Goal: Task Accomplishment & Management: Use online tool/utility

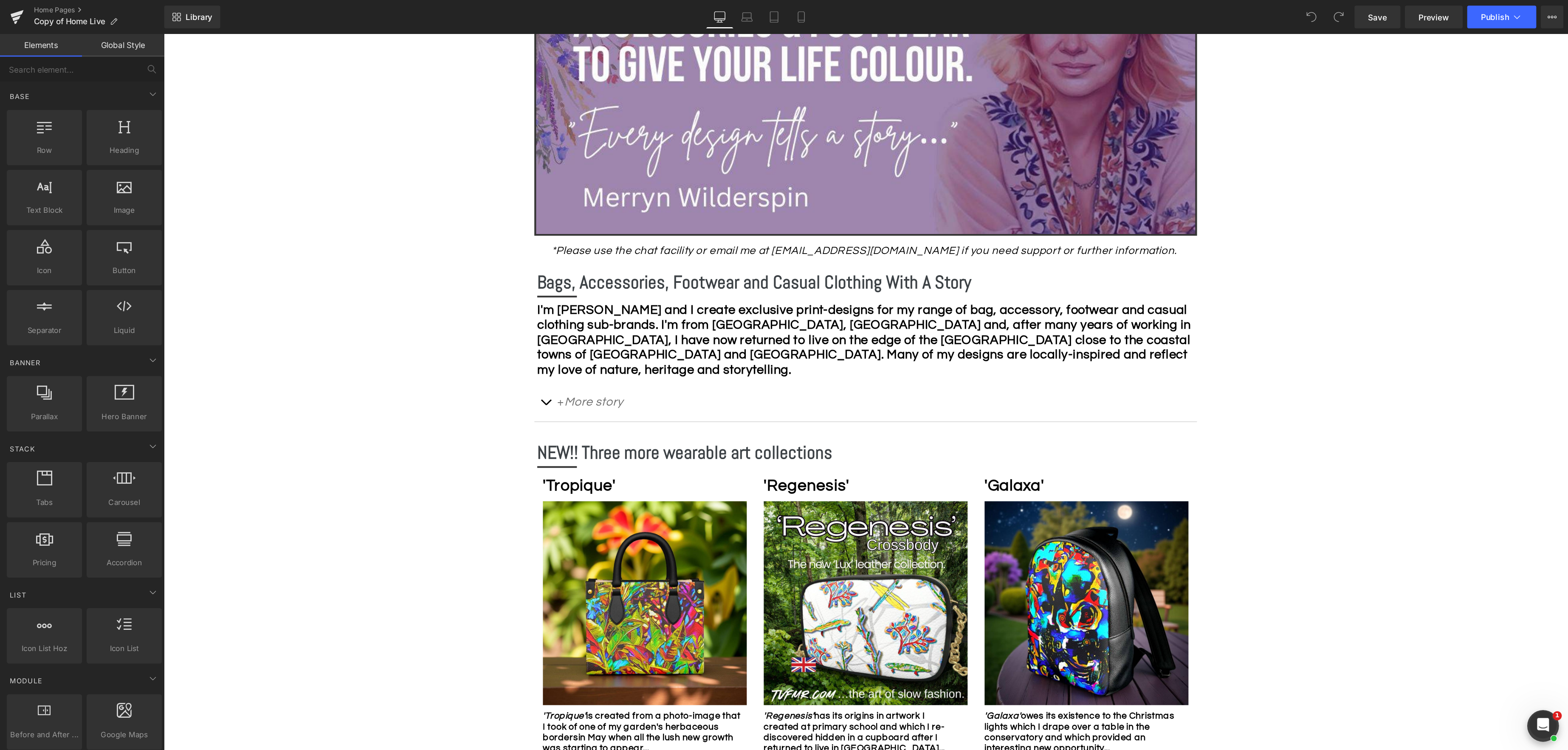
scroll to position [276, 0]
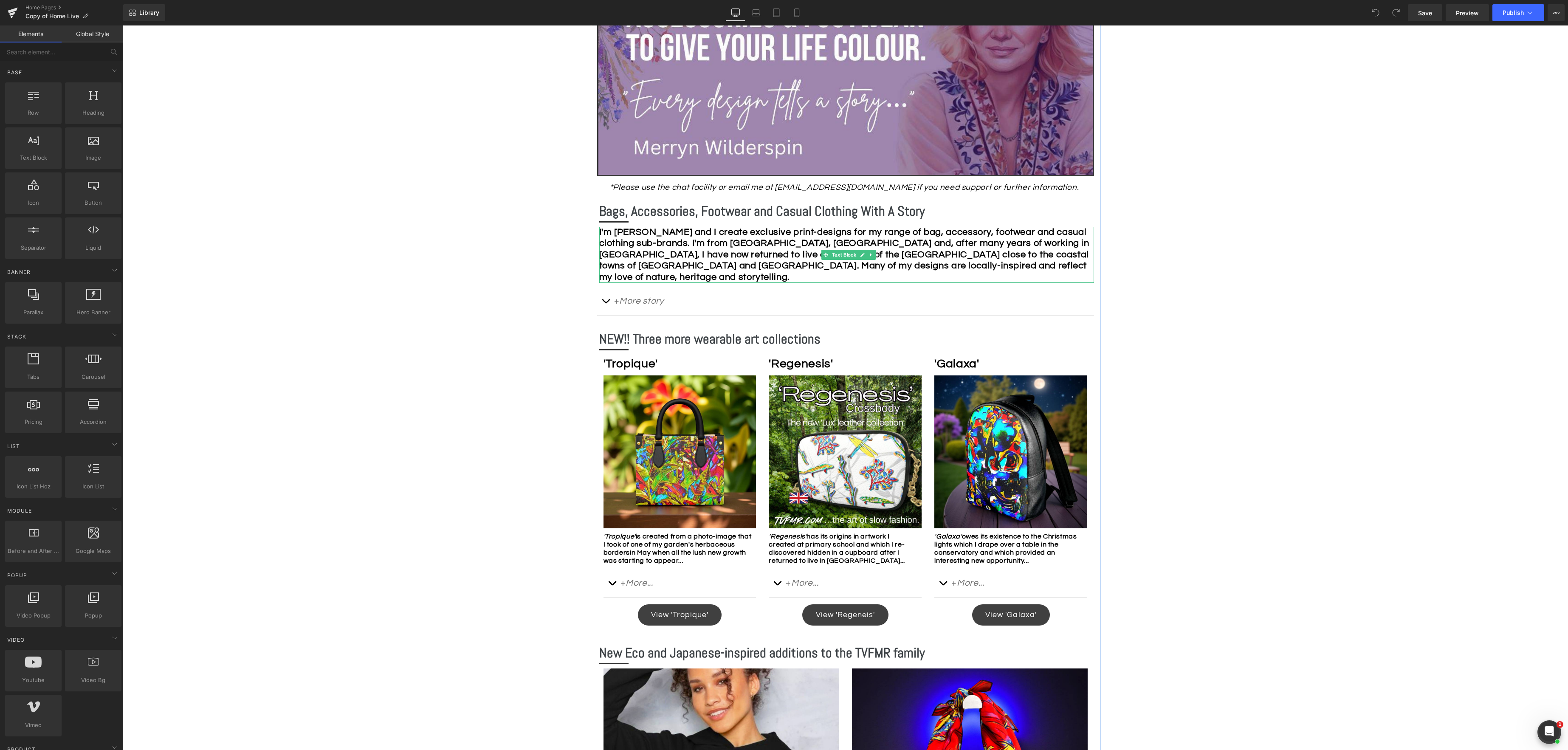
click at [708, 234] on strong "I'm [PERSON_NAME] and I create exclusive print-designs for my range of bag, acc…" at bounding box center [844, 254] width 490 height 55
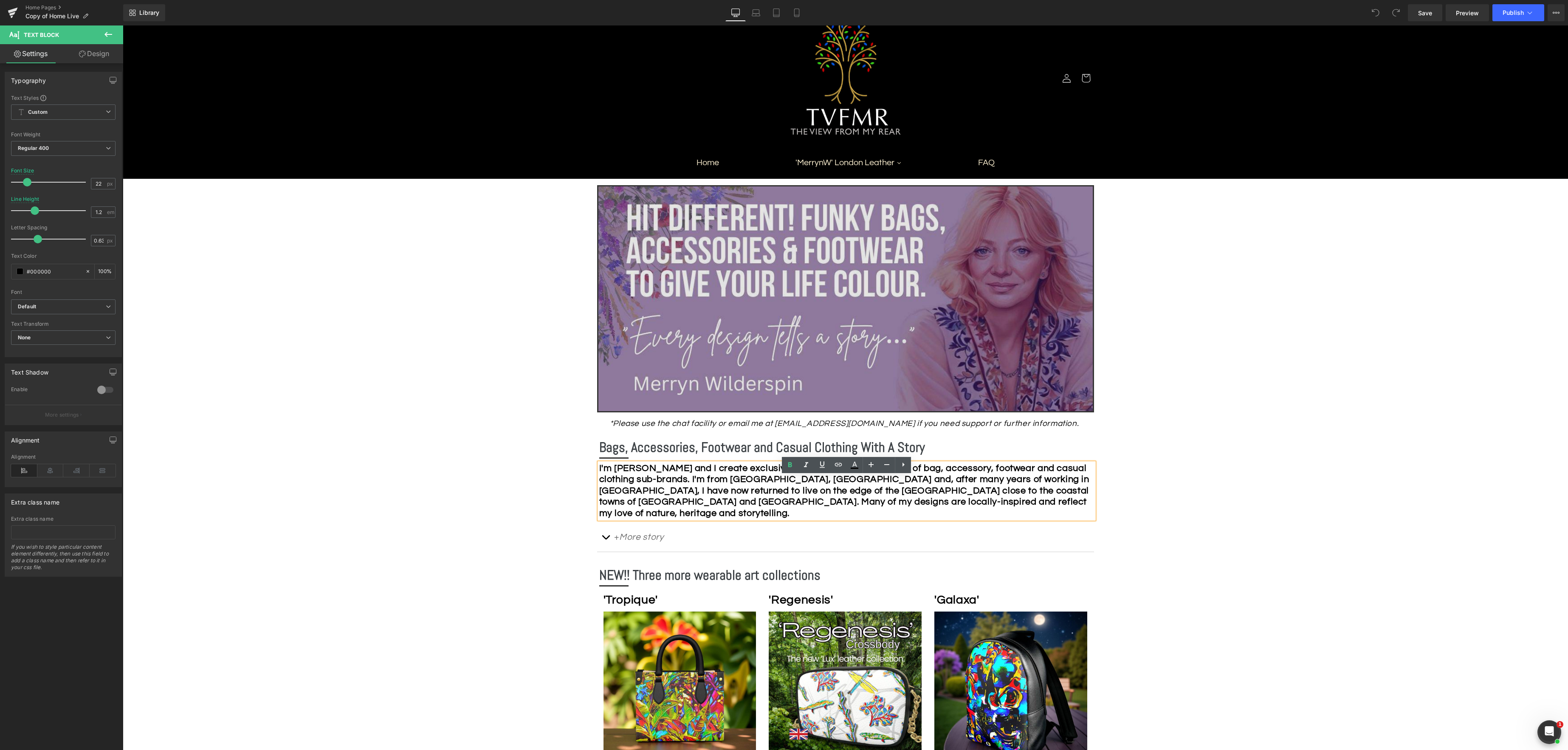
scroll to position [21, 0]
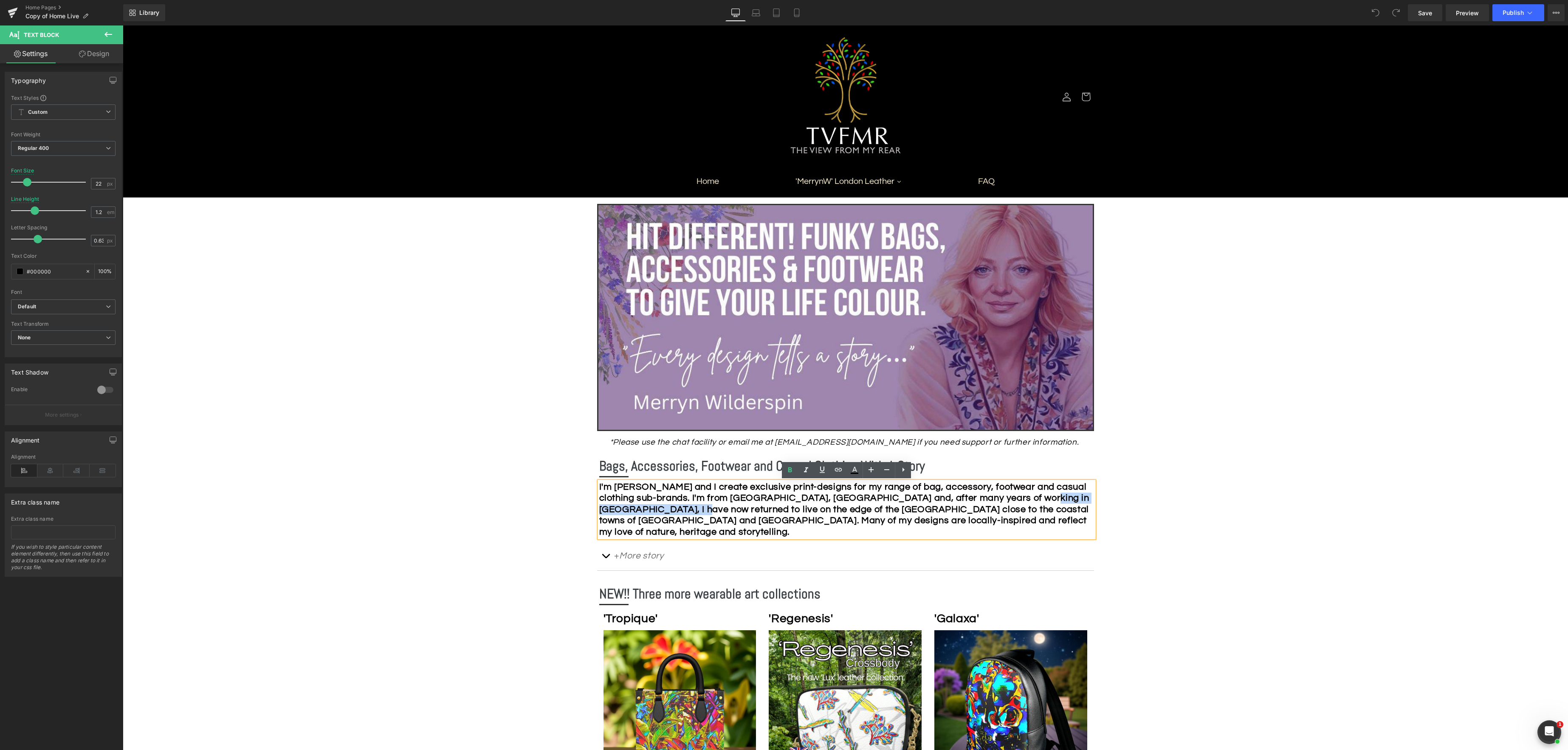
drag, startPoint x: 746, startPoint y: 512, endPoint x: 611, endPoint y: 508, distance: 135.1
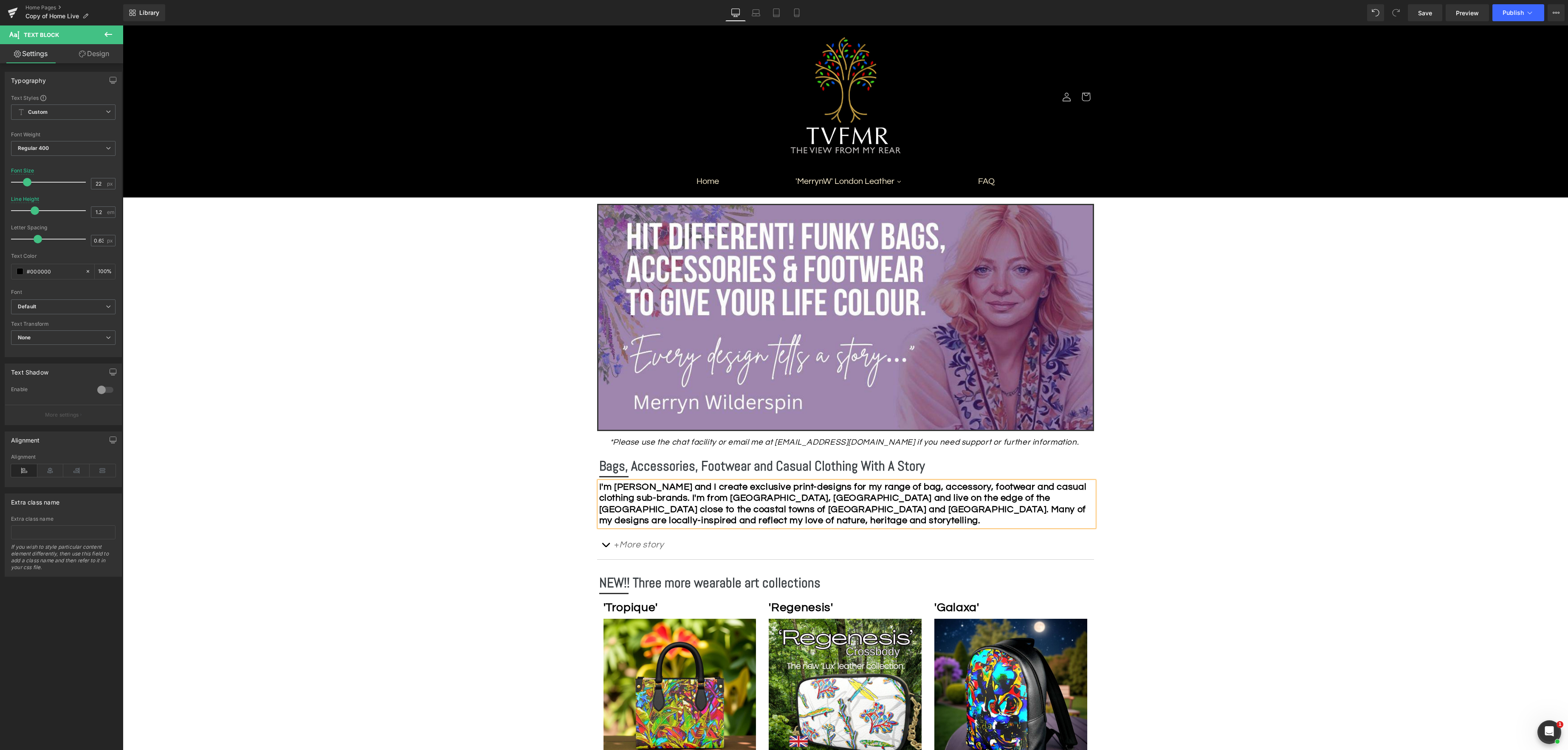
click at [873, 520] on div "I'm [PERSON_NAME] and I create exclusive print-designs for my range of bag, acc…" at bounding box center [846, 504] width 495 height 45
click at [1175, 12] on span "Save" at bounding box center [1425, 13] width 14 height 9
click at [619, 546] on p "+ More story" at bounding box center [845, 545] width 463 height 16
click at [606, 547] on span "button" at bounding box center [606, 547] width 0 height 0
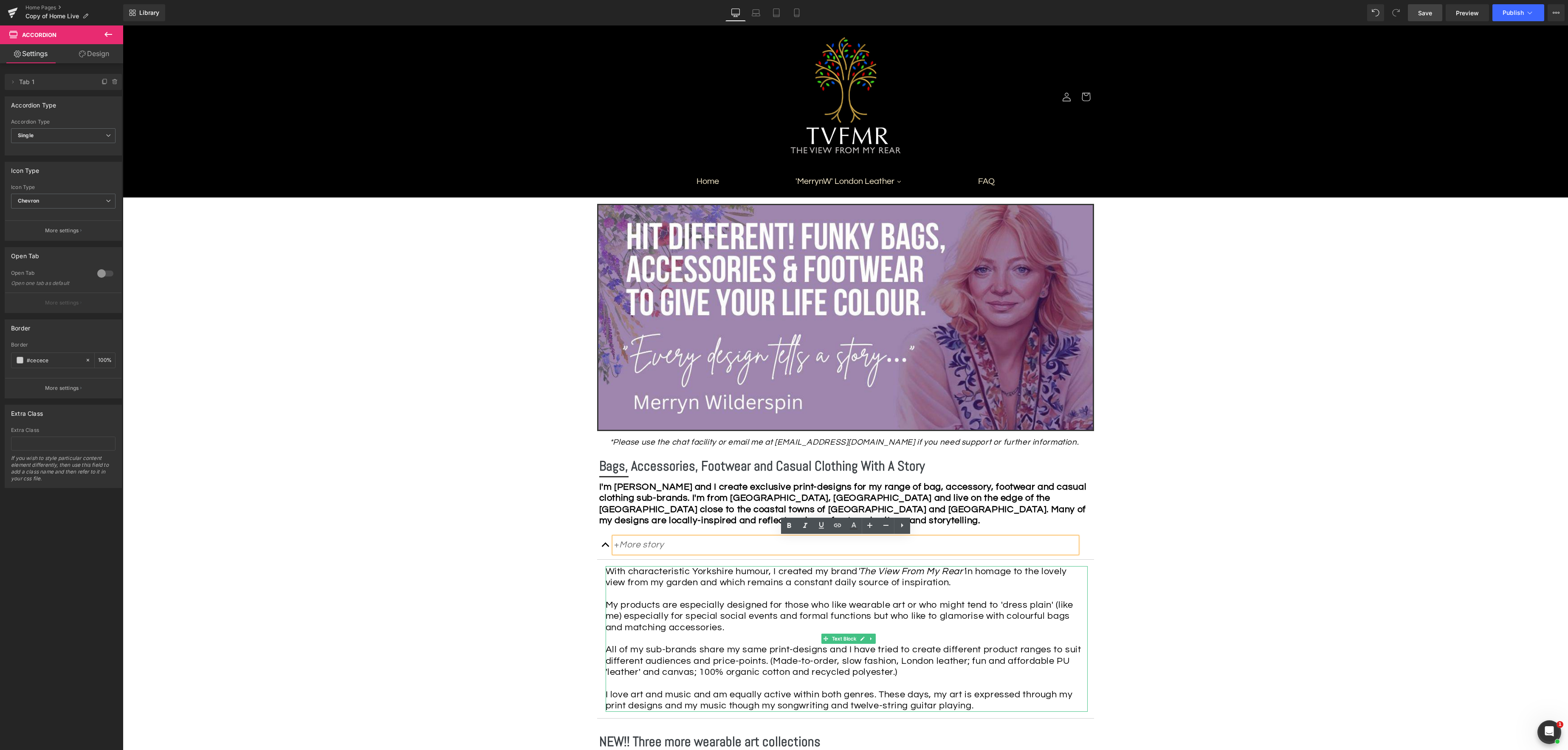
scroll to position [66, 0]
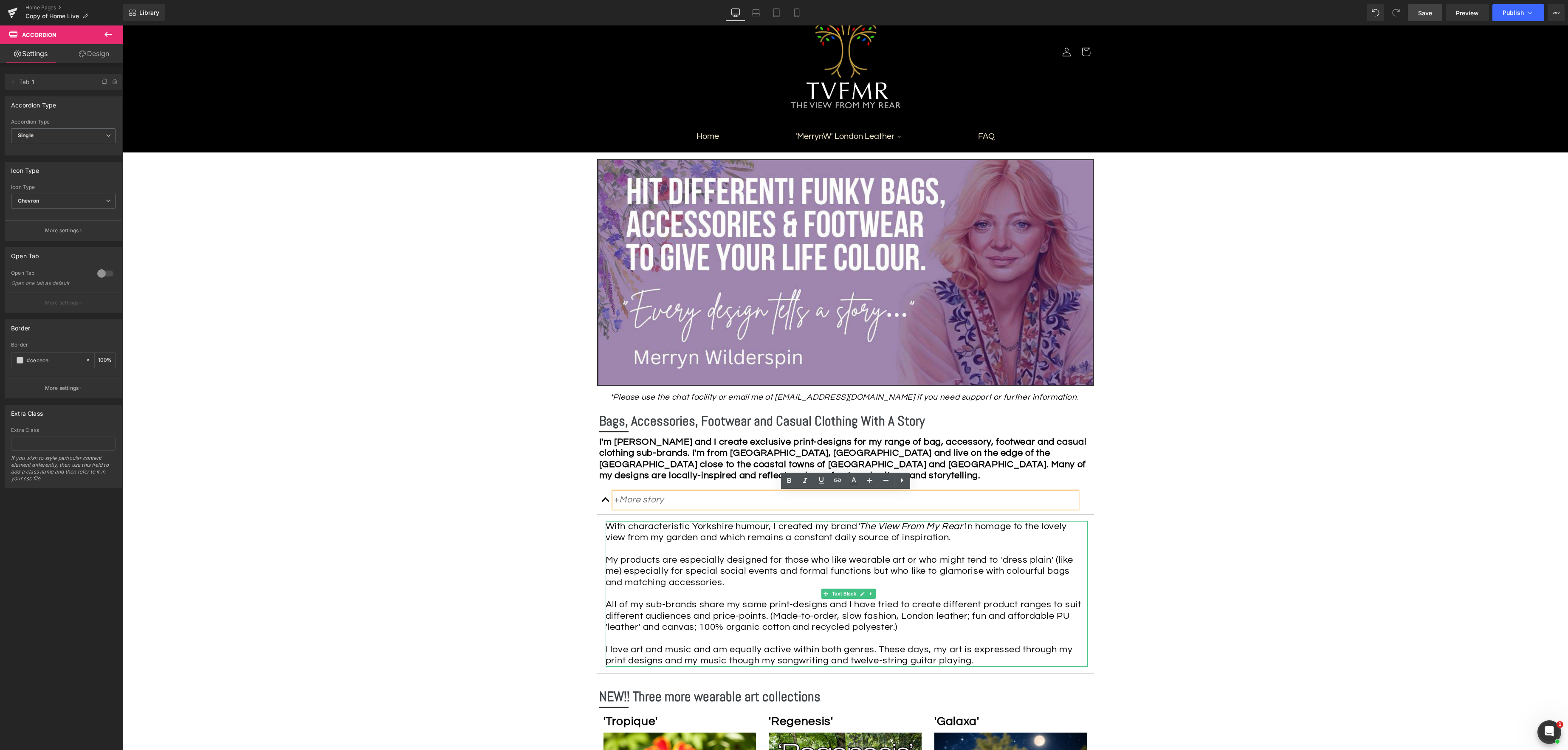
drag, startPoint x: 607, startPoint y: 560, endPoint x: 642, endPoint y: 561, distance: 35.0
click at [607, 560] on span "My products are especially designed for those who like wearable art or who migh…" at bounding box center [839, 571] width 467 height 32
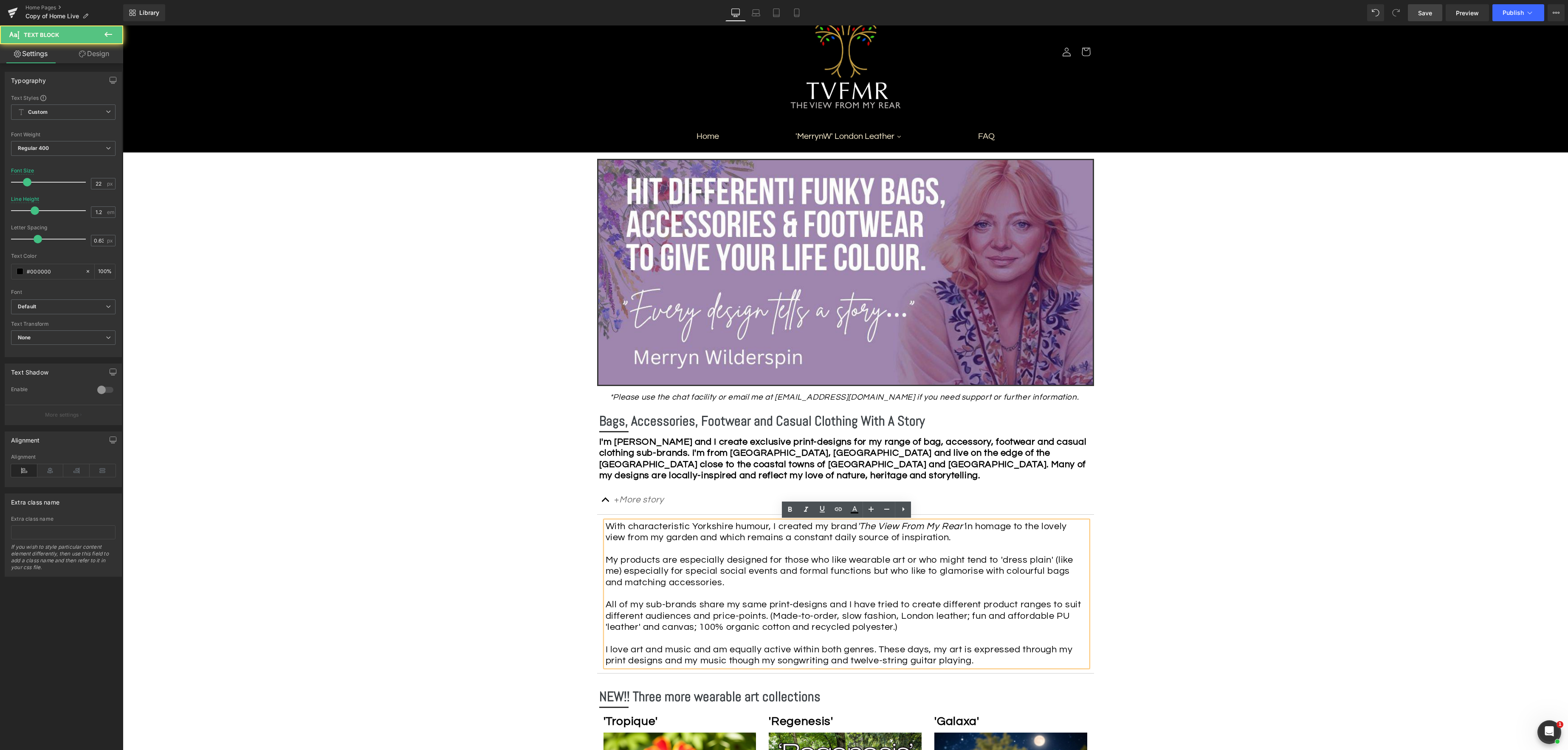
drag, startPoint x: 607, startPoint y: 562, endPoint x: 619, endPoint y: 561, distance: 12.0
click at [607, 562] on span "My products are especially designed for those who like wearable art or who migh…" at bounding box center [839, 571] width 467 height 32
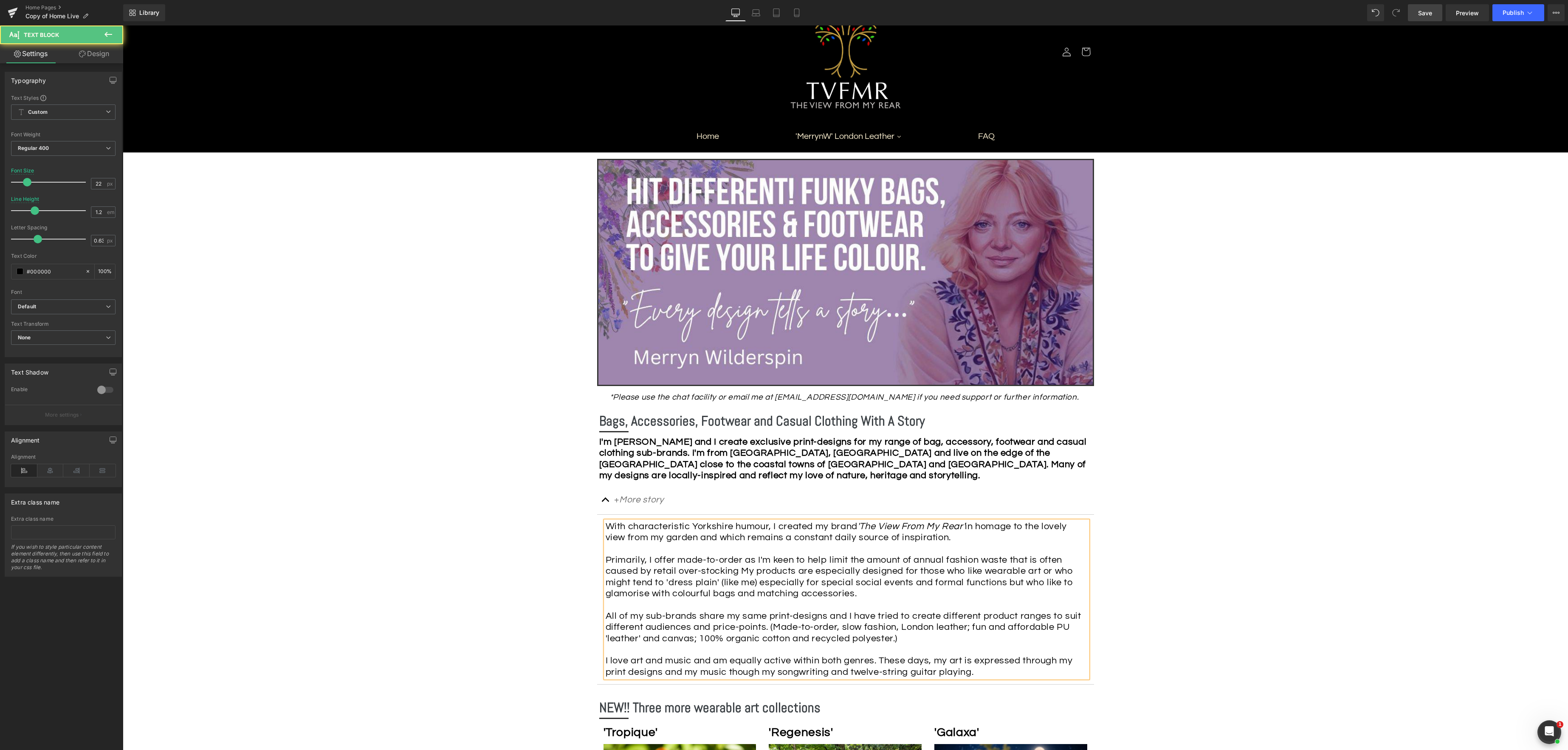
drag, startPoint x: 1061, startPoint y: 559, endPoint x: 1105, endPoint y: 549, distance: 45.1
click at [1061, 559] on span "Primarily, I offer made-to-order as I'm keen to help limit the amount of annual…" at bounding box center [839, 577] width 467 height 43
drag, startPoint x: 1059, startPoint y: 558, endPoint x: 1068, endPoint y: 558, distance: 9.0
click at [1058, 559] on span "Primarily, I offer made-to-order as I'm keen to help limit the amount of annual…" at bounding box center [843, 577] width 475 height 43
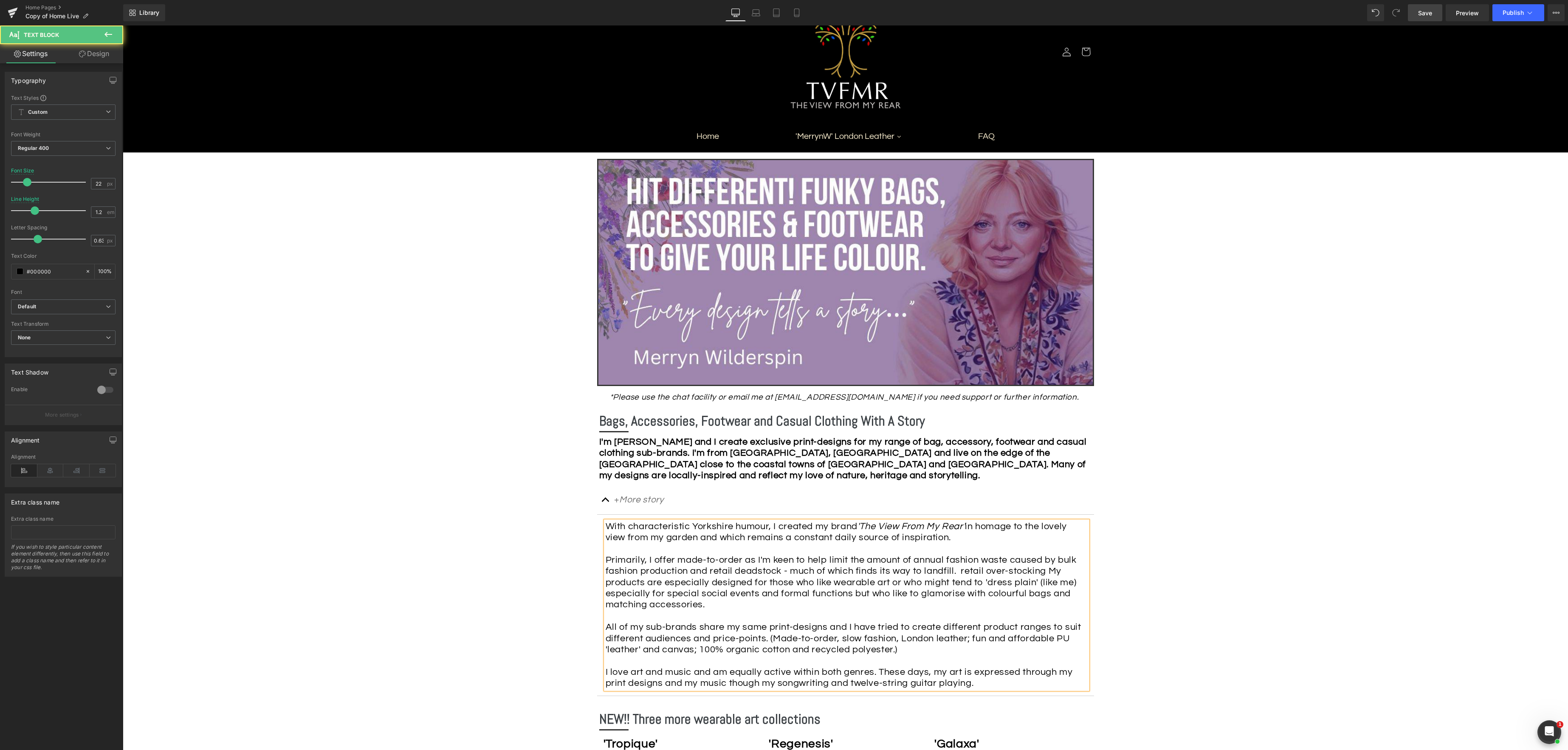
click at [1045, 562] on span "Primarily, I offer made-to-order as I'm keen to help limit the amount of annual…" at bounding box center [841, 583] width 471 height 55
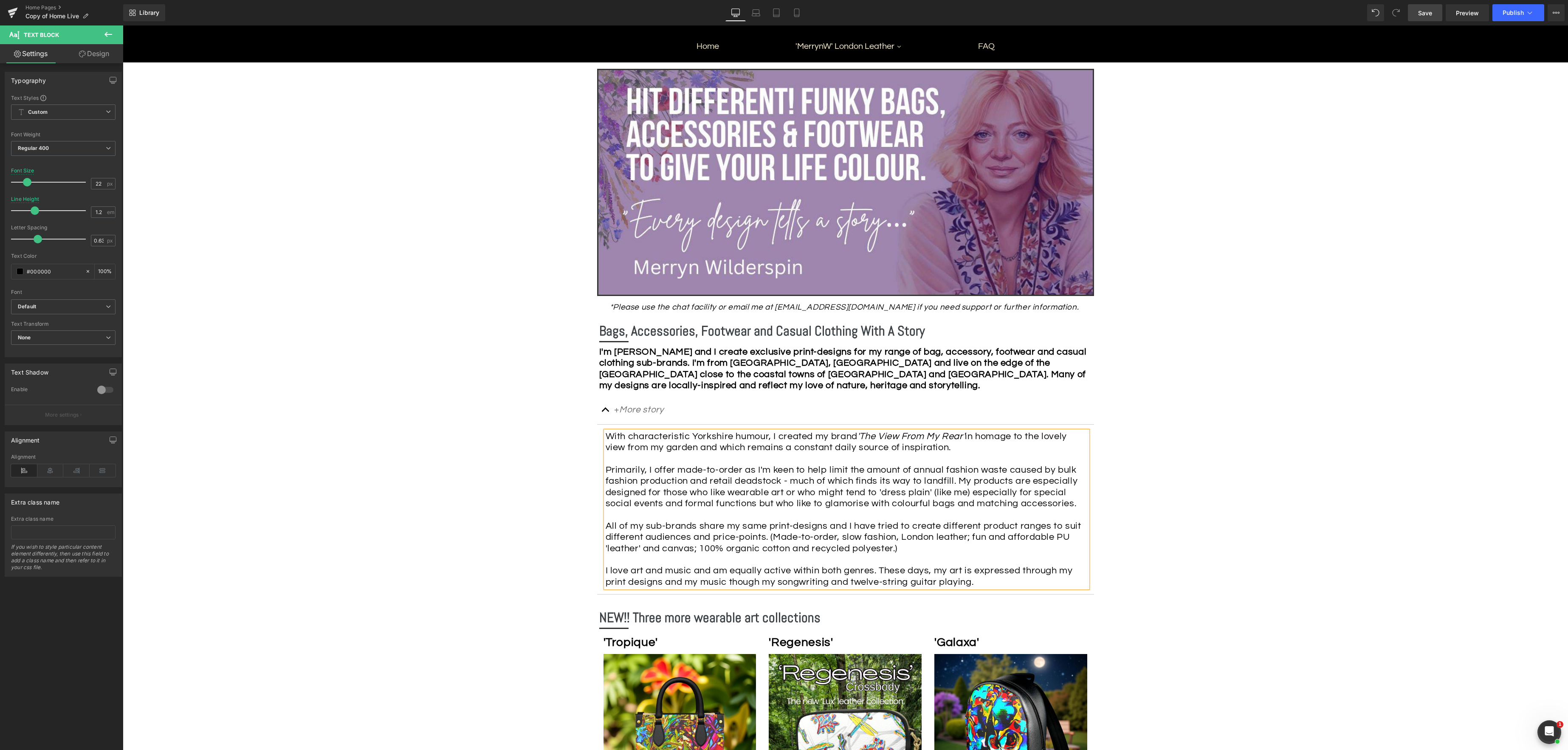
scroll to position [153, 0]
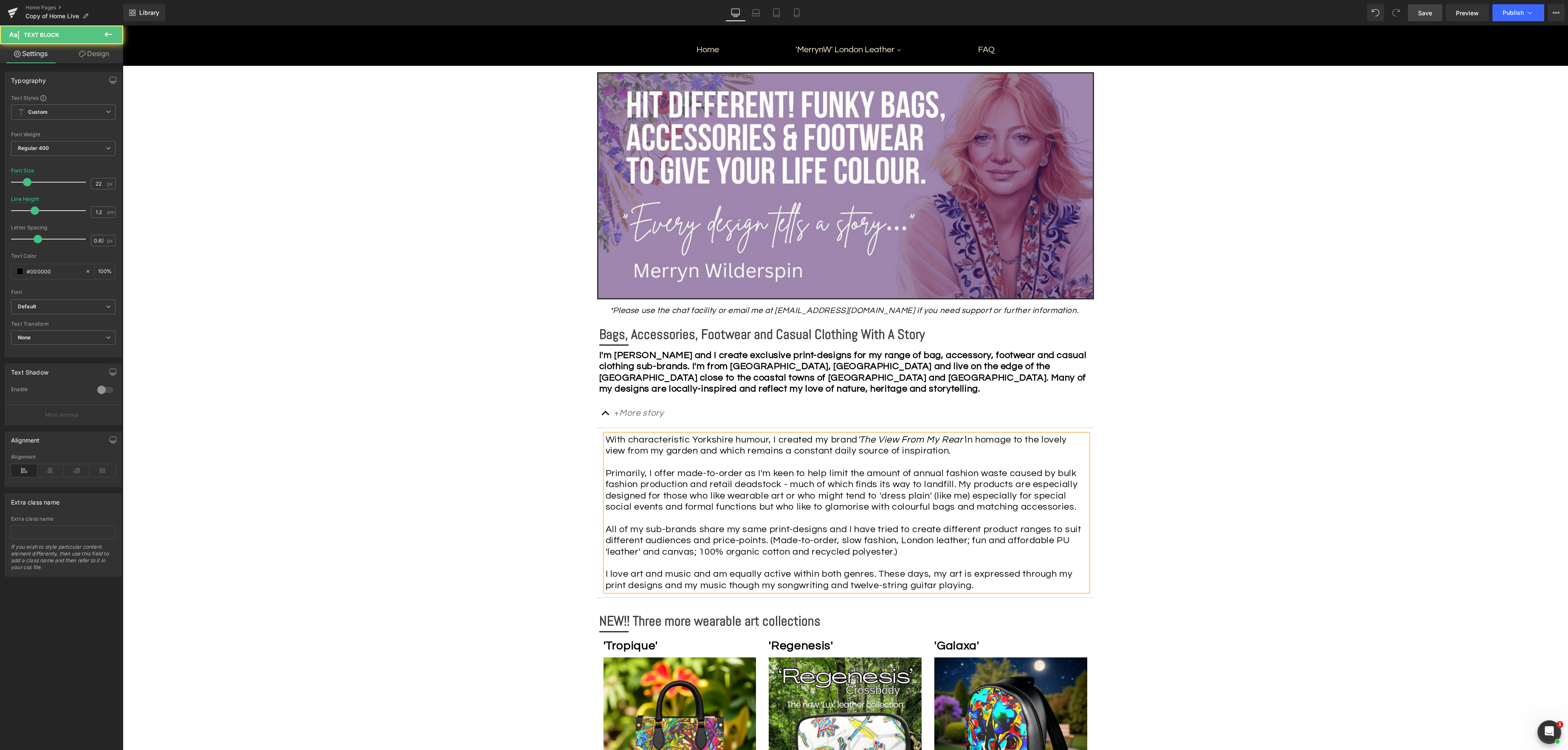
drag, startPoint x: 696, startPoint y: 530, endPoint x: 702, endPoint y: 530, distance: 6.0
click at [696, 530] on span "All of my sub-brands share my same print-designs and I have tried to create dif…" at bounding box center [843, 541] width 475 height 32
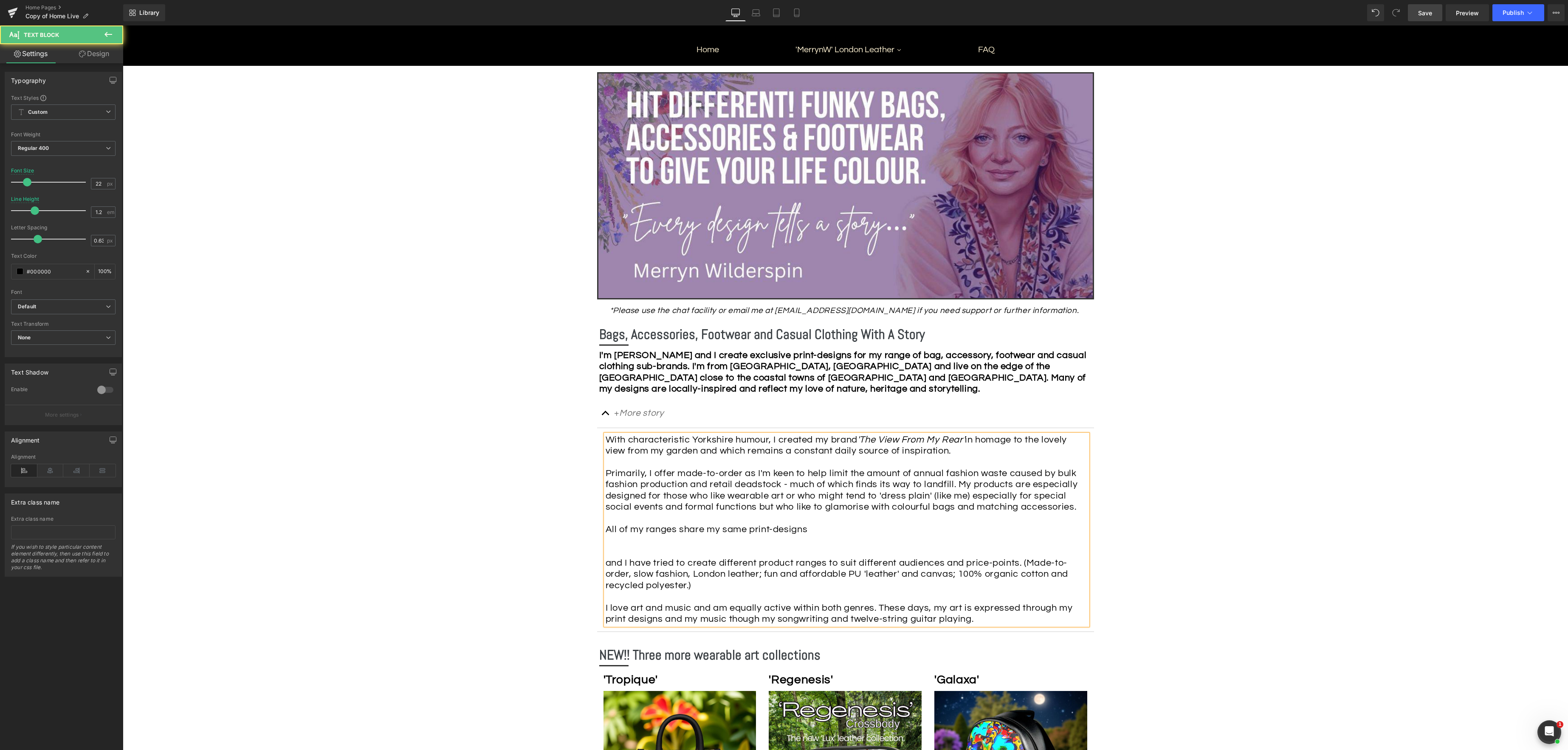
click at [839, 532] on div "With characteristic Yorkshire humour, I created my brand 'The View From My Rear…" at bounding box center [844, 485] width 478 height 101
drag, startPoint x: 820, startPoint y: 530, endPoint x: 858, endPoint y: 534, distance: 38.2
click at [820, 530] on span "All of my ranges share my same print-designs. Its my print-designs that define …" at bounding box center [828, 530] width 446 height 10
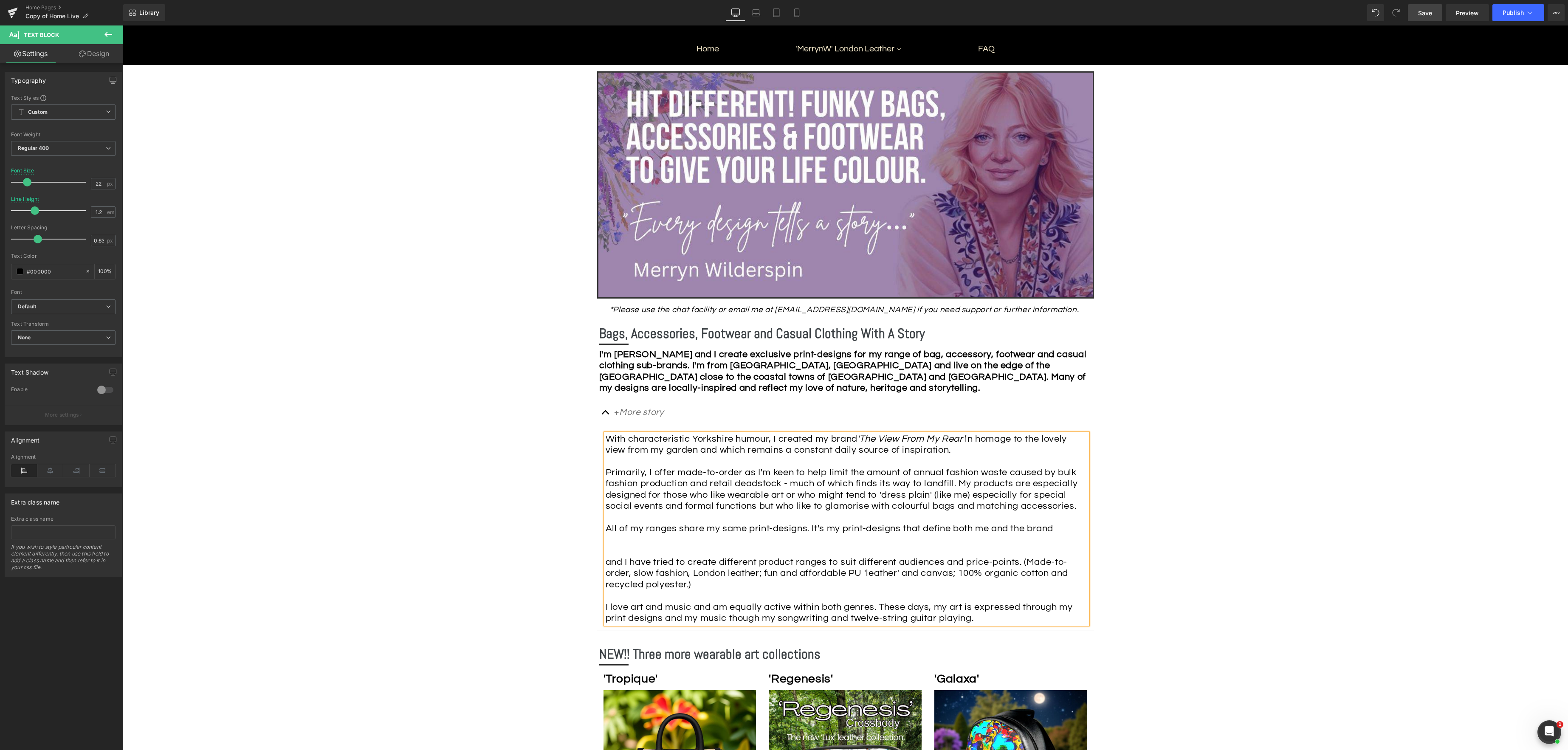
click at [1063, 529] on div "With characteristic Yorkshire humour, I created my brand 'The View From My Rear…" at bounding box center [844, 484] width 478 height 101
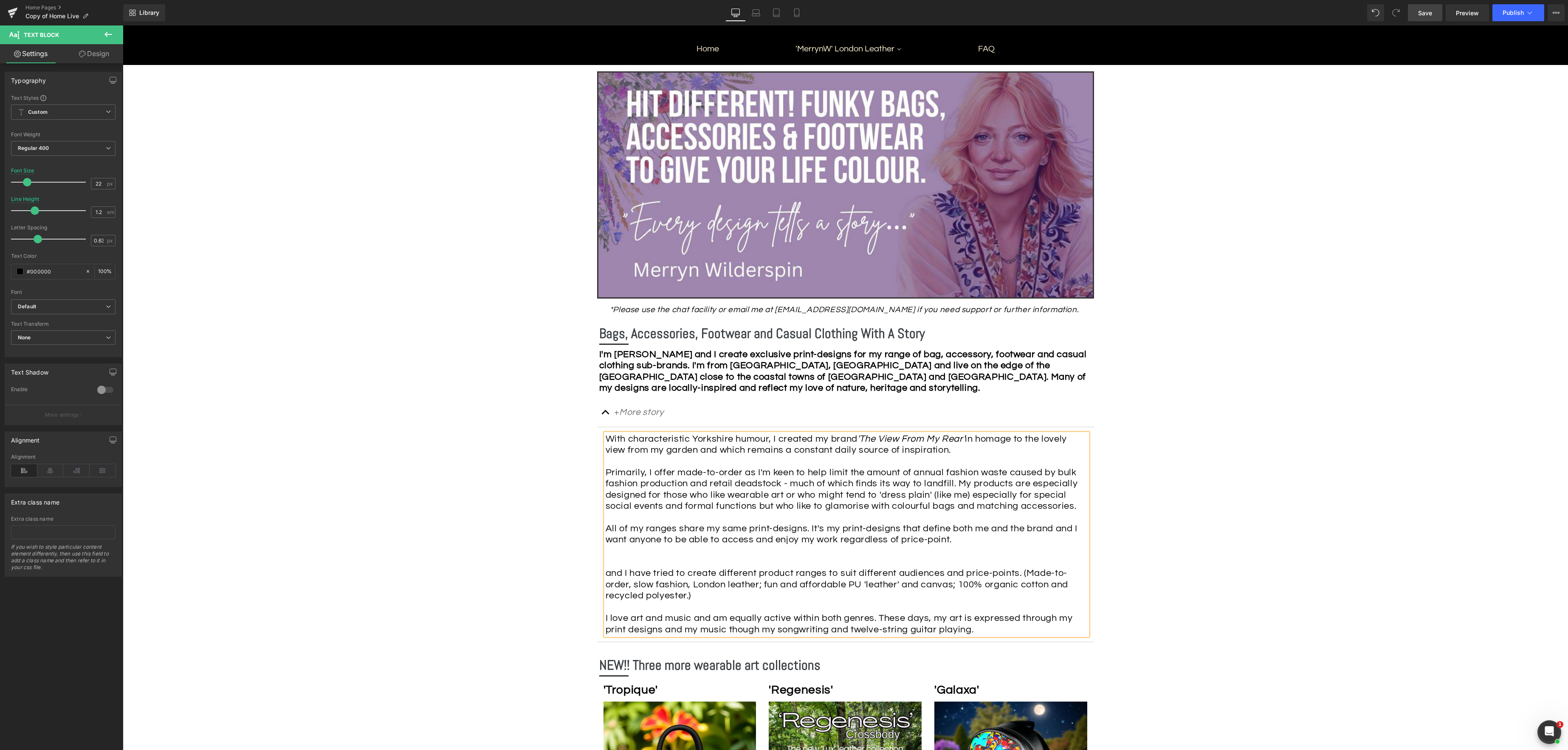
drag, startPoint x: 700, startPoint y: 597, endPoint x: 614, endPoint y: 569, distance: 90.4
click at [600, 562] on article "With characteristic Yorkshire humour, I created my brand 'The View From My Rear…" at bounding box center [845, 534] width 497 height 215
drag, startPoint x: 906, startPoint y: 601, endPoint x: 935, endPoint y: 567, distance: 44.7
click at [907, 562] on div "and I have tried to create different product ranges to suit different audiences…" at bounding box center [844, 601] width 478 height 67
click at [963, 543] on div "With characteristic Yorkshire humour, I created my brand 'The View From My Rear…" at bounding box center [844, 489] width 478 height 112
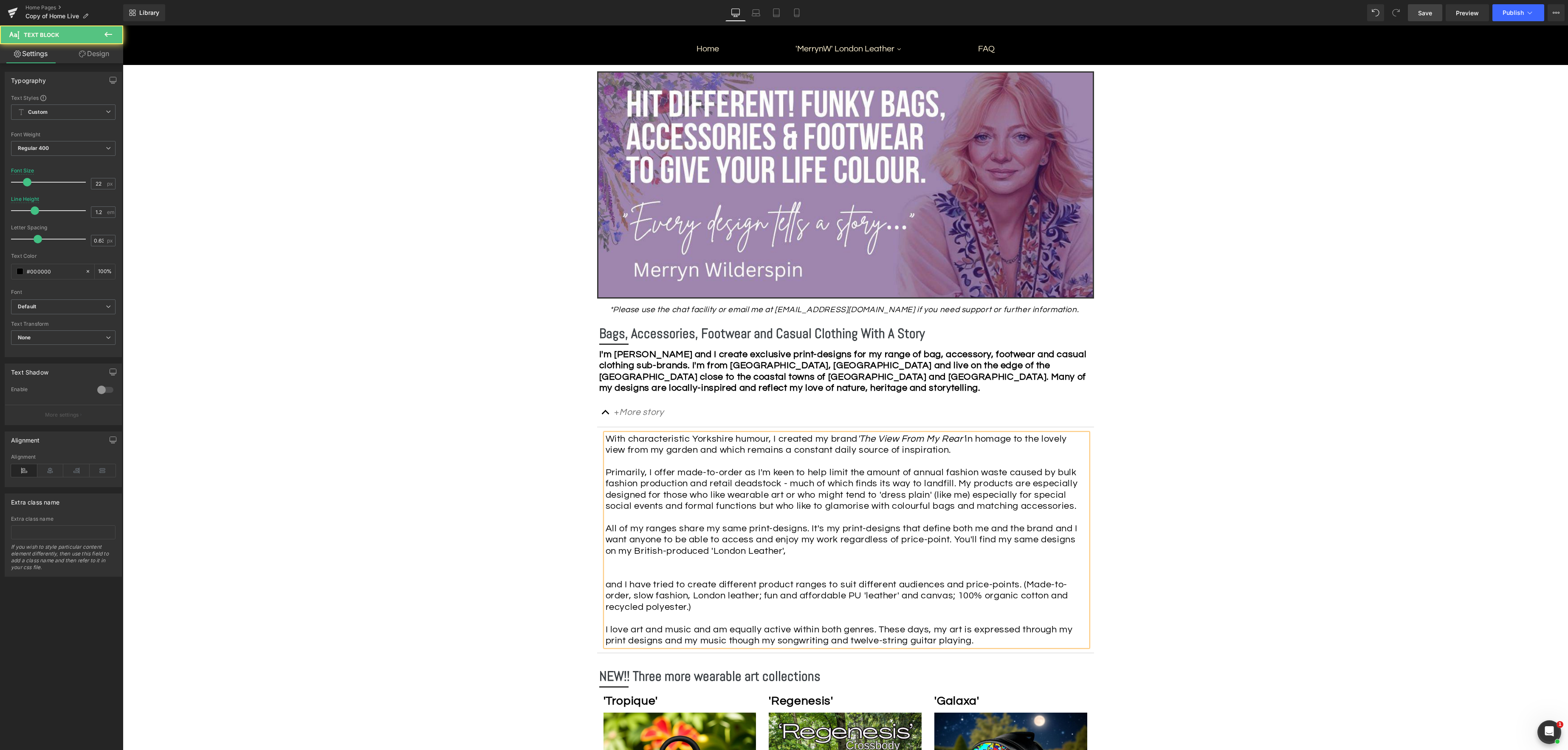
click at [803, 554] on div "With characteristic Yorkshire humour, I created my brand 'The View From My Rear…" at bounding box center [844, 495] width 478 height 123
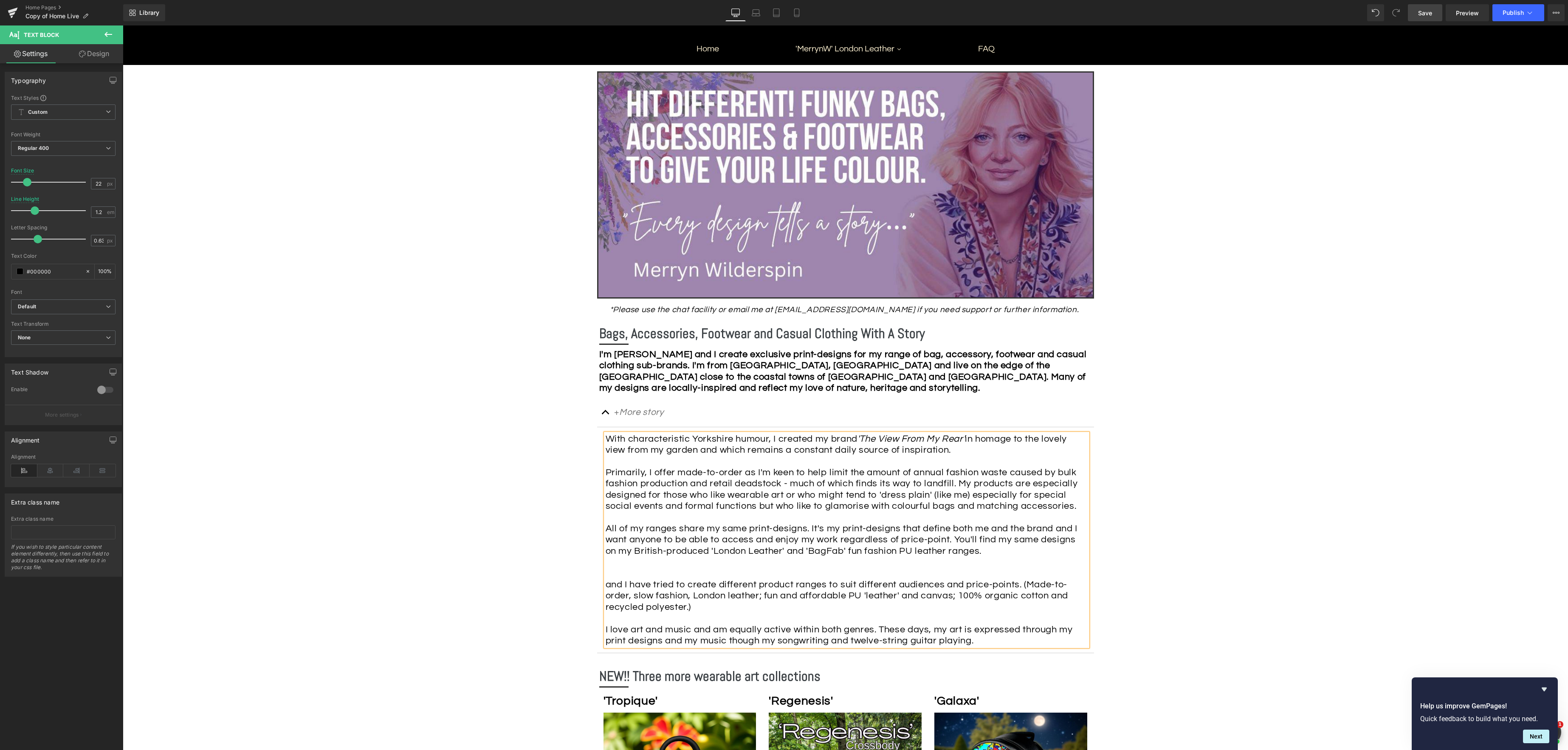
drag, startPoint x: 1008, startPoint y: 538, endPoint x: 1093, endPoint y: 539, distance: 85.0
click at [1008, 538] on span "All of my ranges share my same print-designs. It's my print-designs that define…" at bounding box center [841, 539] width 472 height 32
drag, startPoint x: 619, startPoint y: 548, endPoint x: 658, endPoint y: 550, distance: 39.1
click at [619, 548] on span "All of my ranges share my same print-designs. It's my print-designs that define…" at bounding box center [841, 539] width 472 height 32
click at [1008, 553] on div "With characteristic Yorkshire humour, I created my brand 'The View From My Rear…" at bounding box center [844, 495] width 478 height 123
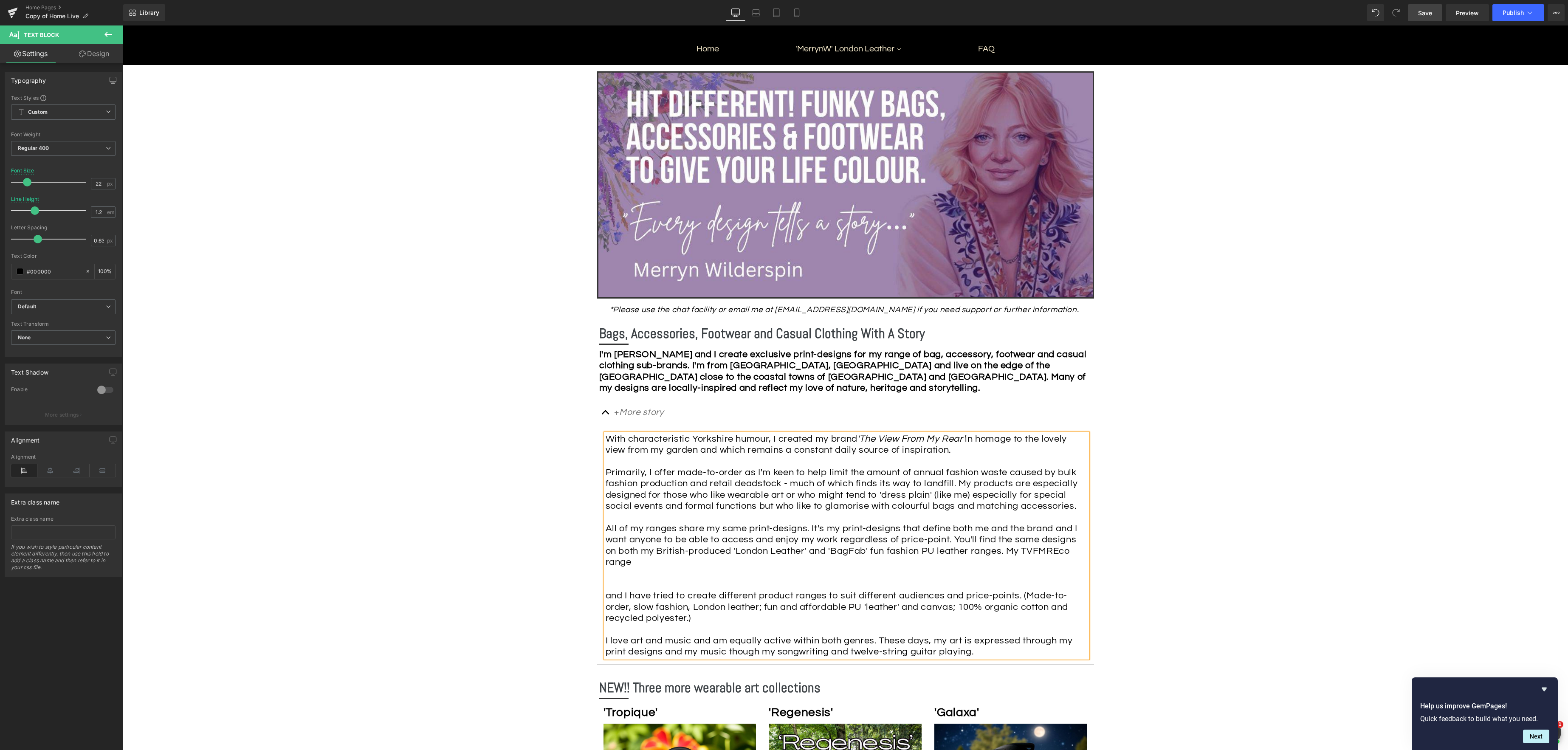
click at [1054, 552] on span "All of my ranges share my same print-designs. It's my print-designs that define…" at bounding box center [841, 545] width 472 height 43
drag, startPoint x: 1021, startPoint y: 549, endPoint x: 1083, endPoint y: 548, distance: 62.0
click at [1021, 549] on span "All of my ranges share my same print-designs. It's my print-designs that define…" at bounding box center [841, 545] width 472 height 43
click at [1078, 549] on div "With characteristic Yorkshire humour, I created my brand 'The View From My Rear…" at bounding box center [844, 500] width 478 height 135
click at [662, 562] on div "With characteristic Yorkshire humour, I created my brand 'The View From My Rear…" at bounding box center [844, 500] width 478 height 135
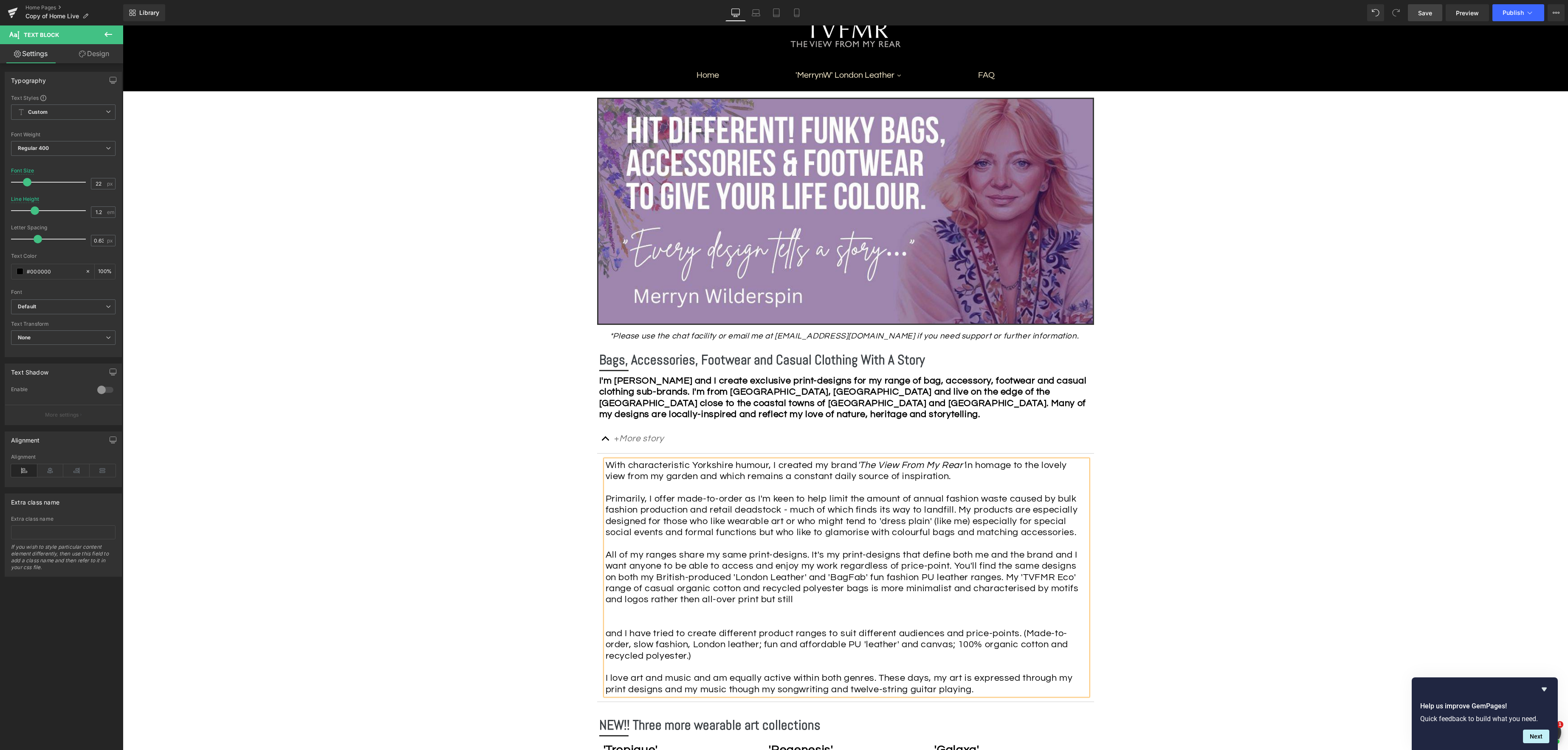
scroll to position [112, 0]
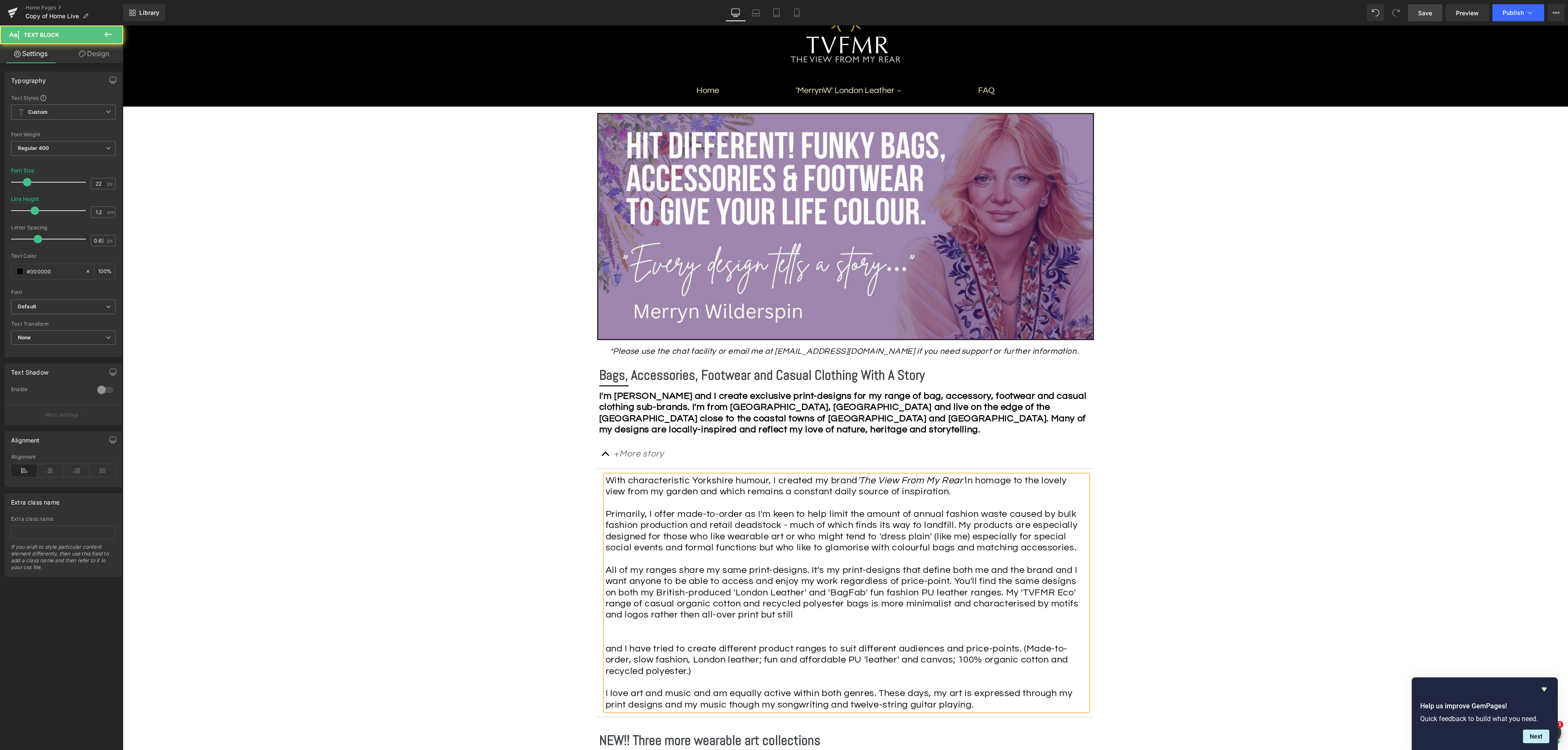
click at [693, 562] on span "All of my ranges share my same print-designs. It's my print-designs that define…" at bounding box center [842, 593] width 473 height 55
click at [869, 562] on div "With characteristic Yorkshire humour, I created my brand 'The View From My Rear…" at bounding box center [844, 548] width 478 height 145
click at [817, 562] on span "All of my ranges share my same print-designs. It's my print-designs that define…" at bounding box center [842, 593] width 473 height 55
click at [1001, 562] on div "With characteristic Yorkshire humour, I created my brand 'The View From My Rear…" at bounding box center [844, 548] width 478 height 145
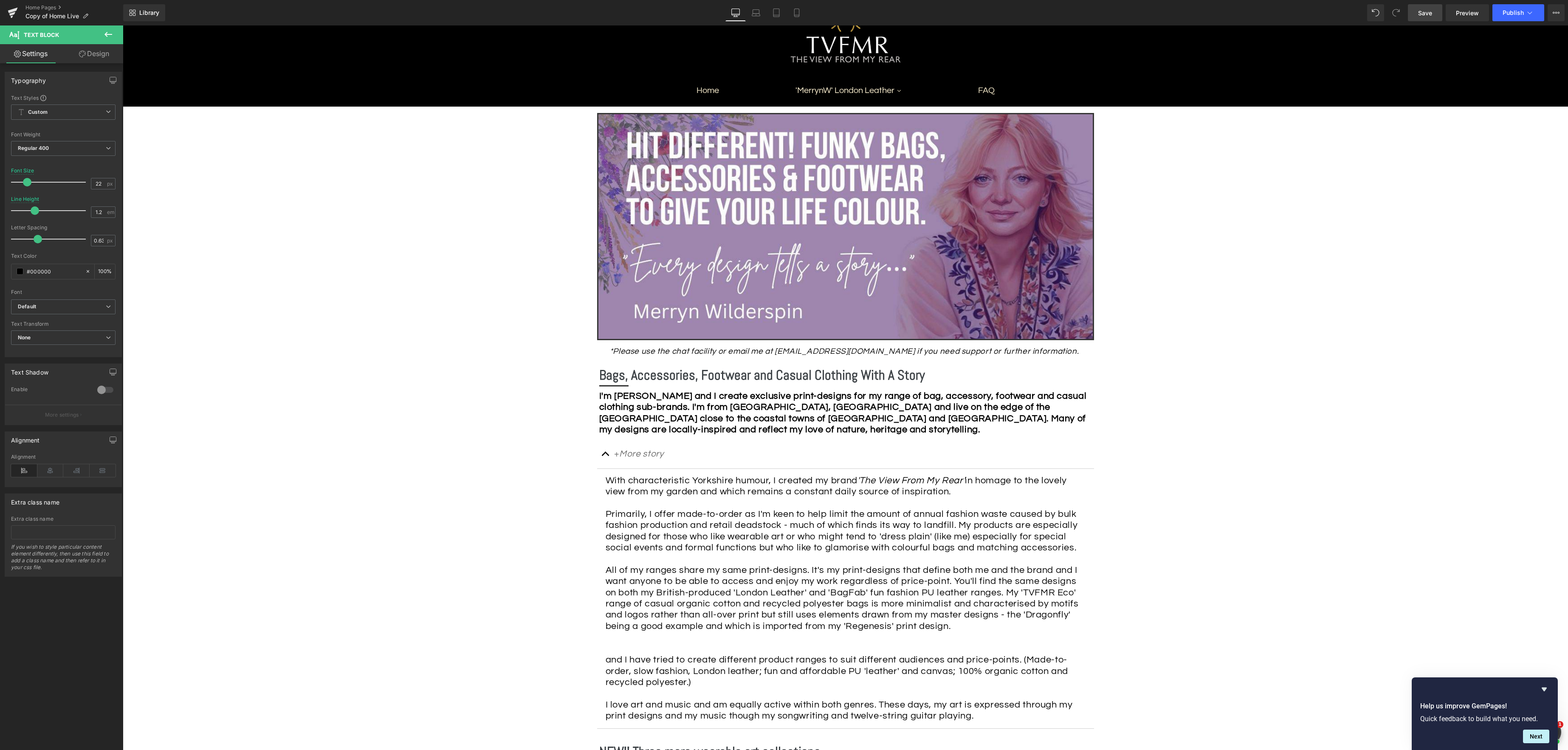
click at [1175, 12] on span "Save" at bounding box center [1425, 13] width 14 height 9
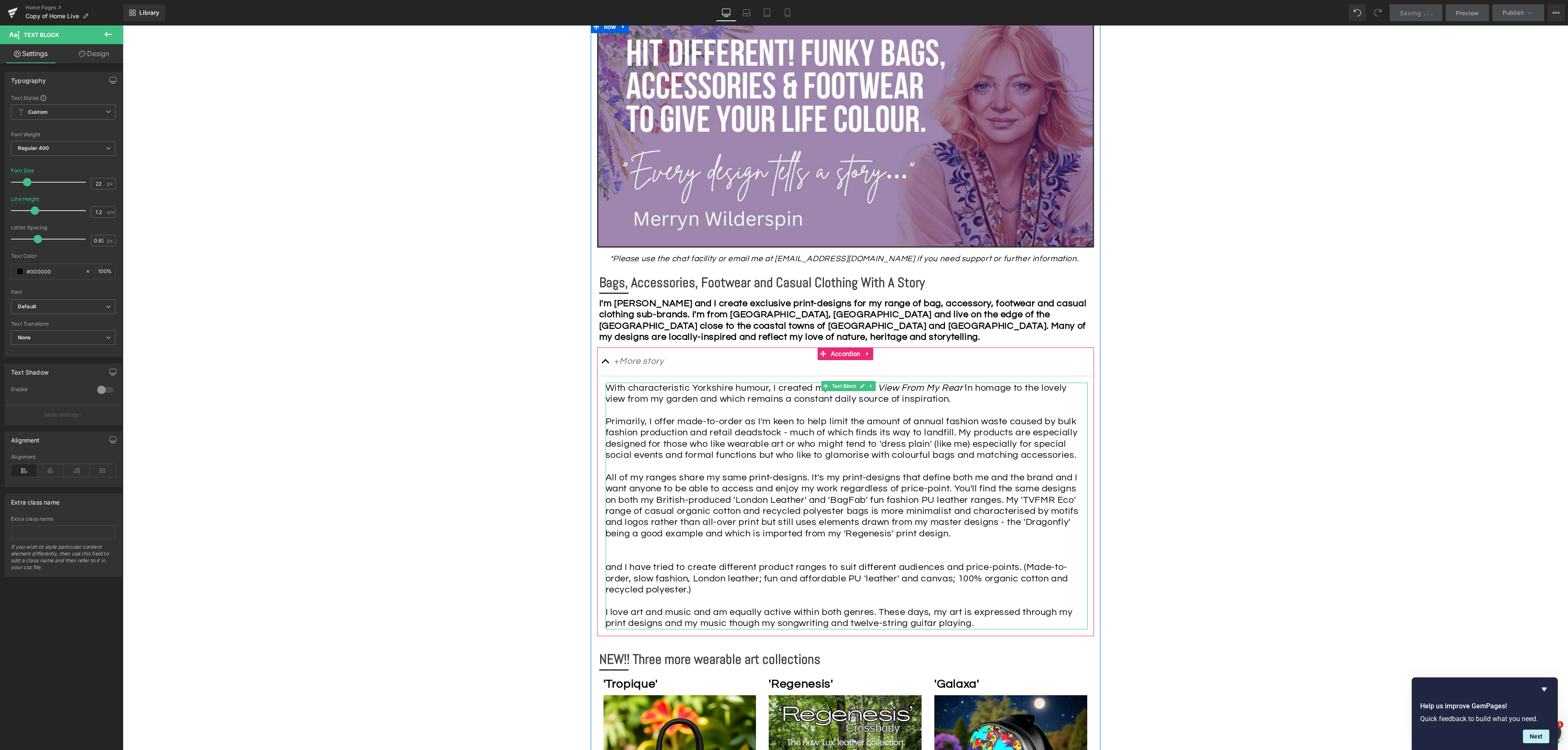
scroll to position [228, 0]
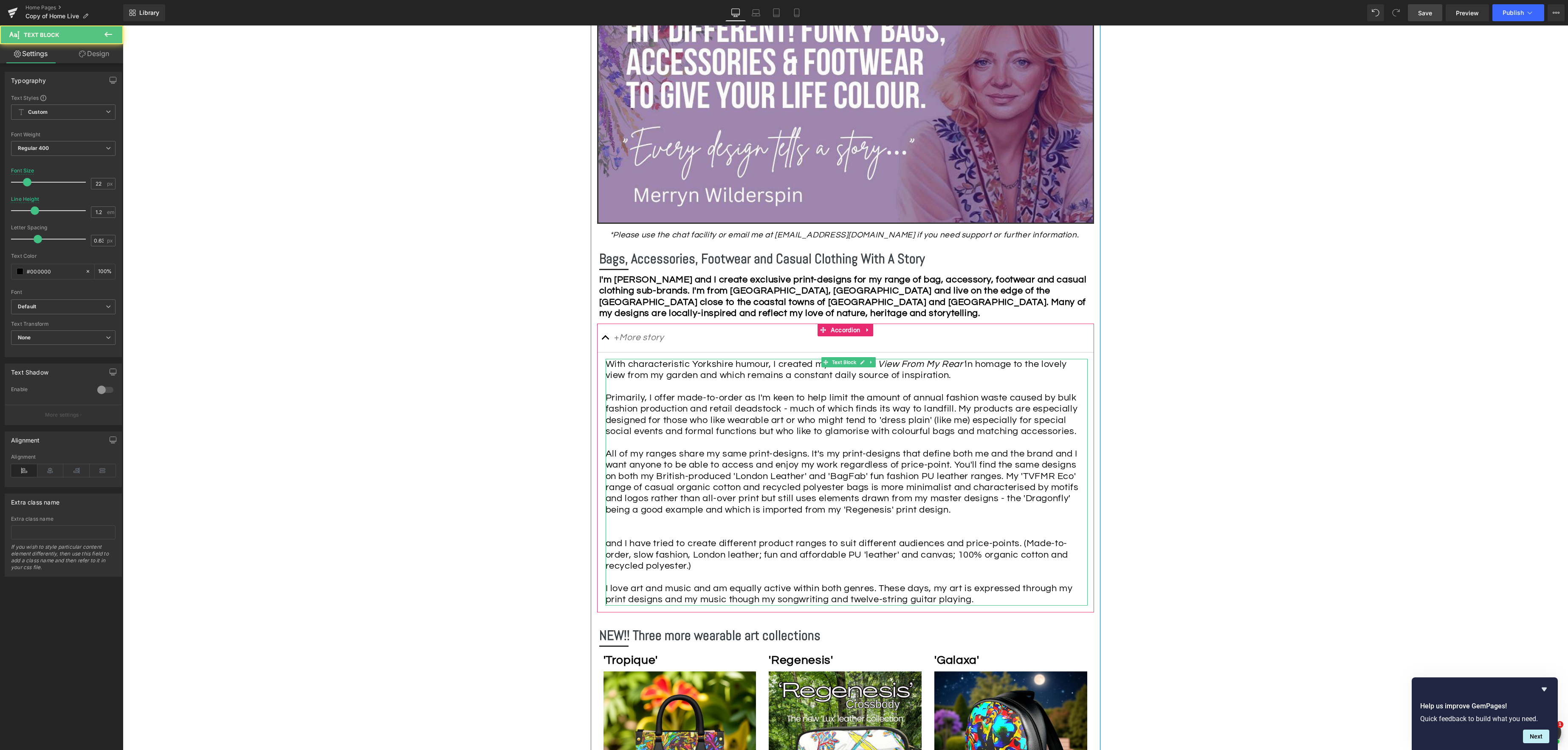
drag, startPoint x: 838, startPoint y: 523, endPoint x: 870, endPoint y: 564, distance: 52.0
click at [861, 562] on div "With characteristic Yorkshire humour, I created my brand 'The View From My Rear…" at bounding box center [847, 482] width 482 height 247
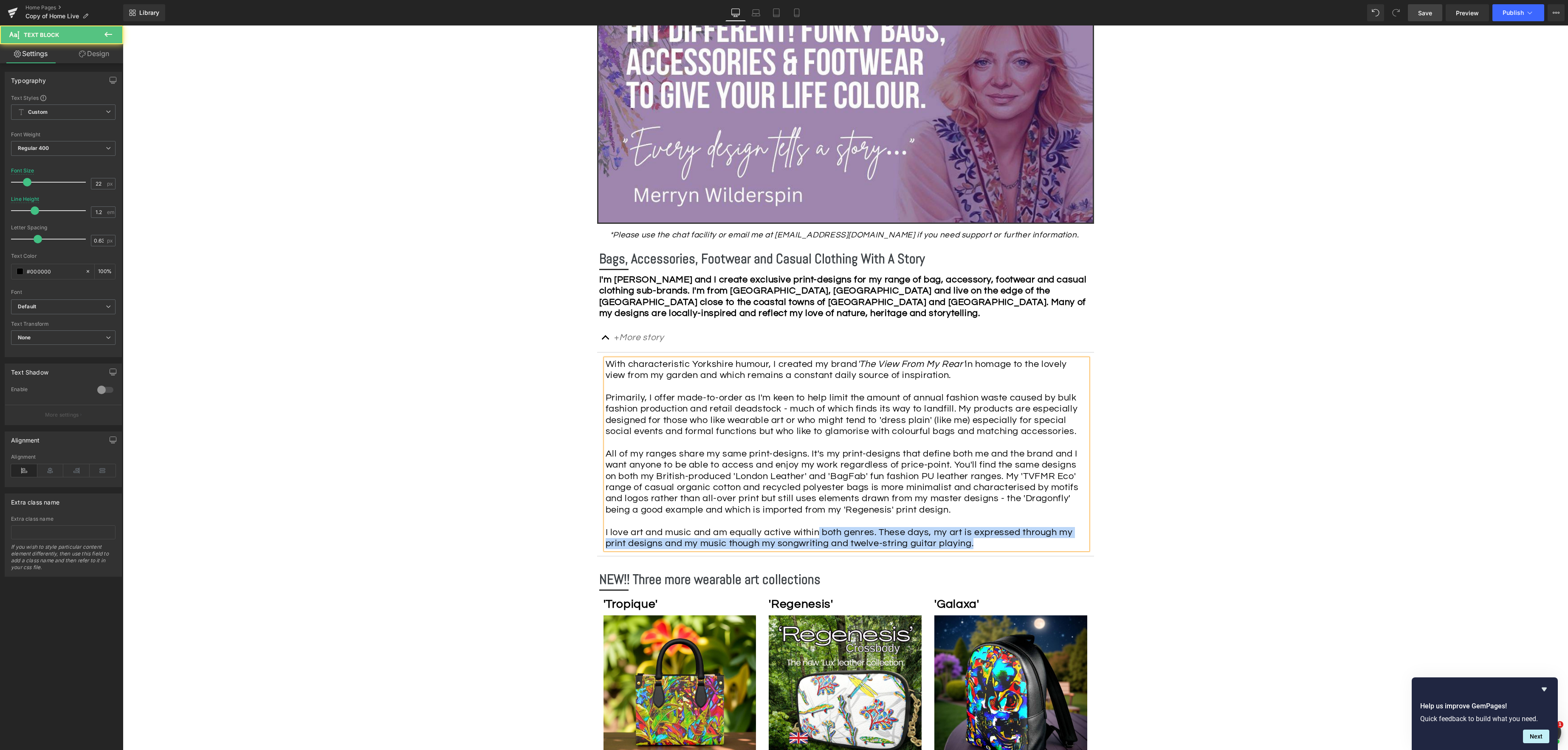
drag, startPoint x: 980, startPoint y: 544, endPoint x: 819, endPoint y: 534, distance: 161.3
click at [819, 534] on div "I love art and music and am equally active within both genres. These days, my a…" at bounding box center [844, 532] width 478 height 33
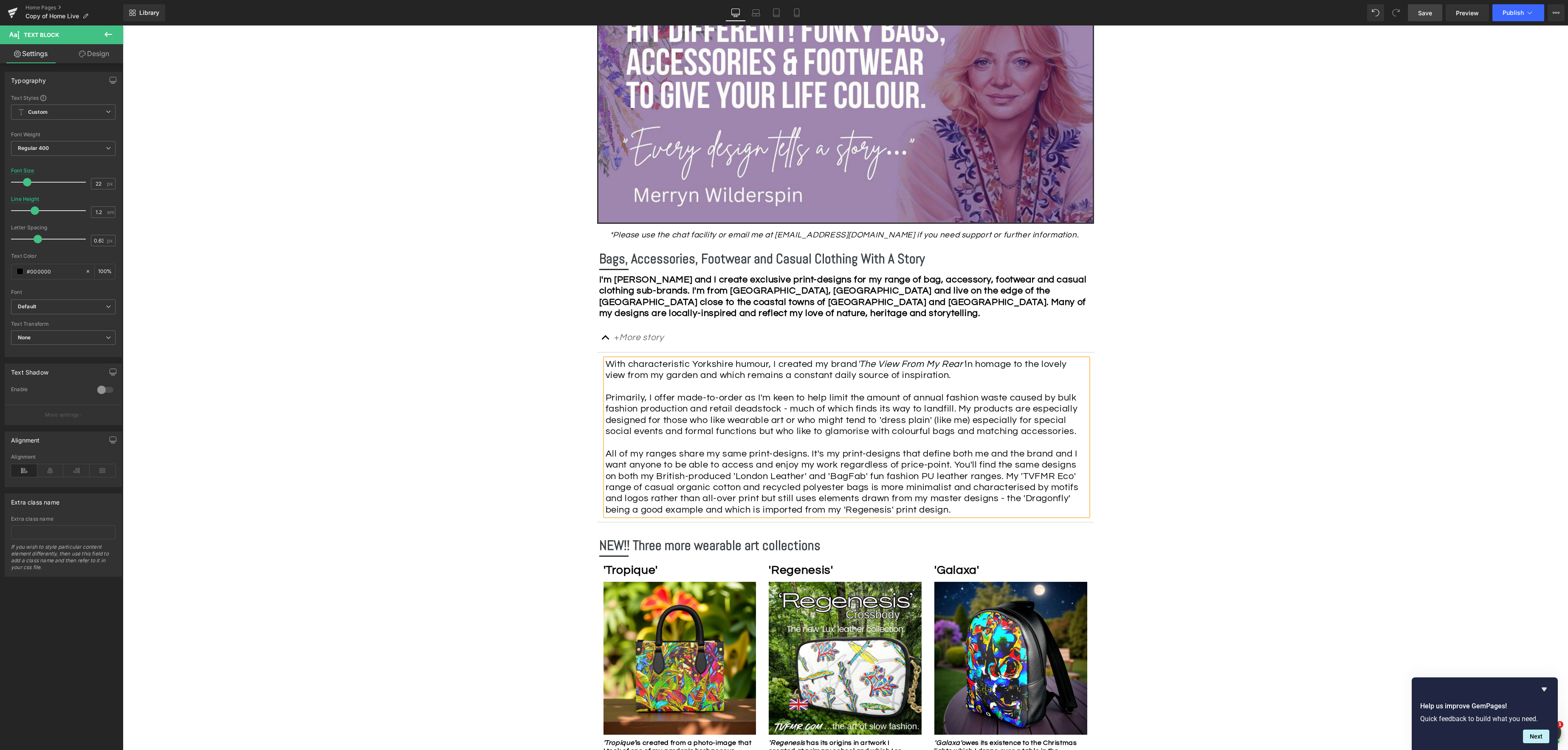
click at [1175, 12] on span "Save" at bounding box center [1425, 13] width 14 height 9
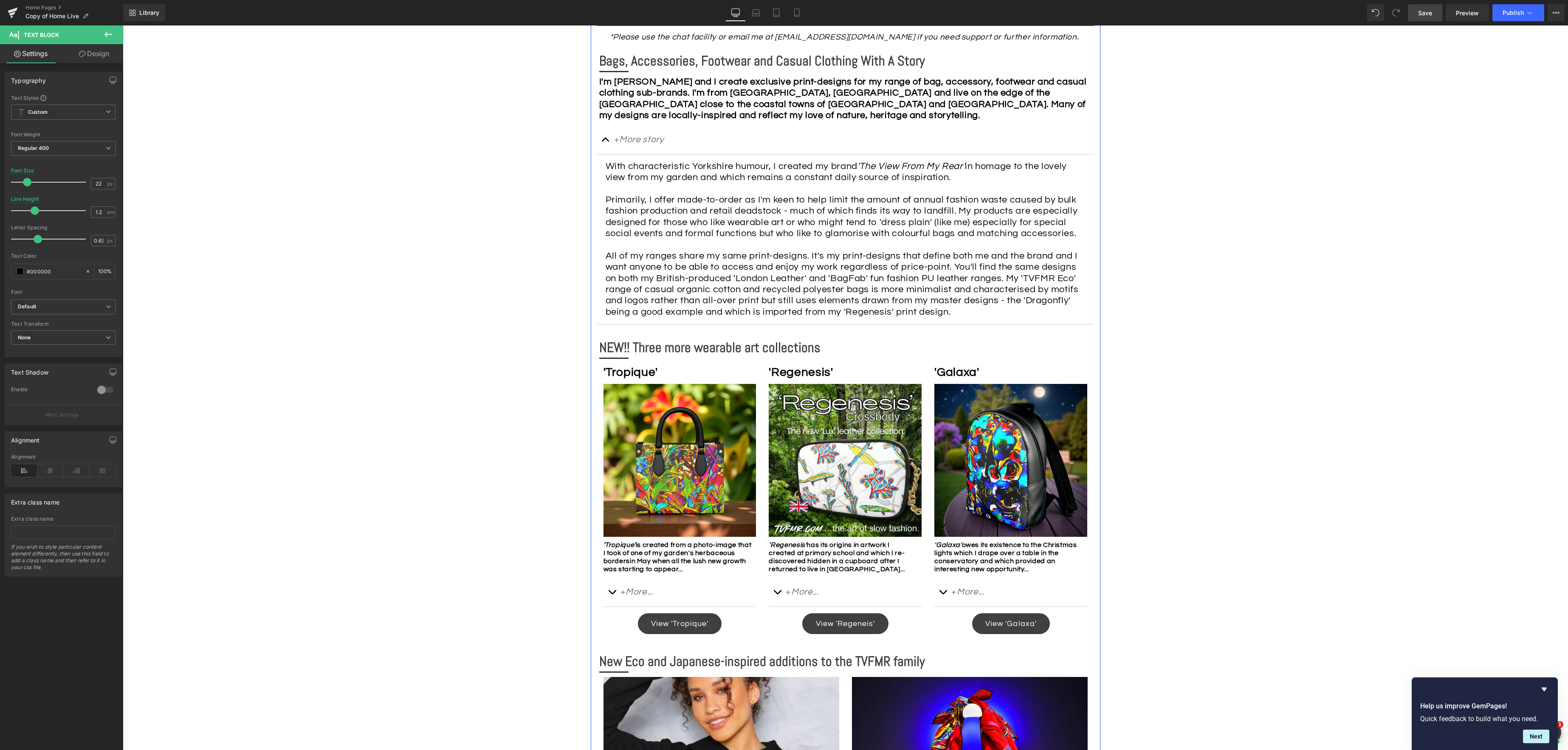
scroll to position [425, 0]
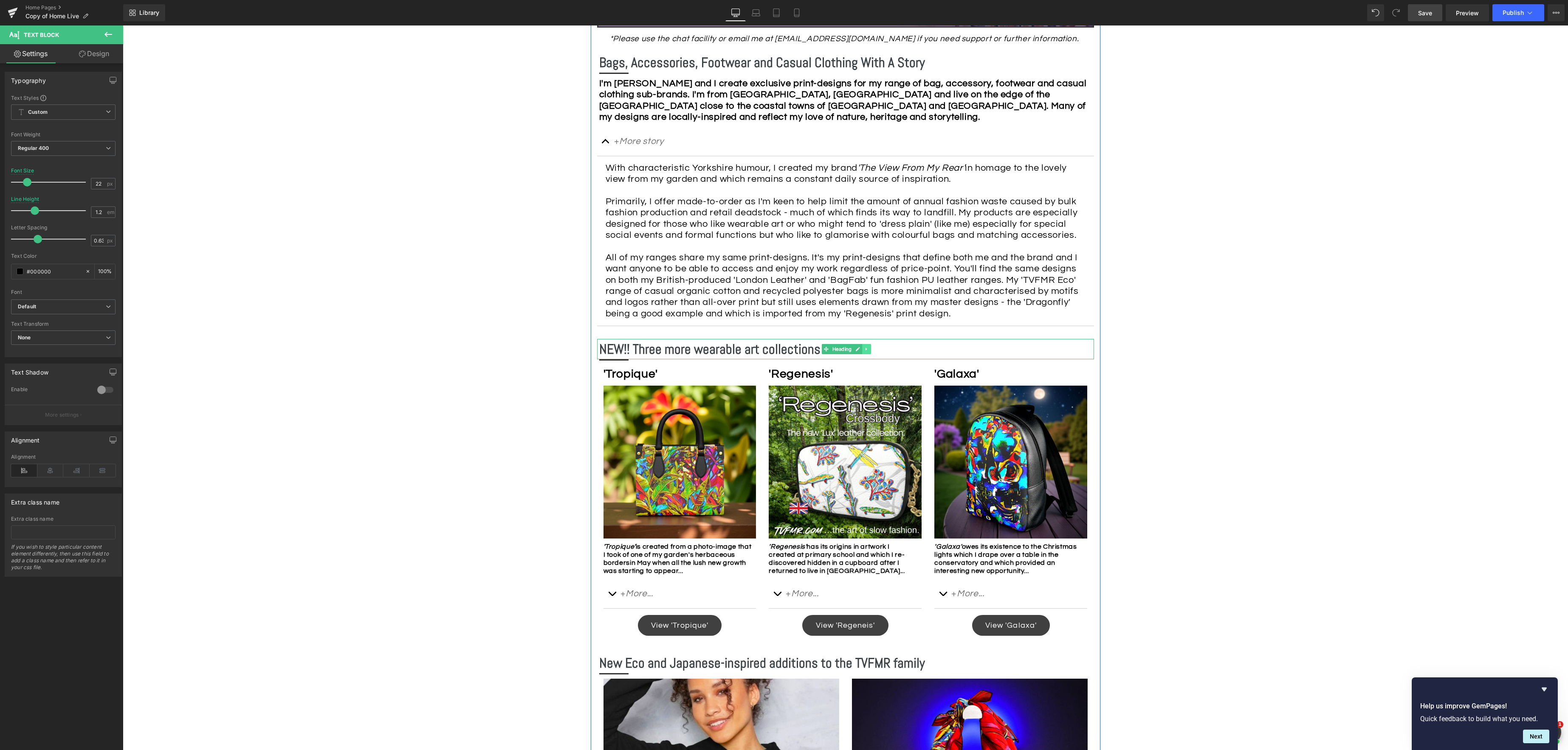
click at [869, 349] on link at bounding box center [866, 349] width 9 height 10
click at [863, 349] on icon at bounding box center [863, 349] width 5 height 5
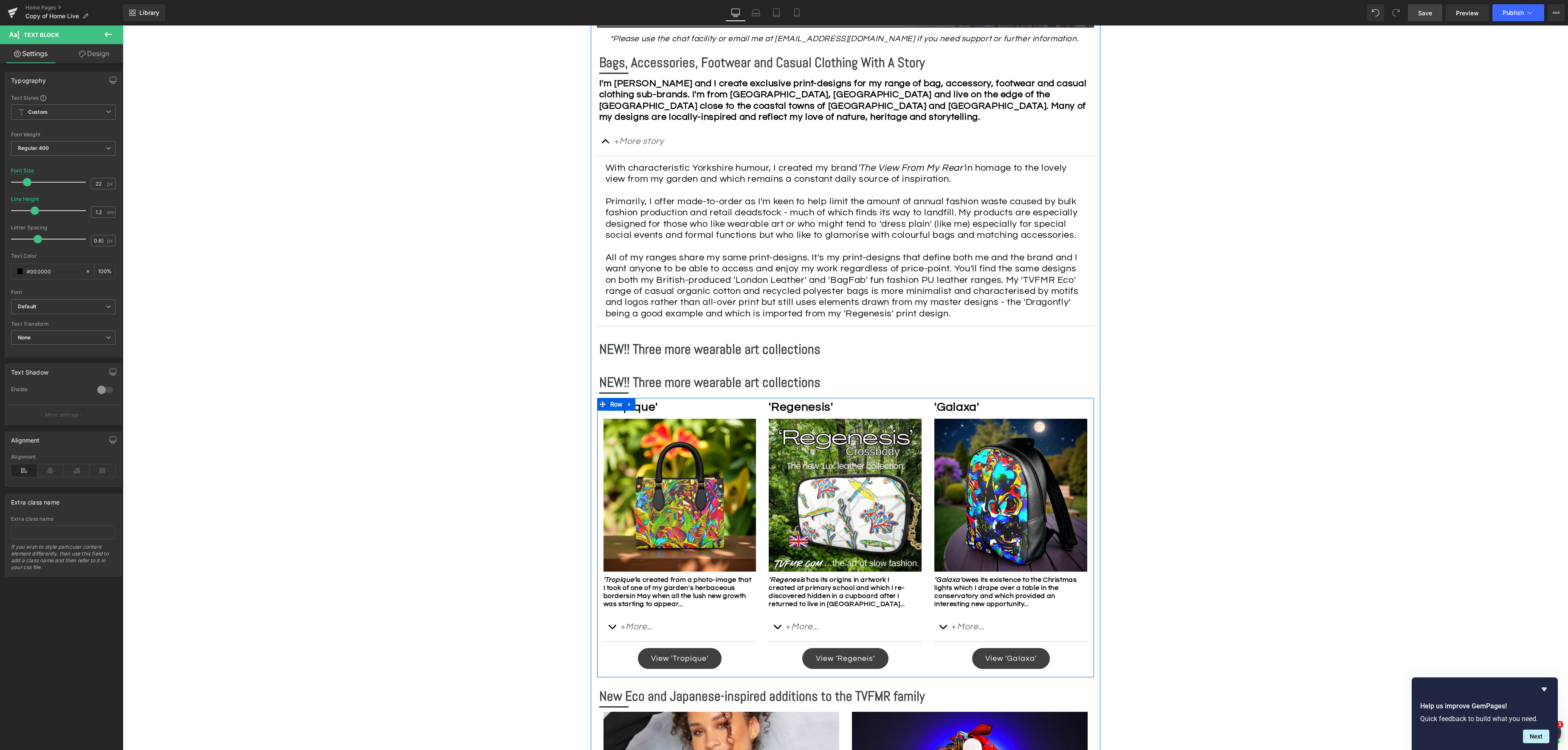
click at [630, 406] on icon at bounding box center [630, 404] width 6 height 6
click at [640, 404] on icon at bounding box center [641, 404] width 6 height 6
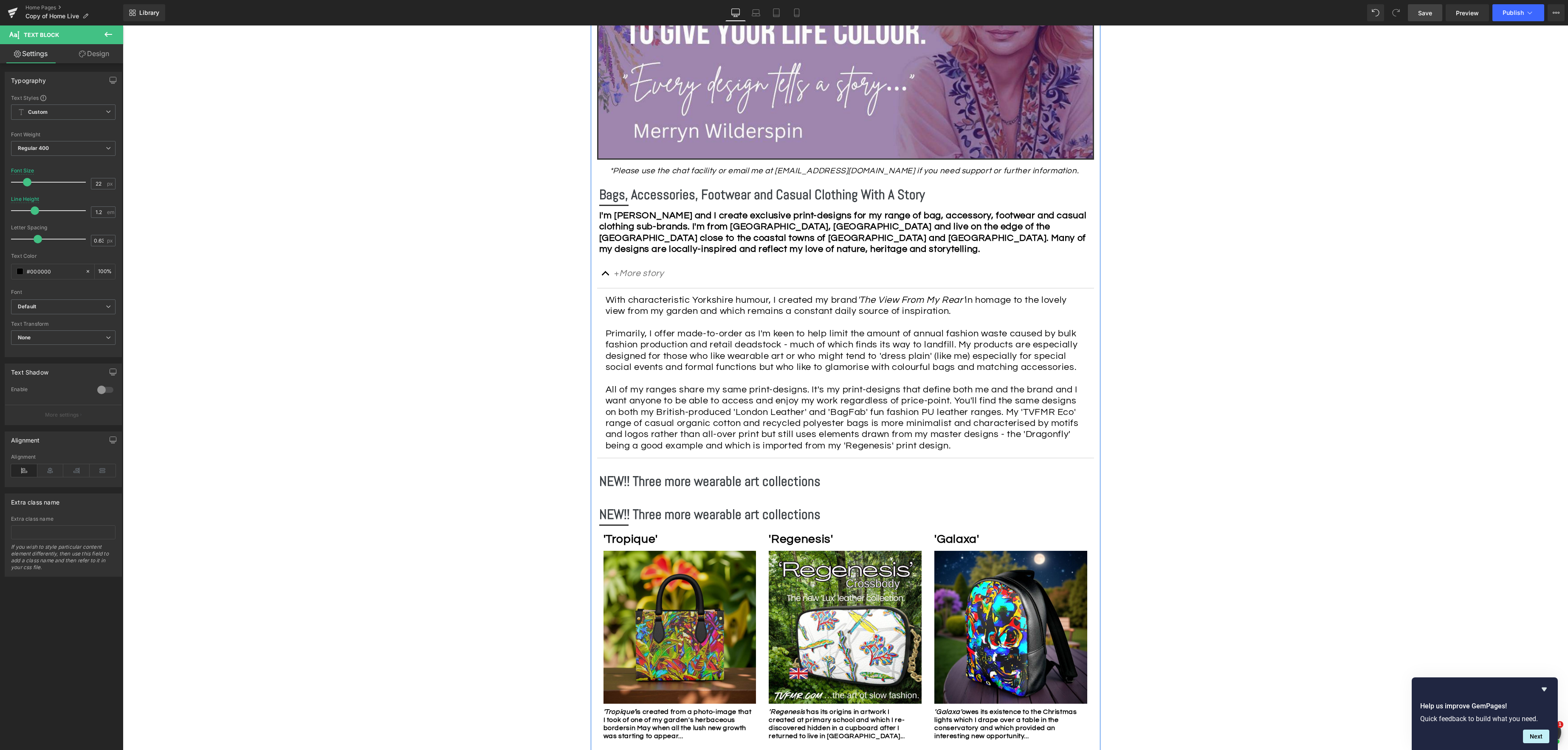
scroll to position [282, 0]
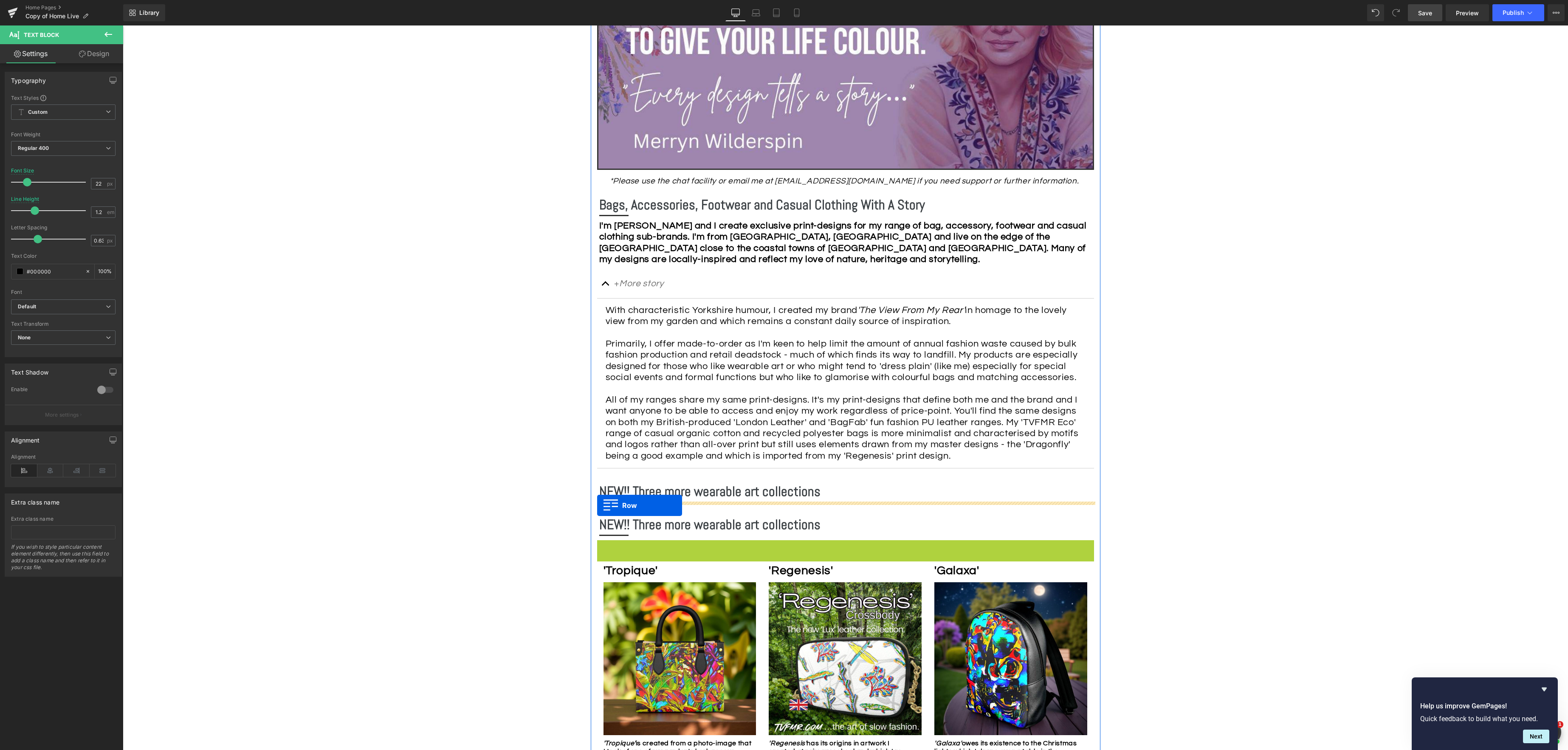
drag, startPoint x: 600, startPoint y: 547, endPoint x: 597, endPoint y: 505, distance: 42.1
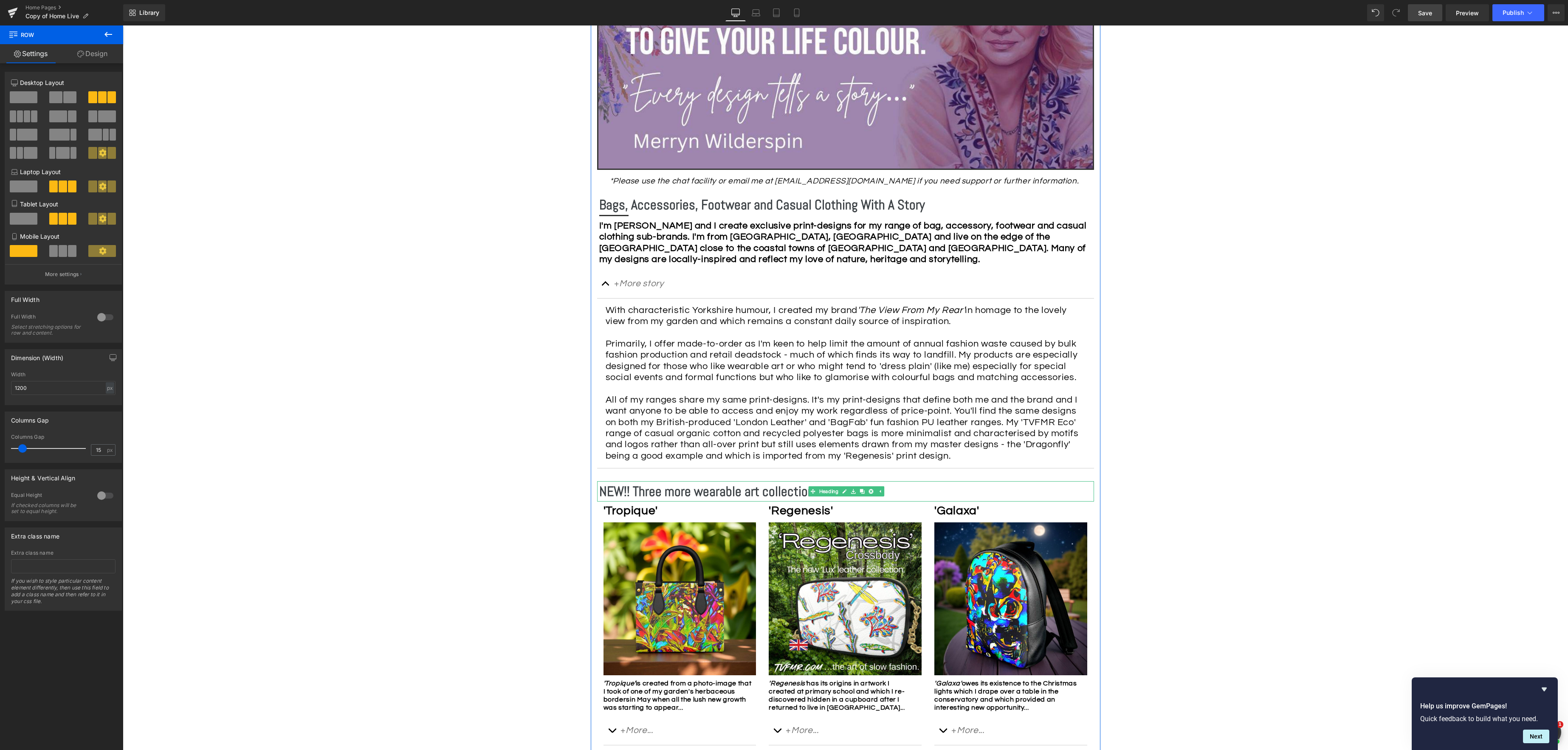
drag, startPoint x: 689, startPoint y: 491, endPoint x: 704, endPoint y: 492, distance: 15.0
click at [689, 491] on b "NEW!! Three more wearable art collections" at bounding box center [710, 491] width 222 height 17
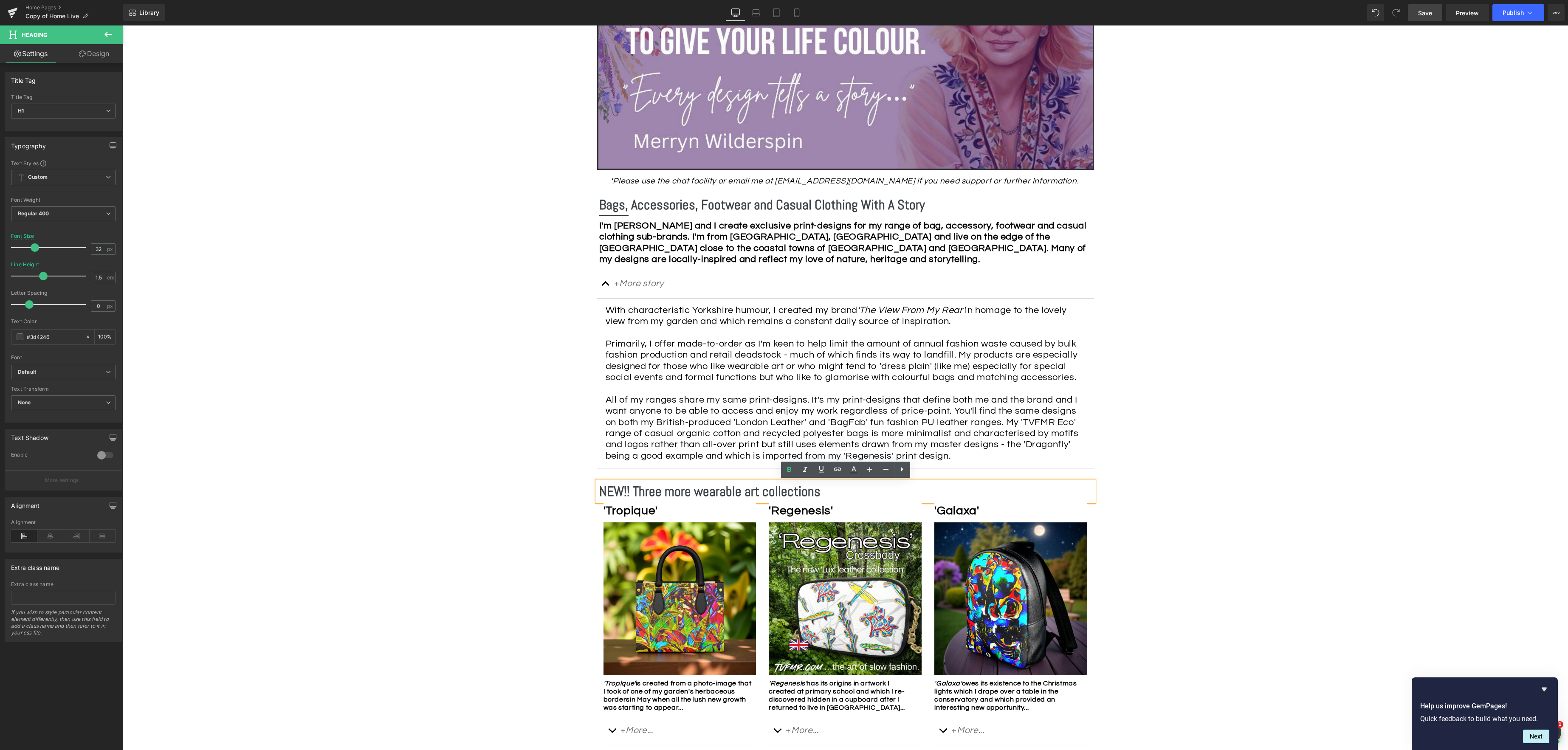
click at [821, 492] on h1 "NEW!! Three more wearable art collections" at bounding box center [846, 491] width 495 height 20
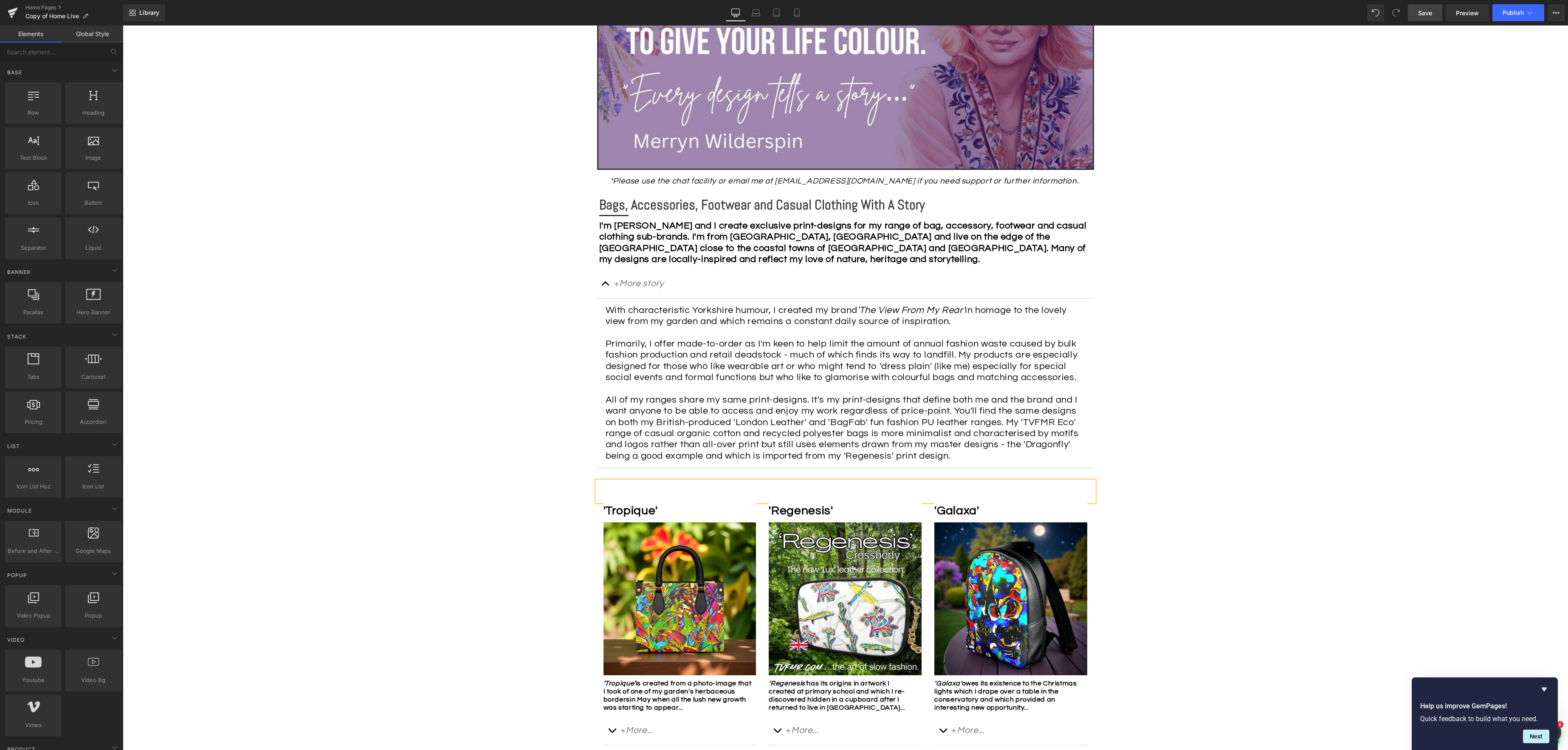
drag, startPoint x: 1359, startPoint y: 480, endPoint x: 1060, endPoint y: 507, distance: 300.2
click at [880, 492] on icon at bounding box center [880, 491] width 5 height 5
click at [867, 492] on icon at bounding box center [867, 491] width 5 height 5
click at [872, 492] on icon at bounding box center [871, 492] width 5 height 5
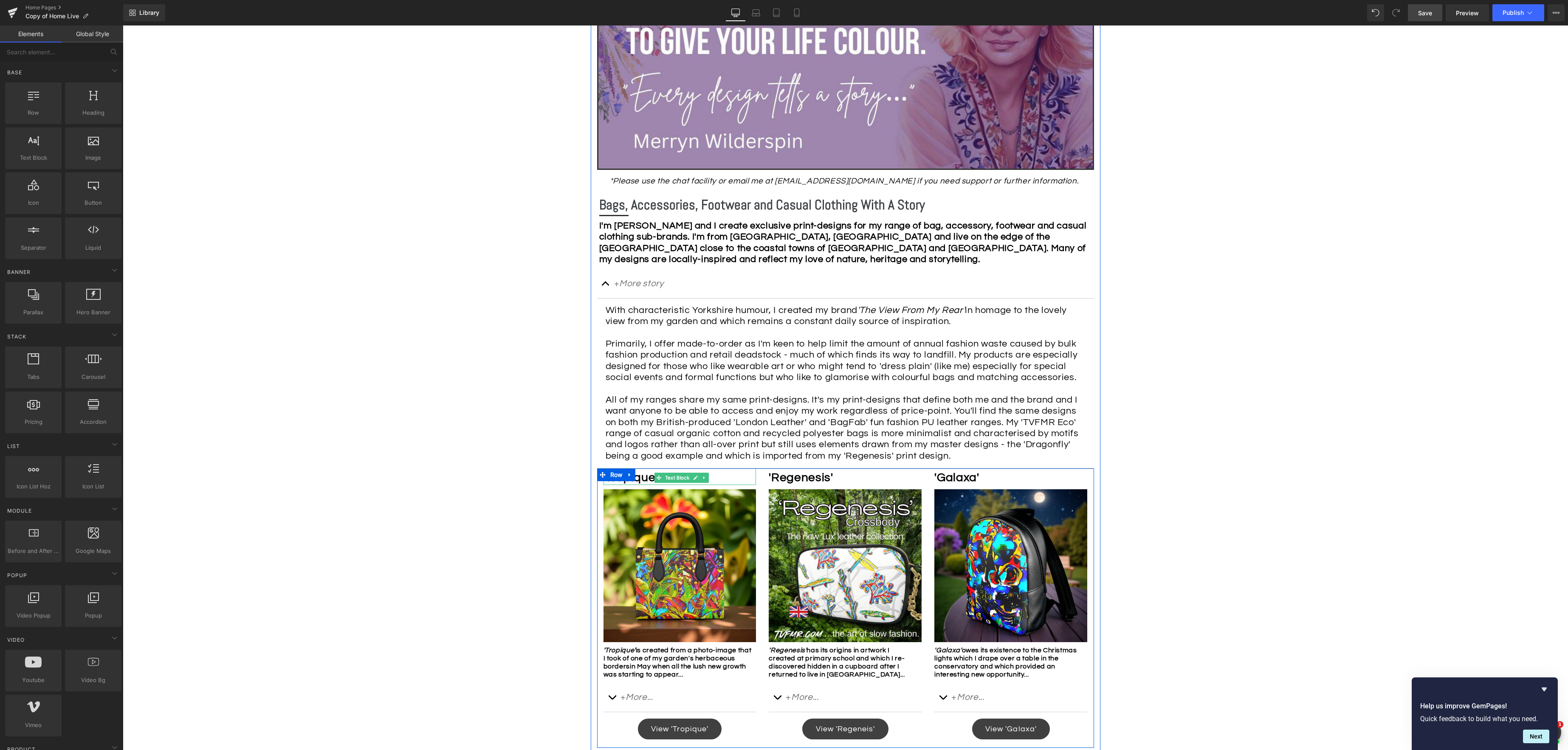
click at [650, 477] on b "'Tropique'" at bounding box center [630, 477] width 54 height 12
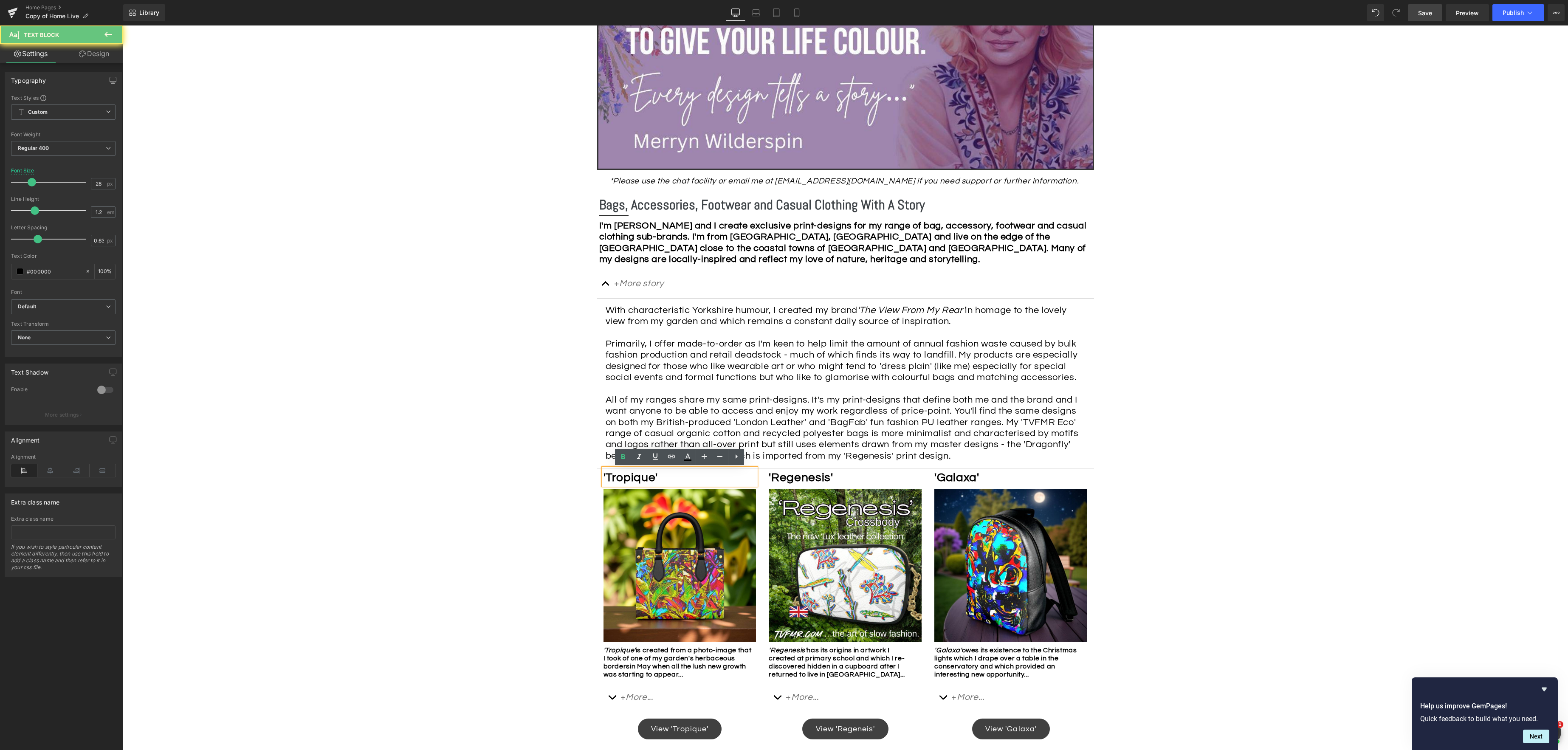
click at [670, 477] on p "'Tropique'" at bounding box center [677, 478] width 149 height 15
drag, startPoint x: 1130, startPoint y: 508, endPoint x: 1157, endPoint y: 505, distance: 27.2
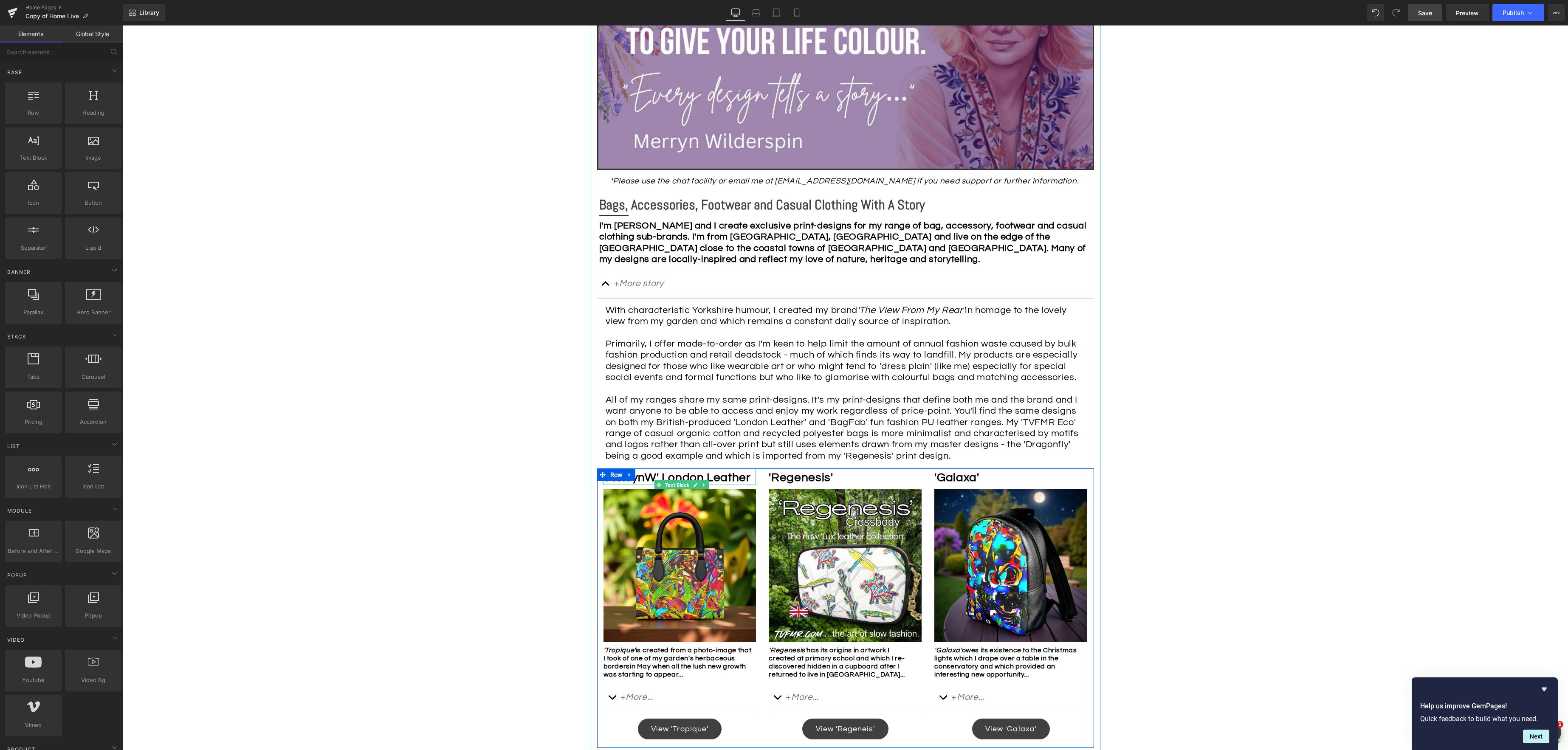
drag, startPoint x: 666, startPoint y: 476, endPoint x: 694, endPoint y: 478, distance: 28.1
click at [666, 476] on b "'MerrynW' London Leather" at bounding box center [677, 477] width 147 height 12
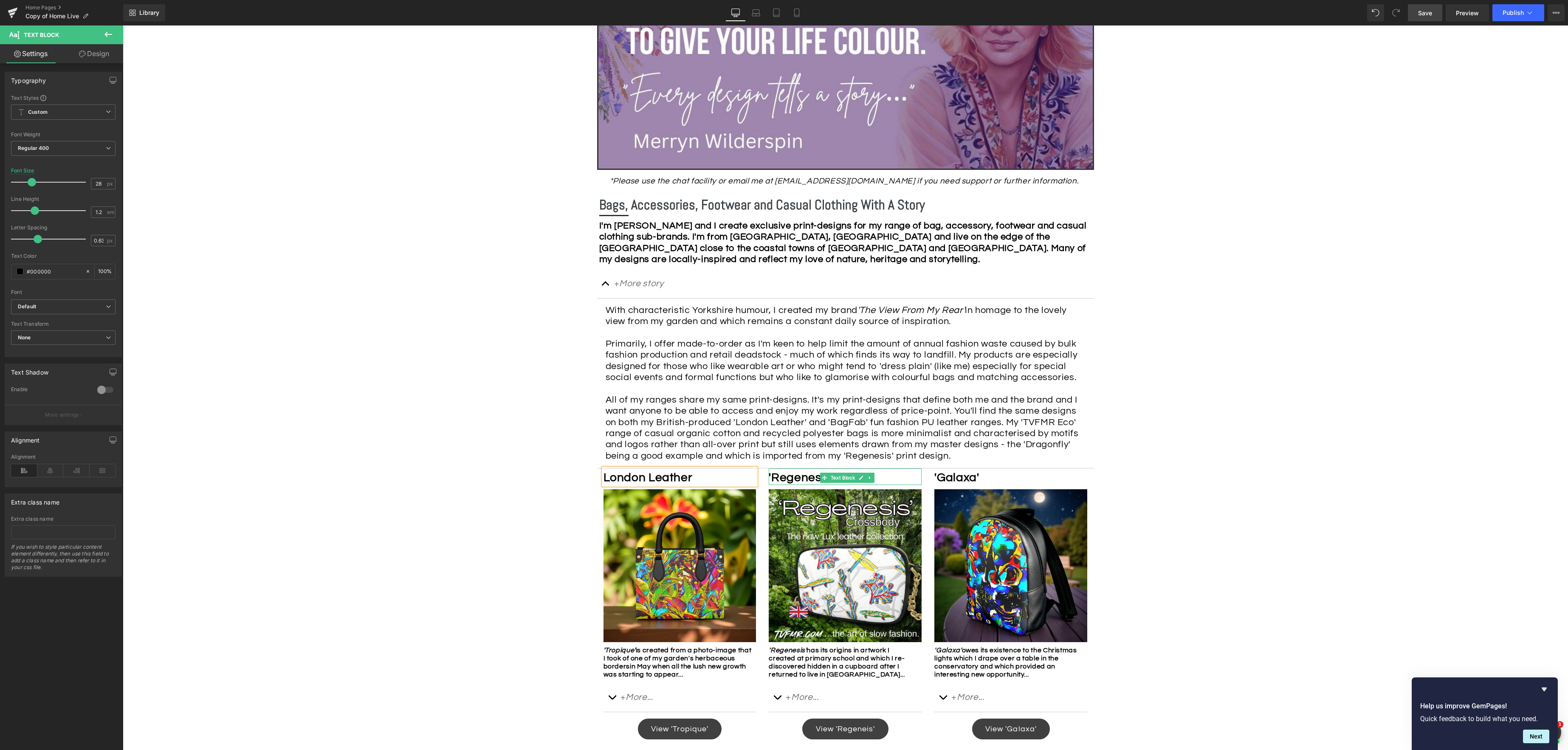
click at [887, 477] on p "'Regenesis'" at bounding box center [843, 478] width 149 height 15
drag, startPoint x: 855, startPoint y: 476, endPoint x: 813, endPoint y: 467, distance: 43.0
click at [753, 472] on div "London Leather Text Block Image 'Tropique' is created from a photo-image that I…" at bounding box center [845, 608] width 497 height 279
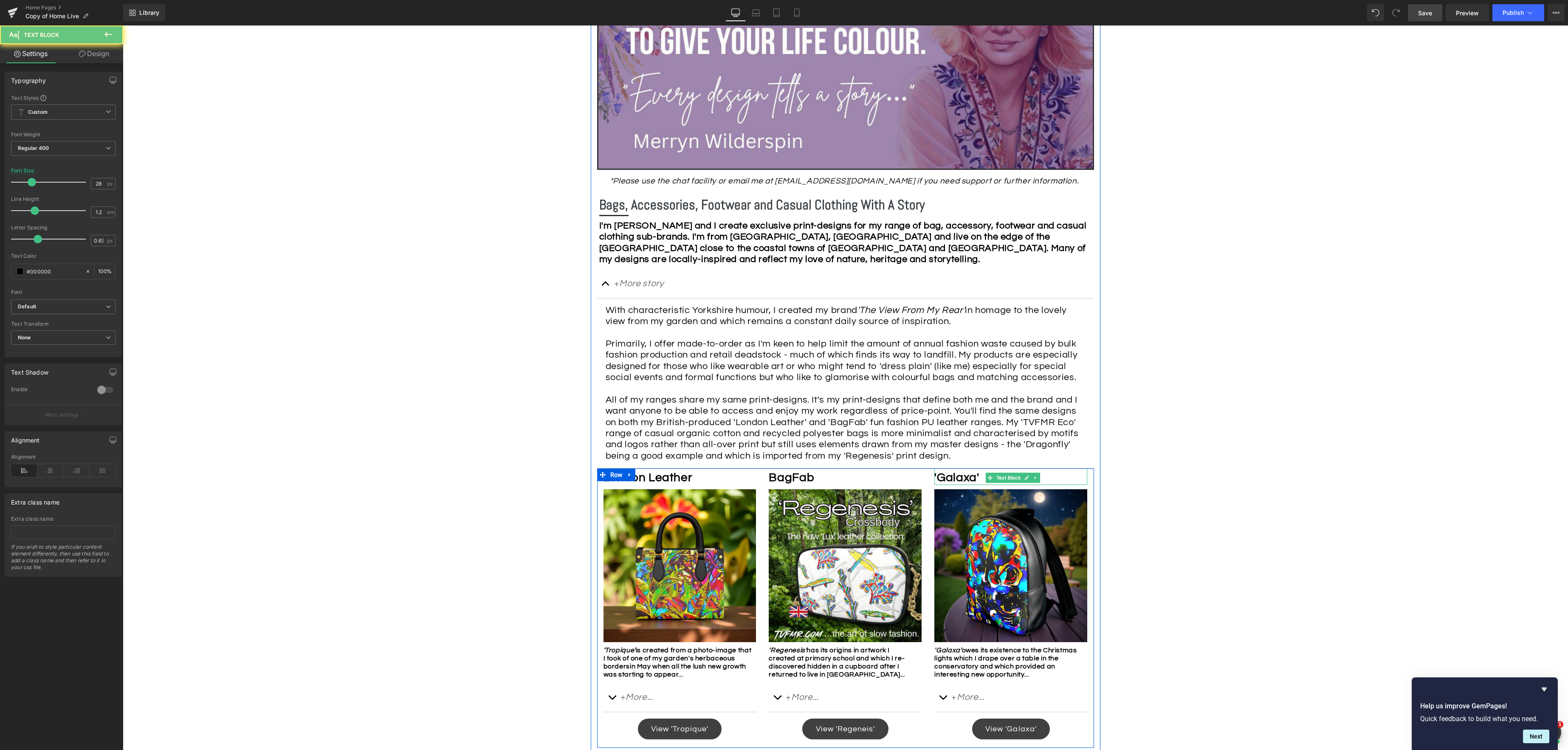
drag, startPoint x: 978, startPoint y: 478, endPoint x: 1015, endPoint y: 477, distance: 37.0
click at [978, 478] on b "'Galaxa'" at bounding box center [956, 477] width 44 height 12
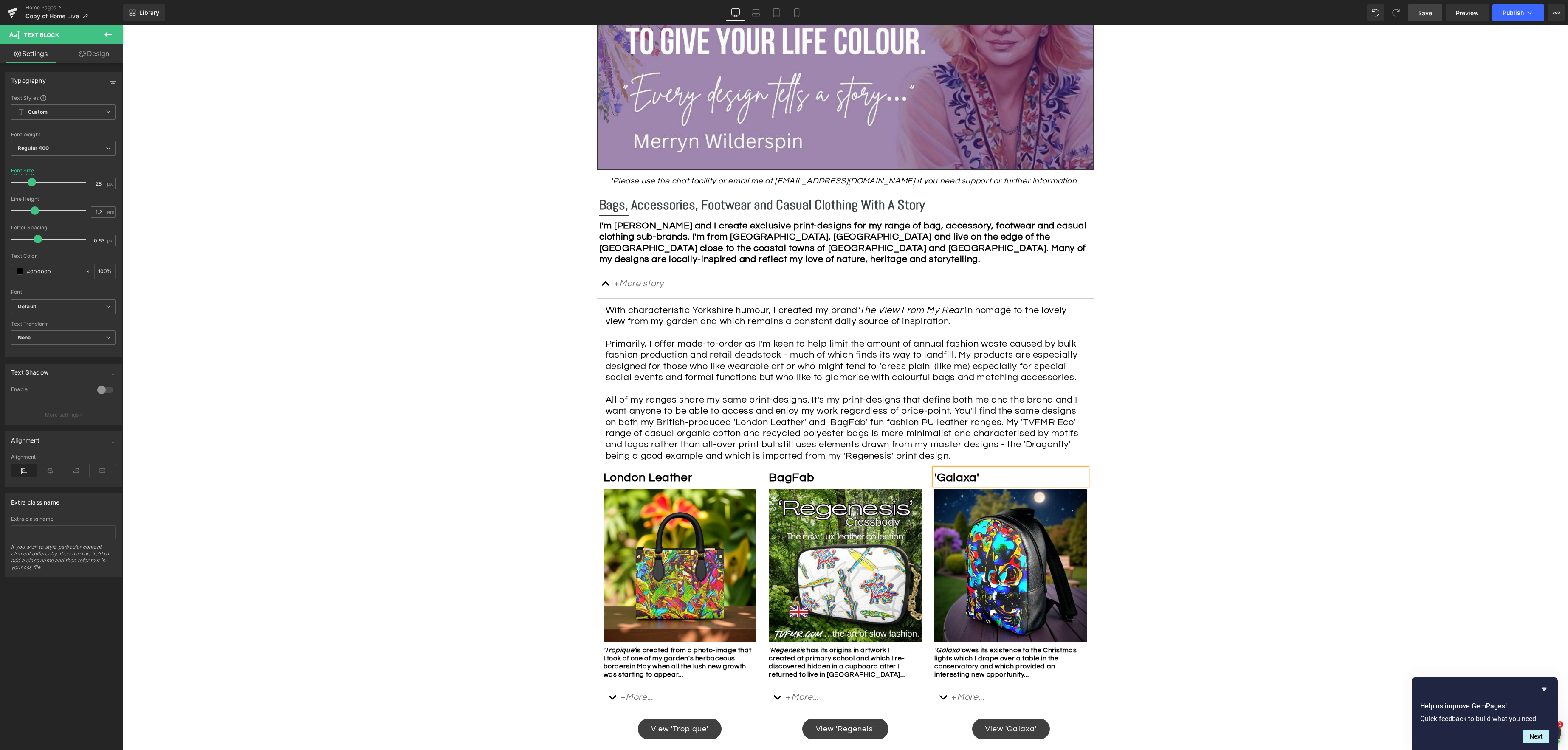
drag, startPoint x: 1048, startPoint y: 474, endPoint x: 1102, endPoint y: 468, distance: 54.3
click at [1048, 474] on p "'Galaxa'" at bounding box center [1009, 478] width 149 height 15
drag, startPoint x: 1313, startPoint y: 502, endPoint x: 1310, endPoint y: 497, distance: 5.8
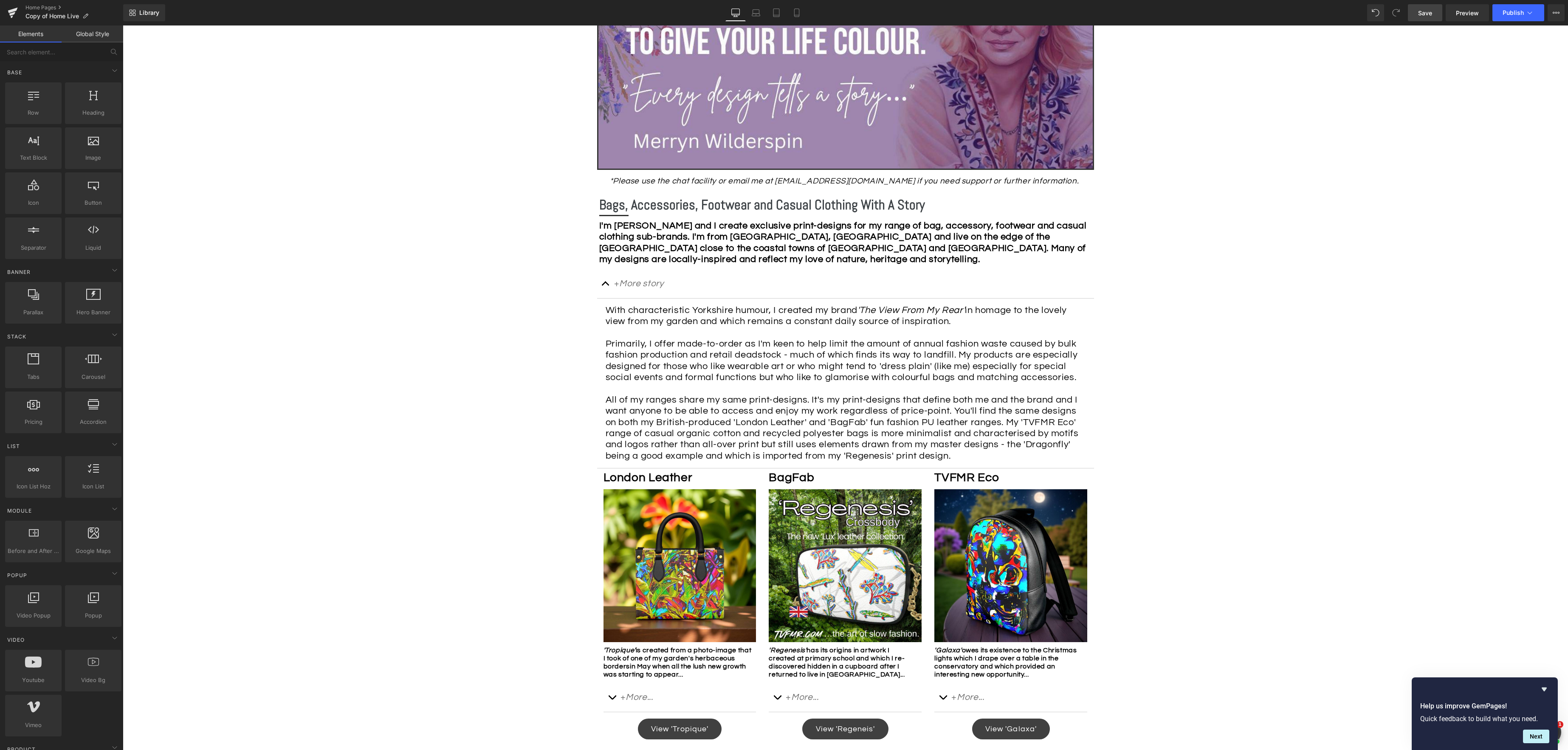
click at [1175, 14] on span "Save" at bounding box center [1425, 13] width 14 height 9
click at [604, 284] on button "button" at bounding box center [606, 284] width 17 height 29
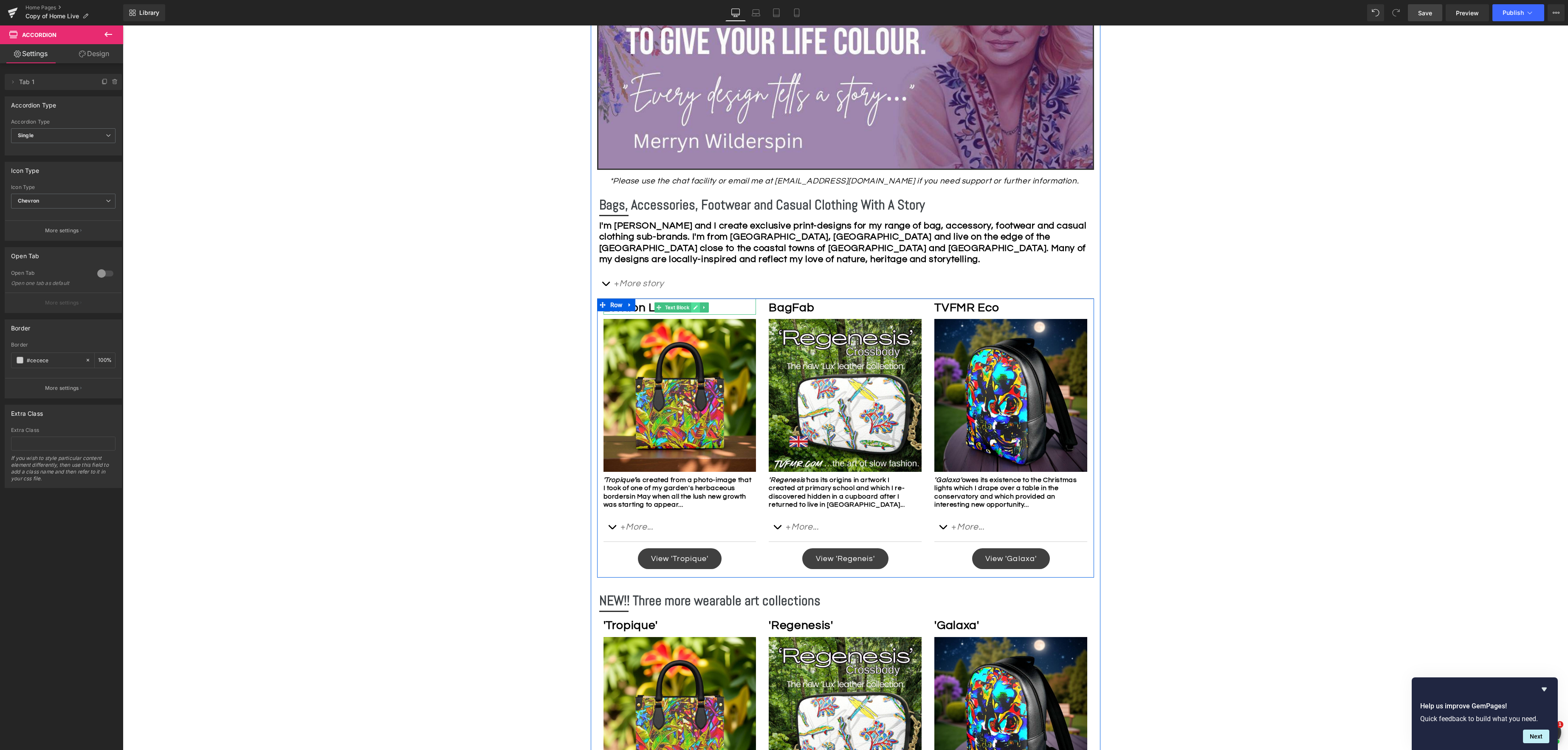
click at [696, 309] on icon at bounding box center [696, 307] width 5 height 5
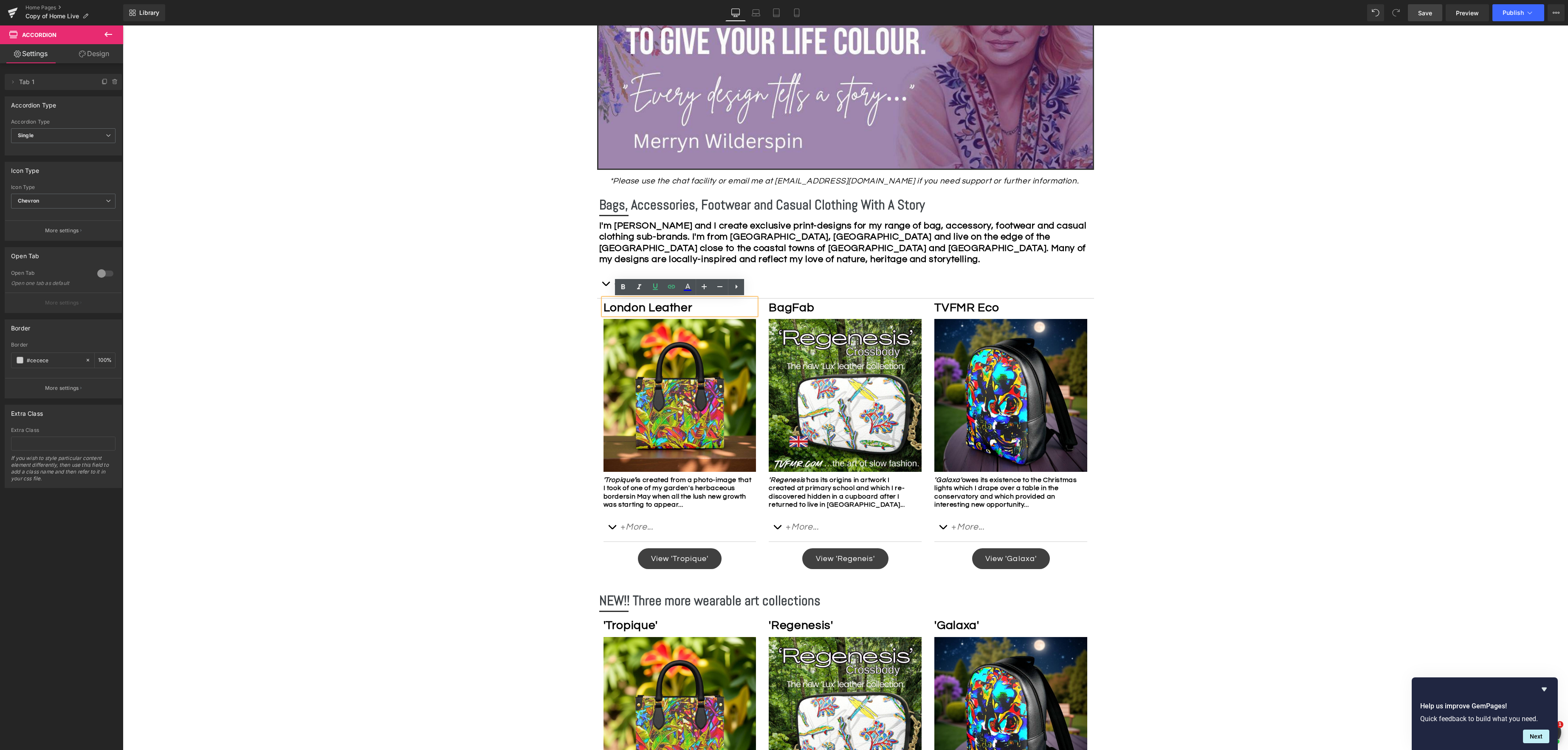
drag, startPoint x: 710, startPoint y: 307, endPoint x: 742, endPoint y: 306, distance: 32.0
click at [710, 307] on p "London Leather" at bounding box center [677, 308] width 149 height 15
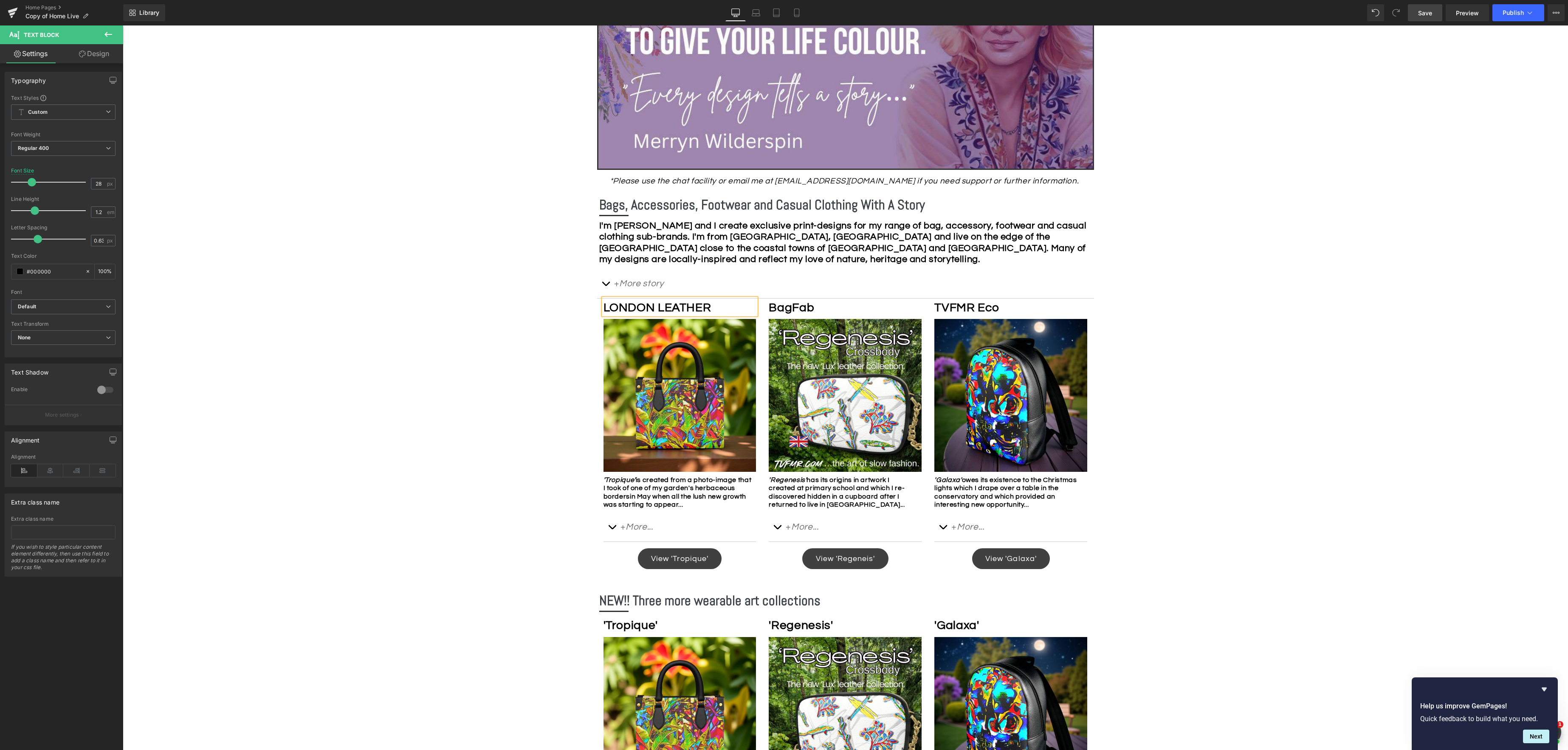
click at [819, 308] on p "BagFab" at bounding box center [843, 308] width 149 height 15
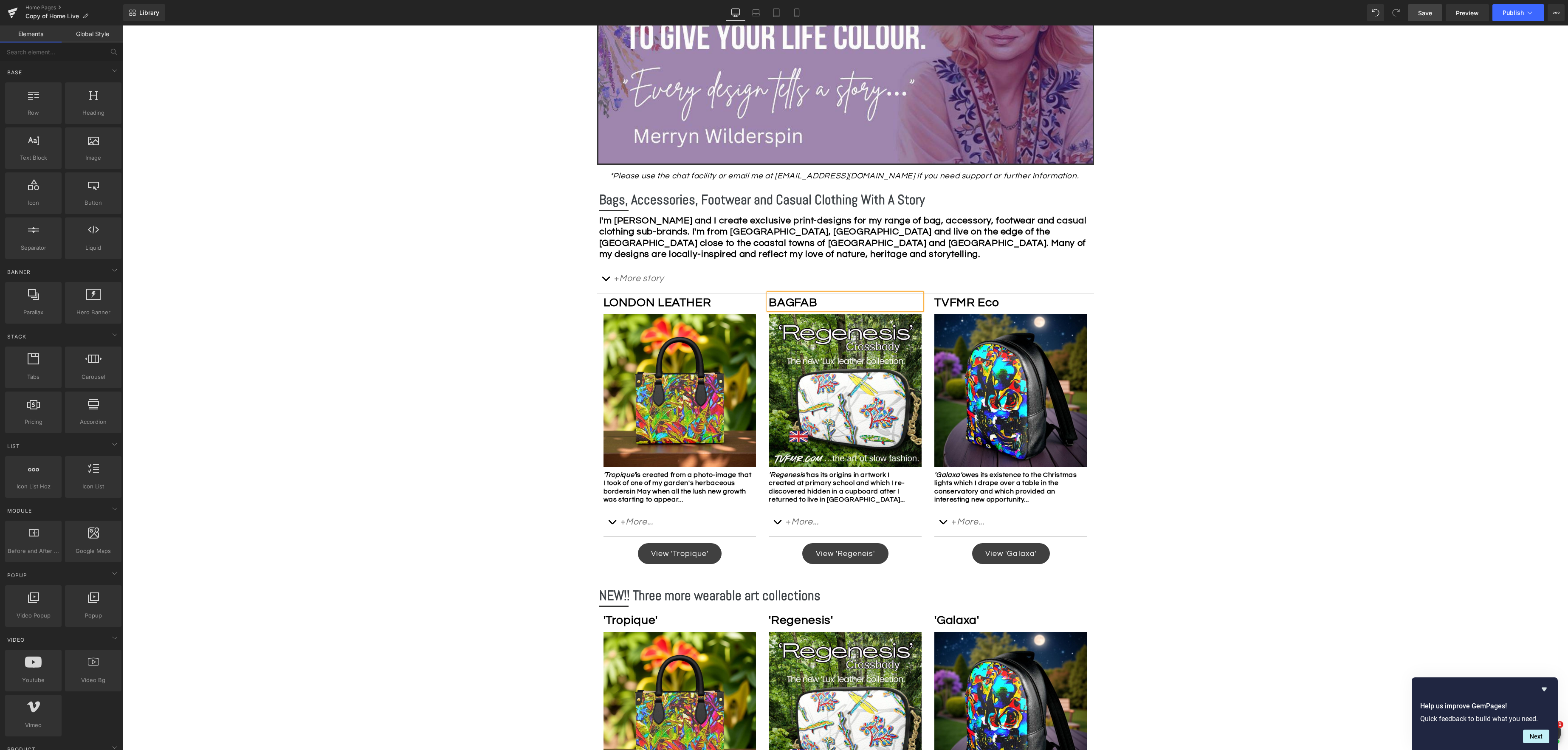
click at [1175, 13] on span "Save" at bounding box center [1425, 13] width 14 height 9
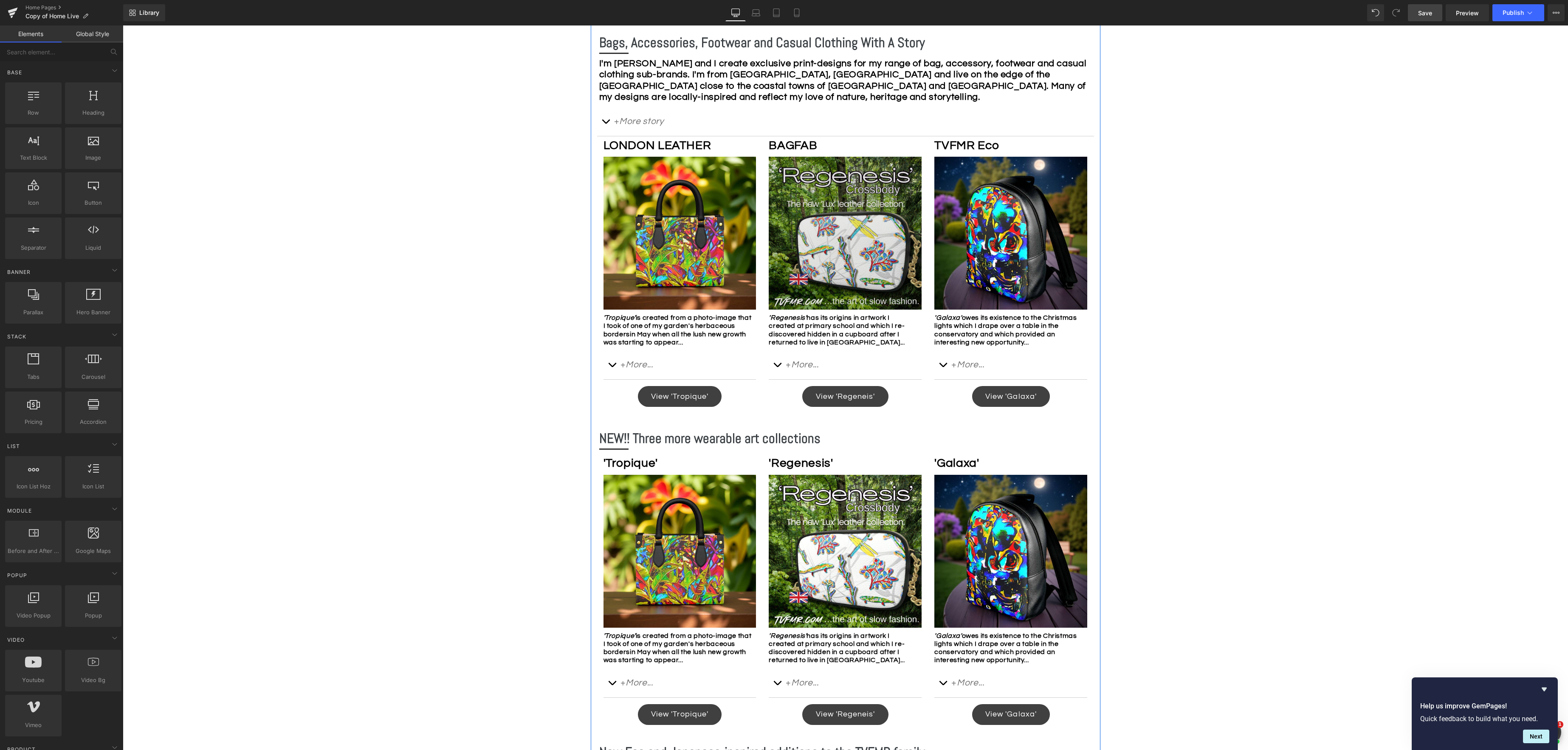
scroll to position [446, 0]
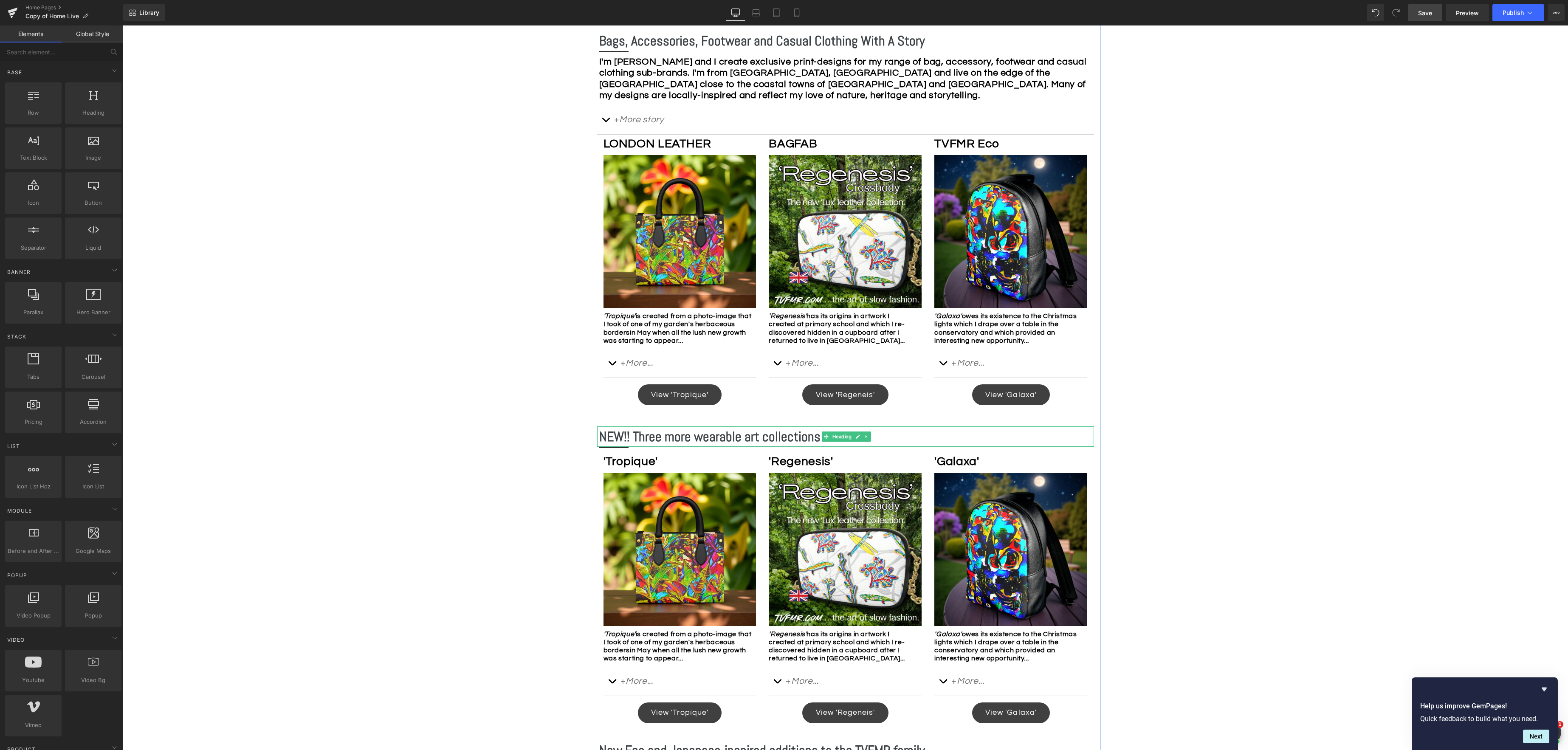
click at [867, 439] on icon at bounding box center [867, 436] width 5 height 5
click at [873, 436] on icon at bounding box center [871, 437] width 5 height 5
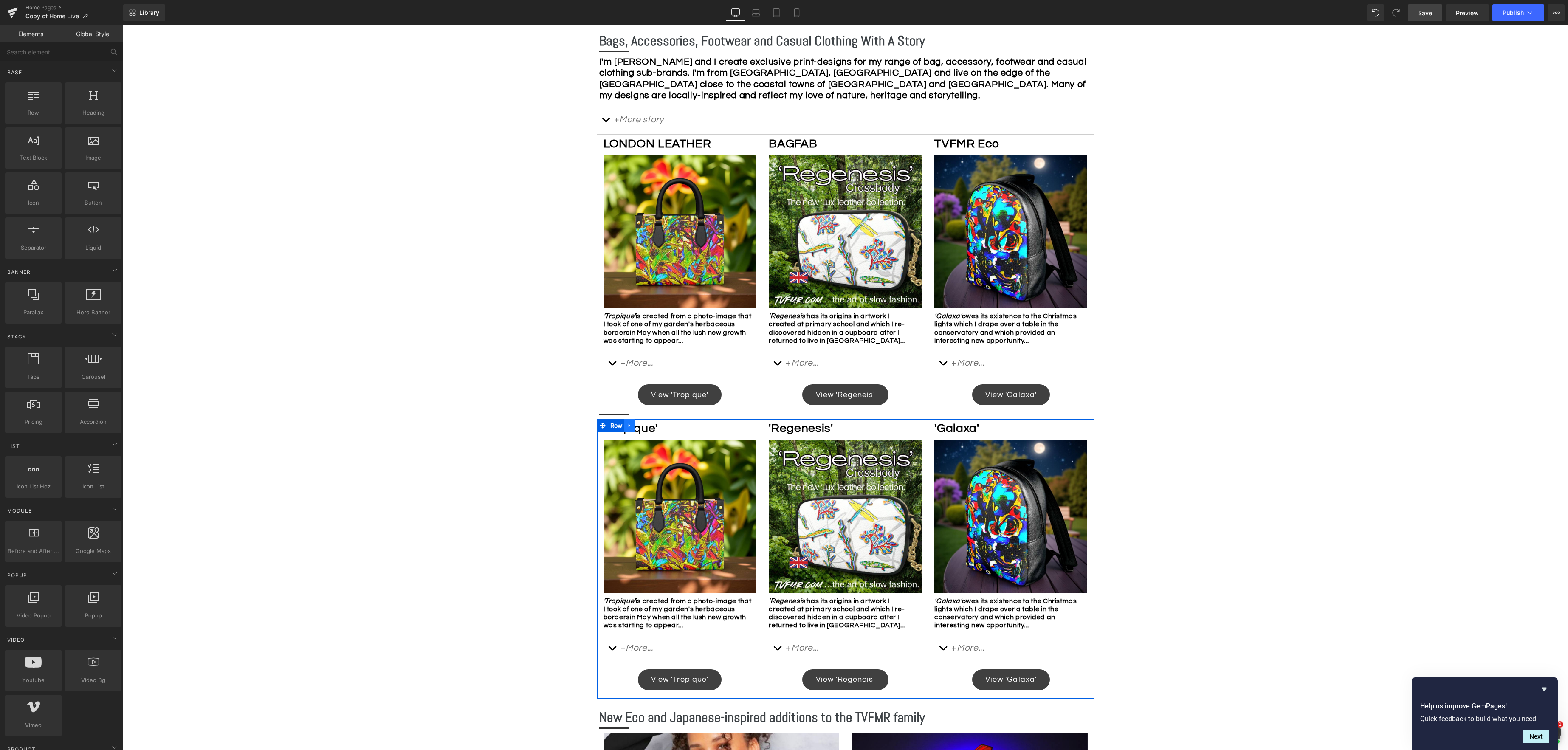
click at [629, 427] on icon at bounding box center [629, 426] width 2 height 4
click at [649, 424] on icon at bounding box center [652, 426] width 6 height 6
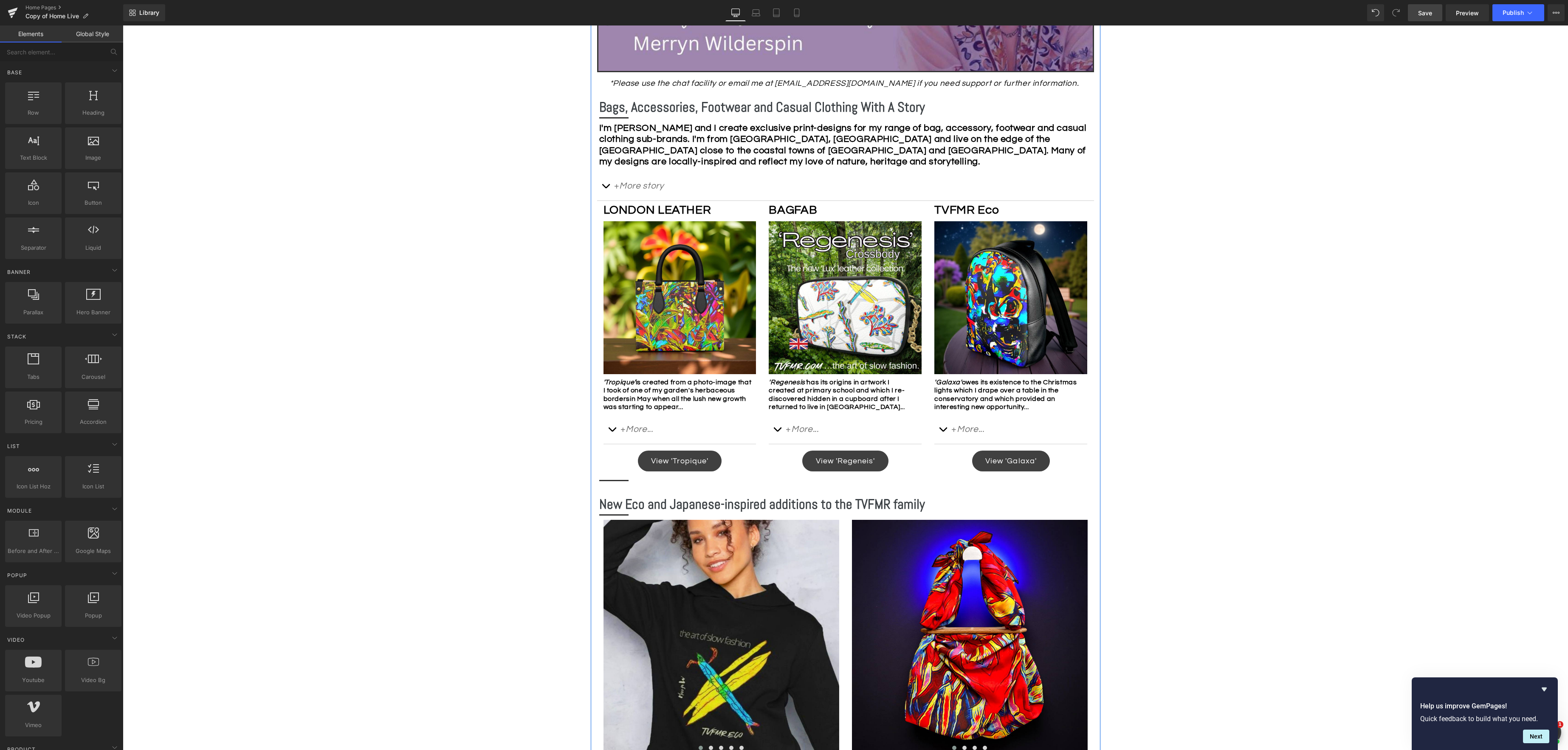
scroll to position [364, 0]
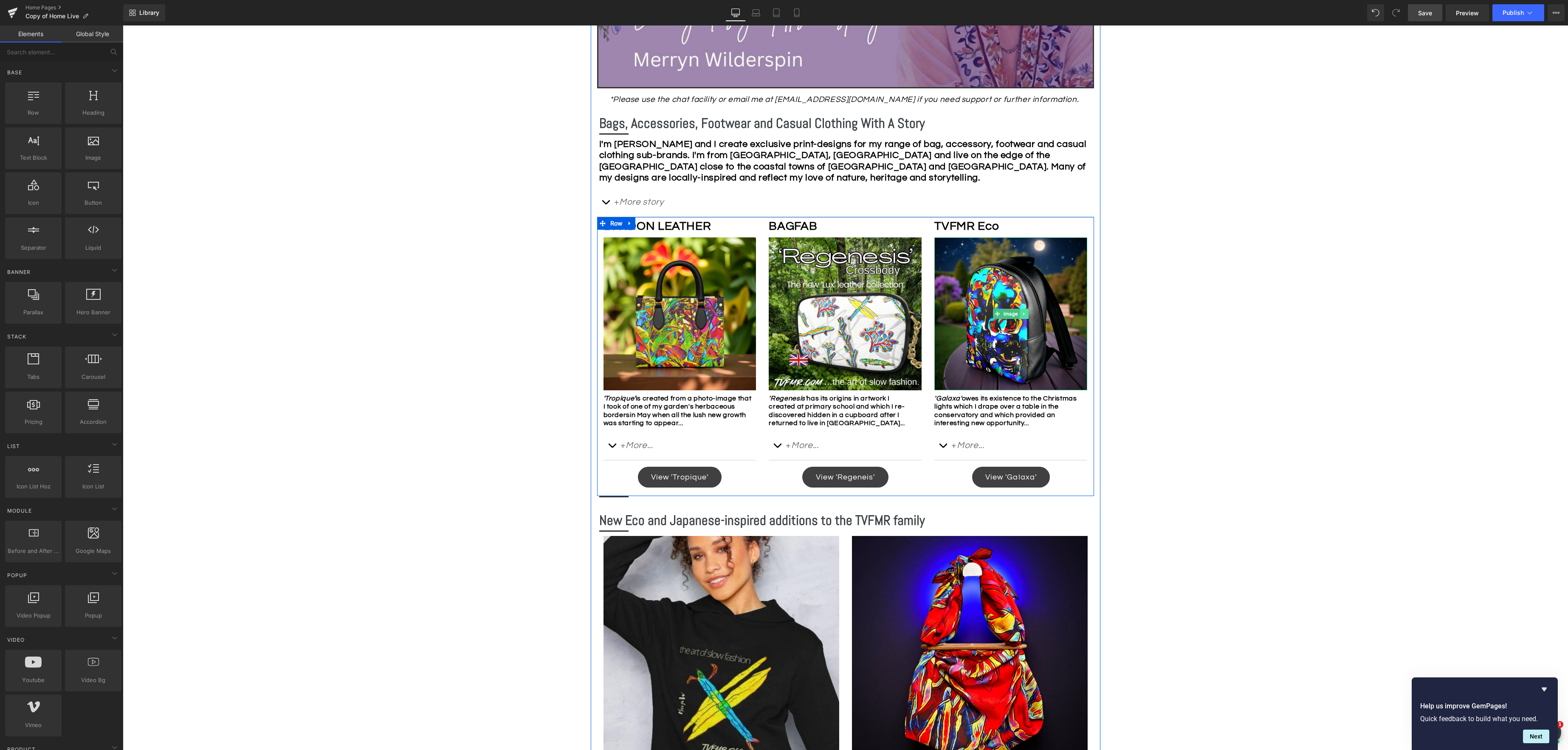
click at [1026, 313] on link at bounding box center [1024, 314] width 9 height 10
drag, startPoint x: 1031, startPoint y: 314, endPoint x: 1021, endPoint y: 317, distance: 10.4
click at [1031, 314] on icon at bounding box center [1029, 314] width 5 height 5
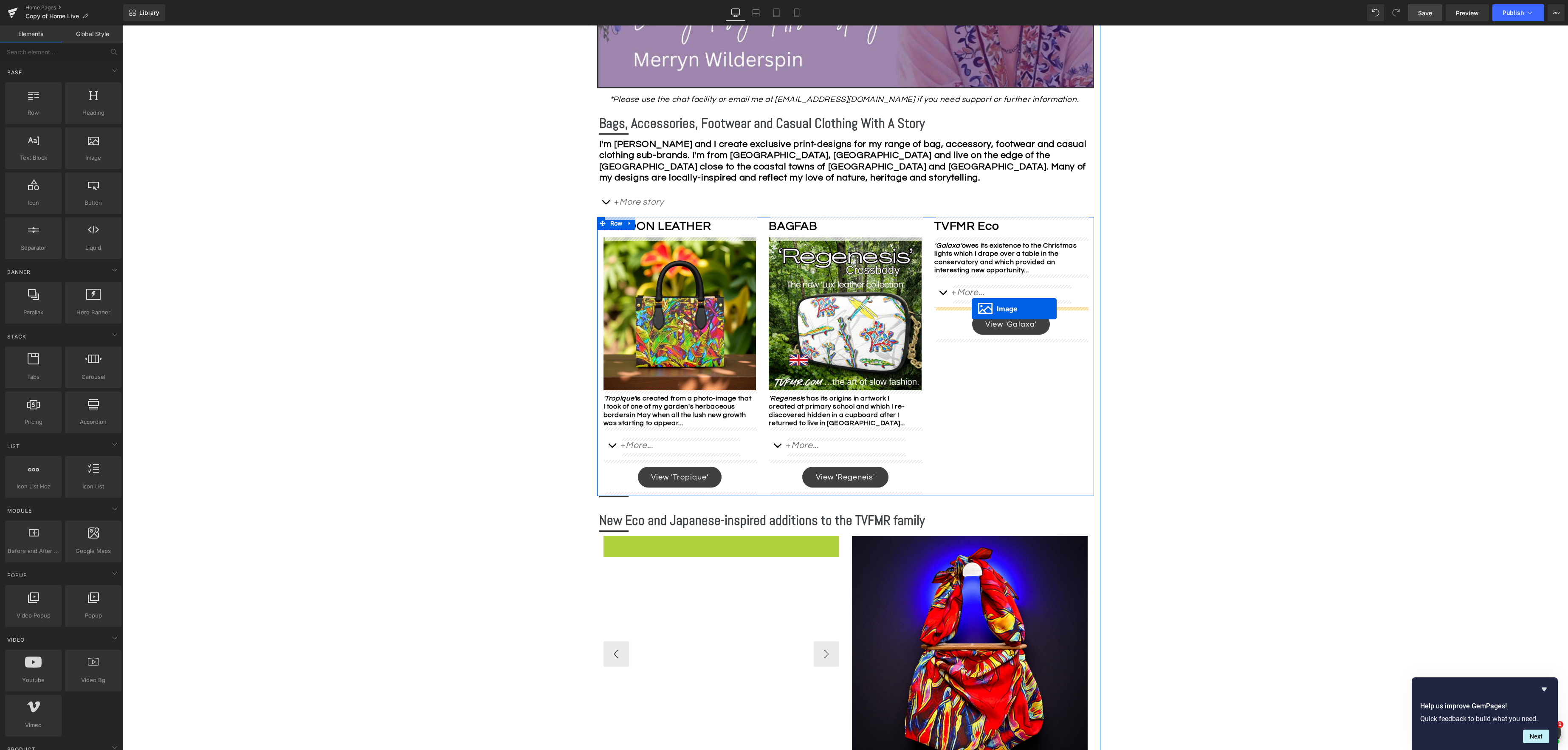
drag, startPoint x: 707, startPoint y: 651, endPoint x: 971, endPoint y: 309, distance: 432.0
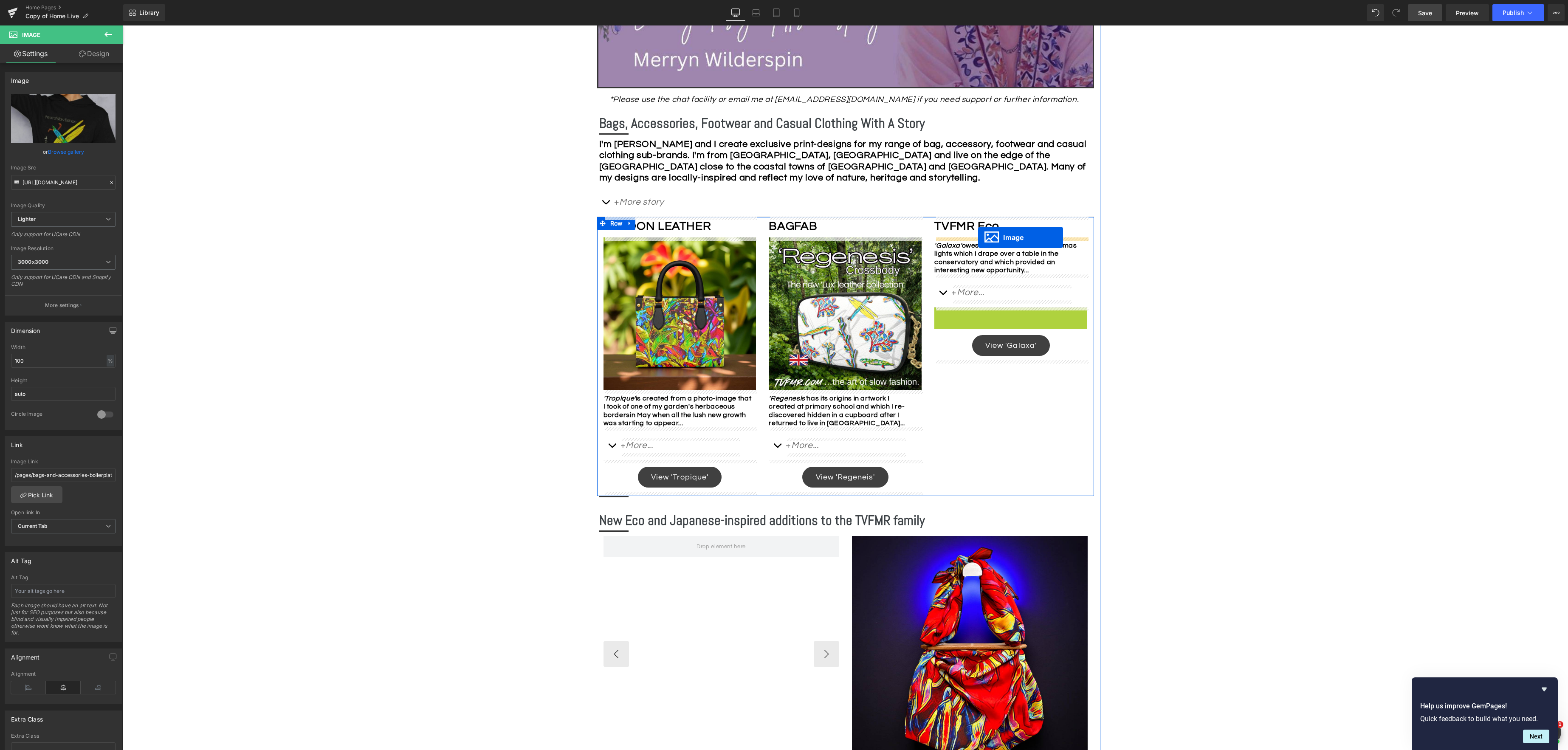
drag, startPoint x: 998, startPoint y: 381, endPoint x: 978, endPoint y: 237, distance: 145.4
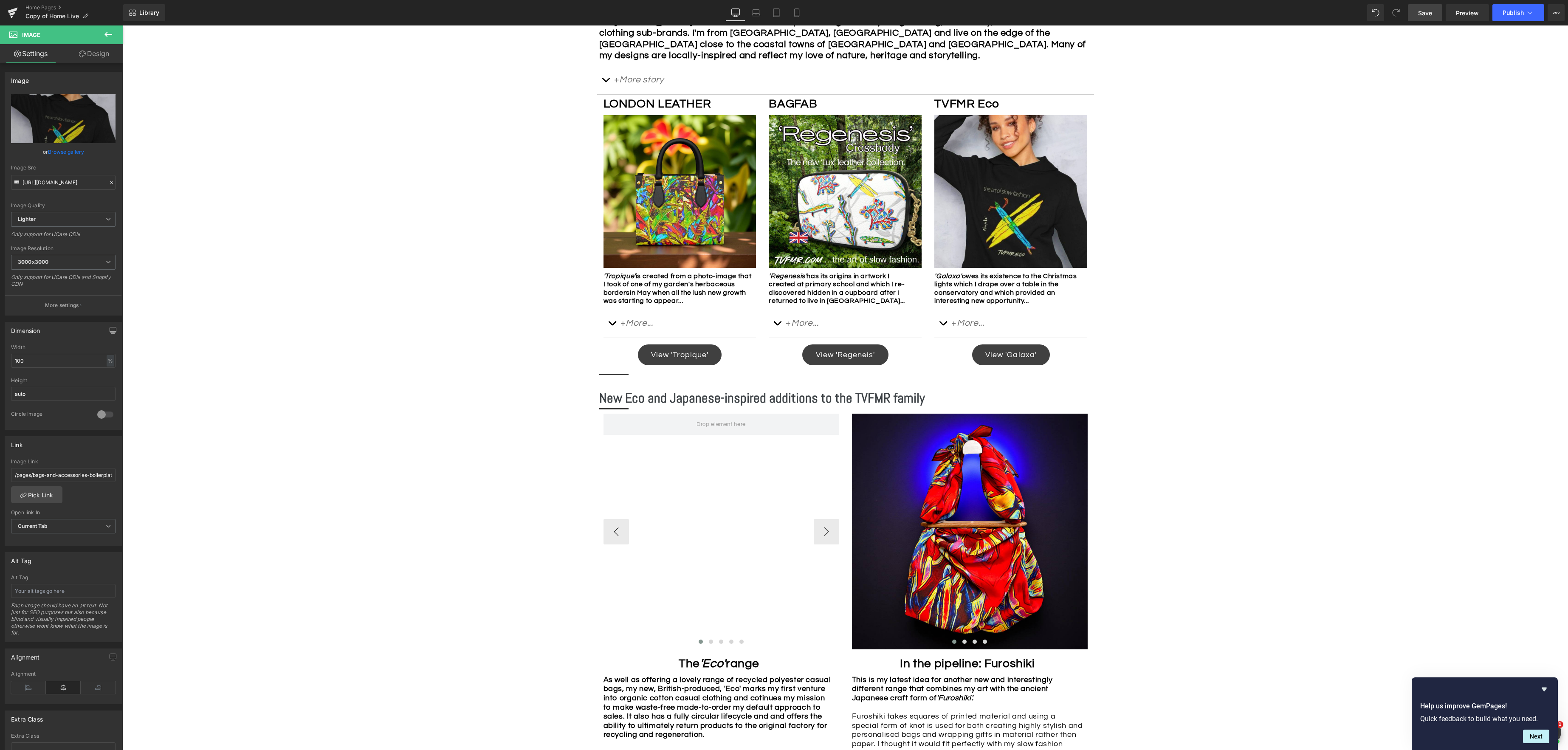
scroll to position [487, 0]
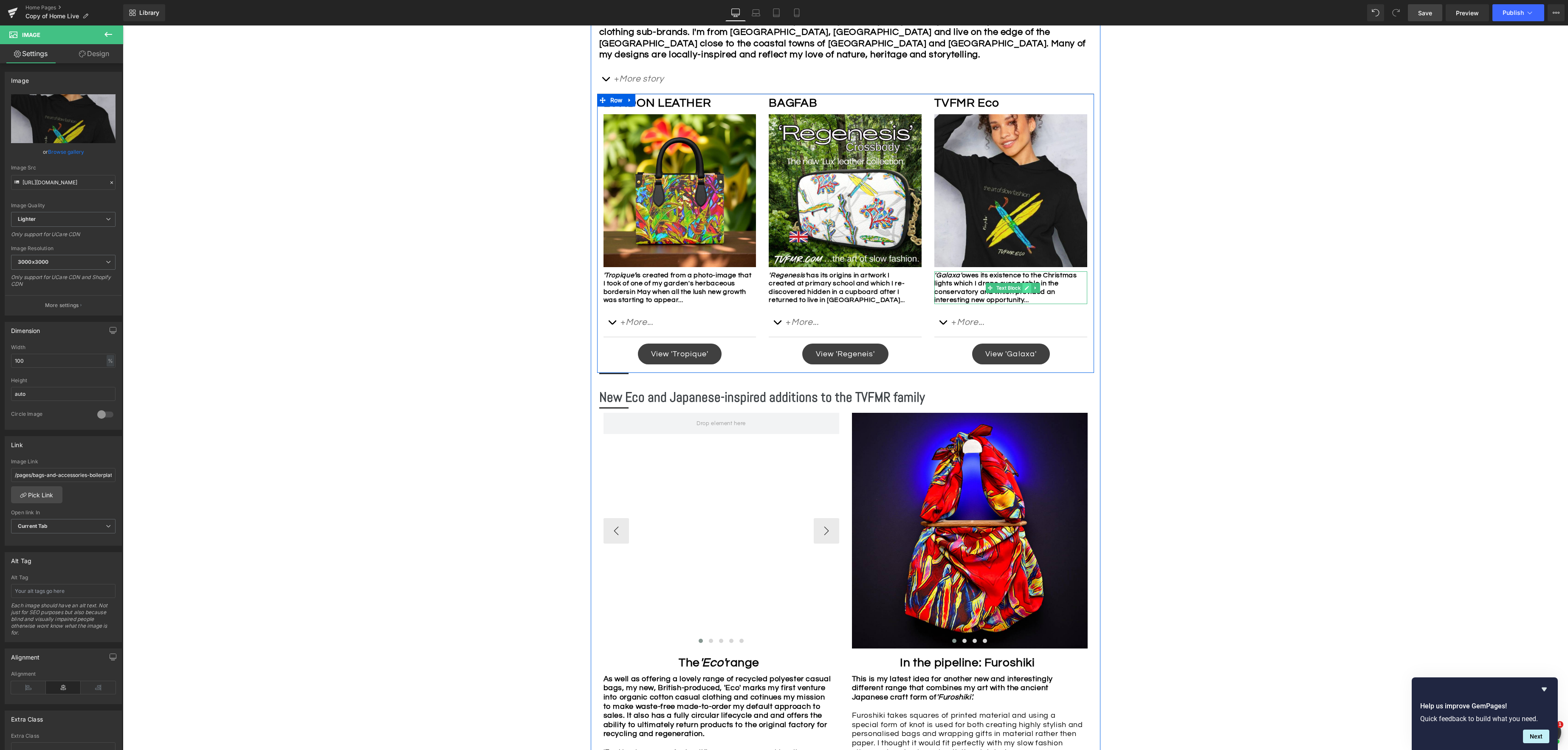
click at [1027, 289] on icon at bounding box center [1027, 288] width 5 height 5
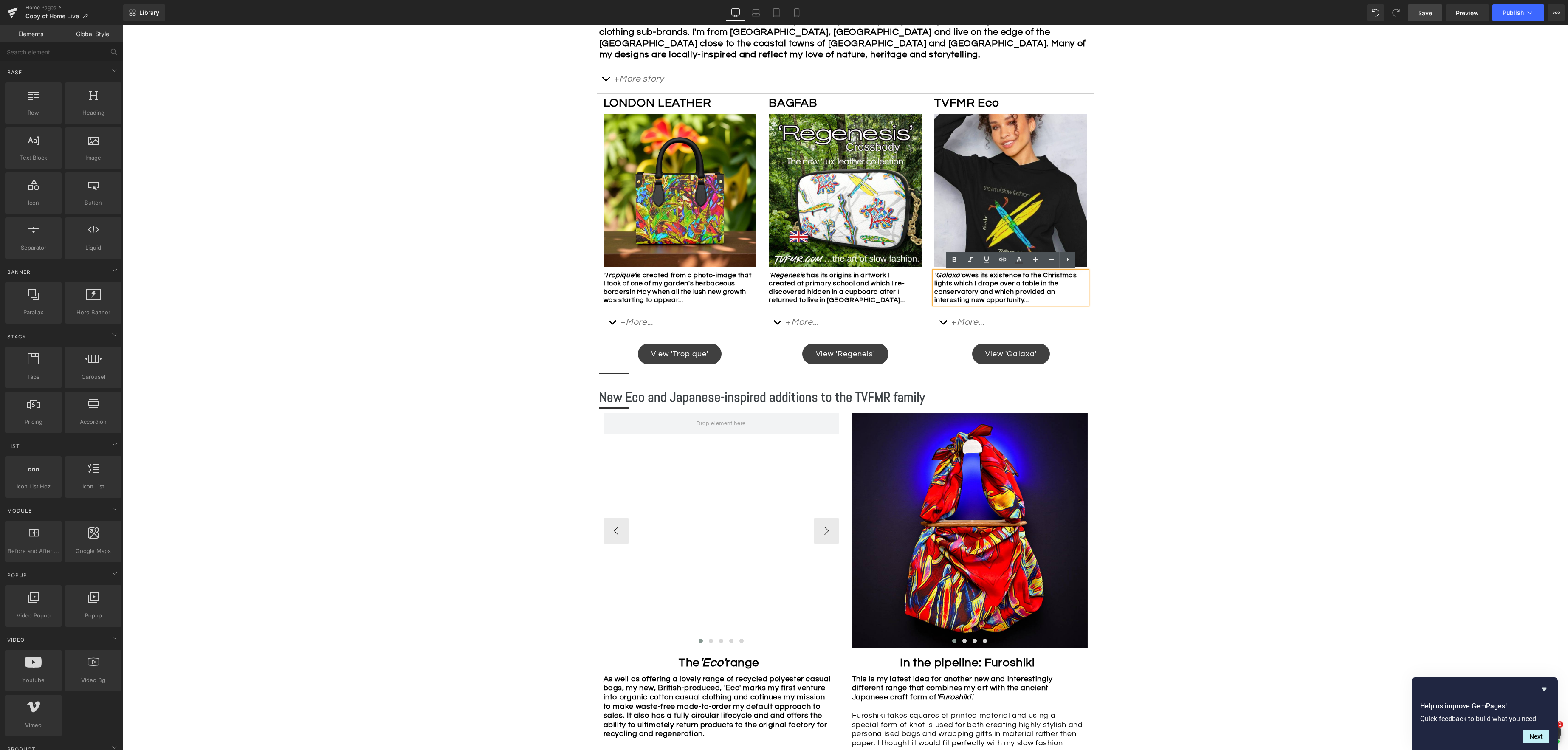
click at [1171, 352] on div "Image Row *Please use the chat facility or email me at [EMAIL_ADDRESS][DOMAIN_N…" at bounding box center [845, 543] width 1445 height 1624
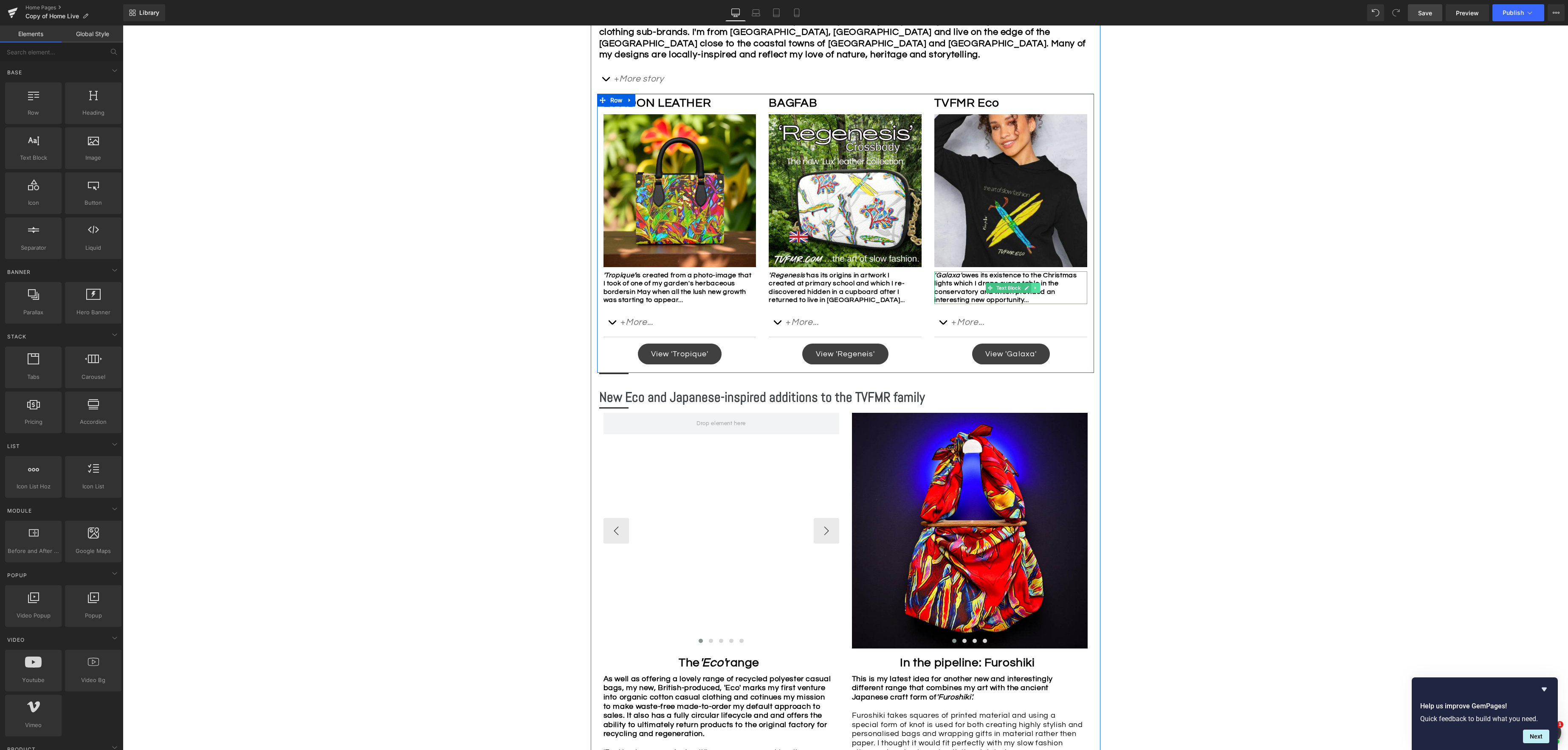
click at [1034, 287] on icon at bounding box center [1036, 288] width 5 height 5
click at [1041, 289] on icon at bounding box center [1040, 288] width 5 height 5
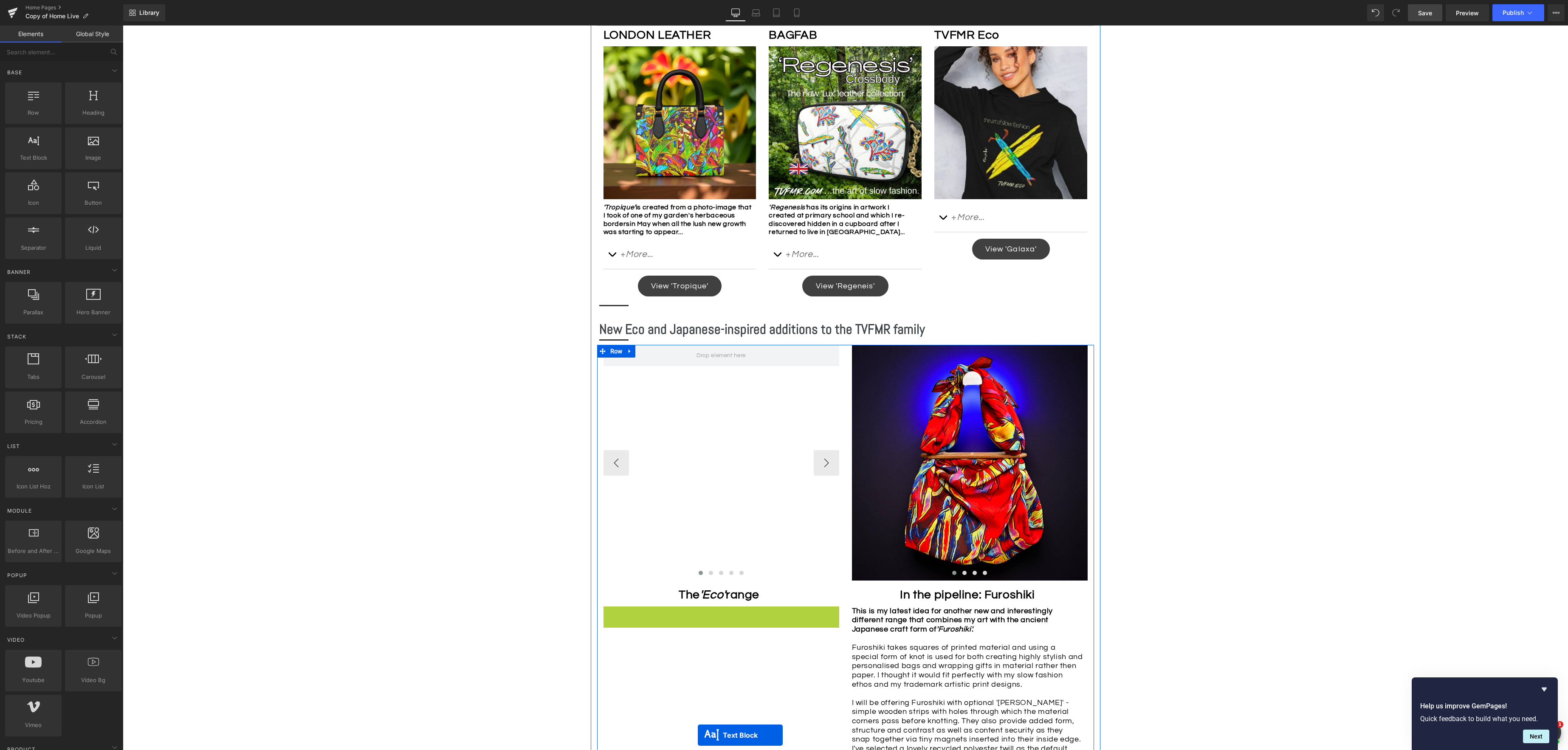
scroll to position [572, 0]
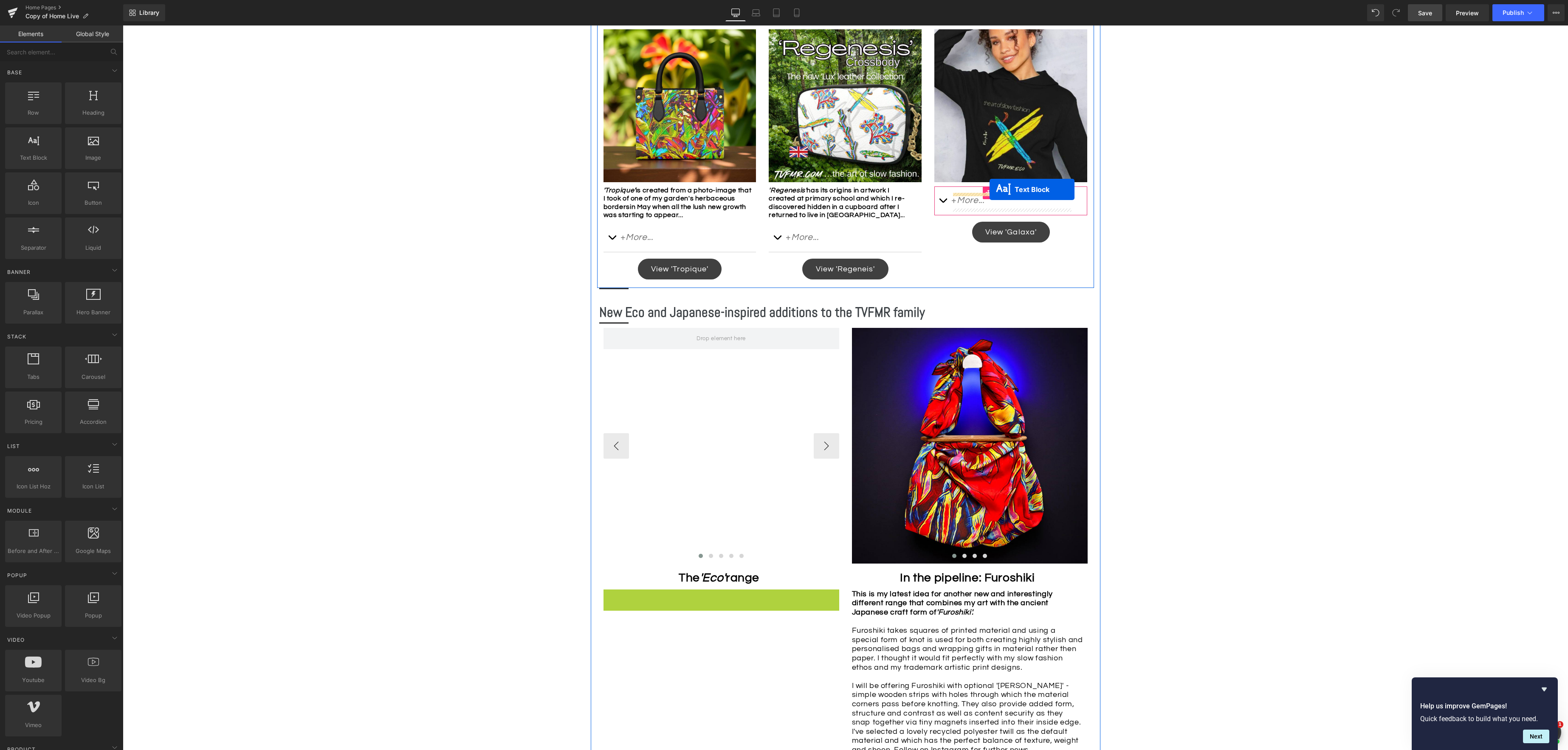
drag, startPoint x: 698, startPoint y: 746, endPoint x: 990, endPoint y: 193, distance: 625.4
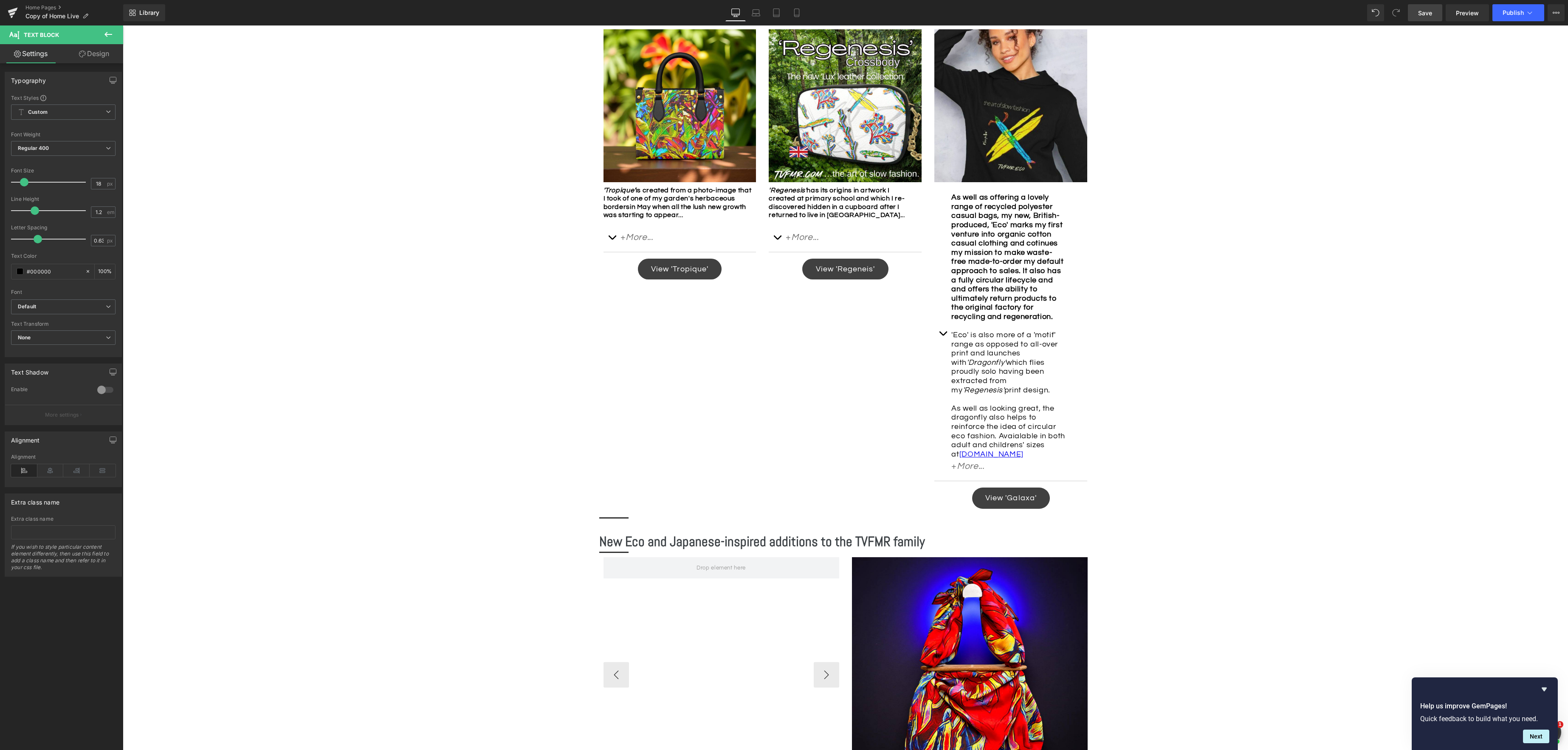
click at [1157, 341] on div "Image Row *Please use the chat facility or email me at [EMAIL_ADDRESS][DOMAIN_N…" at bounding box center [845, 572] width 1445 height 1852
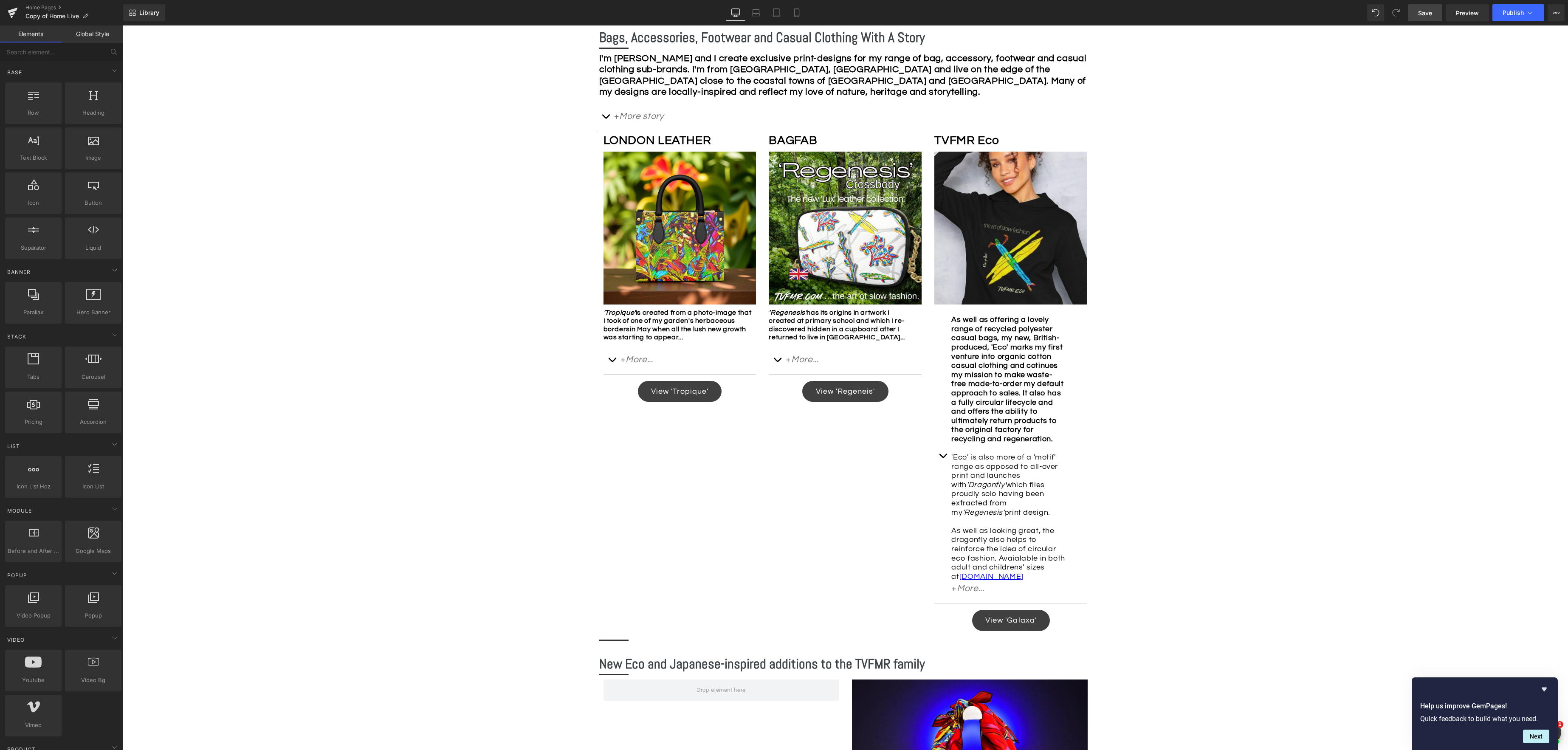
scroll to position [447, 0]
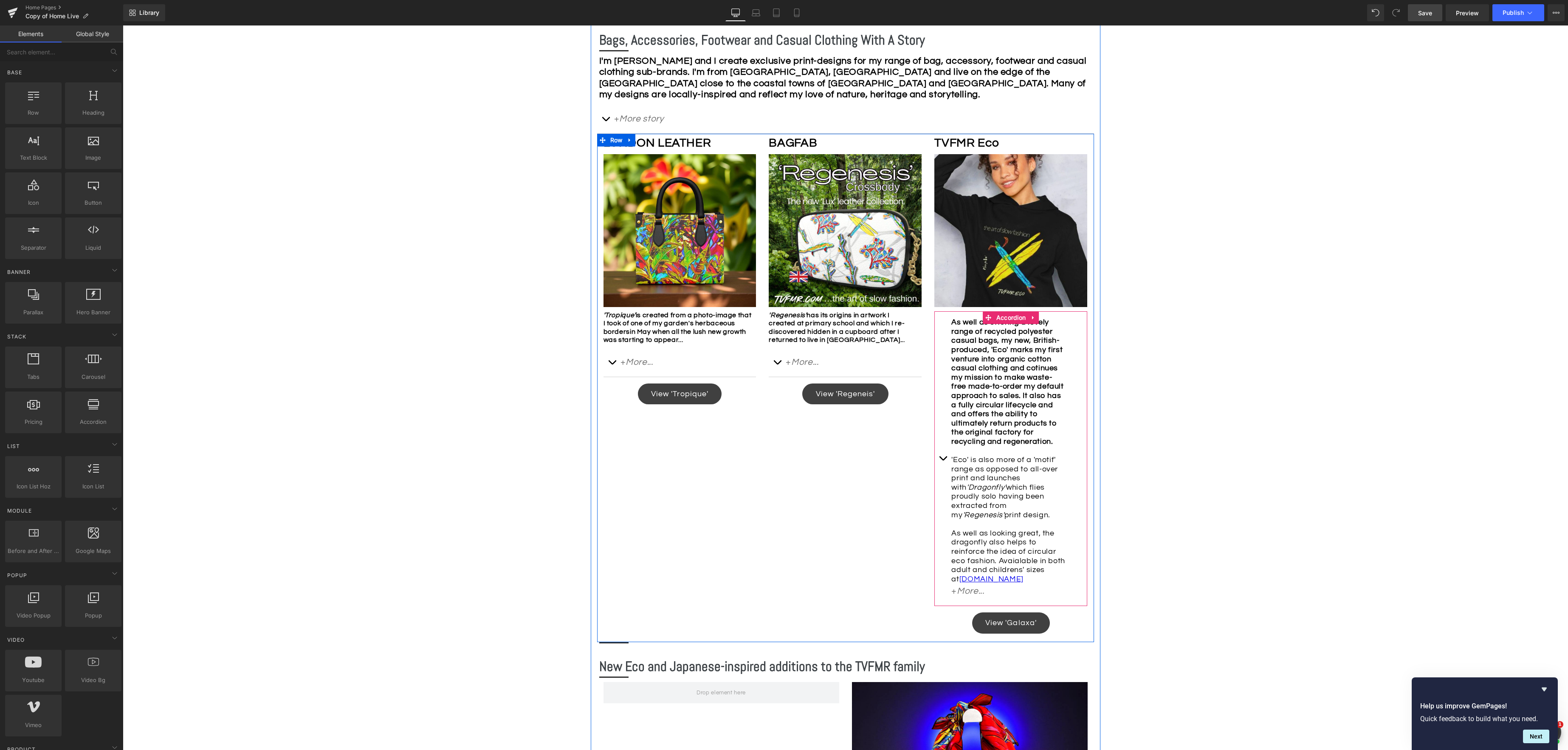
click at [944, 462] on button "button" at bounding box center [943, 458] width 17 height 295
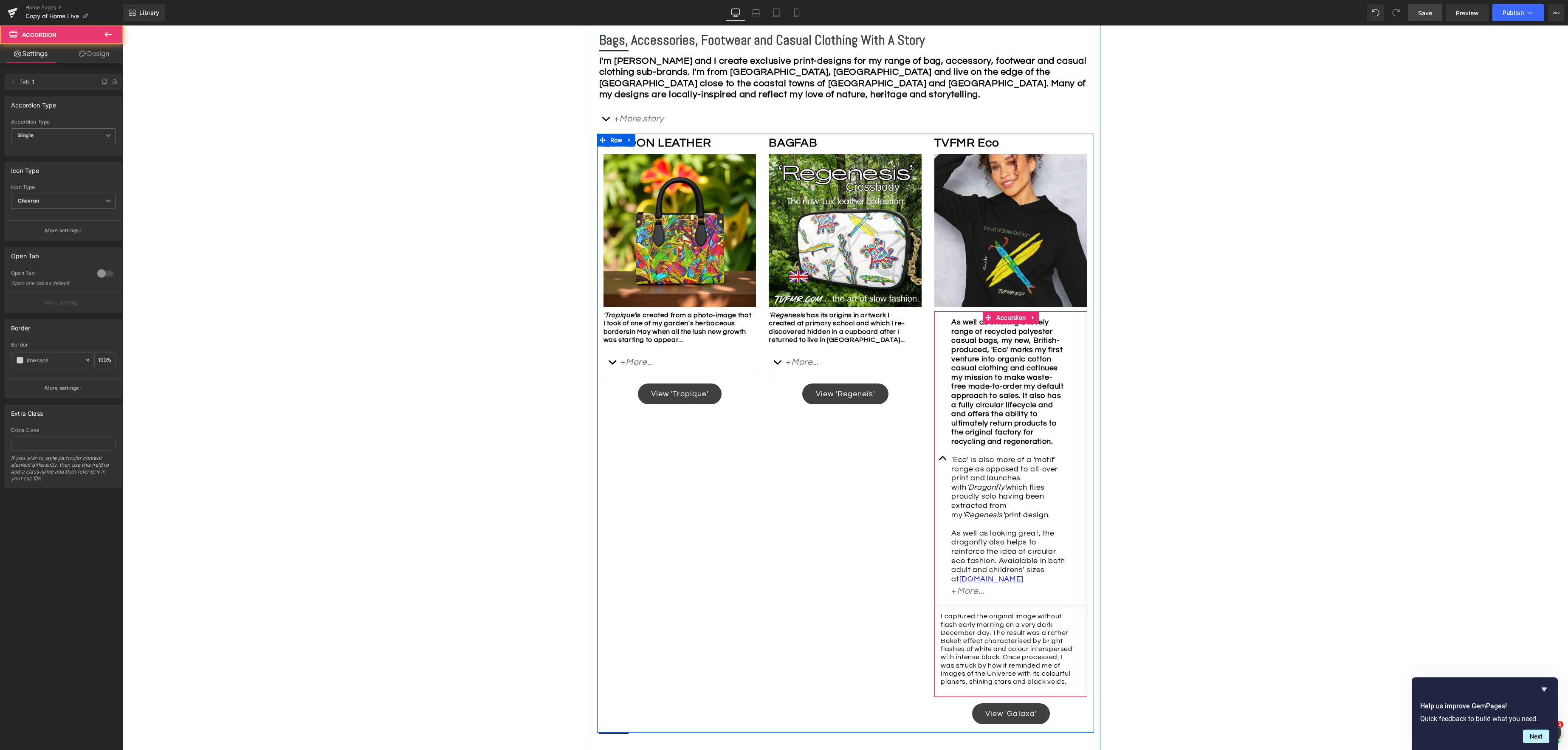
click at [943, 460] on span "button" at bounding box center [943, 460] width 0 height 0
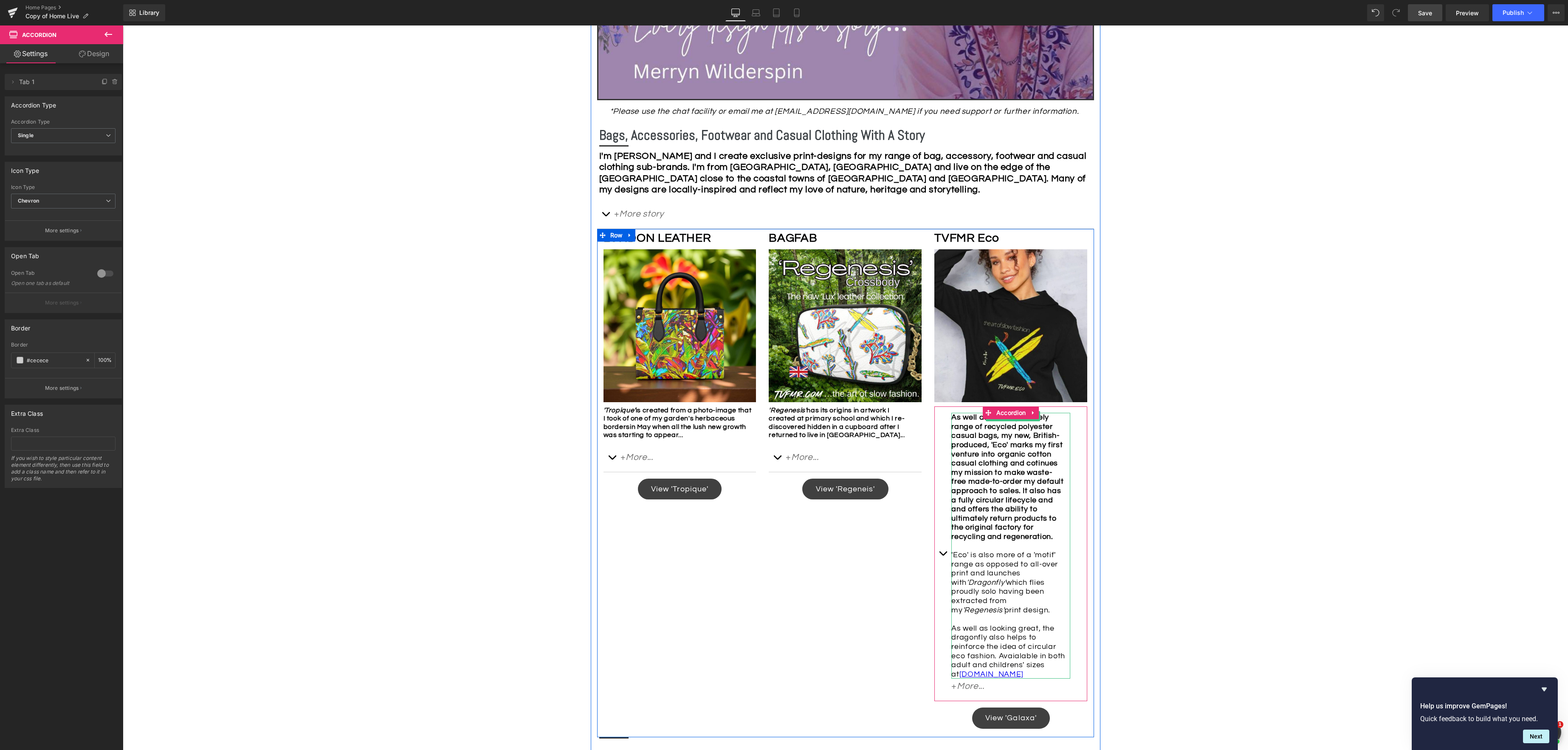
scroll to position [351, 0]
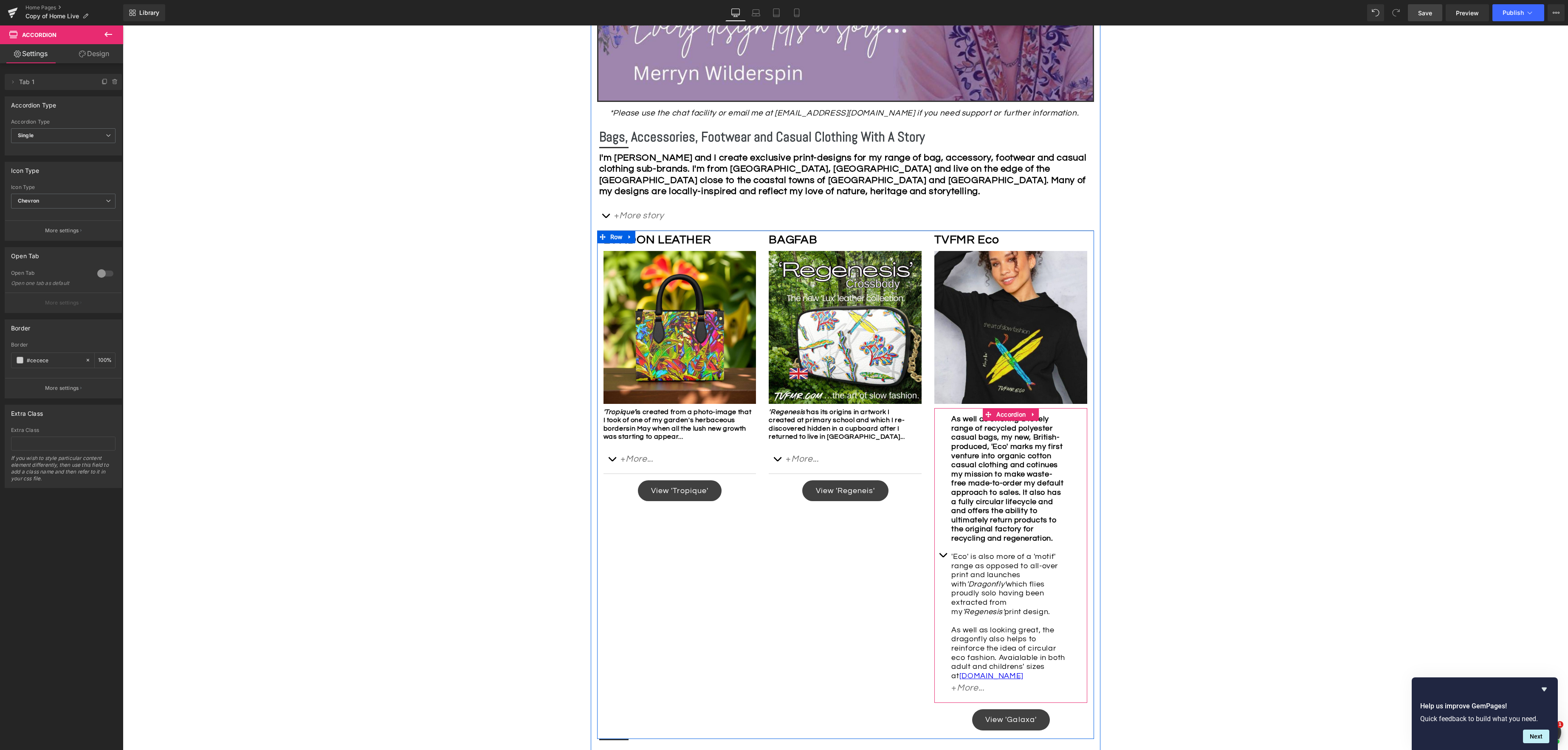
click at [1041, 478] on strong "As well as offering a lovely range of recycled polyester casual bags, my new, B…" at bounding box center [1007, 478] width 112 height 127
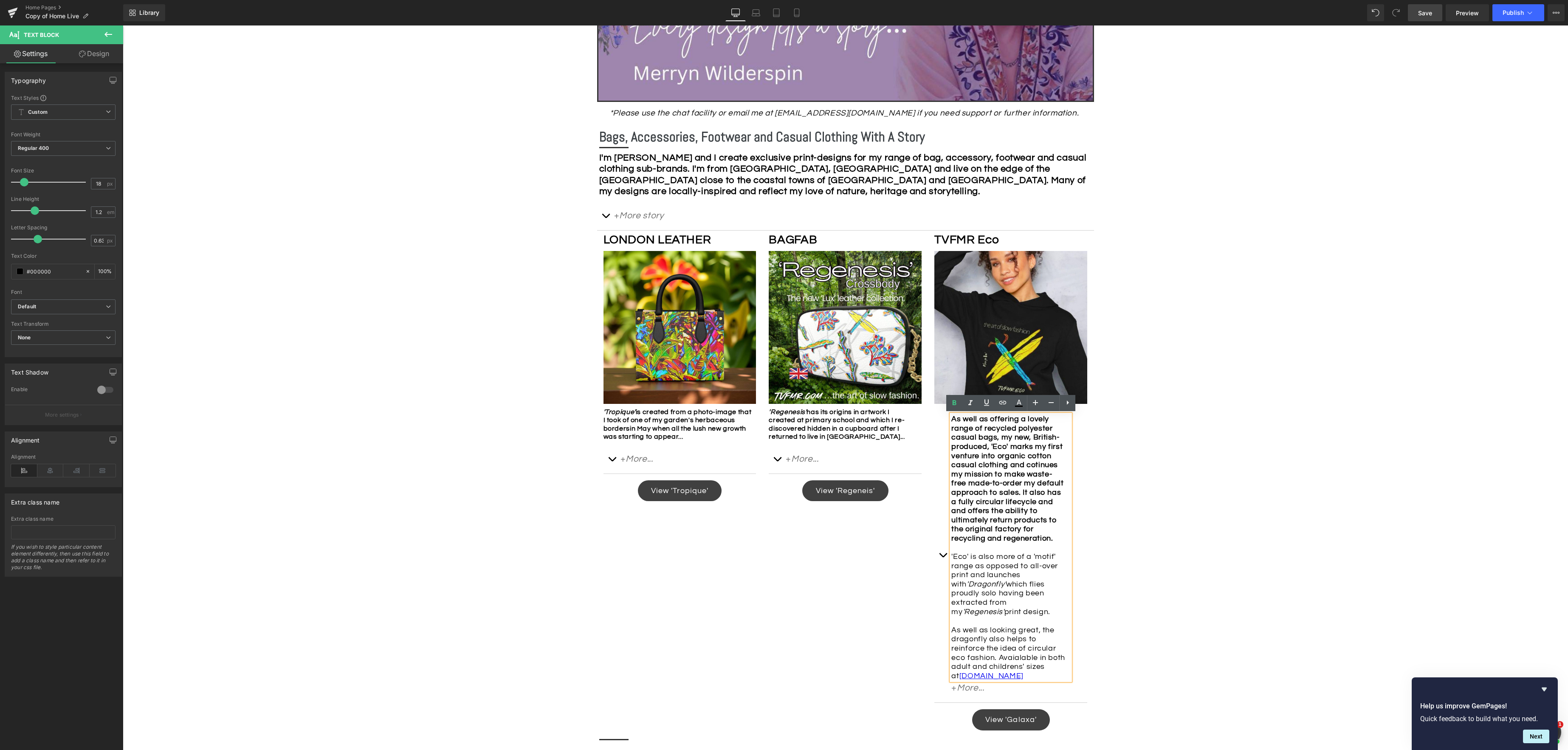
click at [1038, 469] on strong "As well as offering a lovely range of recycled polyester casual bags, my new, B…" at bounding box center [1007, 478] width 112 height 127
drag, startPoint x: 1045, startPoint y: 464, endPoint x: 1046, endPoint y: 494, distance: 30.0
click at [1046, 494] on strong "As well as offering a lovely range of recycled polyester casual bags, my new, B…" at bounding box center [1007, 478] width 112 height 127
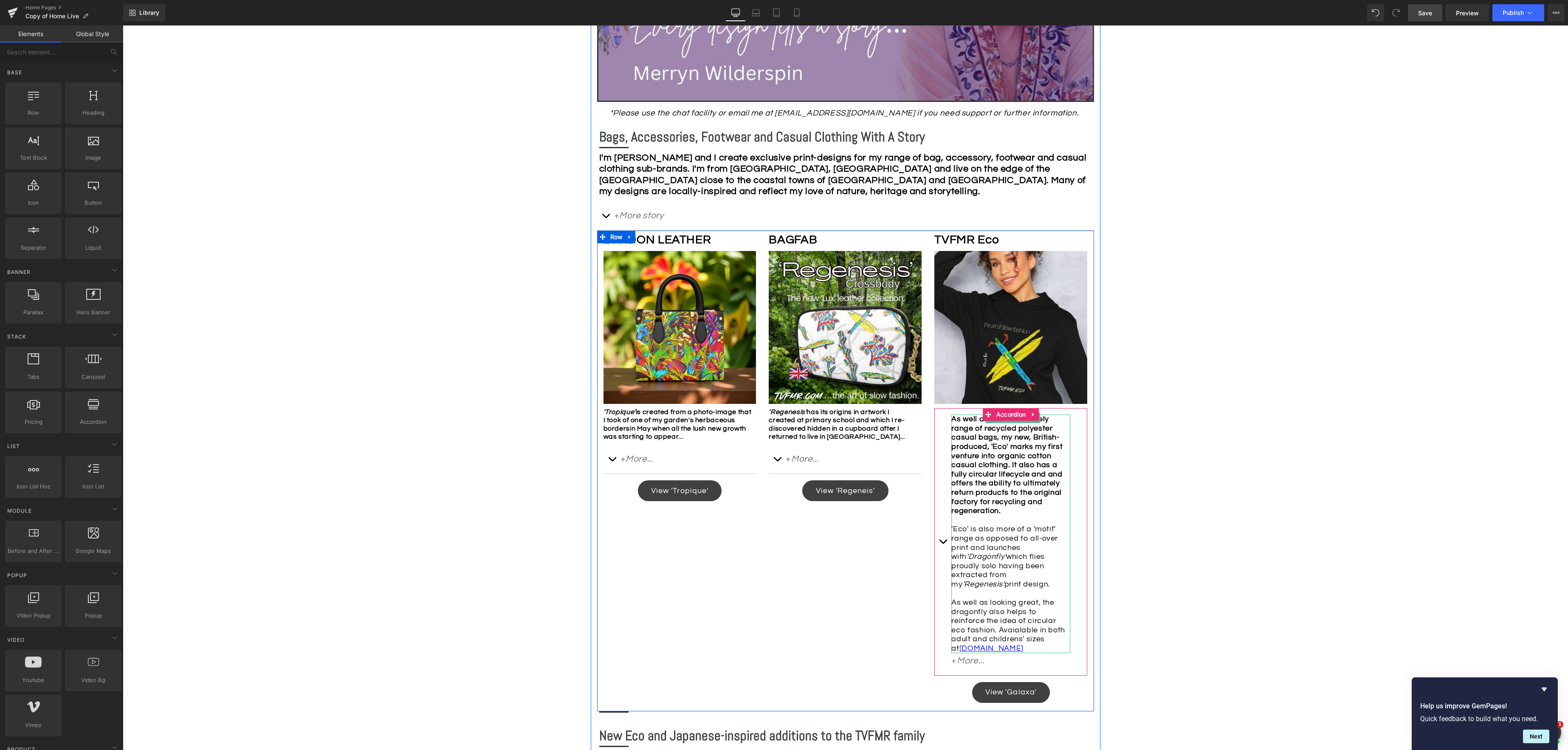
click at [1042, 465] on strong "As well as offering a lovely range of recycled polyester casual bags, my new, B…" at bounding box center [1007, 465] width 111 height 100
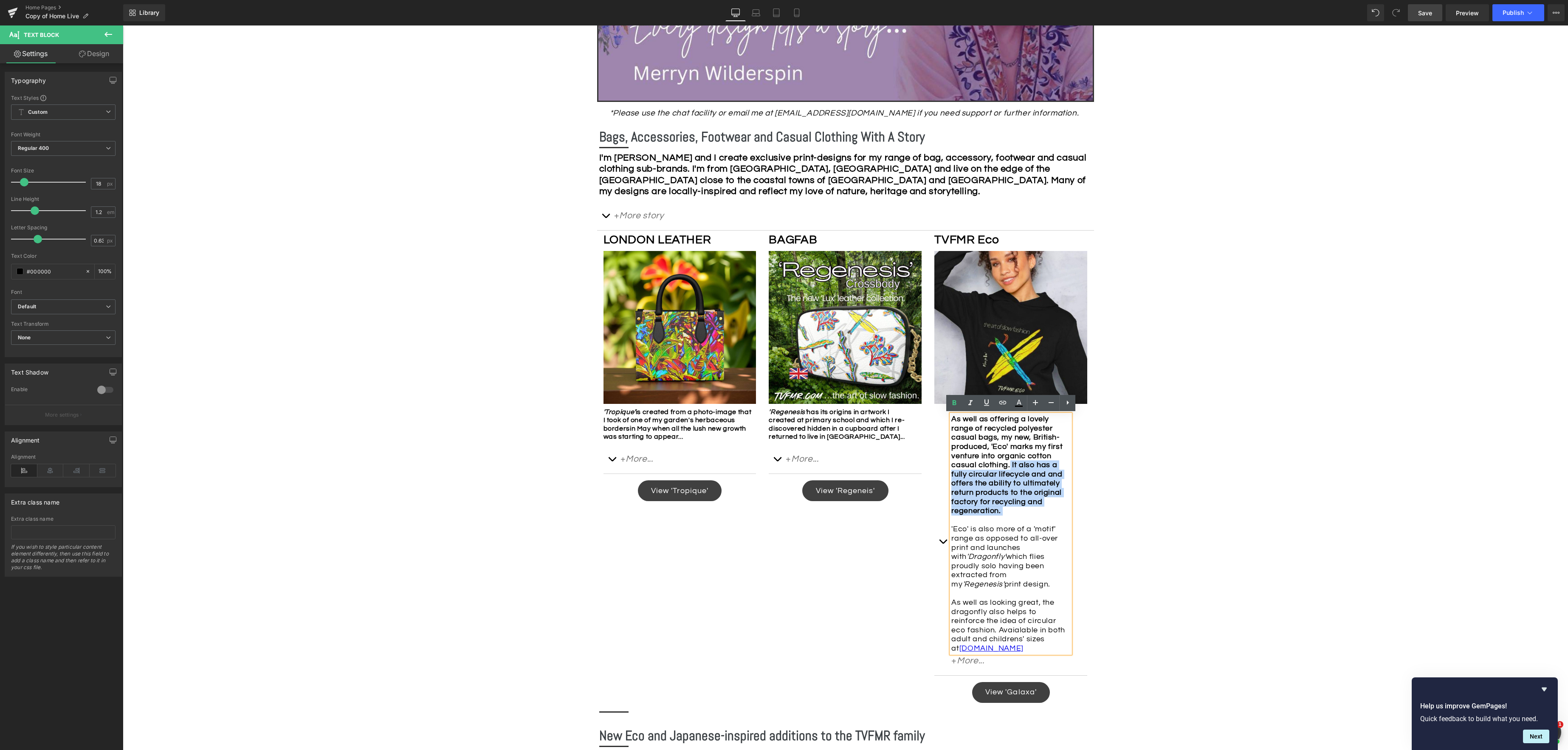
drag, startPoint x: 1041, startPoint y: 463, endPoint x: 1048, endPoint y: 524, distance: 61.4
click at [1048, 524] on div "As well as offering a lovely range of recycled polyester casual bags, my new, B…" at bounding box center [1010, 533] width 119 height 238
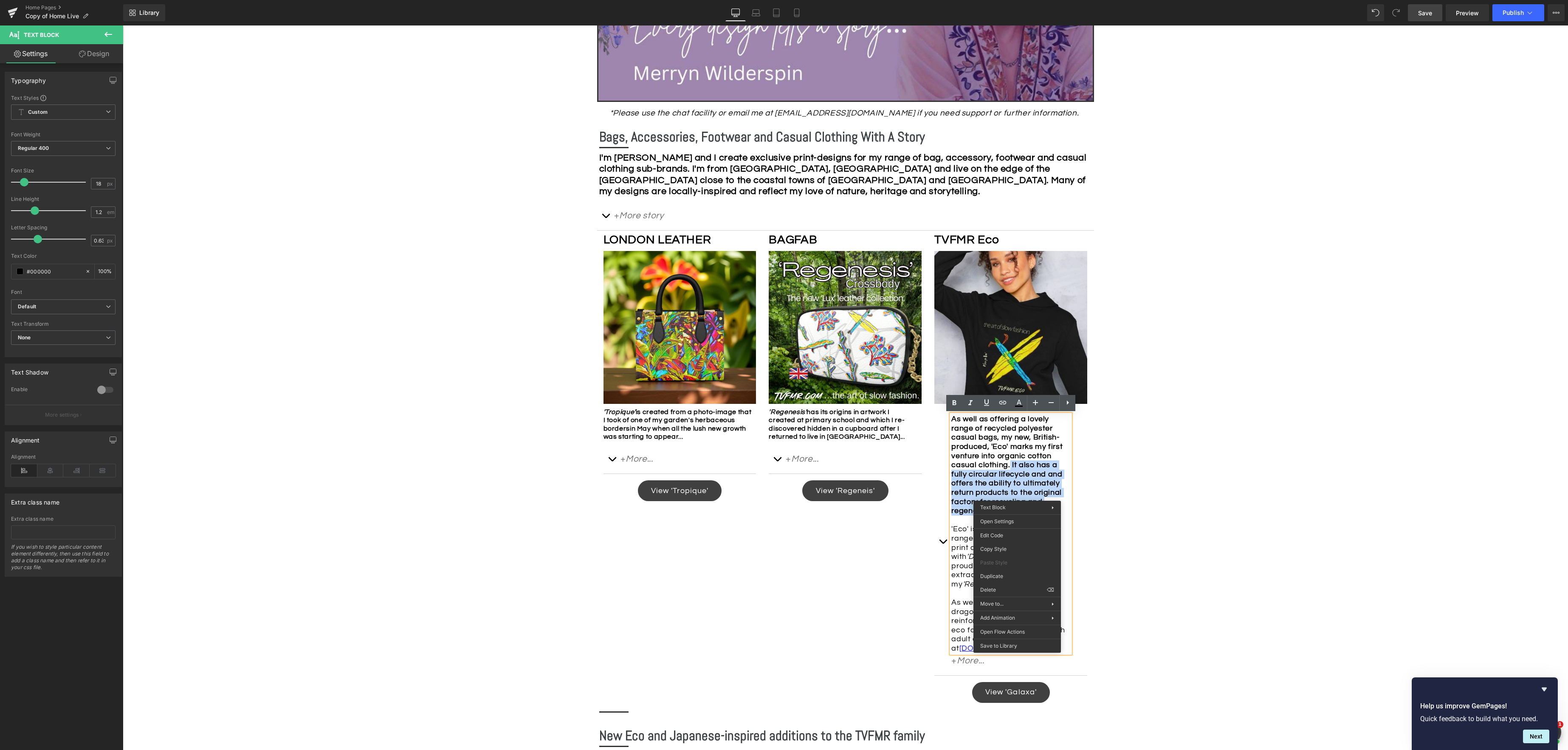
copy div "It also has a fully circular lifecycle and and offers the ability to ultimately…"
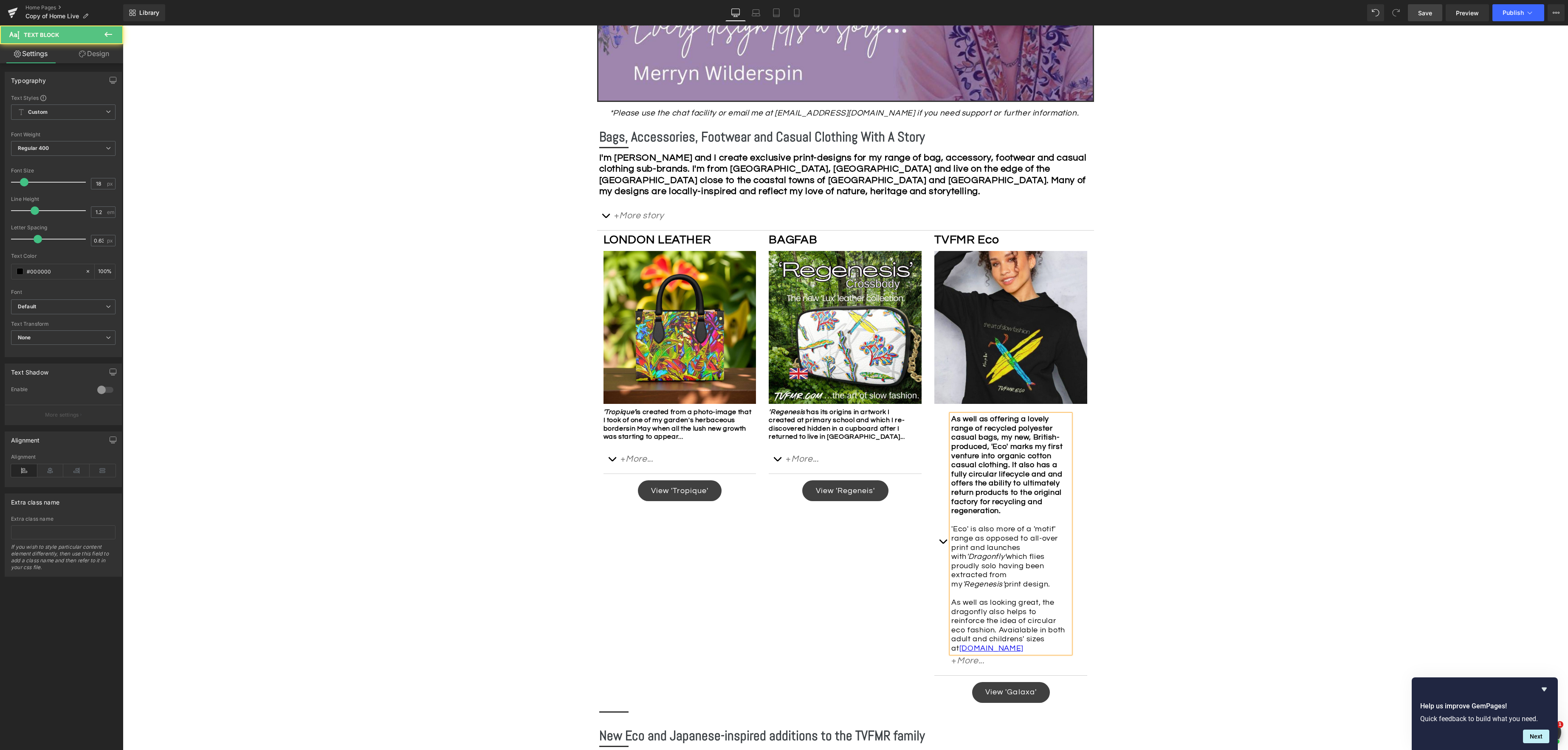
click at [959, 552] on div "As well as offering a lovely range of recycled polyester casual bags, my new, B…" at bounding box center [1010, 533] width 119 height 238
click at [951, 539] on div "As well as offering a lovely range of recycled polyester casual bags, my new, B…" at bounding box center [1010, 533] width 119 height 238
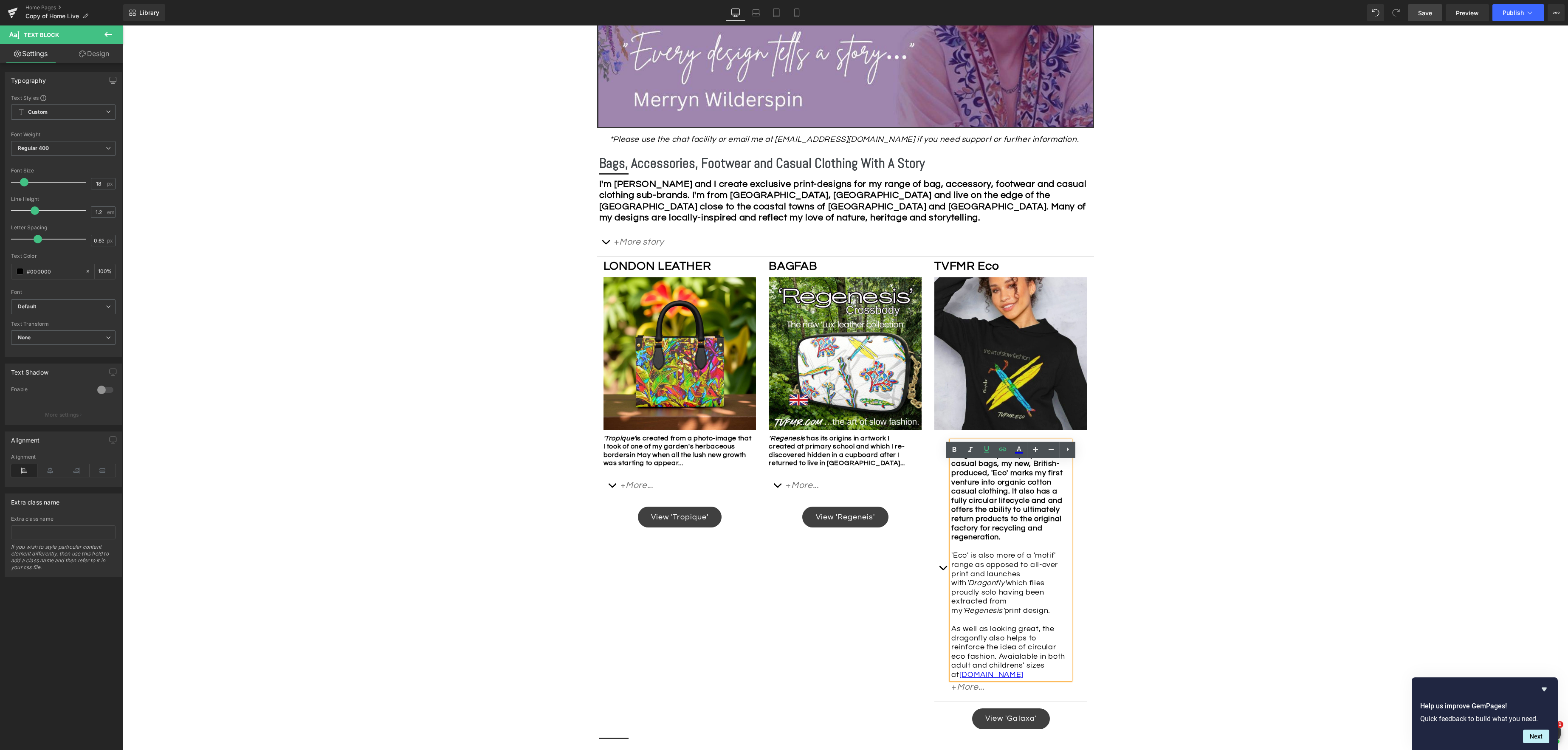
scroll to position [328, 0]
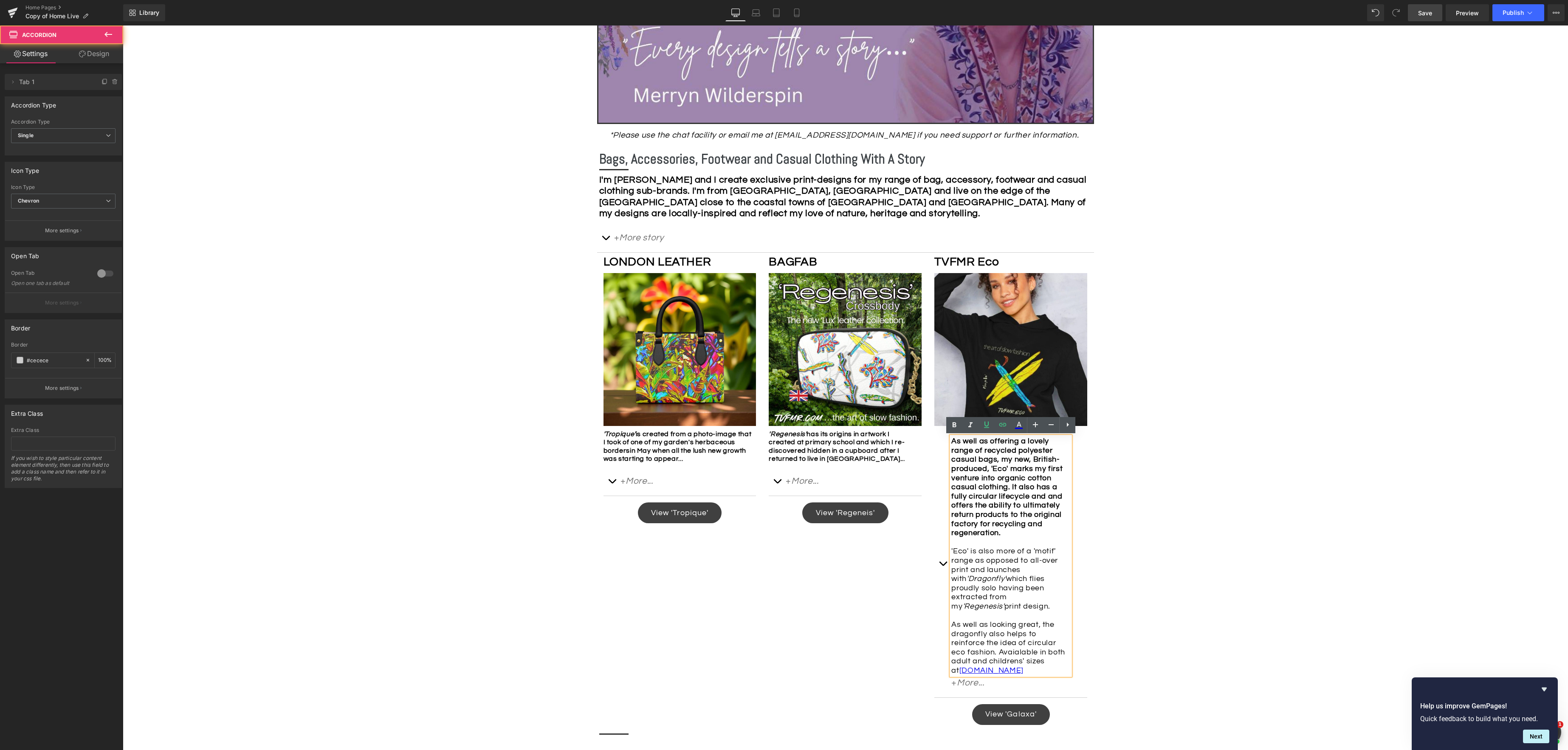
click at [942, 562] on button "button" at bounding box center [943, 564] width 17 height 267
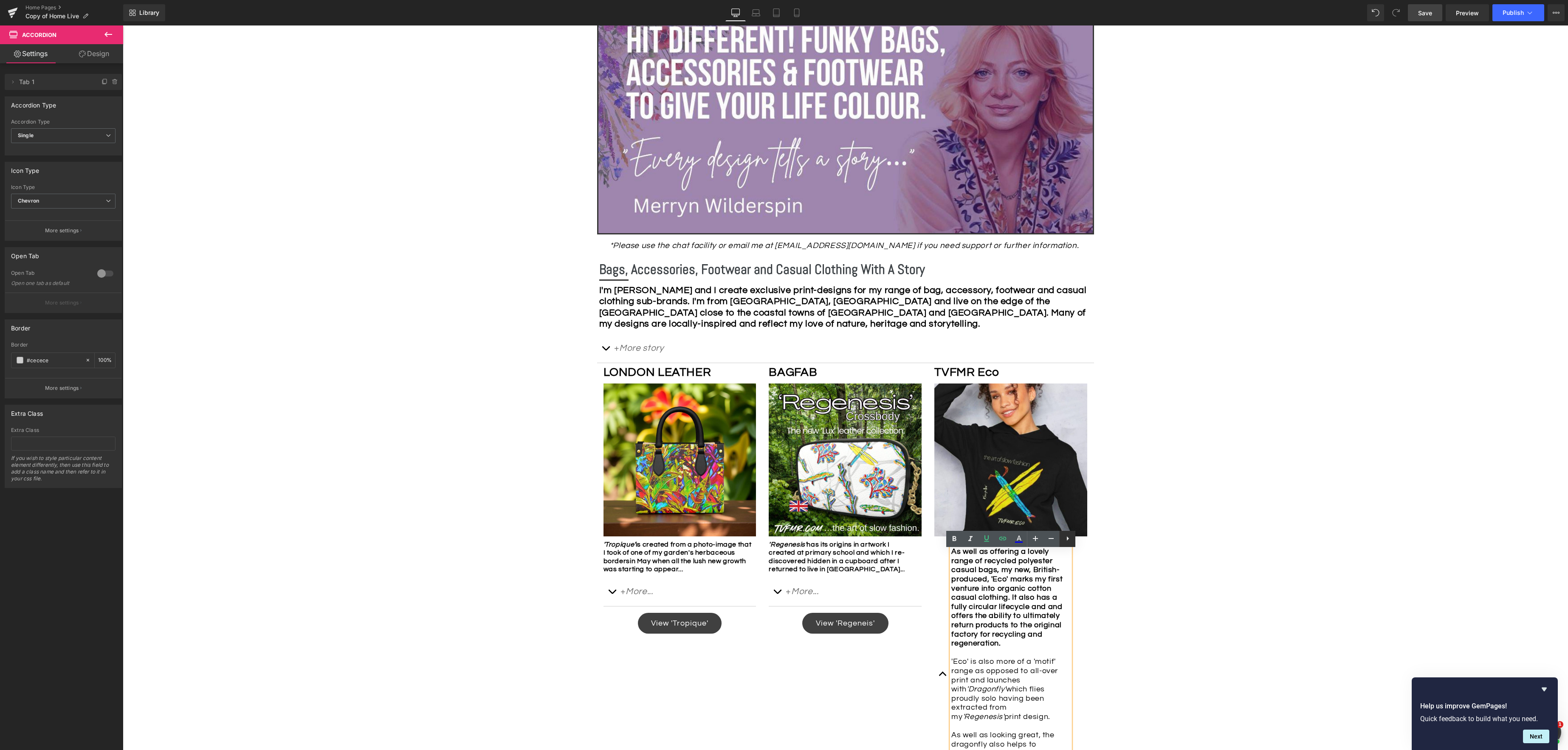
scroll to position [214, 0]
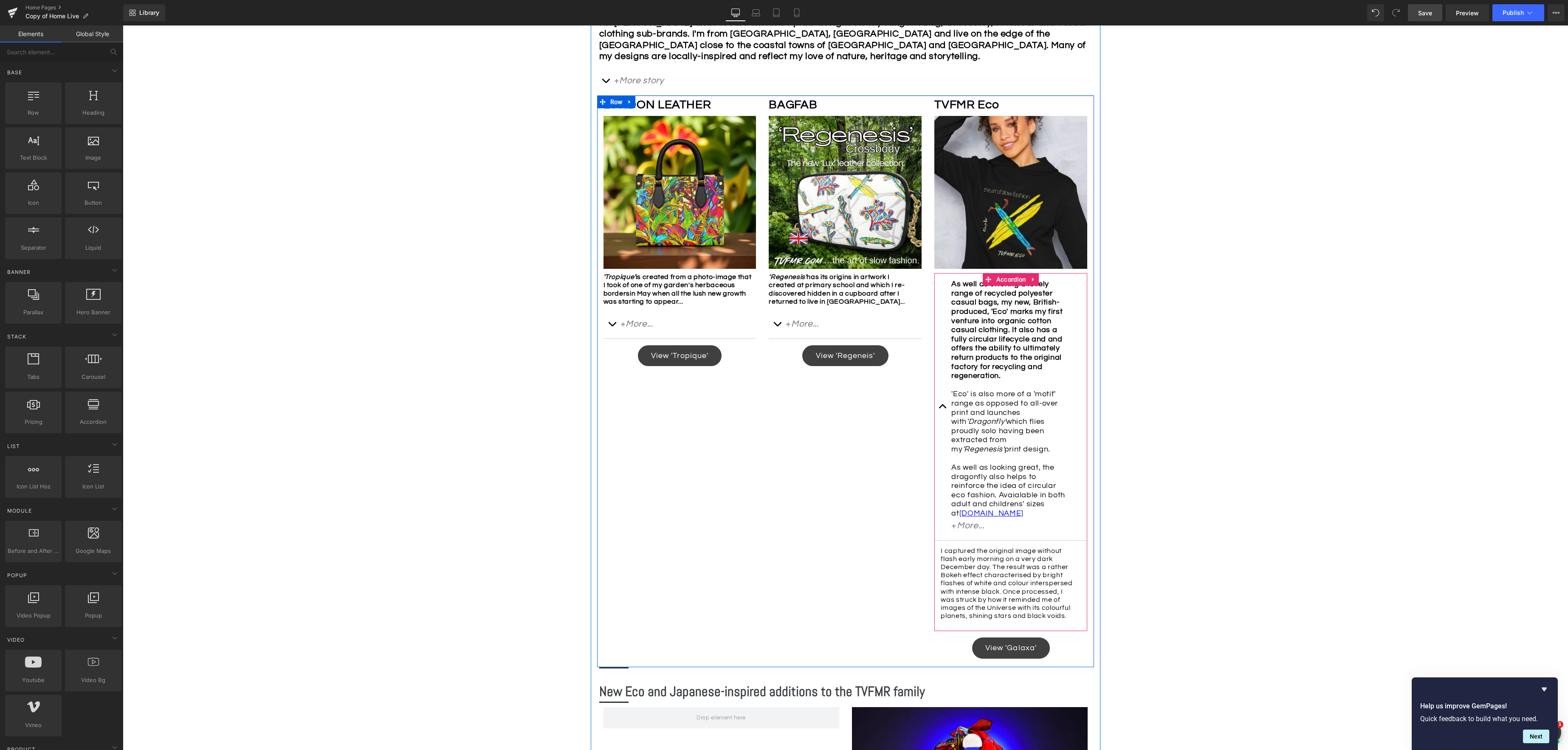
scroll to position [489, 0]
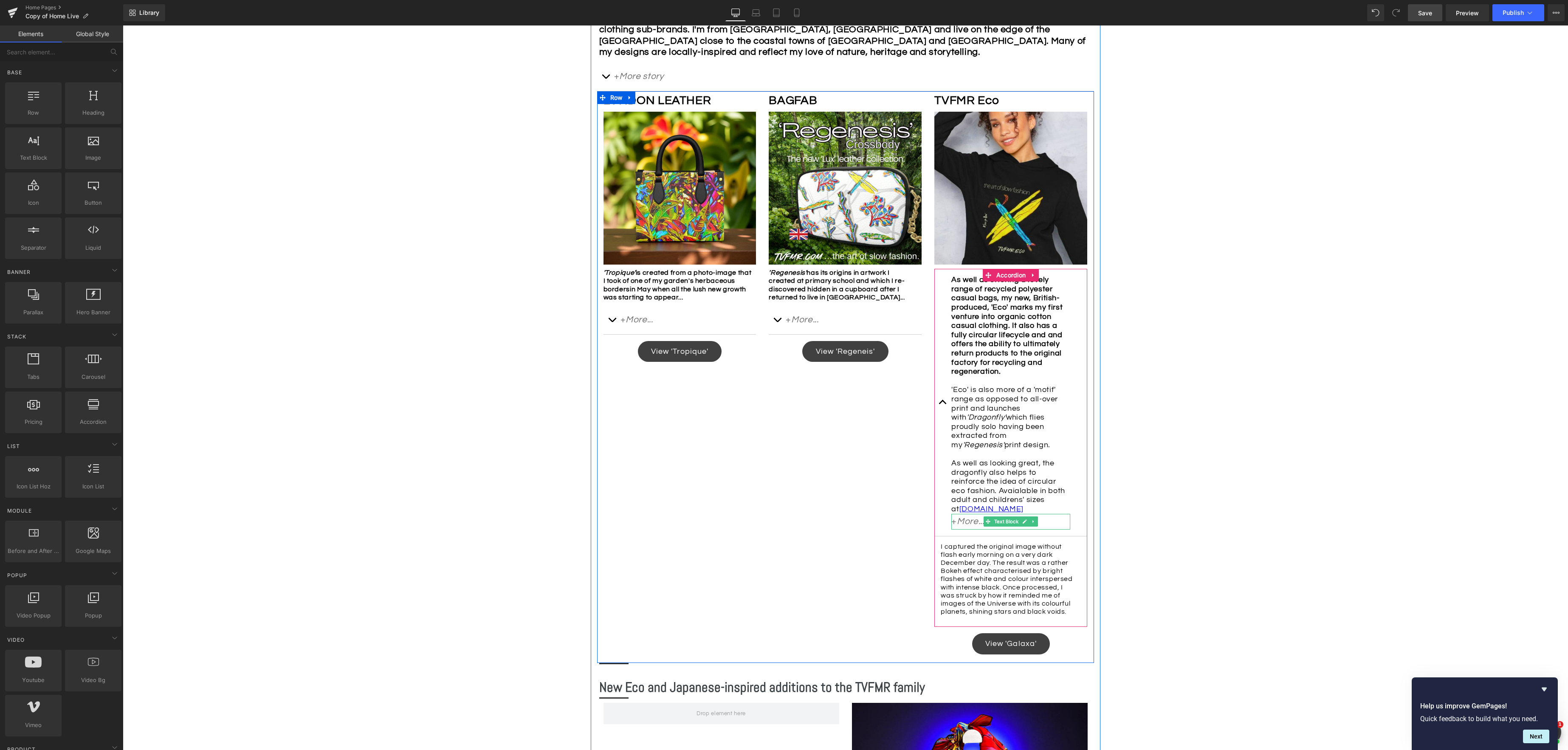
click at [956, 530] on p "+ More..." at bounding box center [1010, 522] width 119 height 16
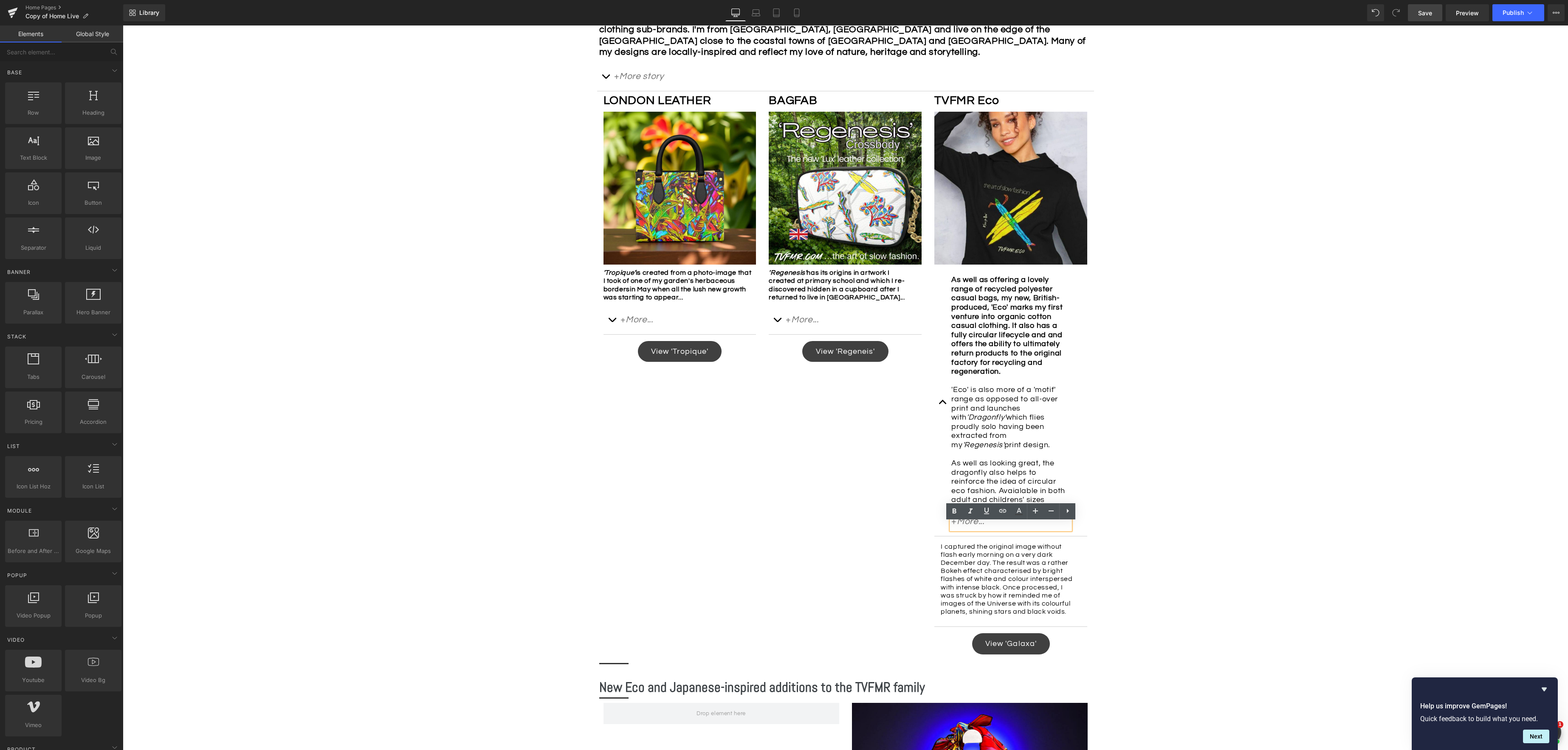
drag, startPoint x: 1155, startPoint y: 547, endPoint x: 1013, endPoint y: 535, distance: 142.5
click at [1155, 547] on div "Image Row *Please use the chat facility or email me at [EMAIL_ADDRESS][DOMAIN_N…" at bounding box center [845, 687] width 1445 height 1916
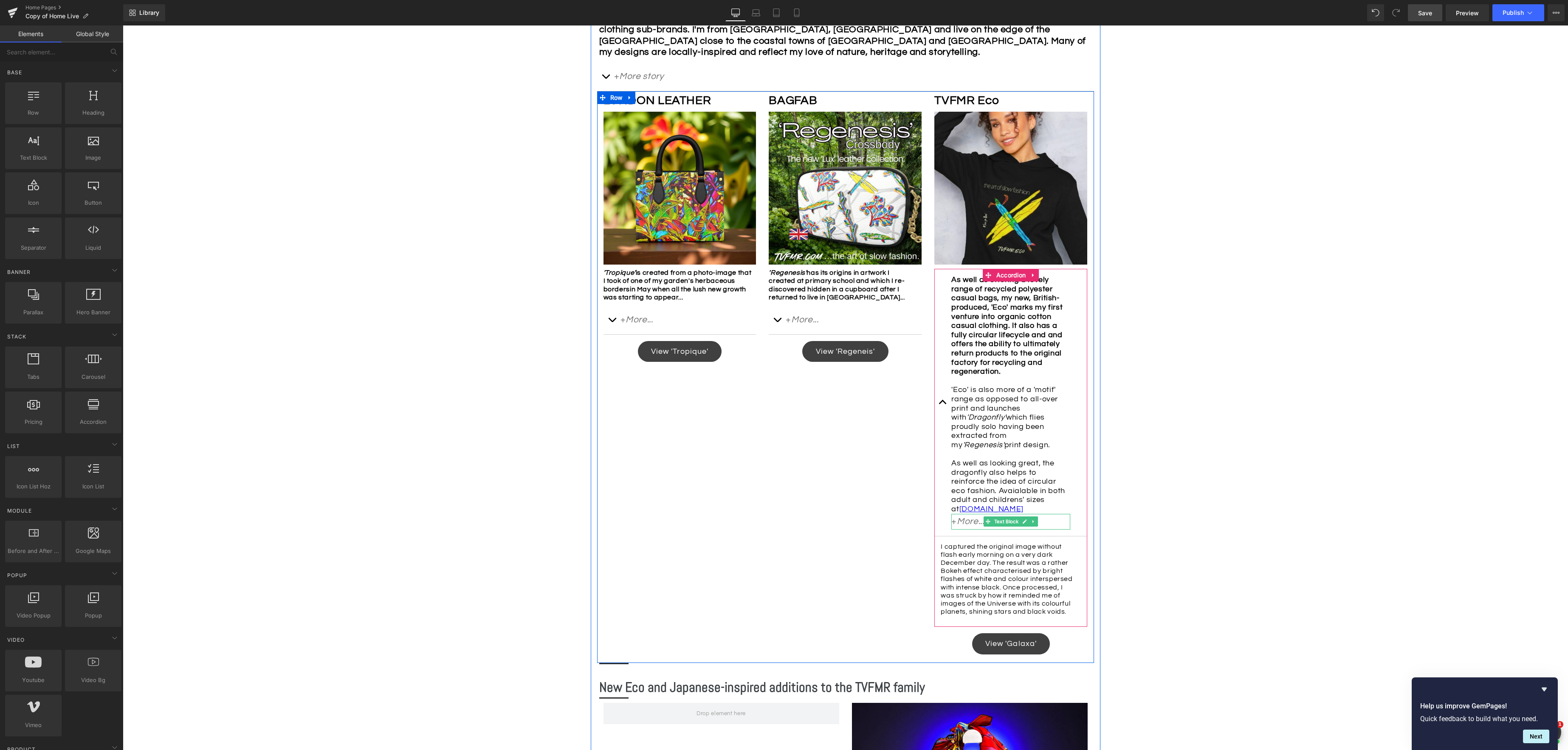
click at [969, 526] on icon "More..." at bounding box center [970, 521] width 27 height 9
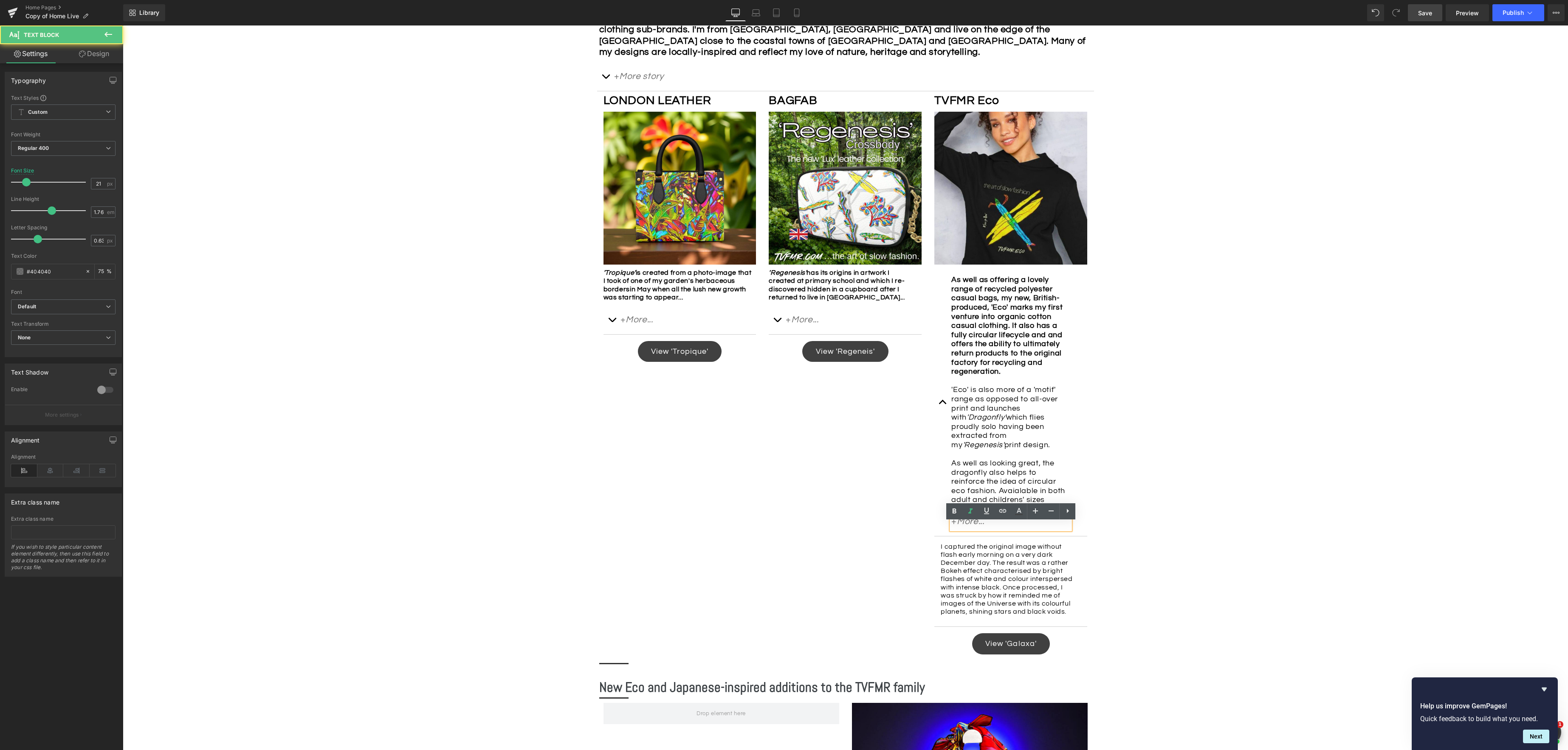
click at [954, 530] on p "+ More..." at bounding box center [1010, 522] width 119 height 16
click at [1164, 541] on div "Image Row *Please use the chat facility or email me at [EMAIL_ADDRESS][DOMAIN_N…" at bounding box center [845, 687] width 1445 height 1916
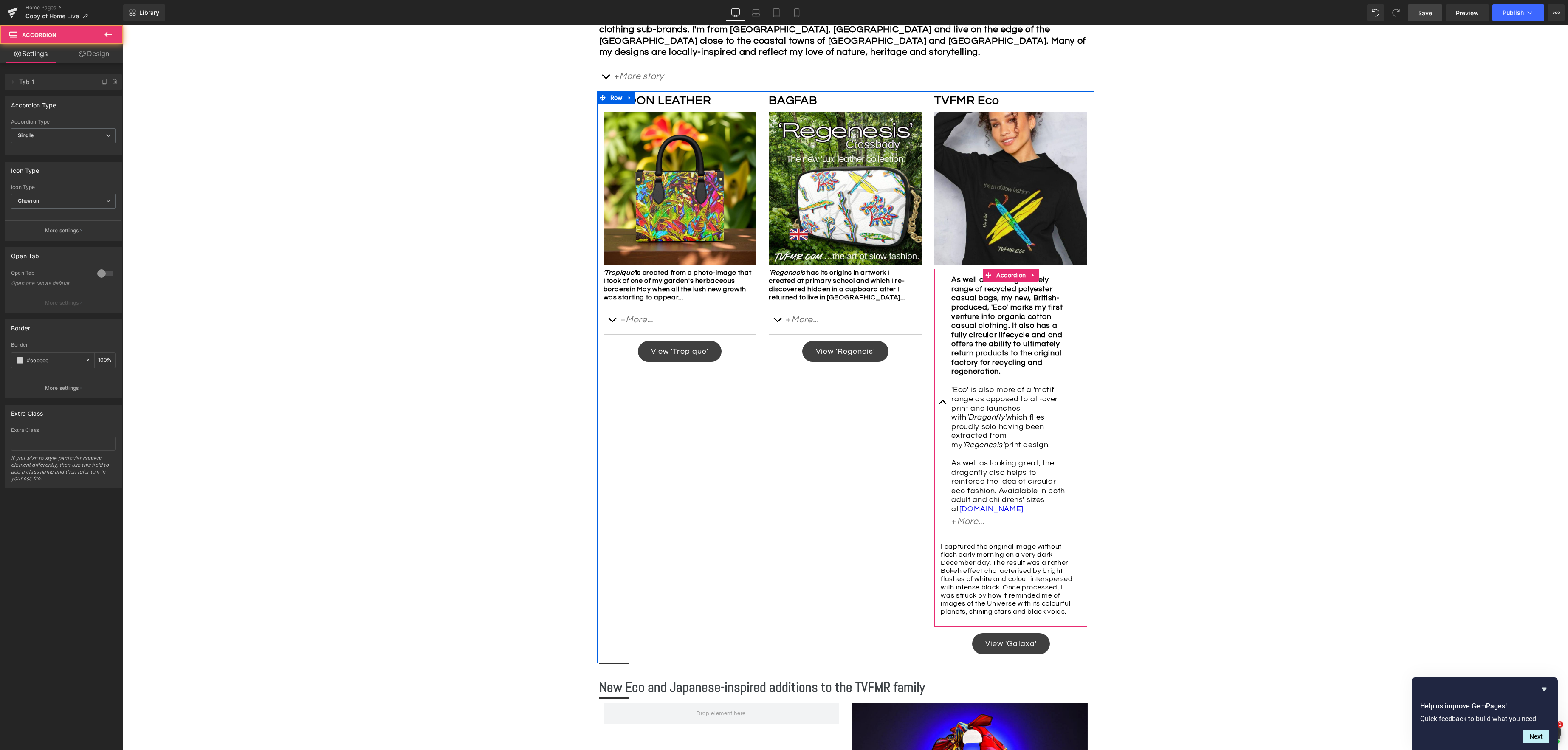
click at [943, 408] on button "button" at bounding box center [943, 402] width 17 height 267
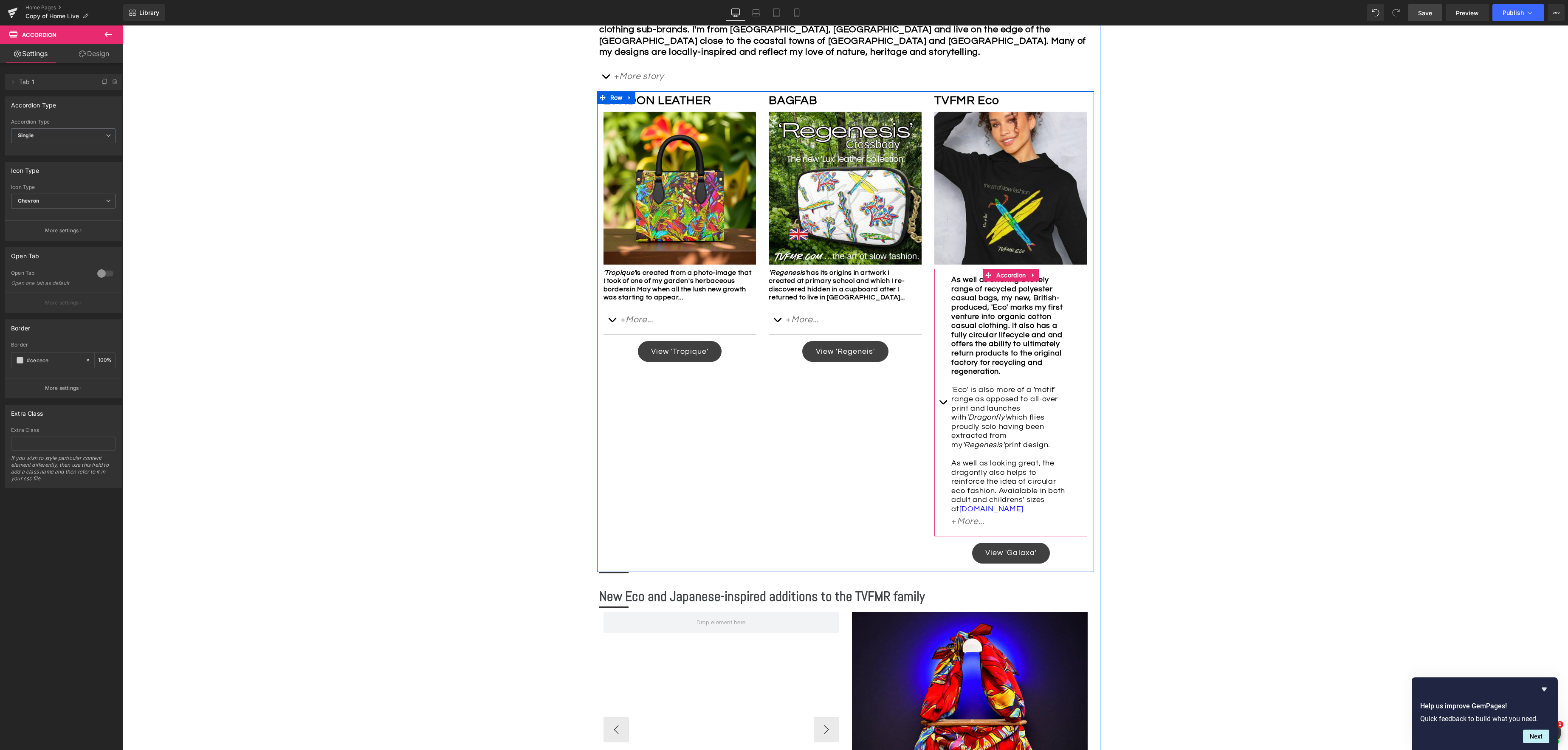
click at [943, 404] on span "button" at bounding box center [943, 404] width 0 height 0
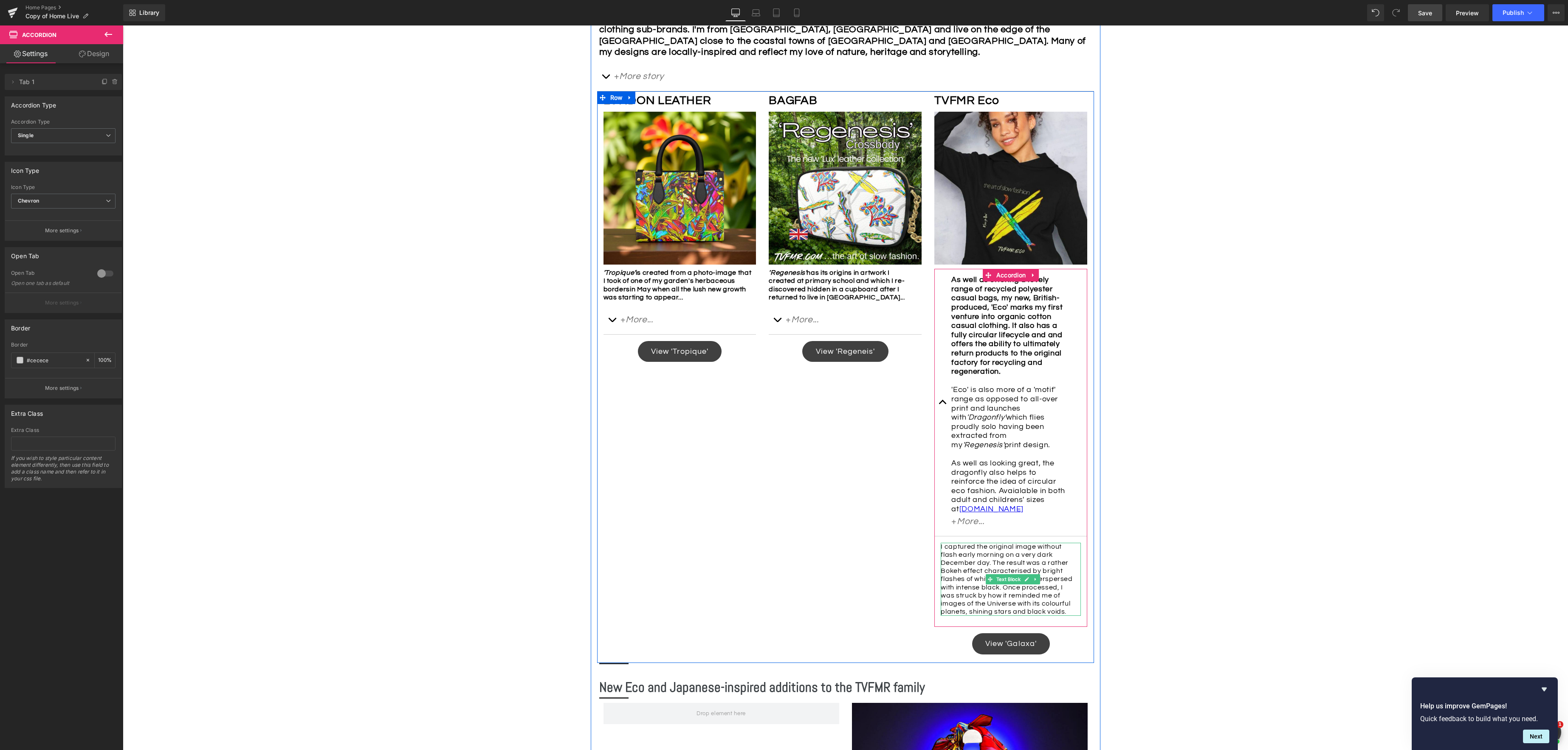
click at [961, 562] on div "I captured the original image without flash early morning on a very dark Decemb…" at bounding box center [1010, 580] width 140 height 74
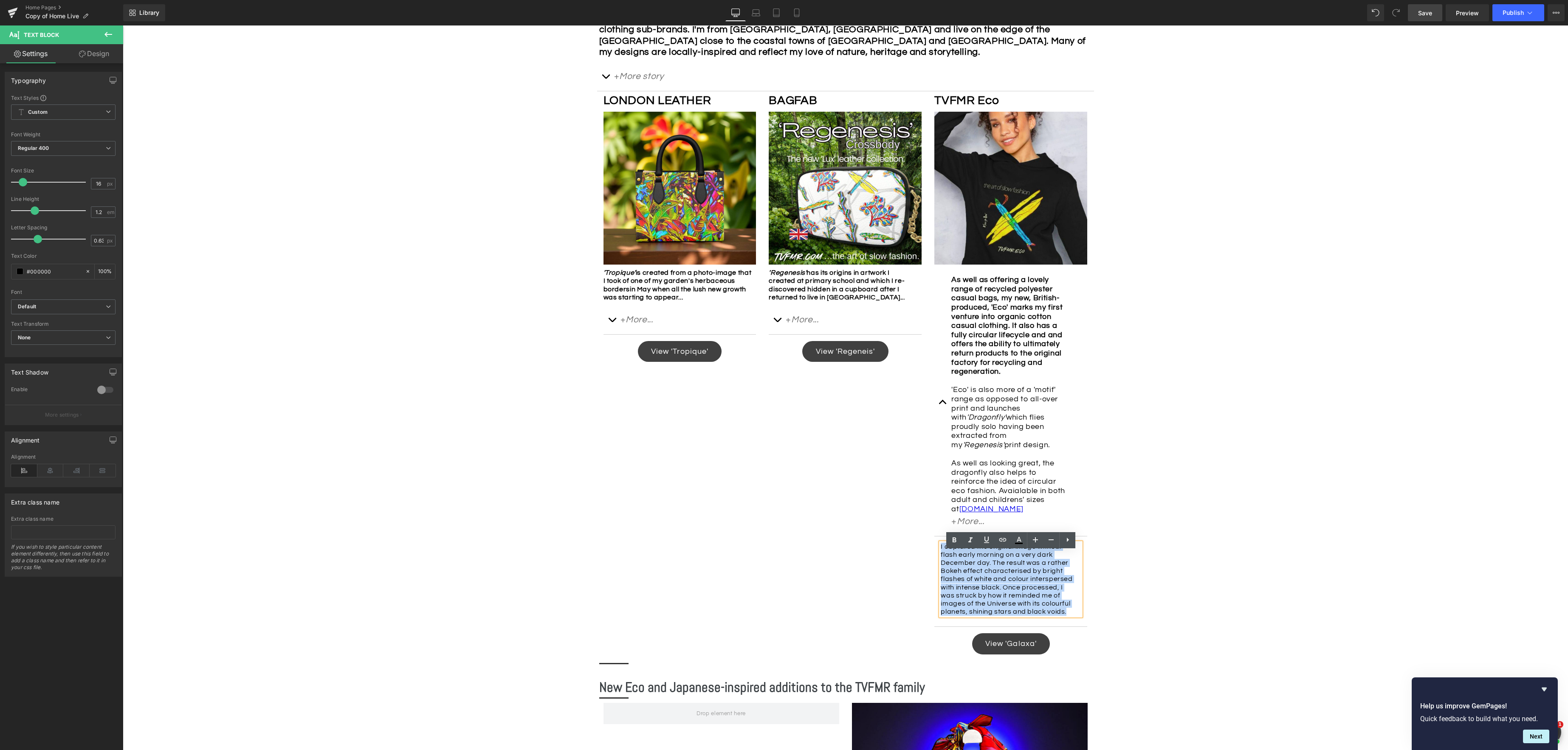
drag, startPoint x: 940, startPoint y: 557, endPoint x: 1126, endPoint y: 620, distance: 196.4
click at [1068, 562] on article "I captured the original image without flash early morning on a very dark Decemb…" at bounding box center [1010, 581] width 153 height 91
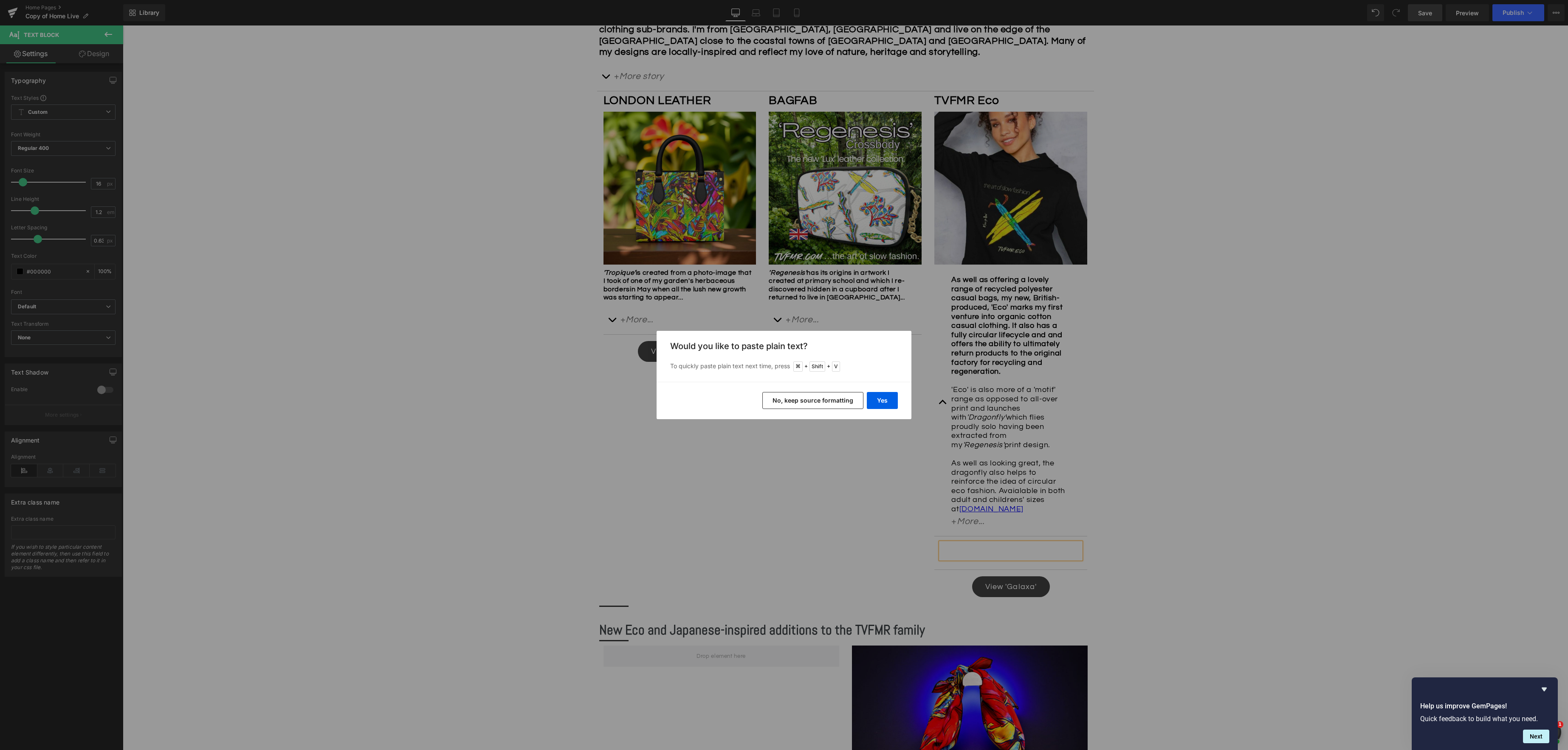
click at [804, 404] on button "No, keep source formatting" at bounding box center [813, 401] width 101 height 17
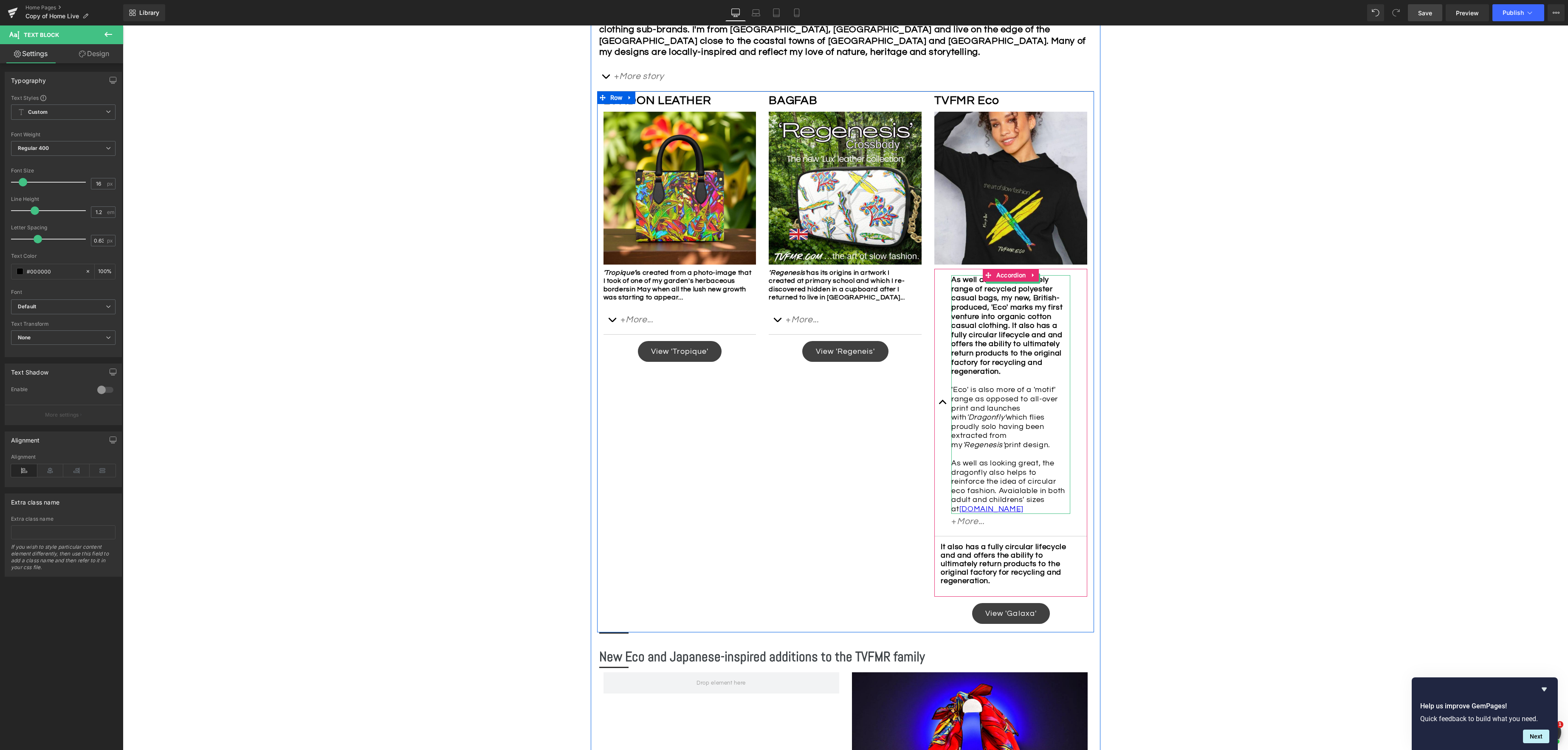
click at [972, 398] on div "As well as offering a lovely range of recycled polyester casual bags, my new, B…" at bounding box center [1010, 394] width 119 height 238
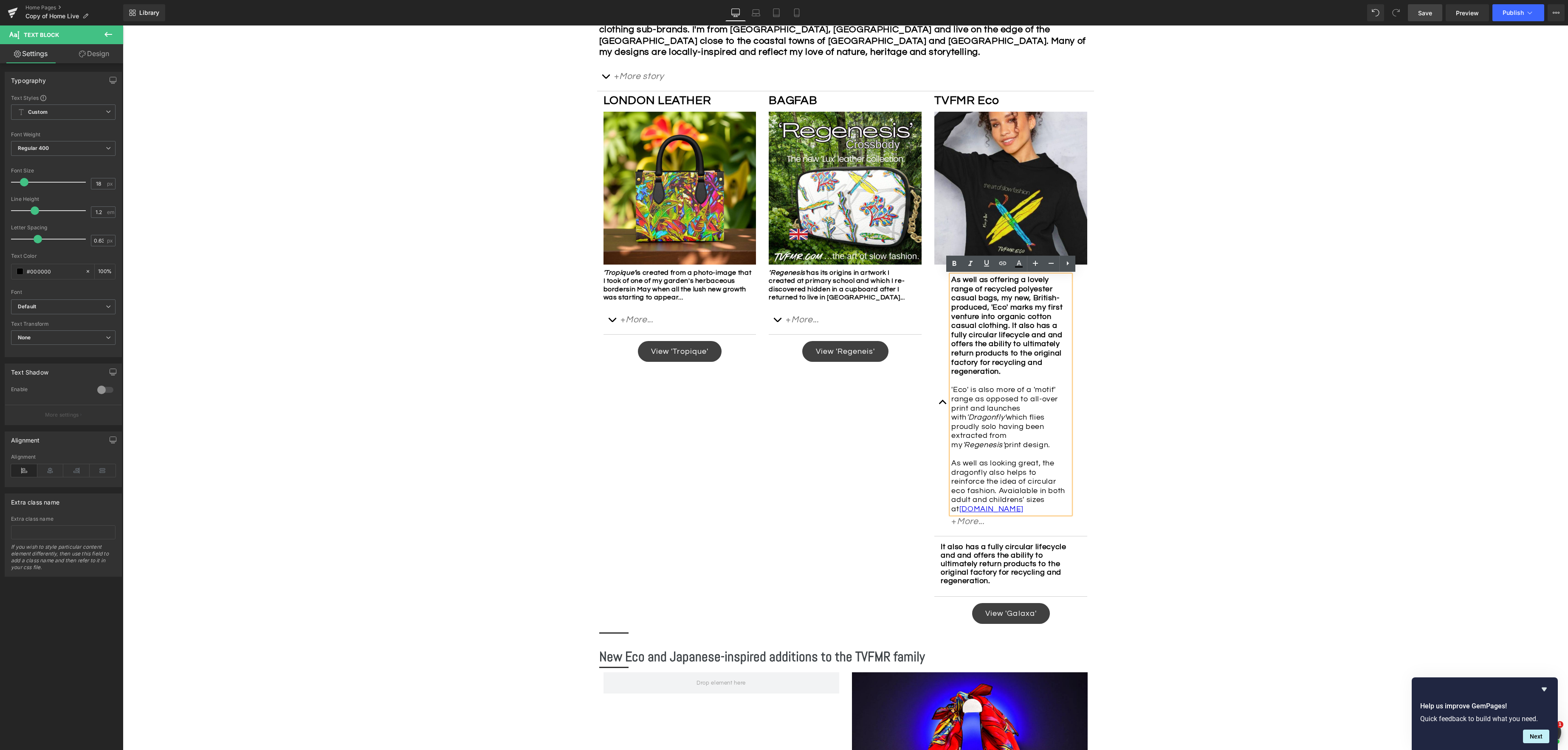
click at [952, 396] on div "As well as offering a lovely range of recycled polyester casual bags, my new, B…" at bounding box center [1010, 394] width 119 height 238
drag, startPoint x: 951, startPoint y: 396, endPoint x: 1058, endPoint y: 505, distance: 152.7
click at [1059, 506] on div "As well as offering a lovely range of recycled polyester casual bags, my new, B…" at bounding box center [1010, 394] width 119 height 238
click at [123, 26] on div at bounding box center [123, 26] width 0 height 0
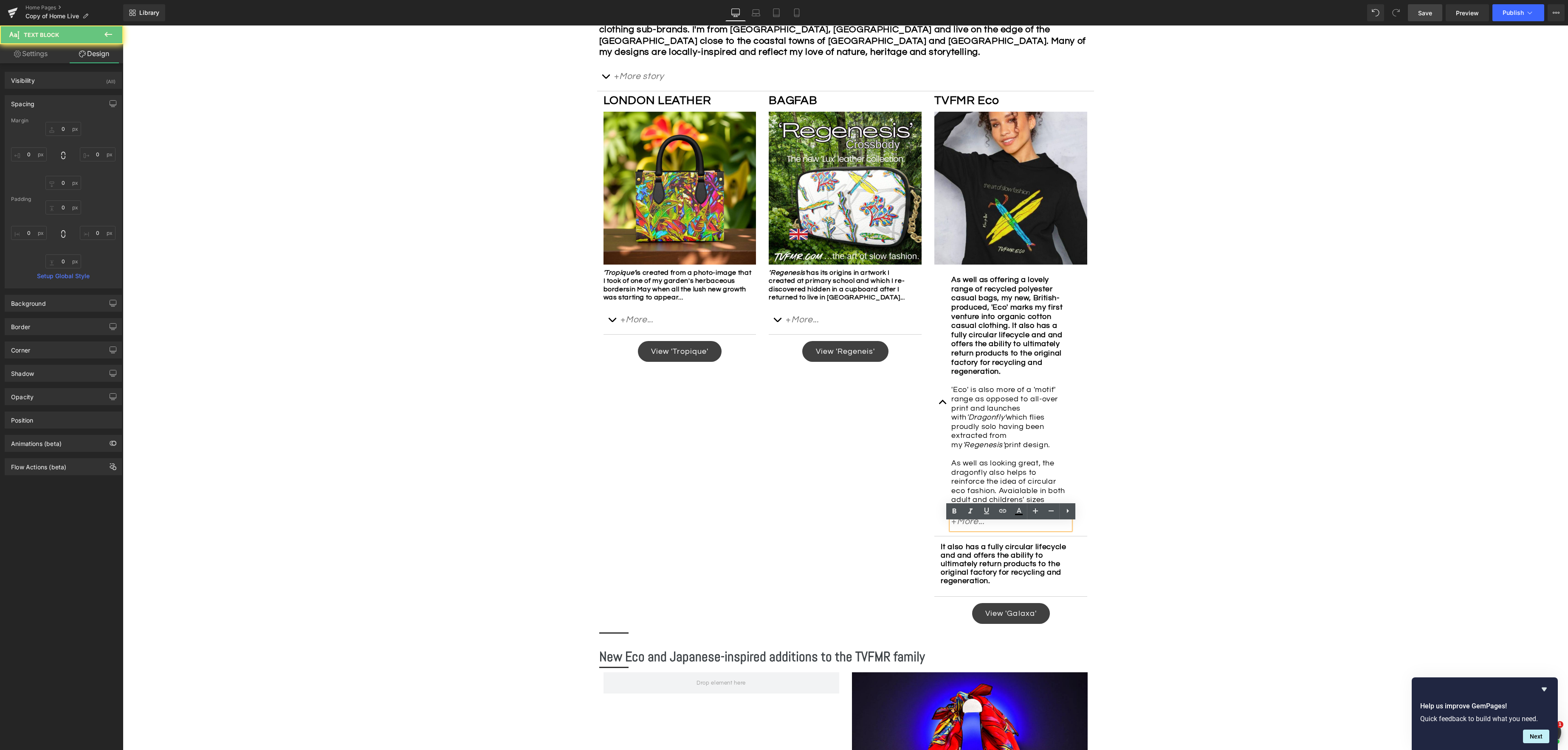
drag, startPoint x: 1114, startPoint y: 505, endPoint x: 1080, endPoint y: 505, distance: 34.0
click at [1114, 505] on div "Image Row *Please use the chat facility or email me at [EMAIL_ADDRESS][DOMAIN_N…" at bounding box center [845, 671] width 1445 height 1885
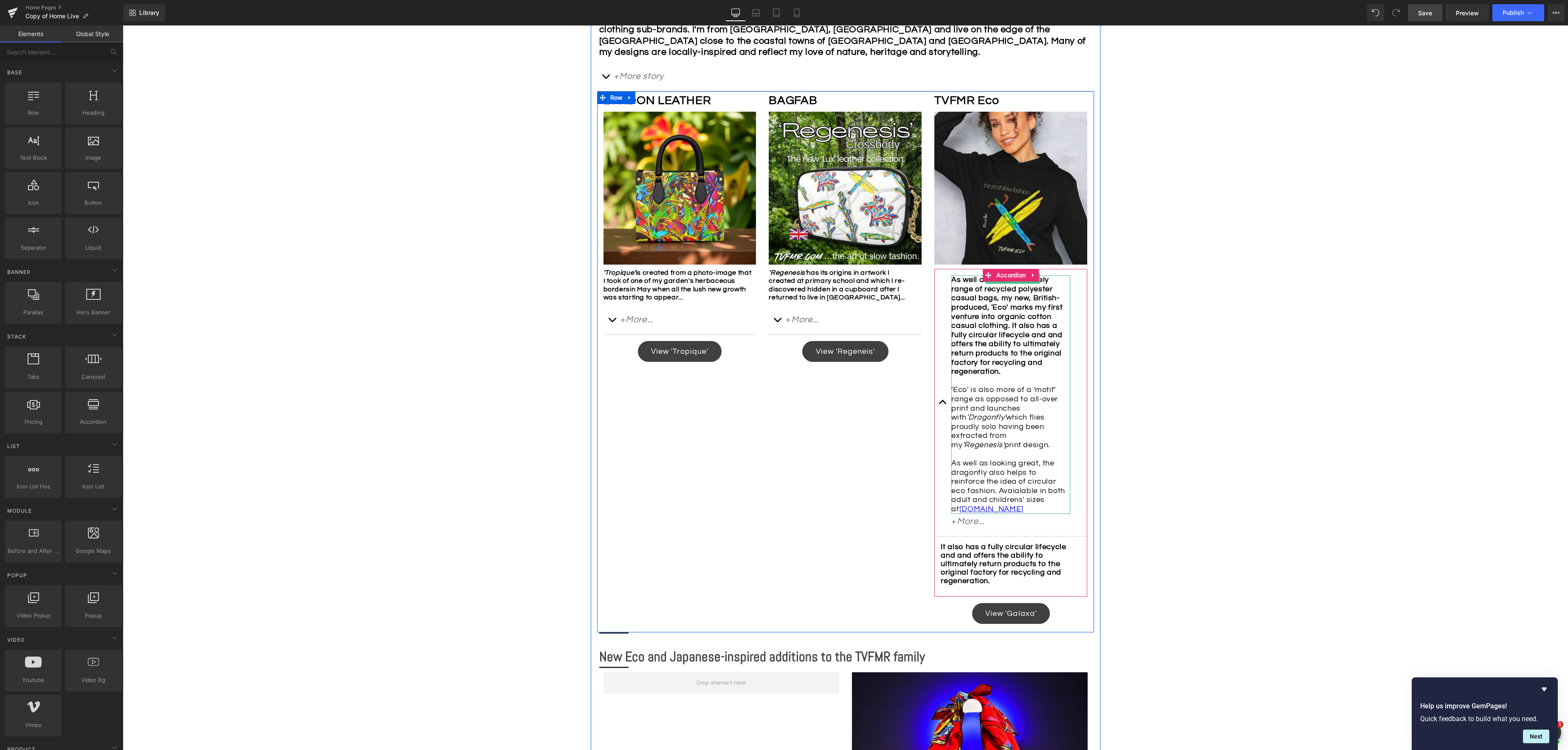
click at [1032, 514] on div "As well as offering a lovely range of recycled polyester casual bags, my new, B…" at bounding box center [1010, 394] width 119 height 238
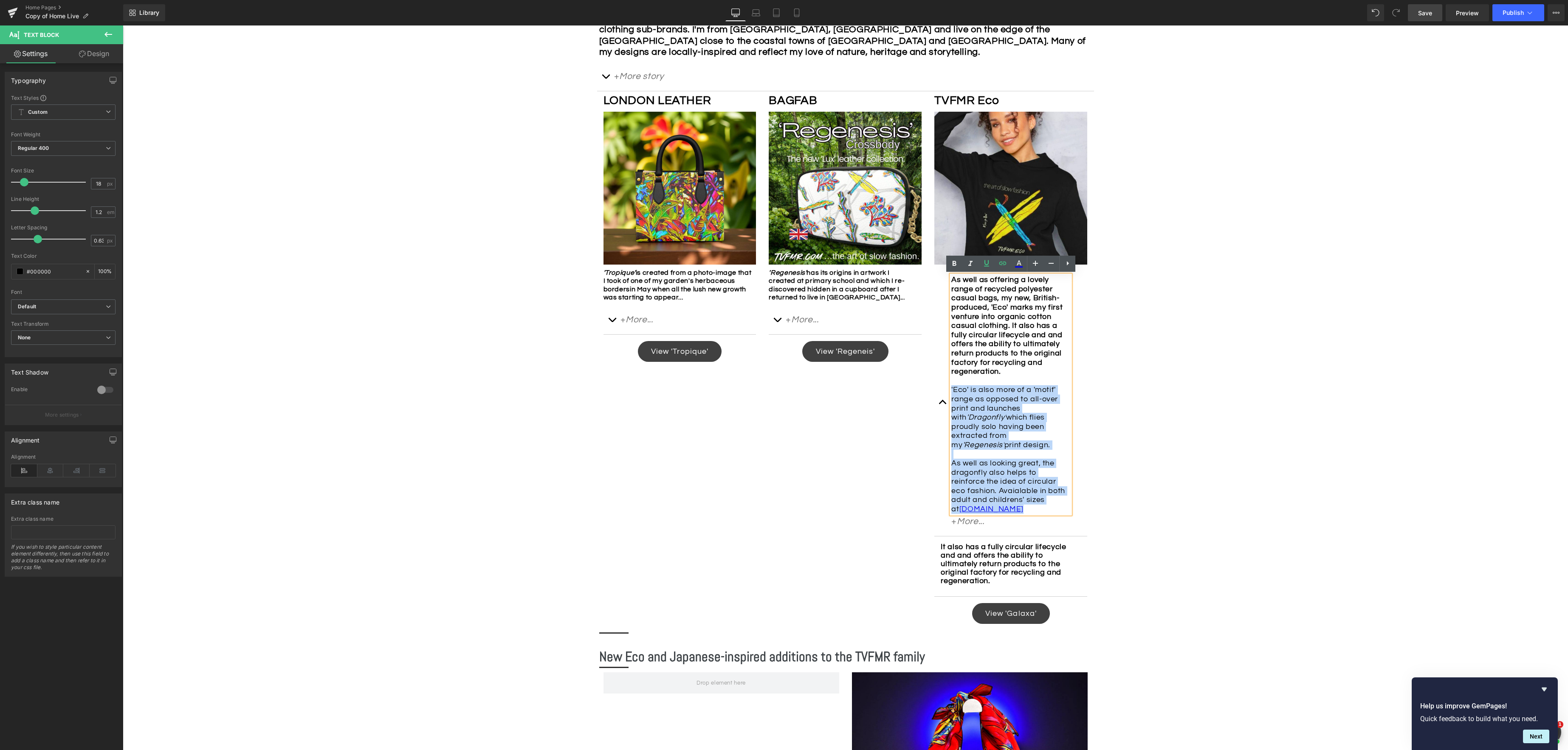
drag, startPoint x: 1038, startPoint y: 517, endPoint x: 945, endPoint y: 396, distance: 152.6
click at [945, 396] on div "As well as offering a lovely range of recycled polyester casual bags, my new, B…" at bounding box center [1010, 402] width 153 height 267
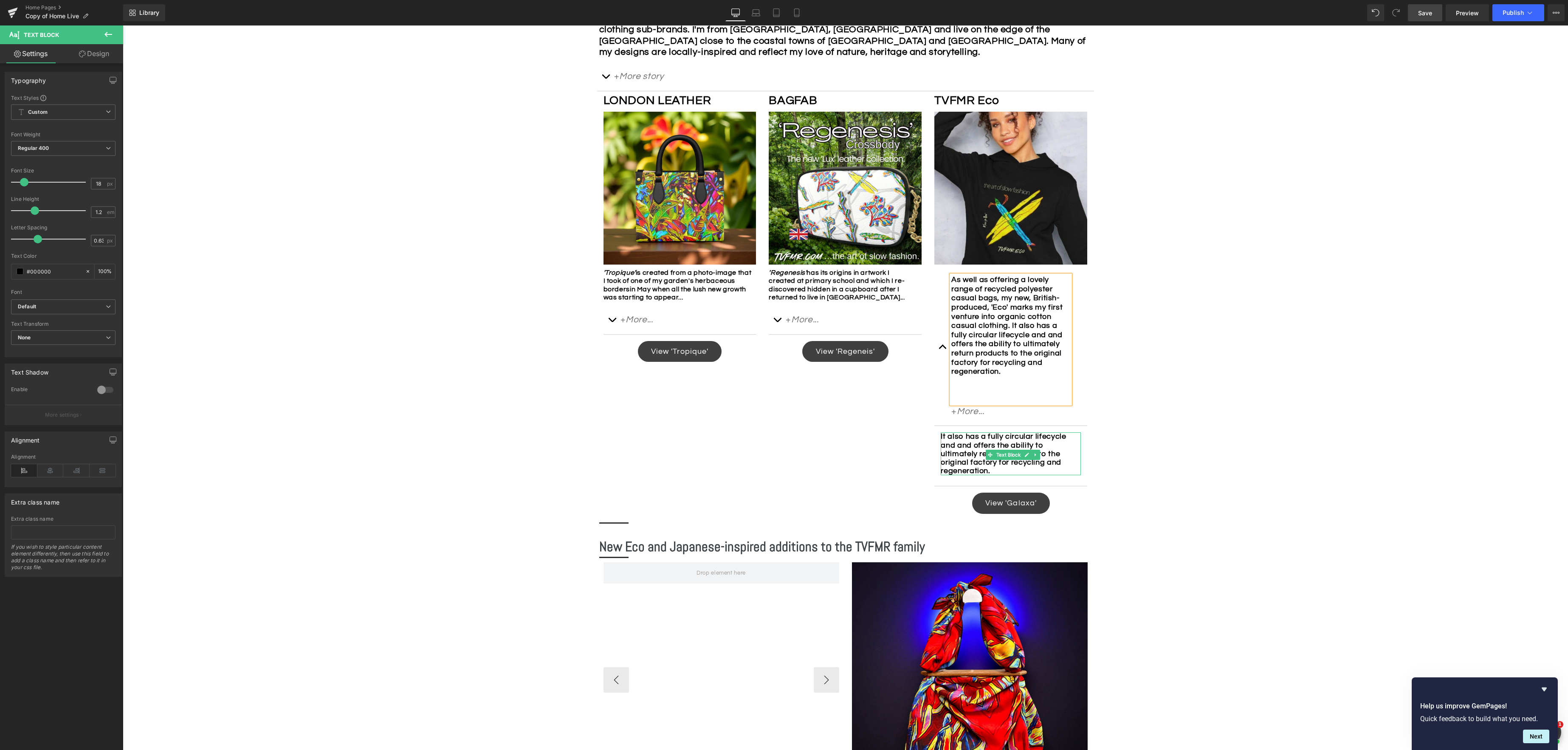
click at [1014, 475] on div "It also has a fully circular lifecycle and and offers the ability to ultimately…" at bounding box center [1010, 454] width 140 height 43
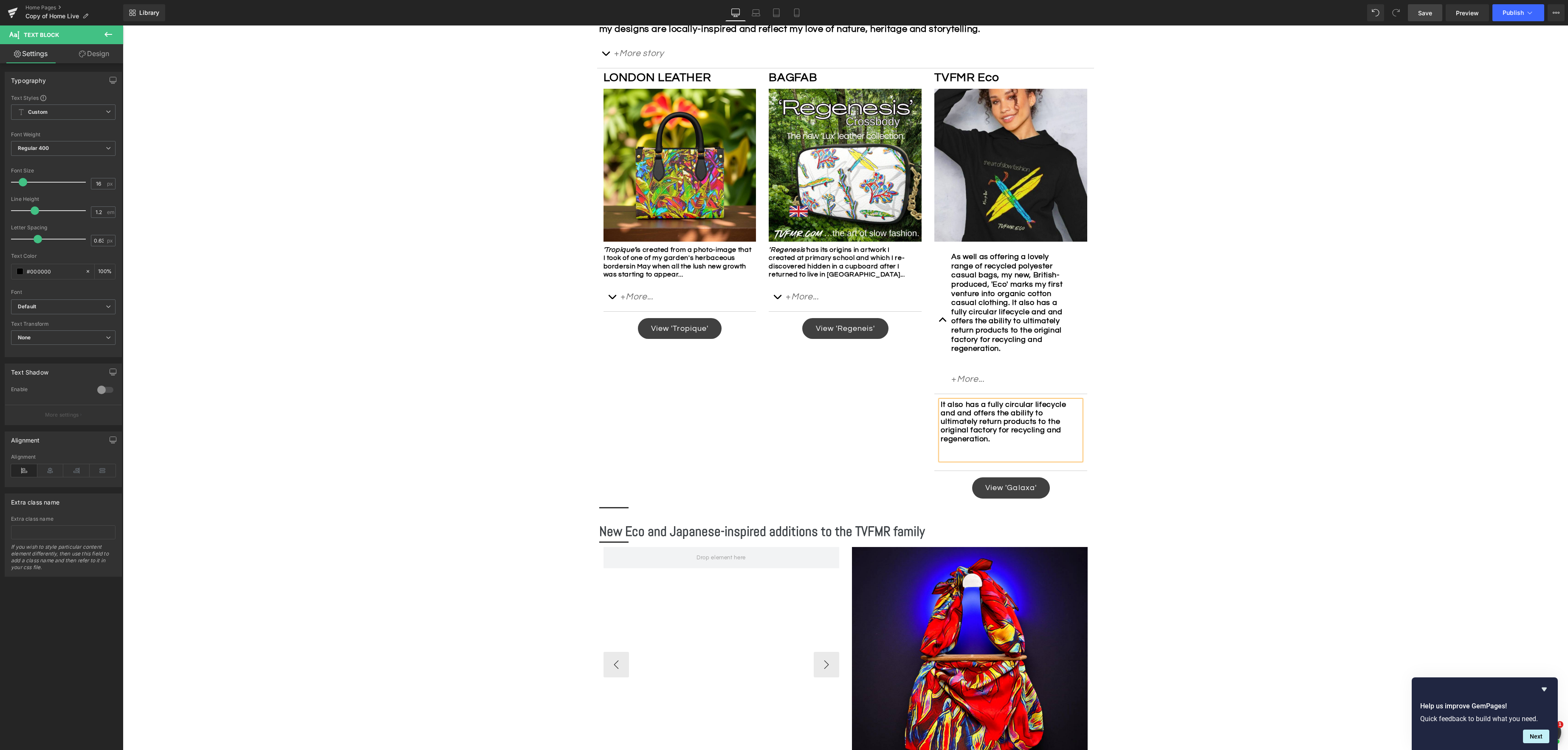
scroll to position [499, 0]
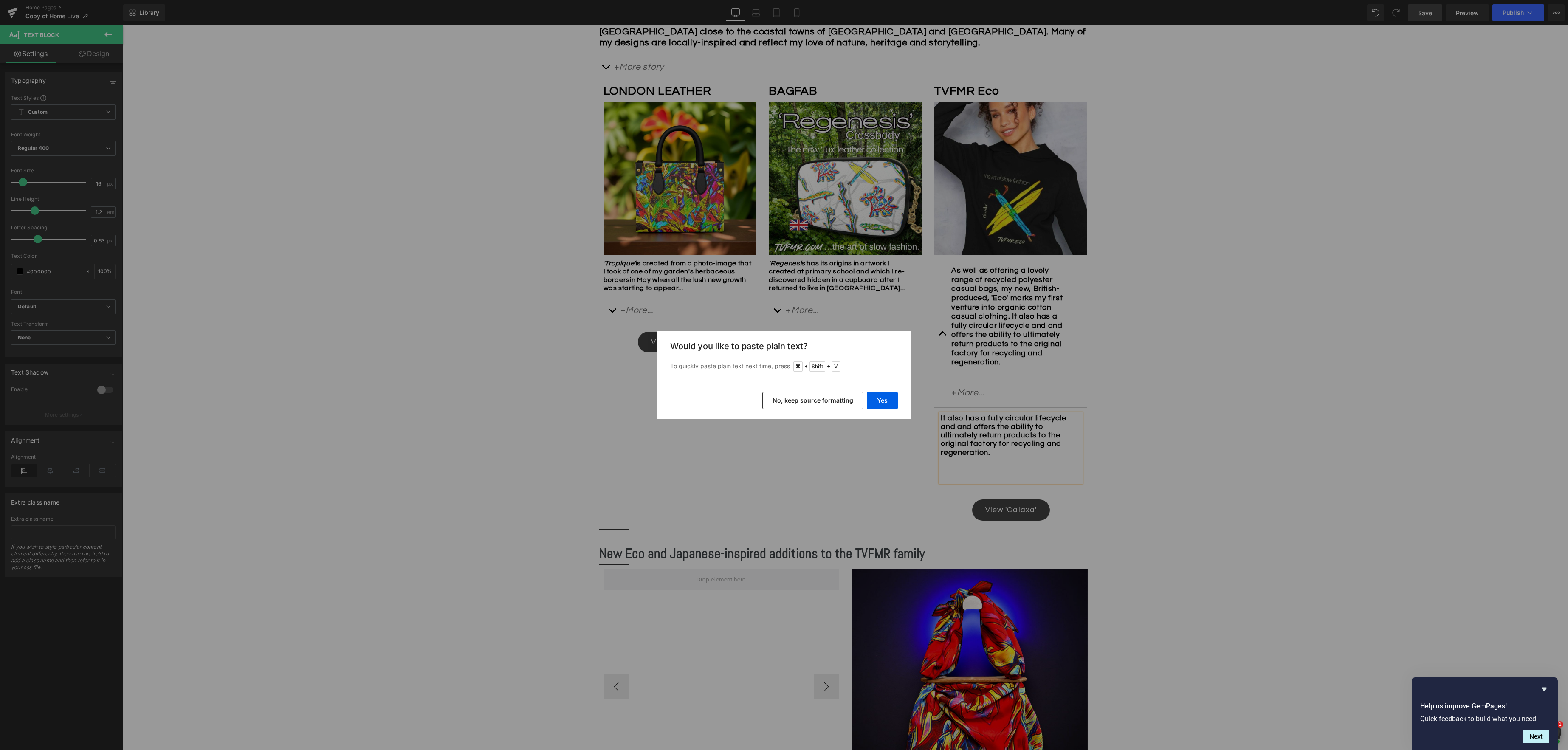
drag, startPoint x: 677, startPoint y: 376, endPoint x: 800, endPoint y: 402, distance: 125.7
click at [800, 402] on button "No, keep source formatting" at bounding box center [813, 401] width 101 height 17
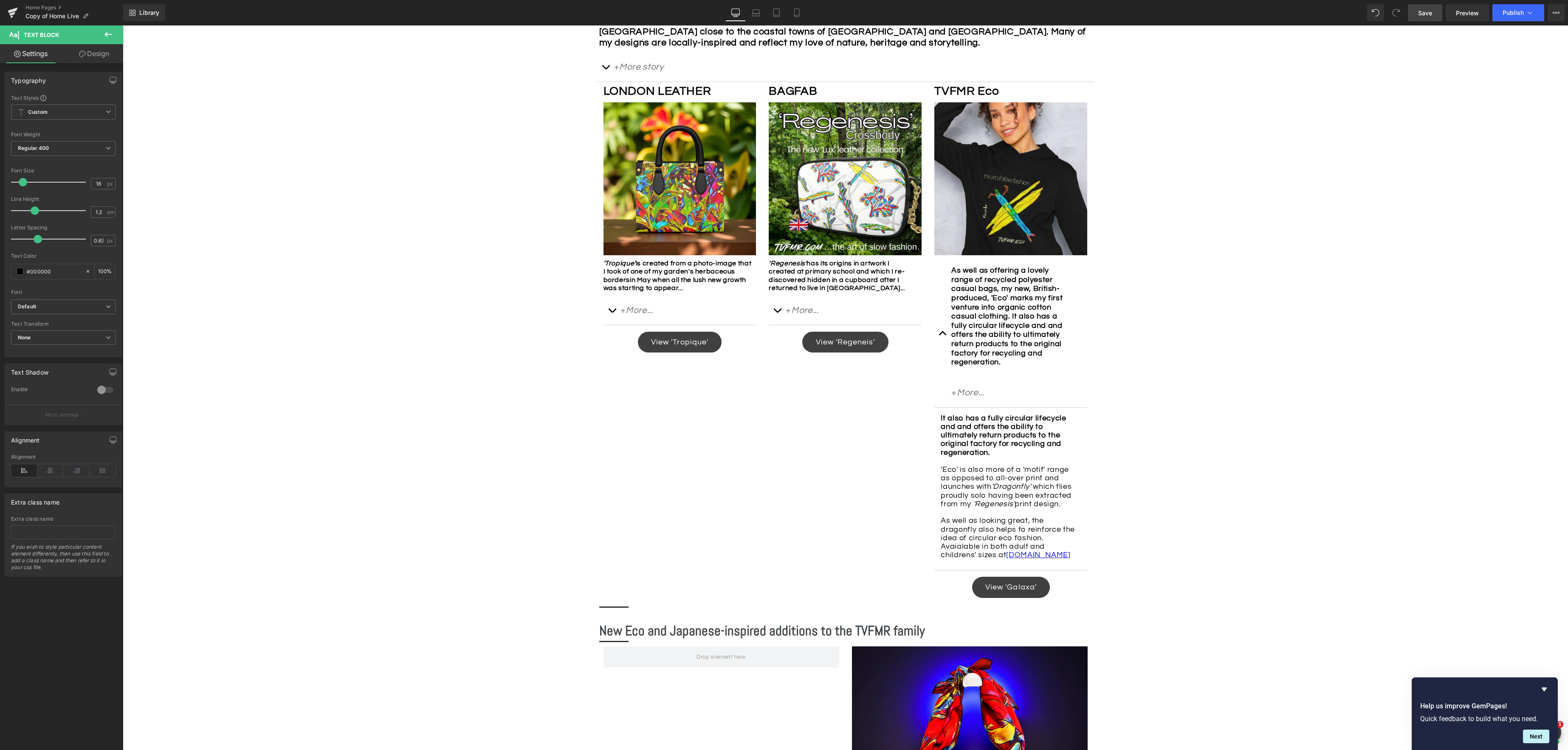
click at [1175, 15] on span "Save" at bounding box center [1425, 13] width 14 height 9
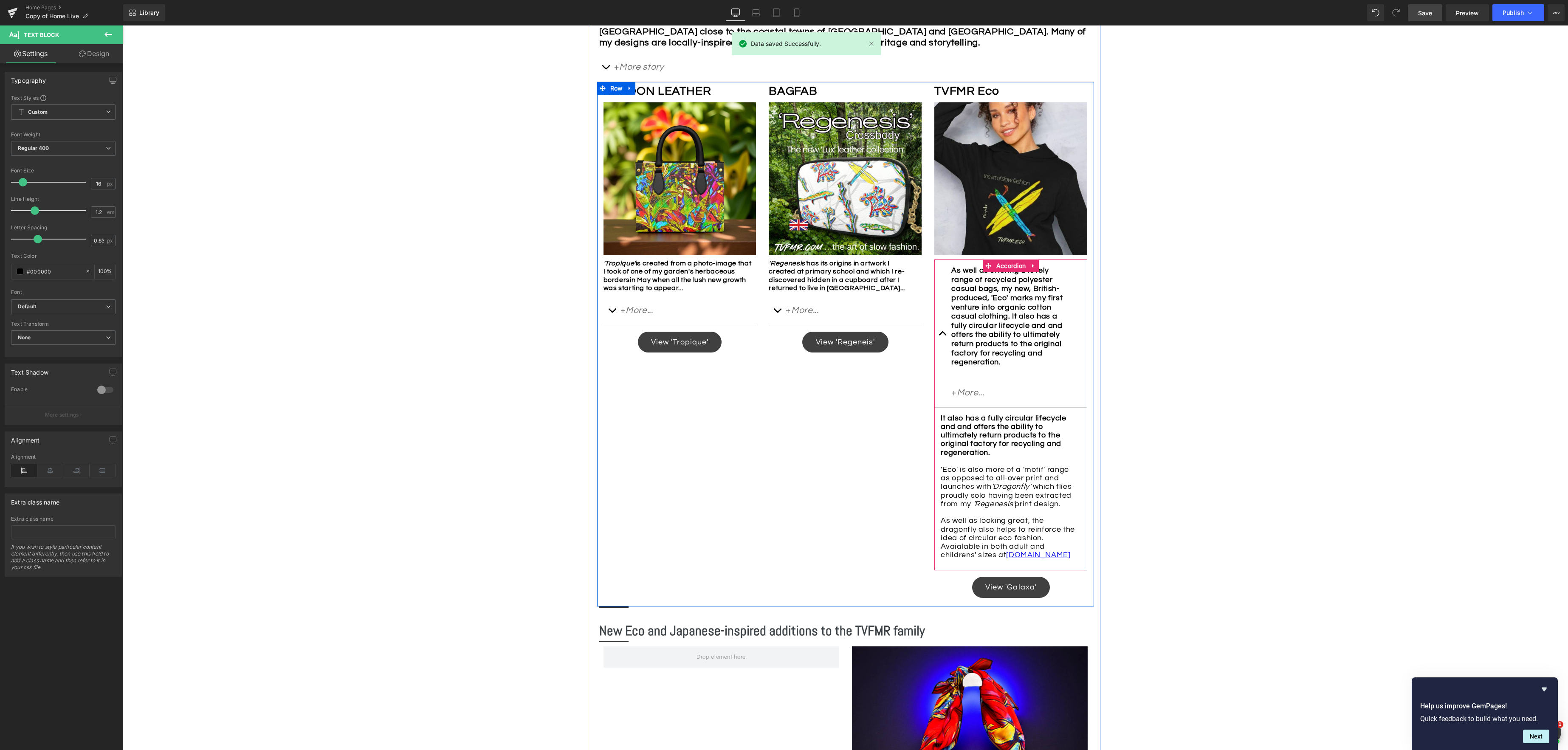
click at [943, 340] on button "button" at bounding box center [943, 333] width 17 height 148
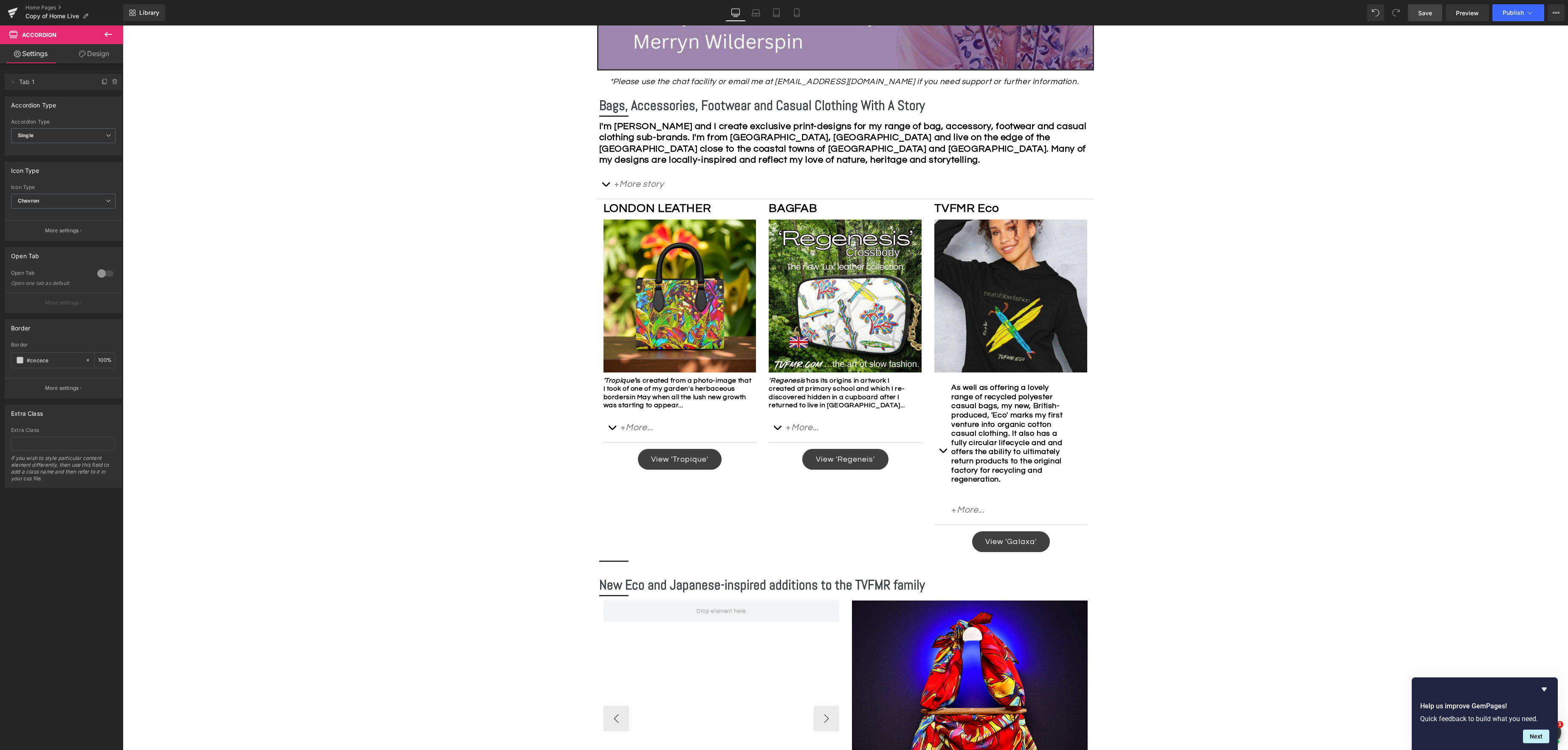
scroll to position [379, 0]
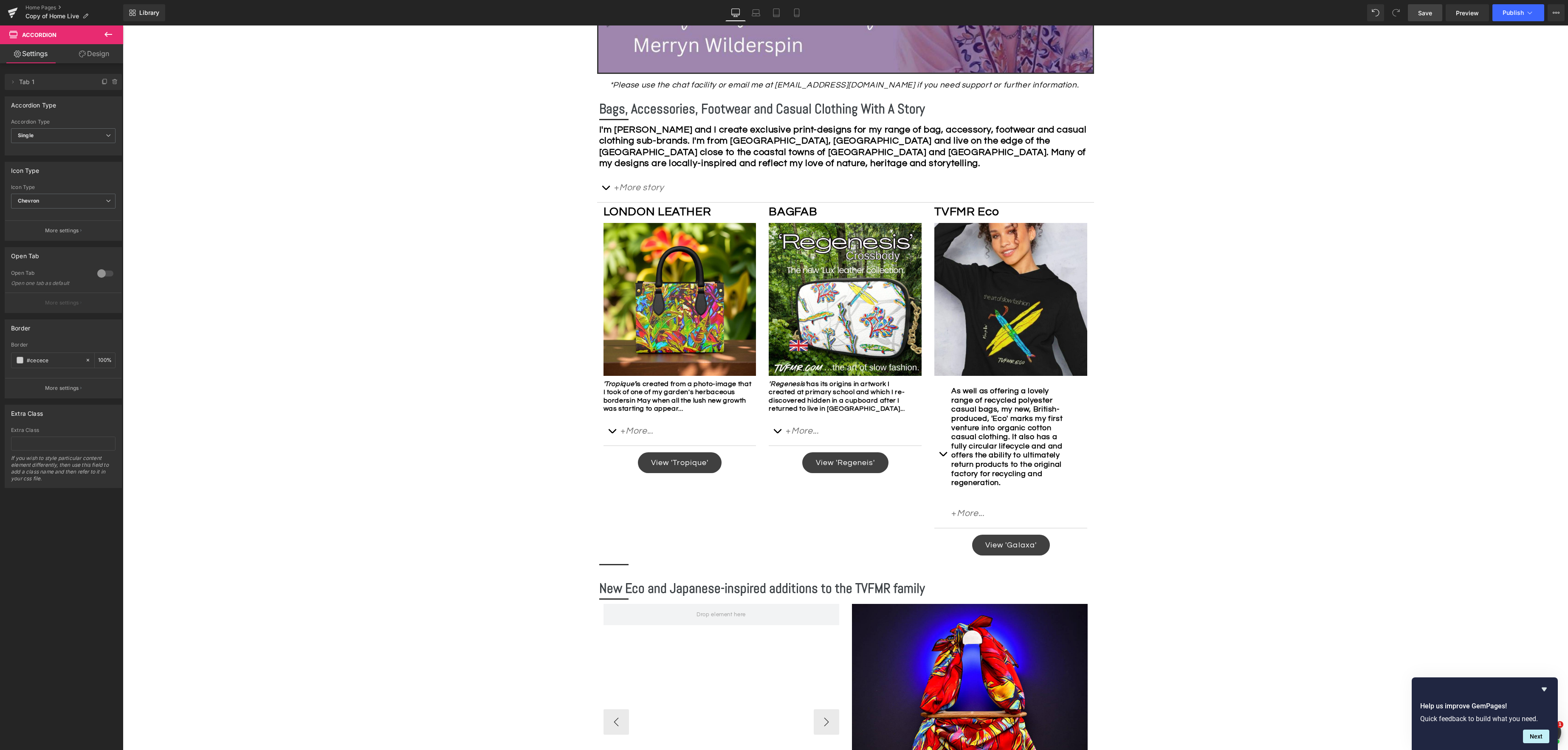
click at [1175, 15] on link "Save" at bounding box center [1425, 13] width 35 height 17
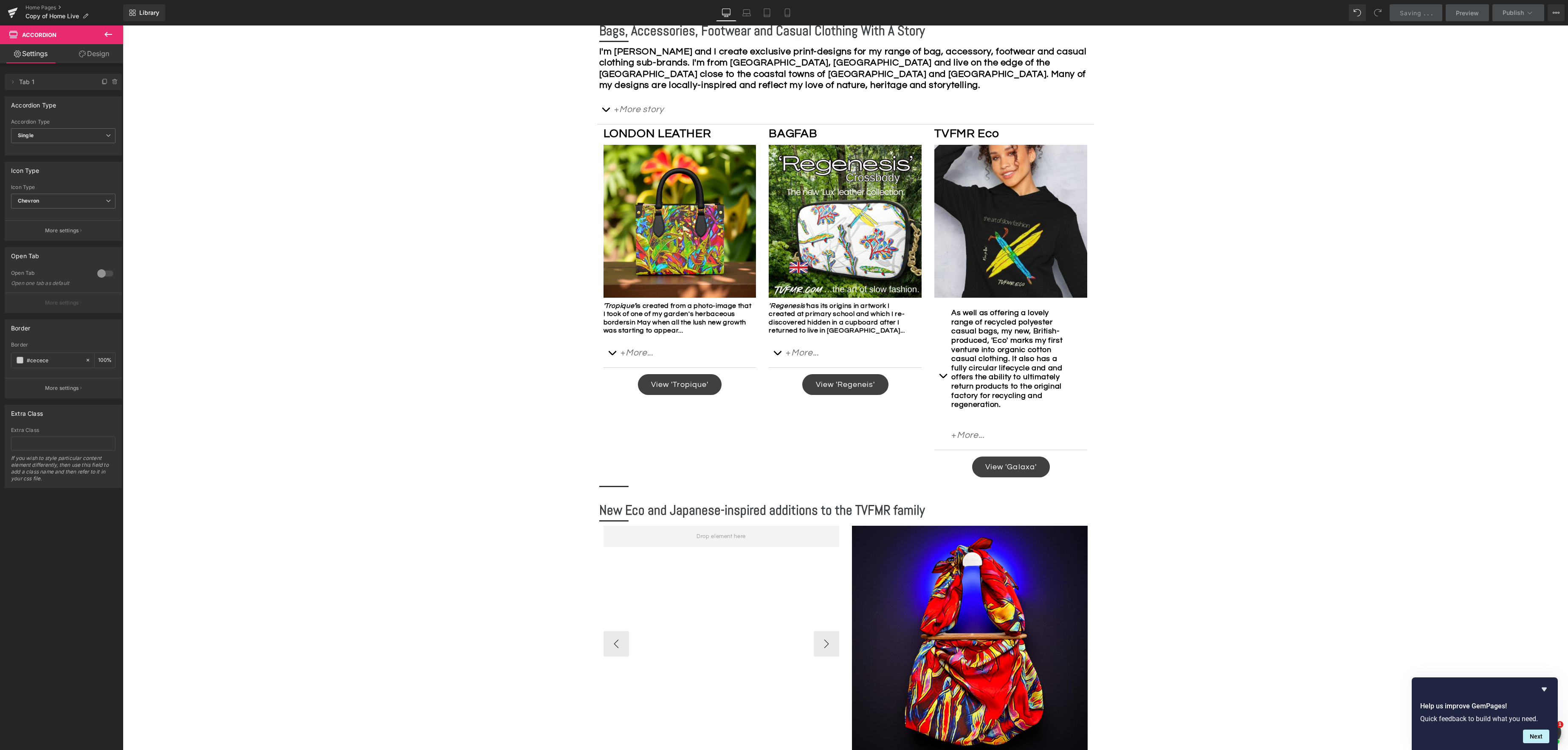
scroll to position [495, 0]
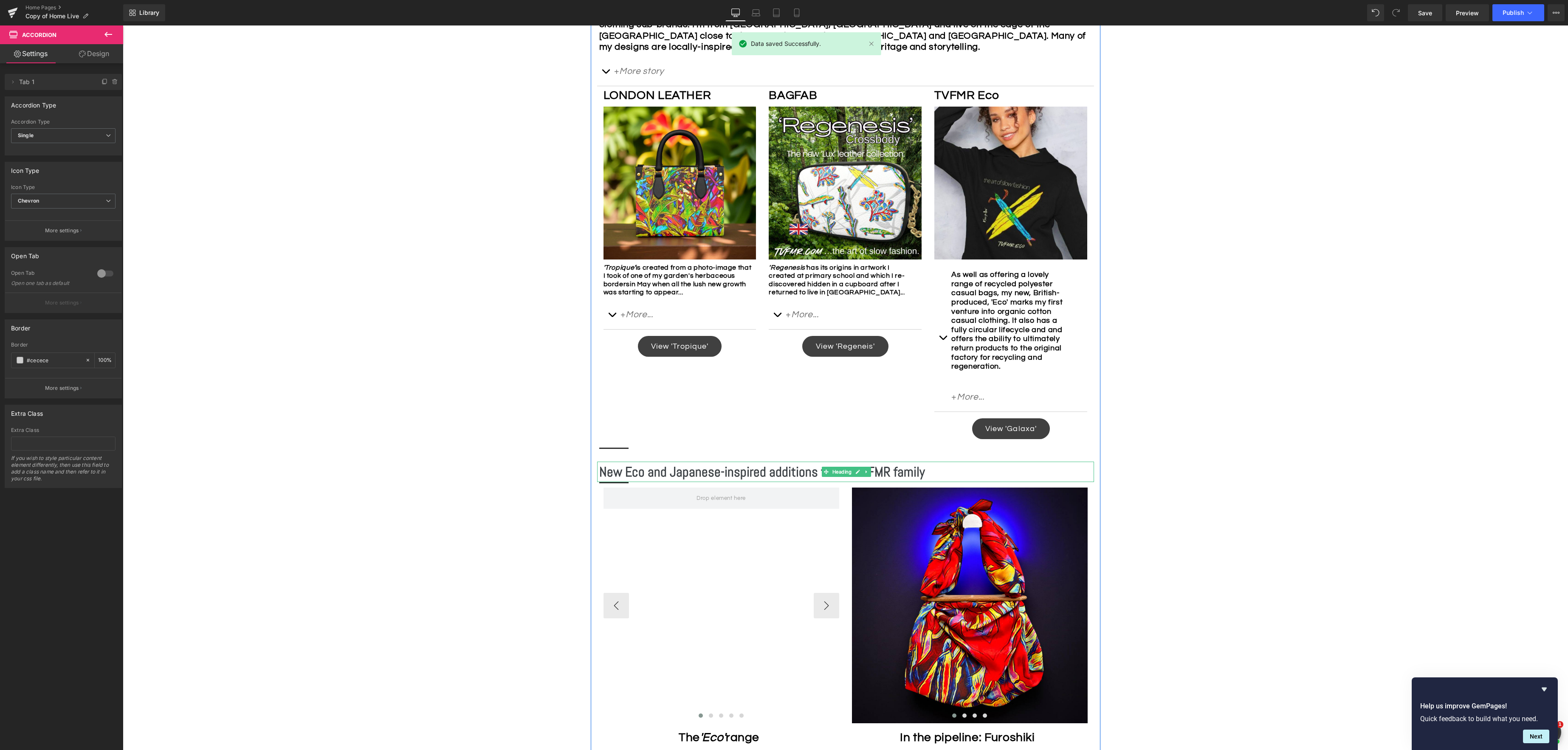
click at [867, 474] on icon at bounding box center [867, 472] width 5 height 5
click at [872, 474] on icon at bounding box center [871, 472] width 5 height 5
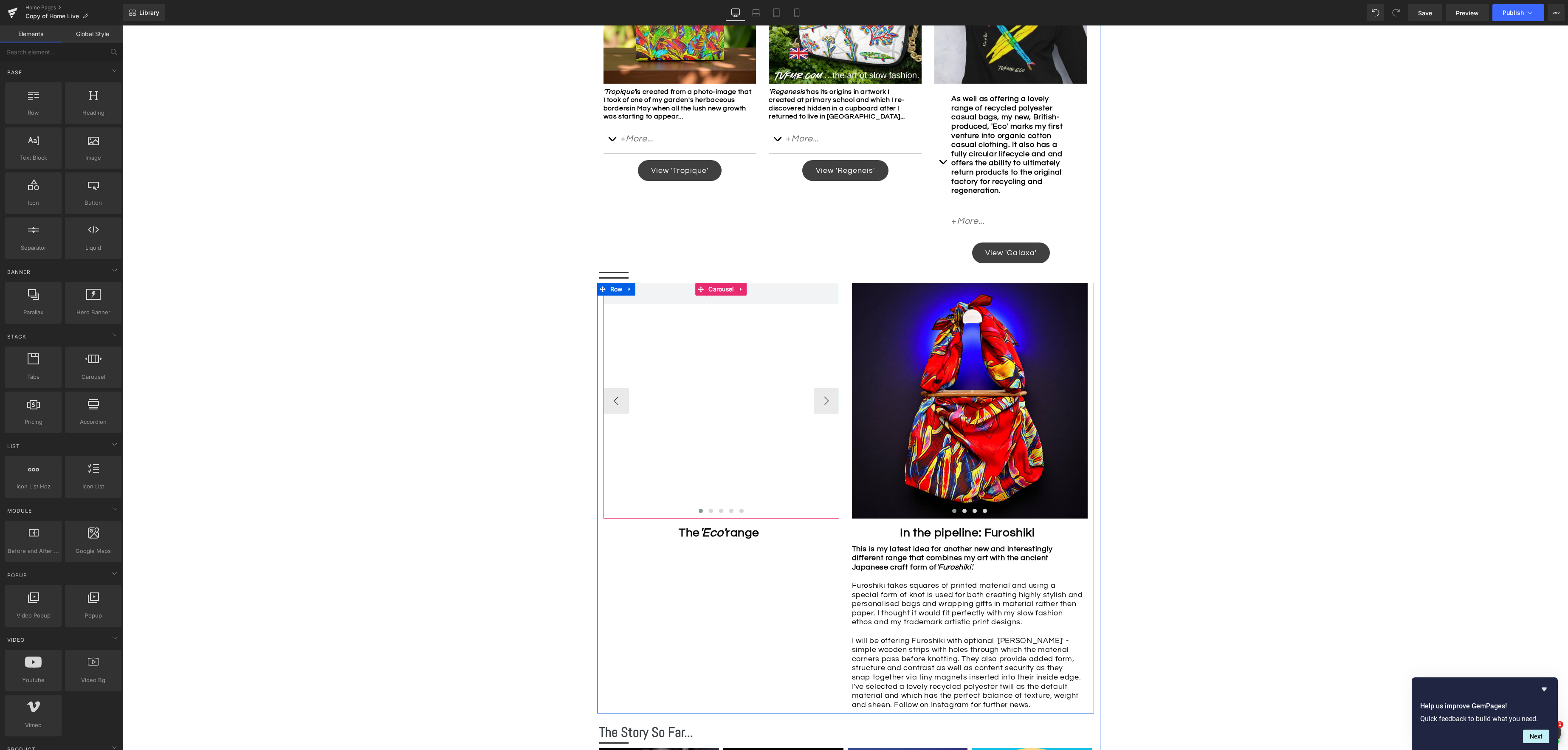
scroll to position [671, 0]
click at [629, 290] on icon at bounding box center [629, 289] width 2 height 4
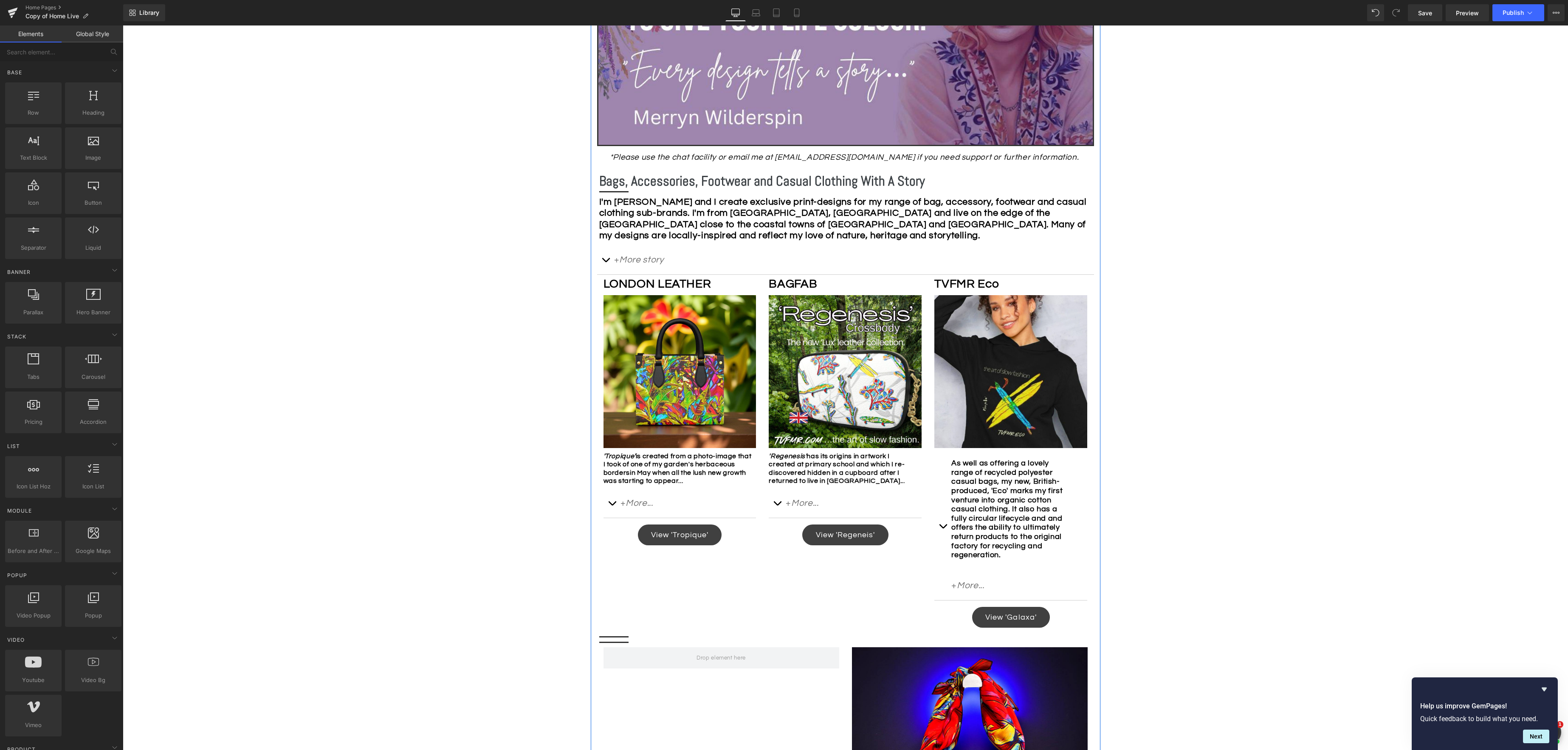
scroll to position [304, 0]
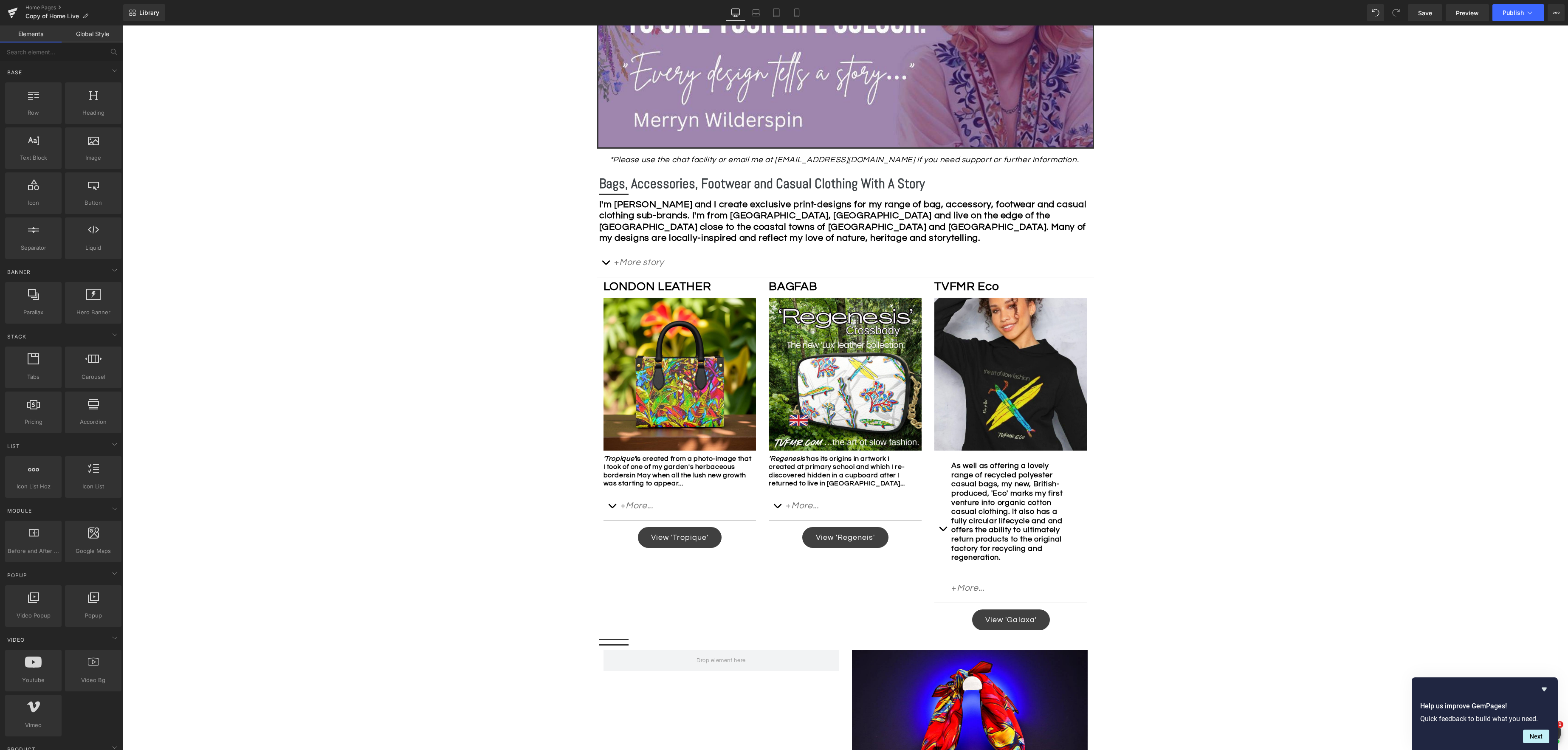
click at [1164, 300] on div "Image Row *Please use the chat facility or email me at [EMAIL_ADDRESS][DOMAIN_N…" at bounding box center [845, 753] width 1445 height 1677
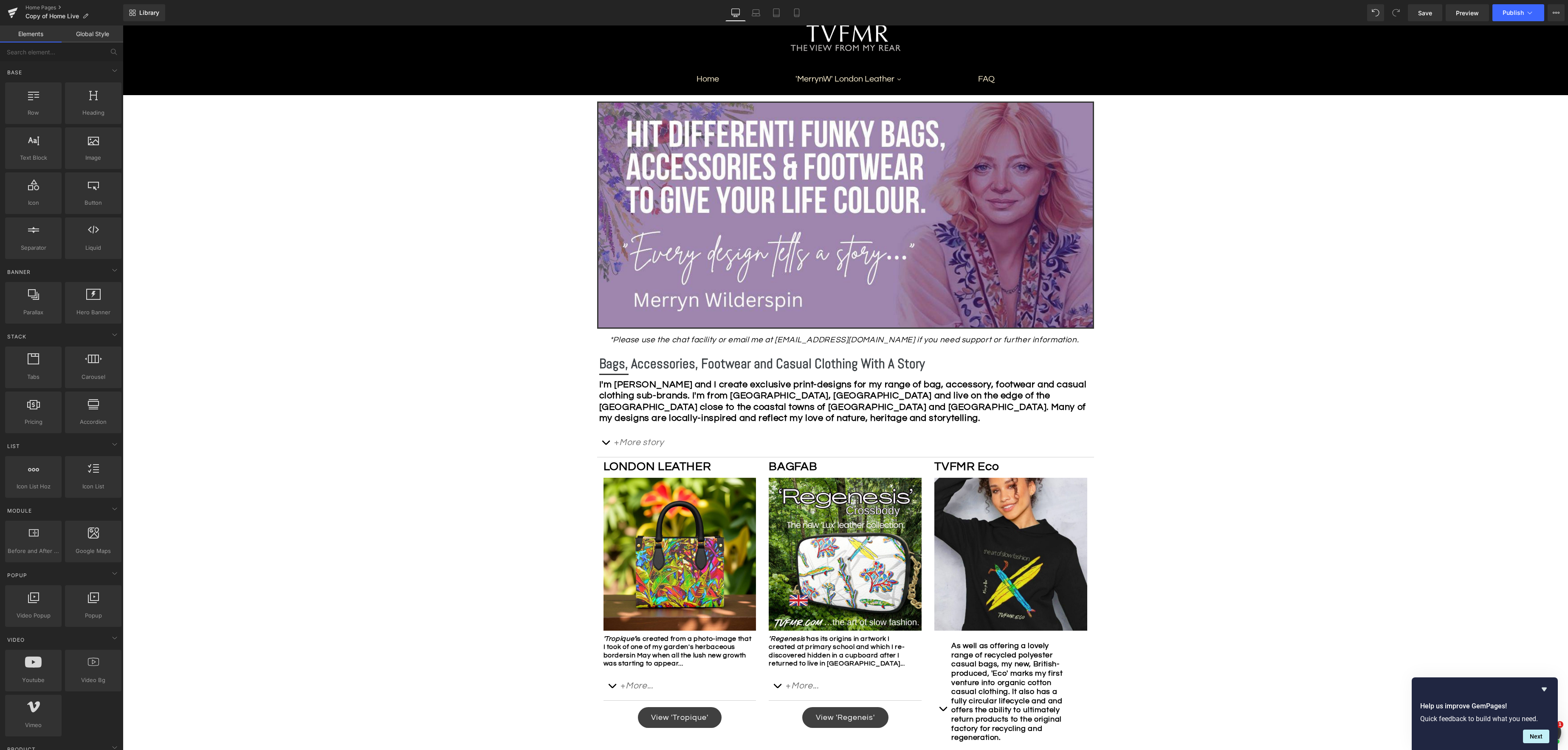
scroll to position [119, 0]
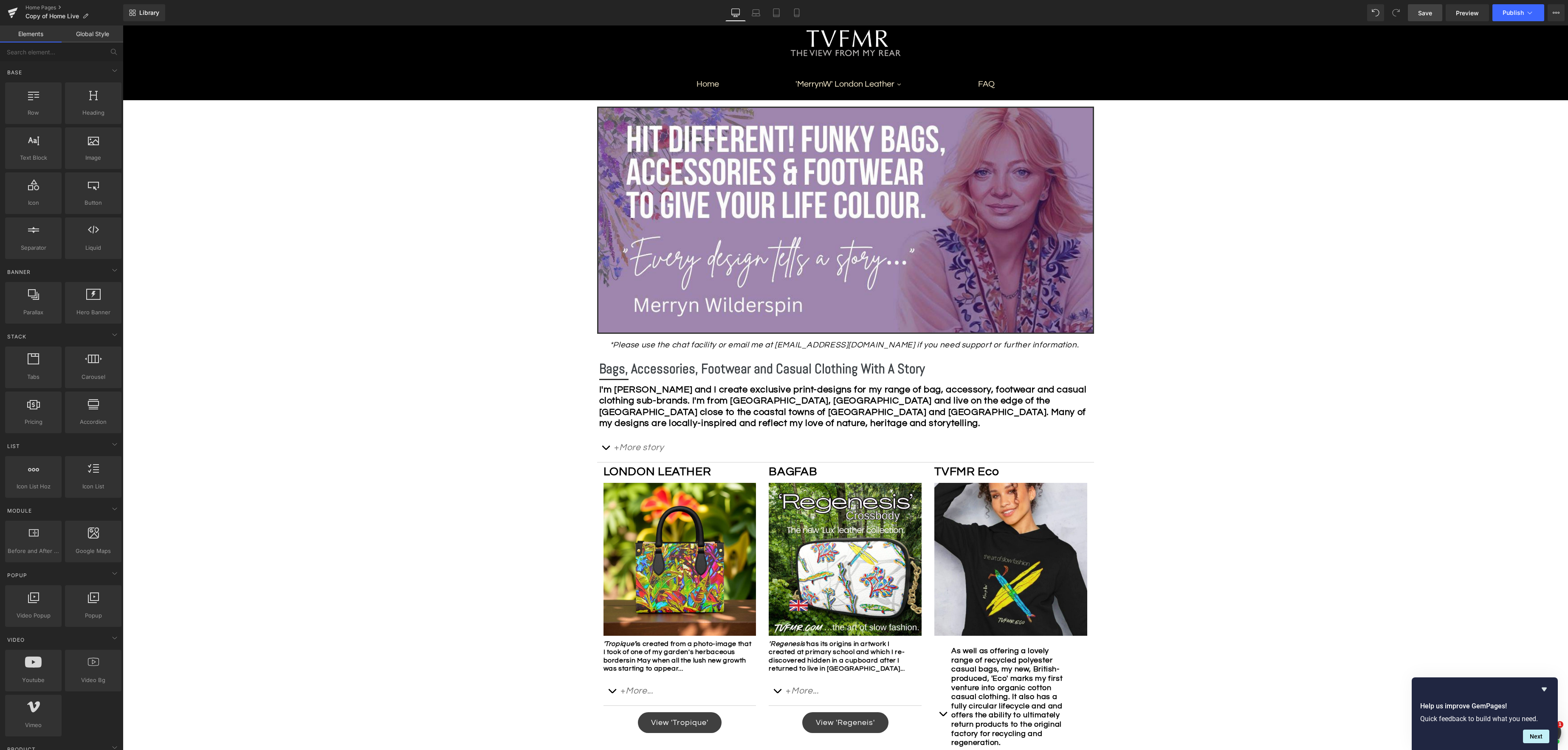
click at [1175, 15] on span "Save" at bounding box center [1425, 13] width 14 height 9
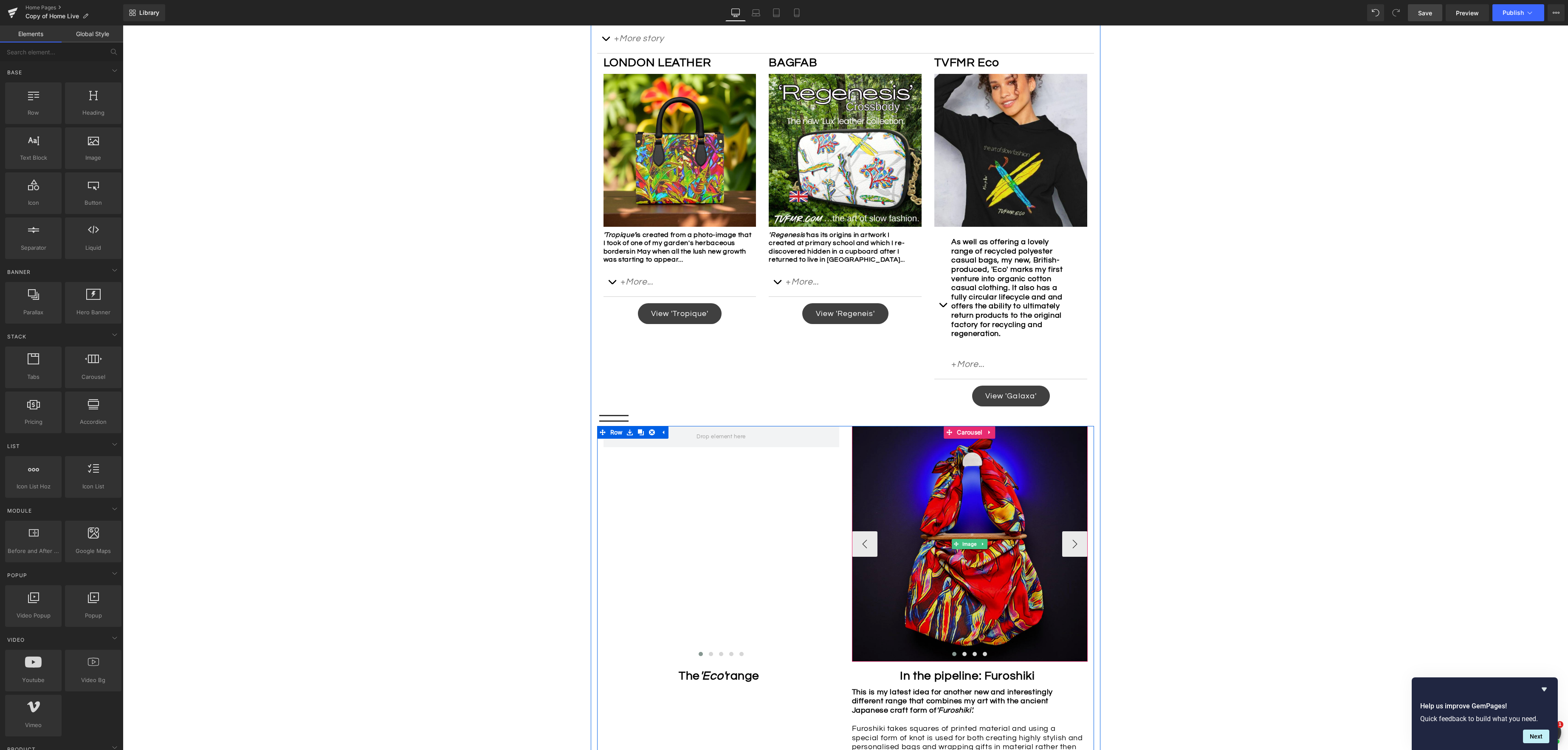
scroll to position [620, 0]
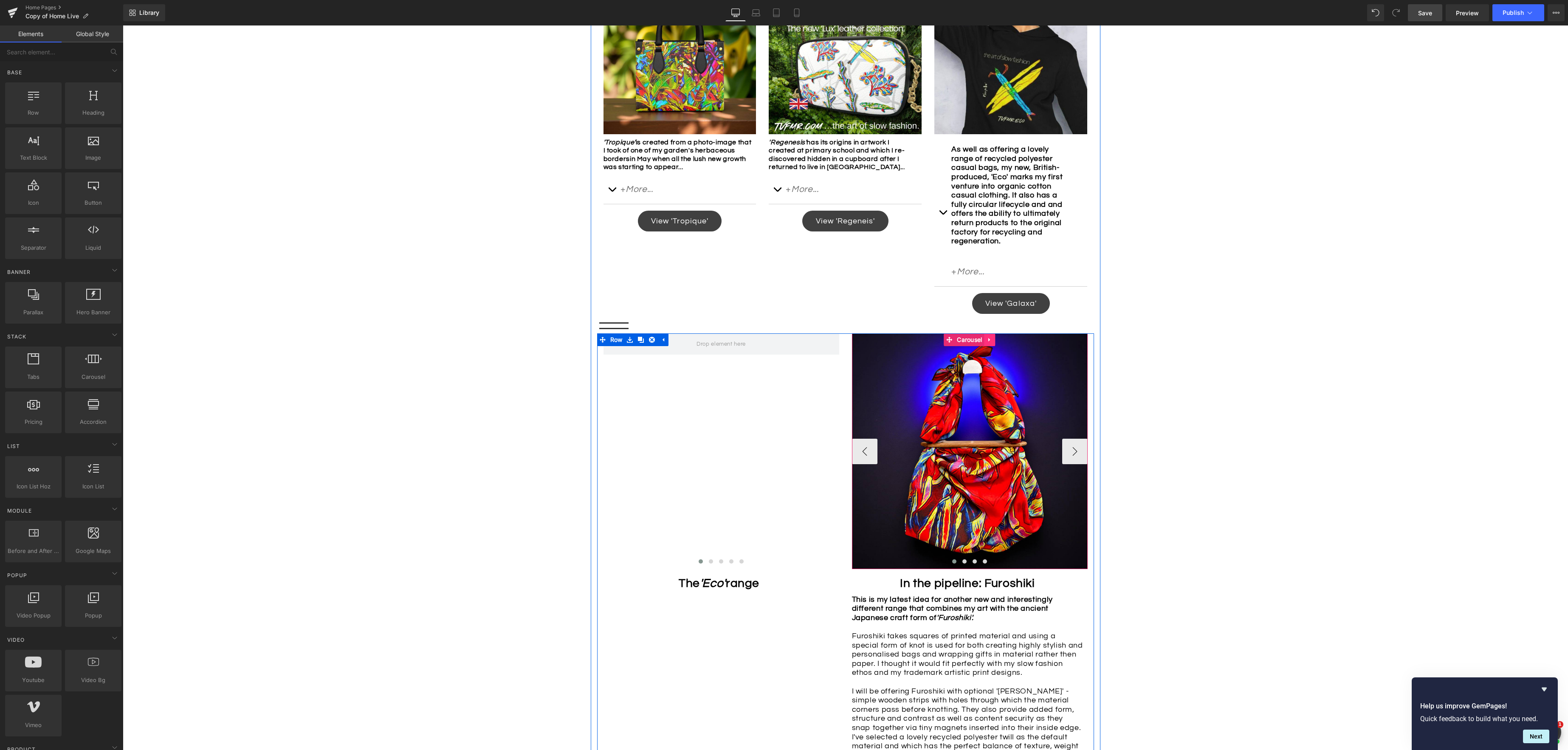
click at [992, 343] on icon at bounding box center [990, 340] width 6 height 6
click at [985, 343] on icon at bounding box center [984, 340] width 6 height 6
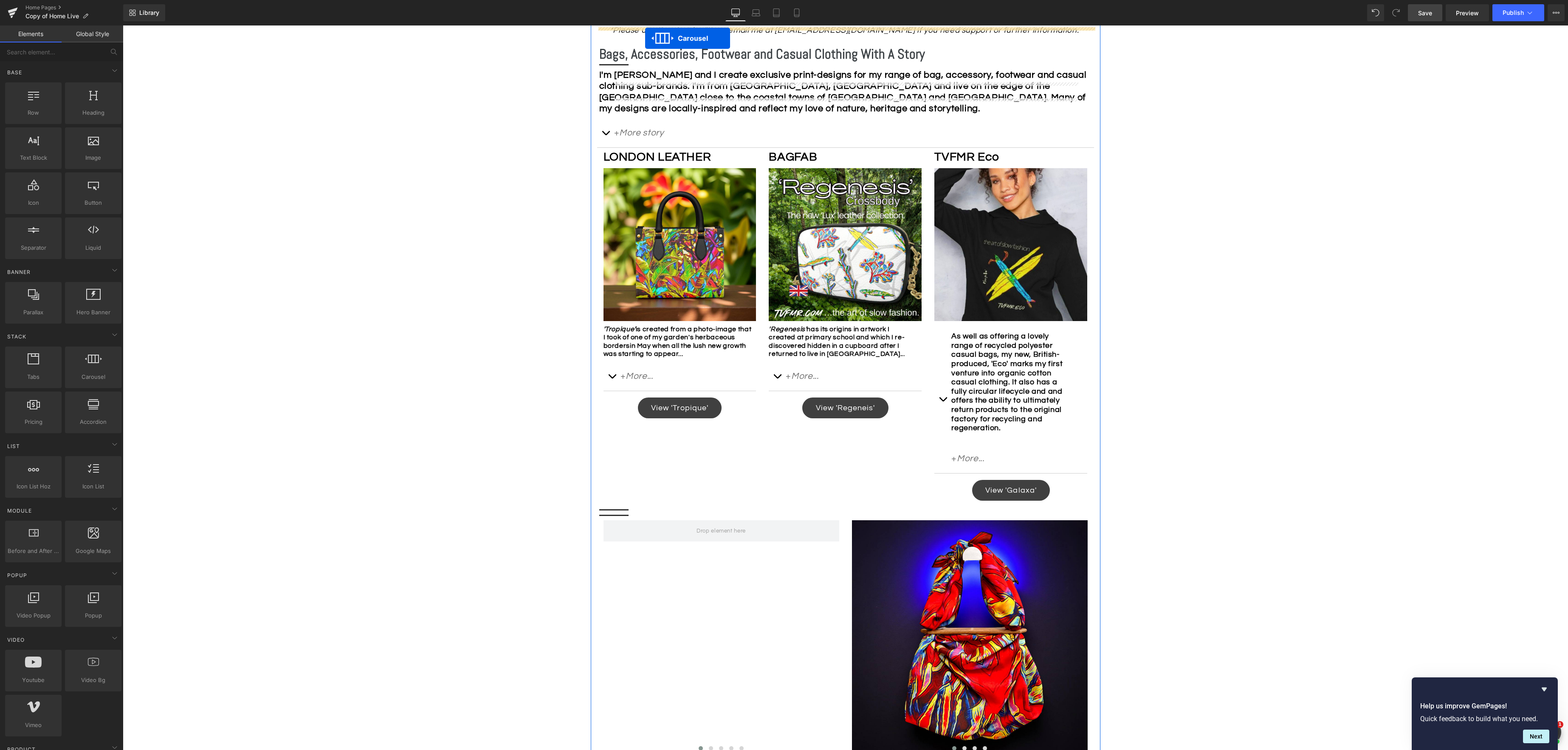
scroll to position [416, 0]
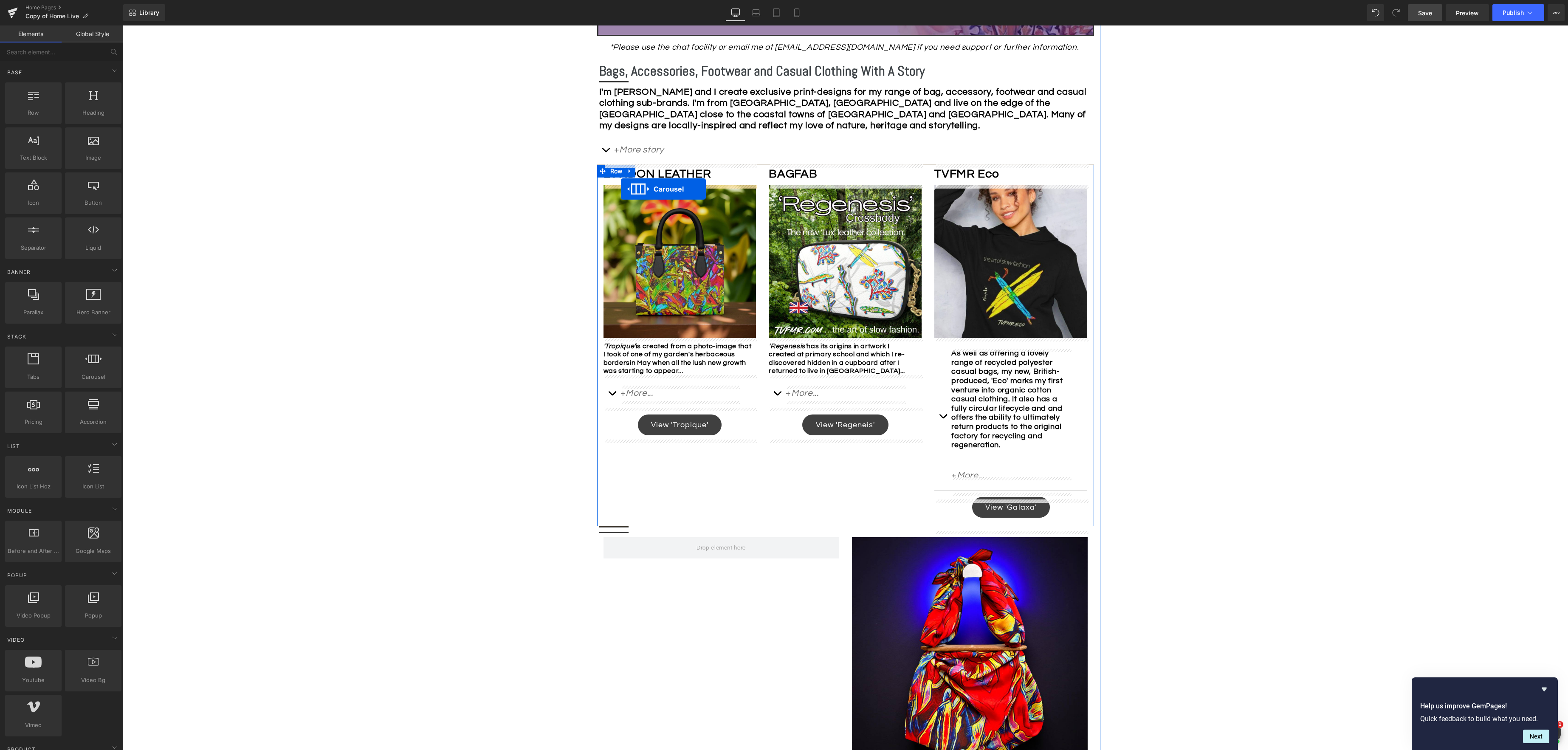
drag, startPoint x: 951, startPoint y: 592, endPoint x: 621, endPoint y: 189, distance: 520.9
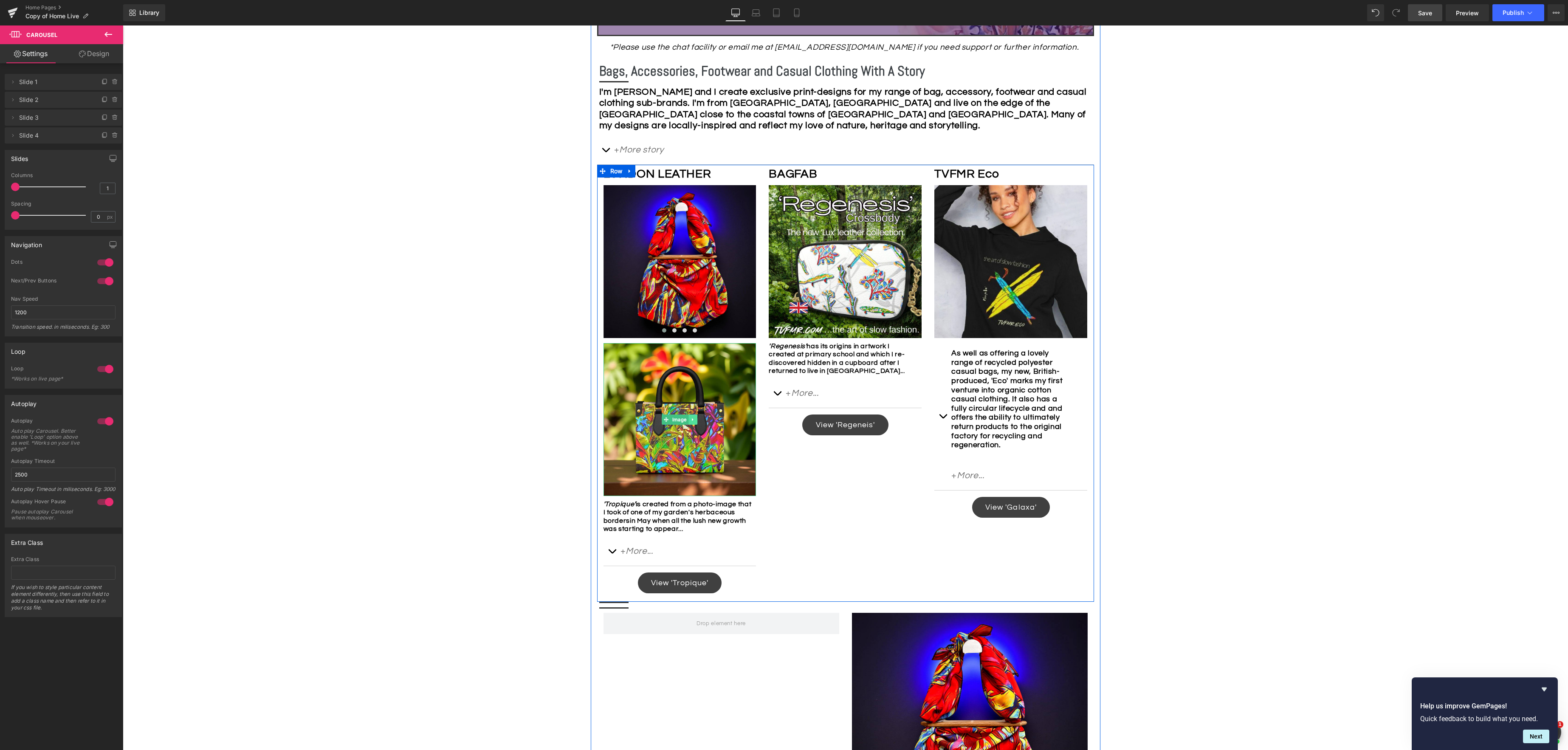
click at [694, 419] on icon at bounding box center [693, 419] width 5 height 5
click at [699, 419] on icon at bounding box center [698, 420] width 5 height 5
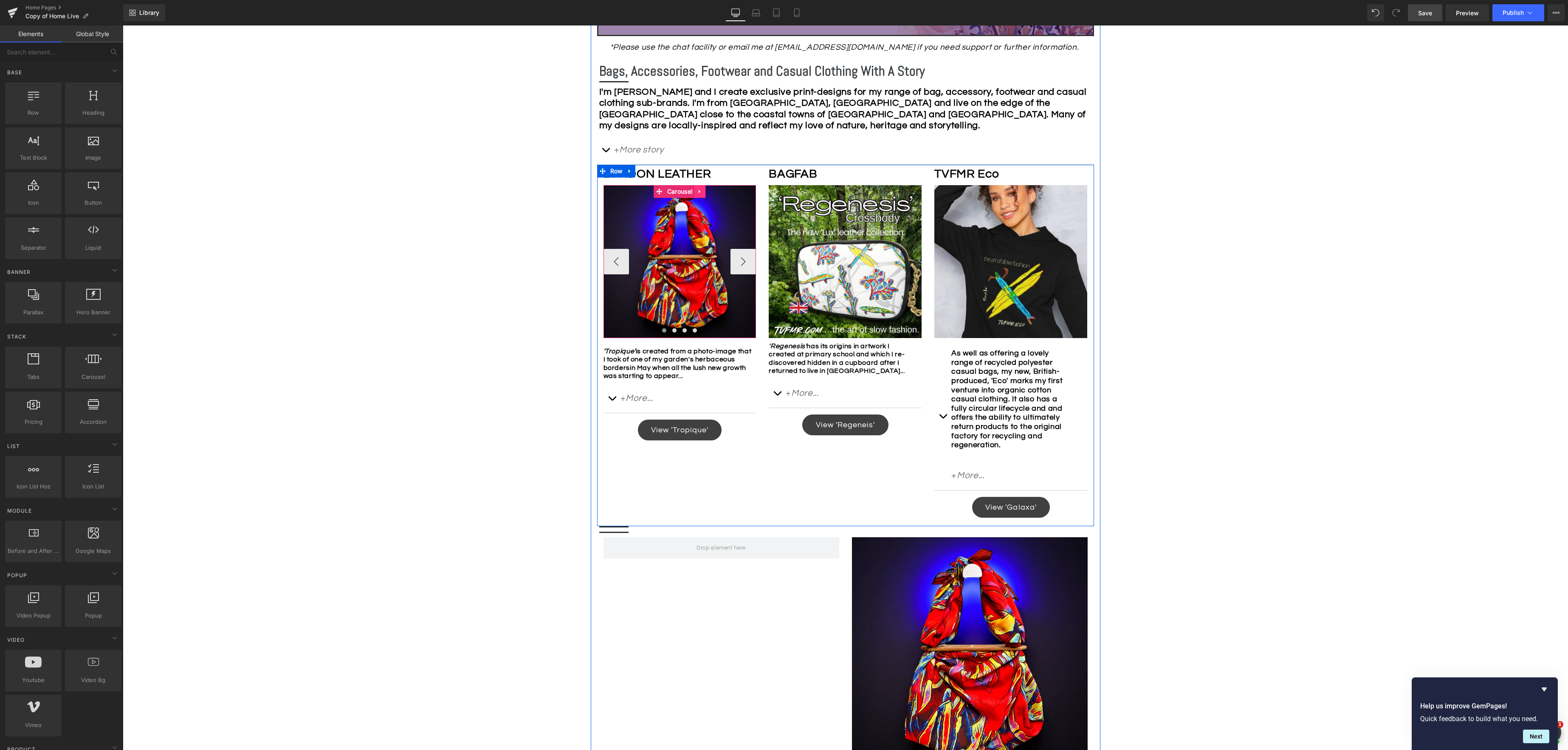
click at [700, 189] on icon at bounding box center [700, 192] width 6 height 6
click at [698, 192] on icon at bounding box center [695, 192] width 6 height 6
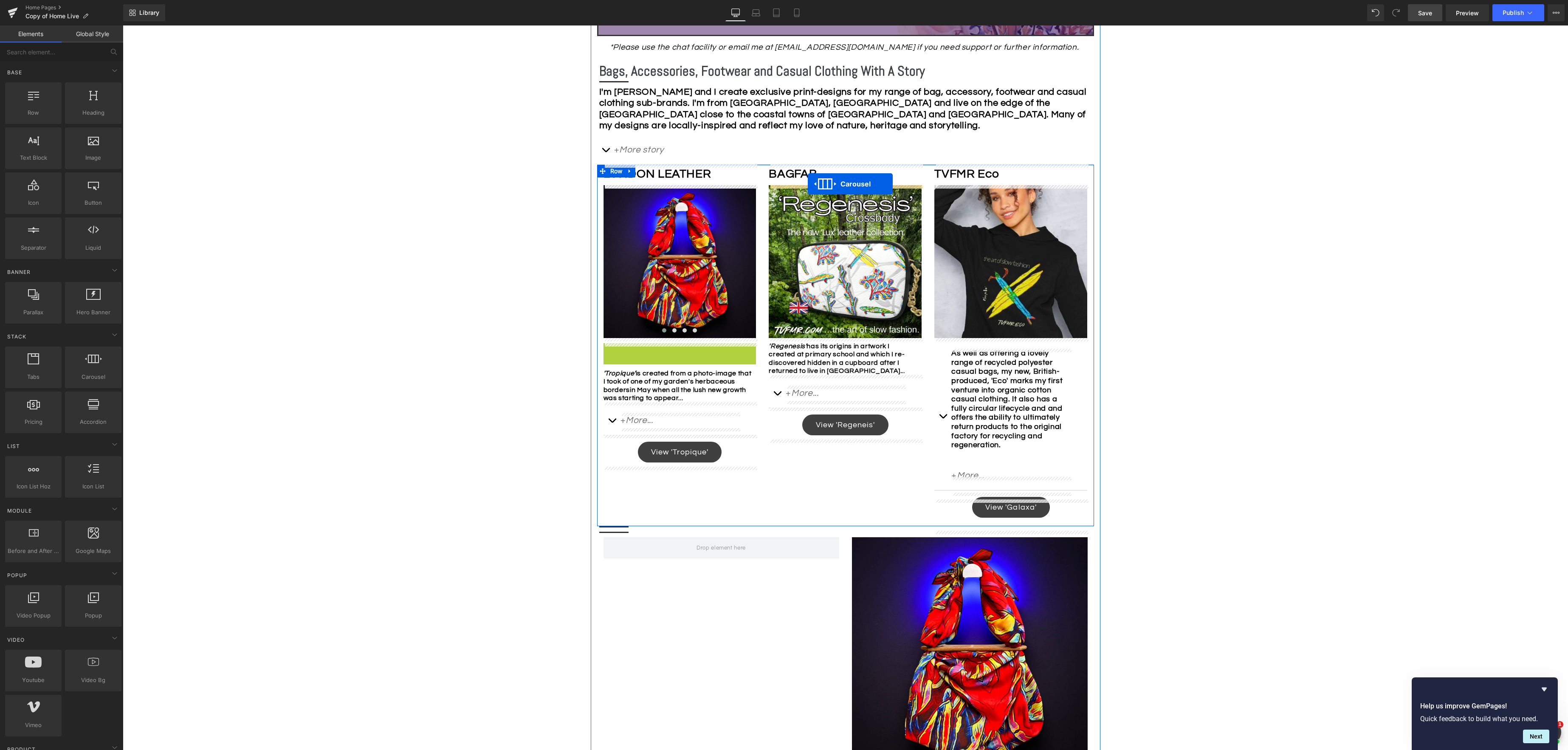
drag, startPoint x: 658, startPoint y: 349, endPoint x: 808, endPoint y: 184, distance: 223.0
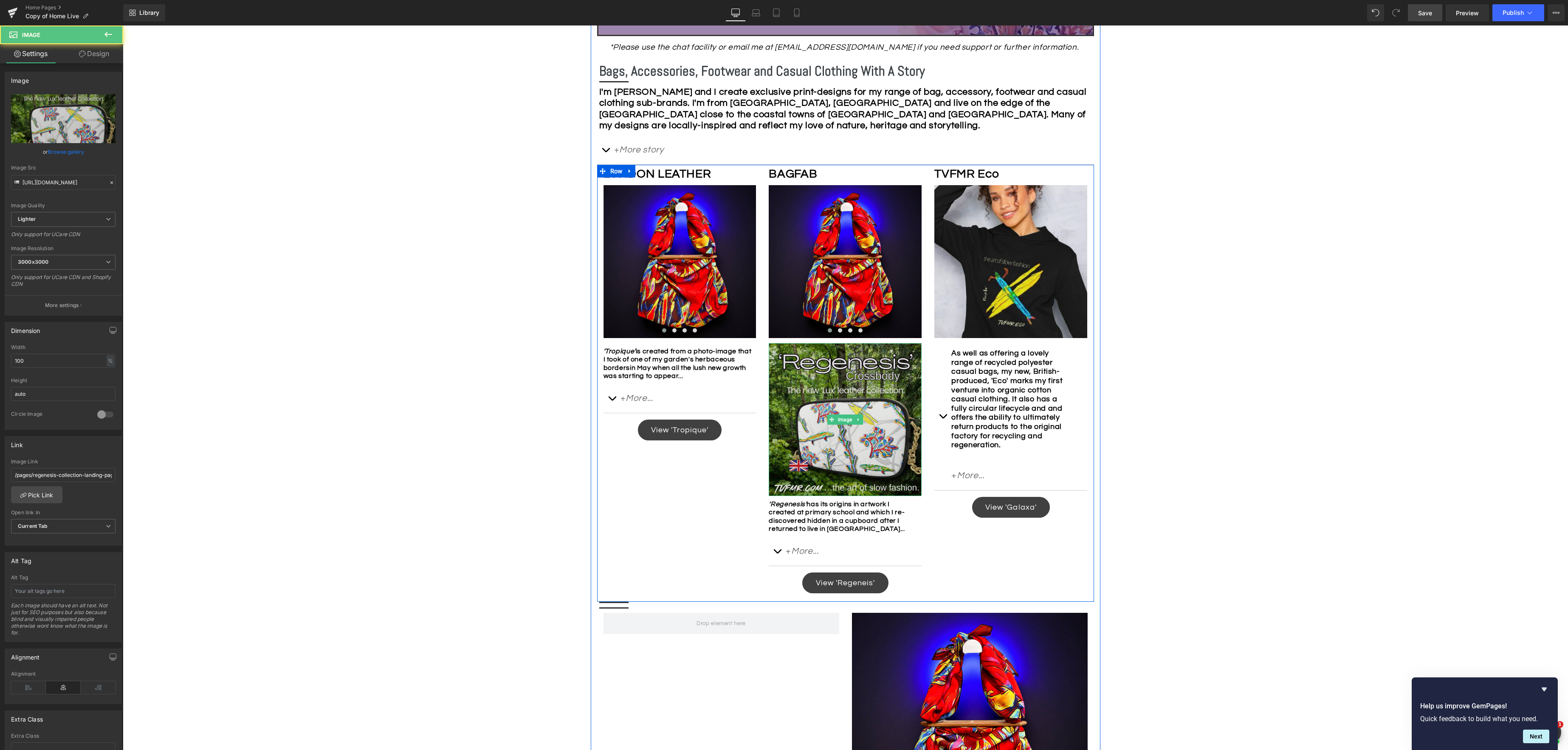
click at [866, 359] on img at bounding box center [845, 419] width 153 height 153
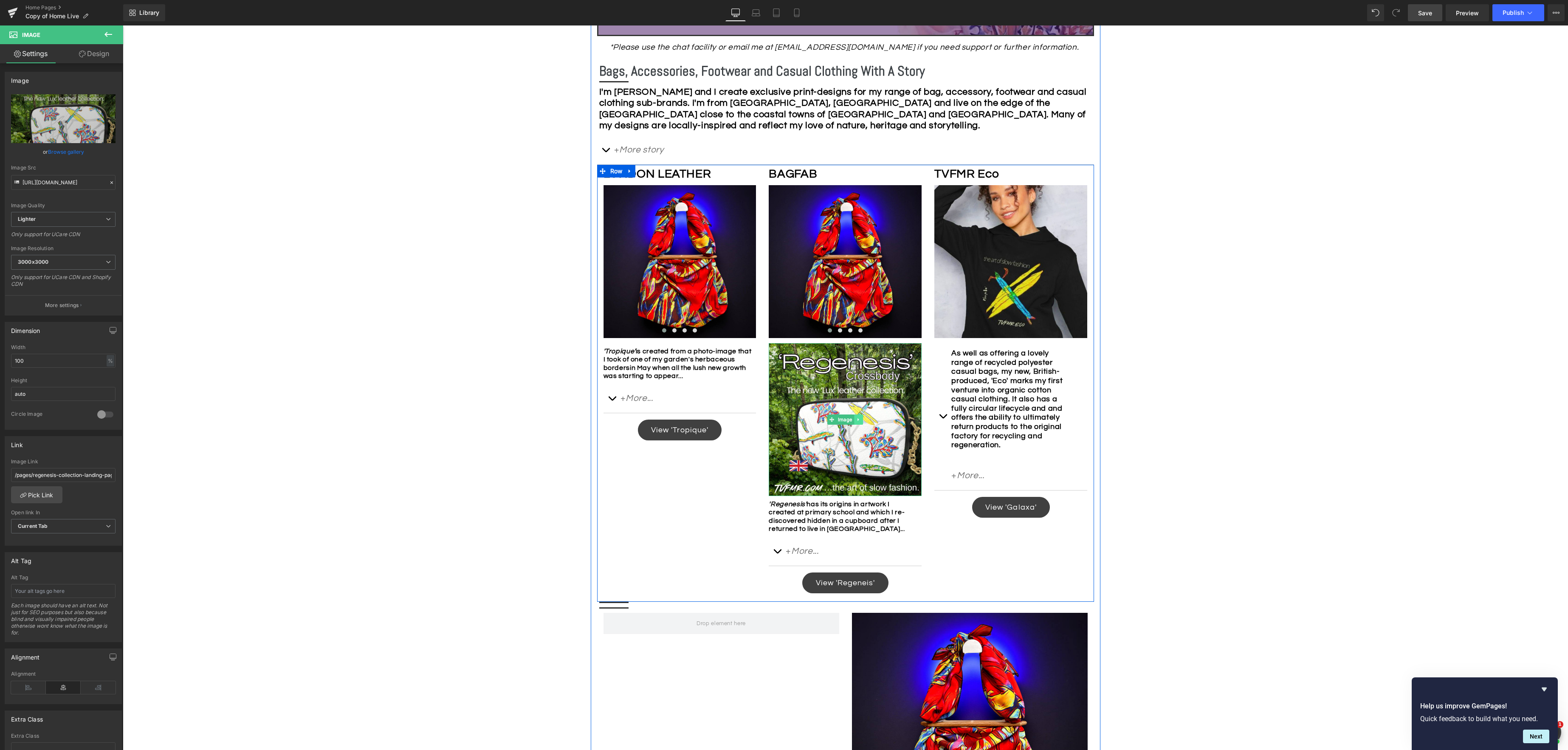
click at [859, 419] on icon at bounding box center [859, 419] width 5 height 5
click at [864, 420] on icon at bounding box center [863, 420] width 5 height 5
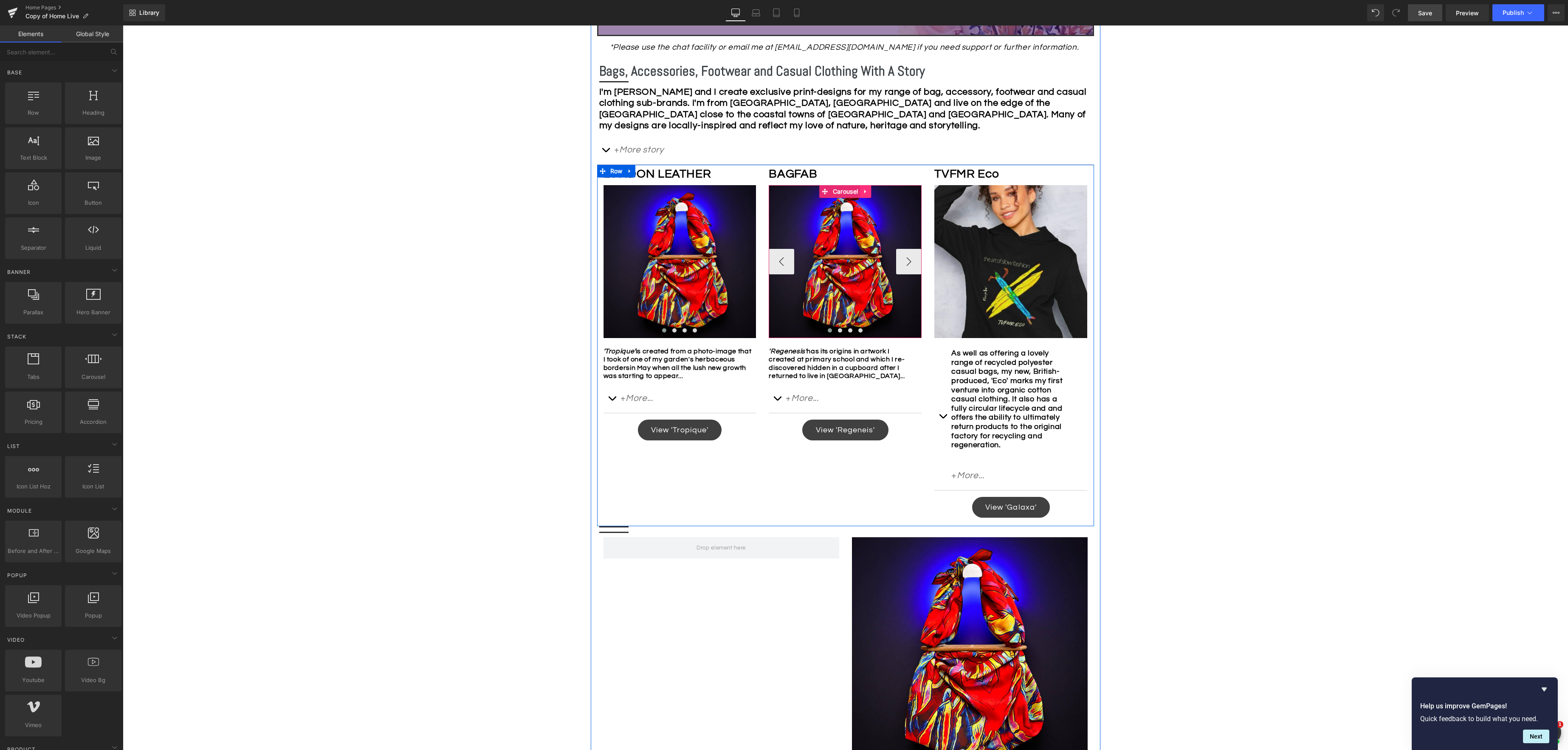
click at [866, 191] on icon at bounding box center [866, 192] width 6 height 6
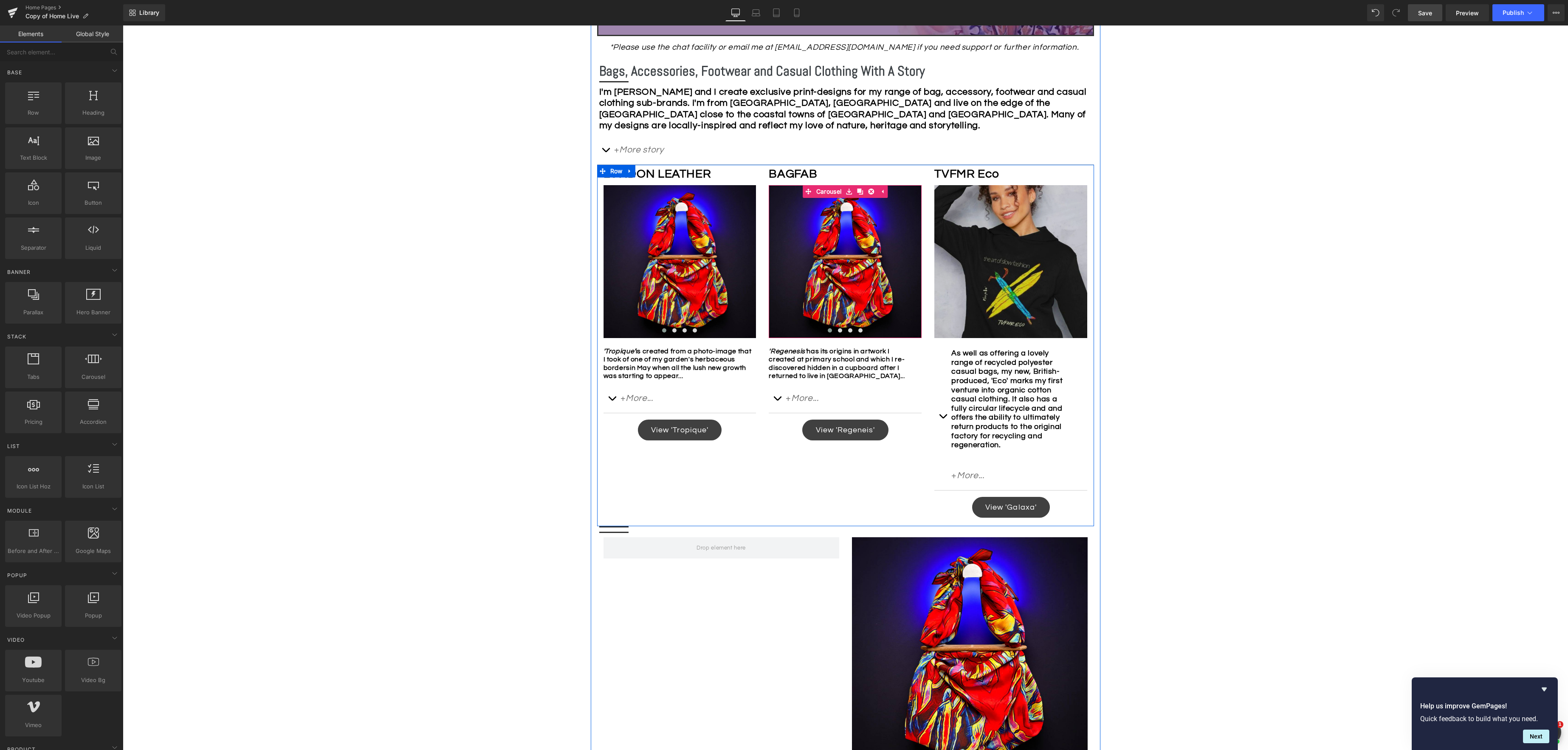
drag, startPoint x: 859, startPoint y: 191, endPoint x: 951, endPoint y: 197, distance: 92.2
click at [859, 191] on icon at bounding box center [860, 192] width 6 height 6
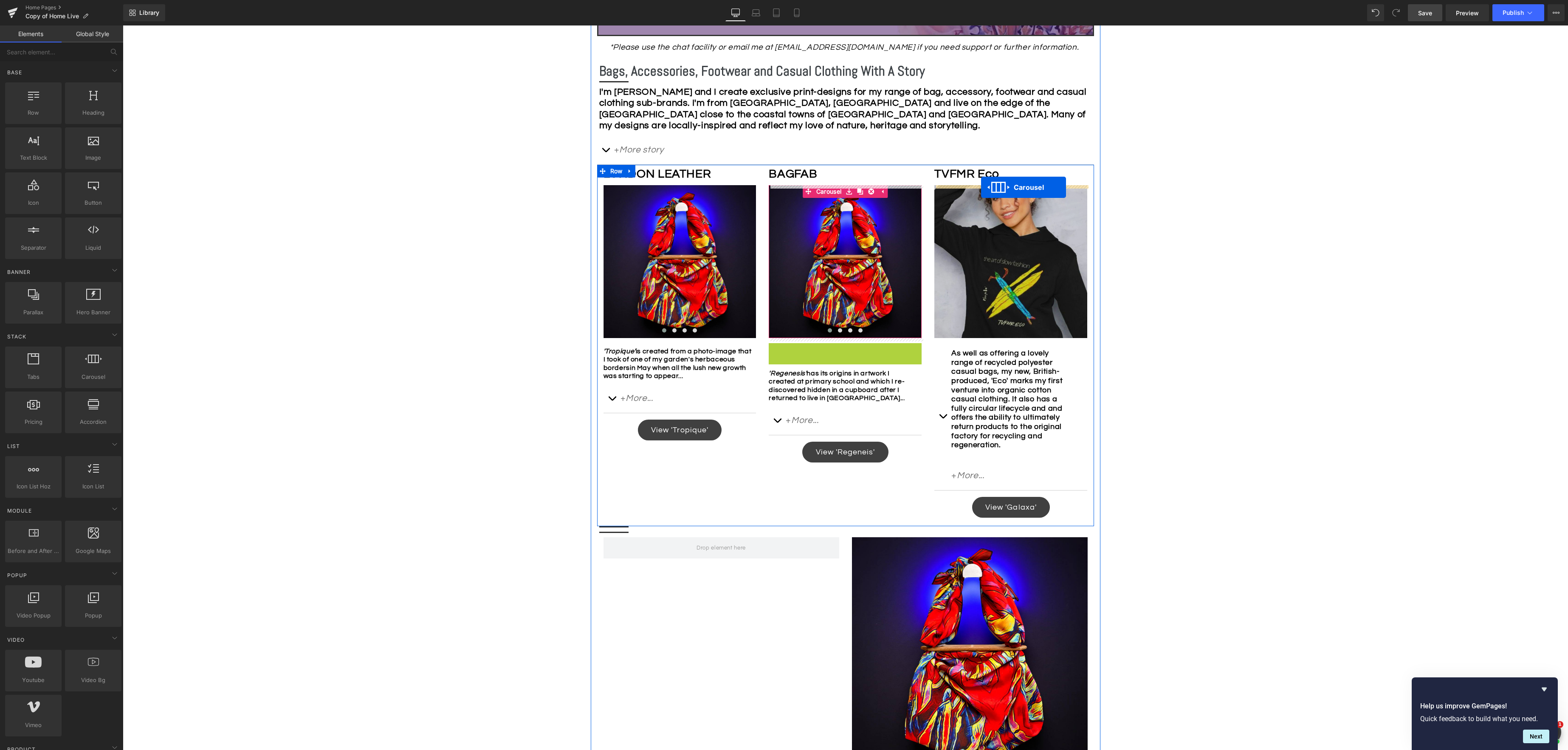
drag, startPoint x: 824, startPoint y: 351, endPoint x: 981, endPoint y: 187, distance: 227.0
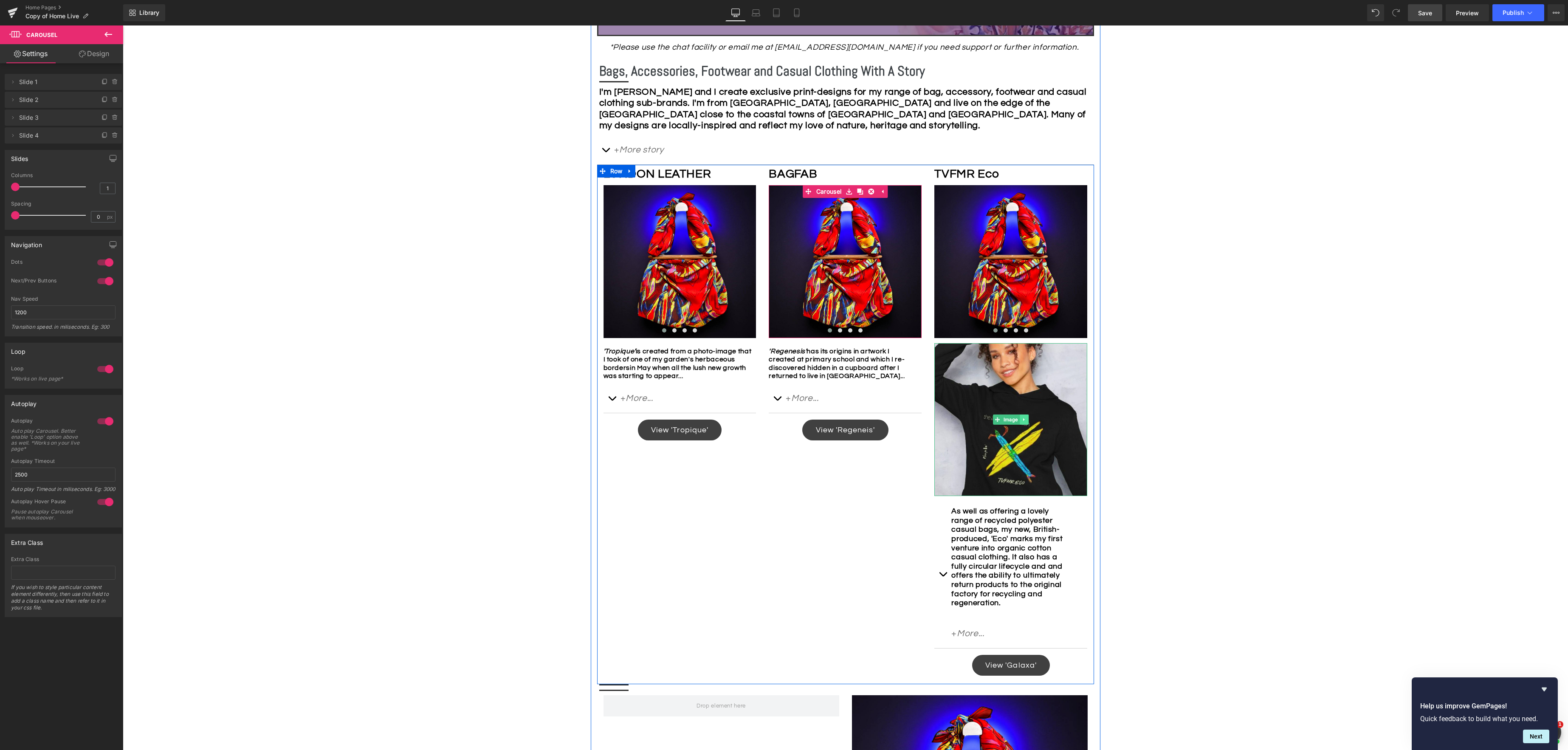
click at [1024, 421] on icon at bounding box center [1024, 419] width 5 height 5
click at [1020, 418] on icon at bounding box center [1020, 420] width 5 height 5
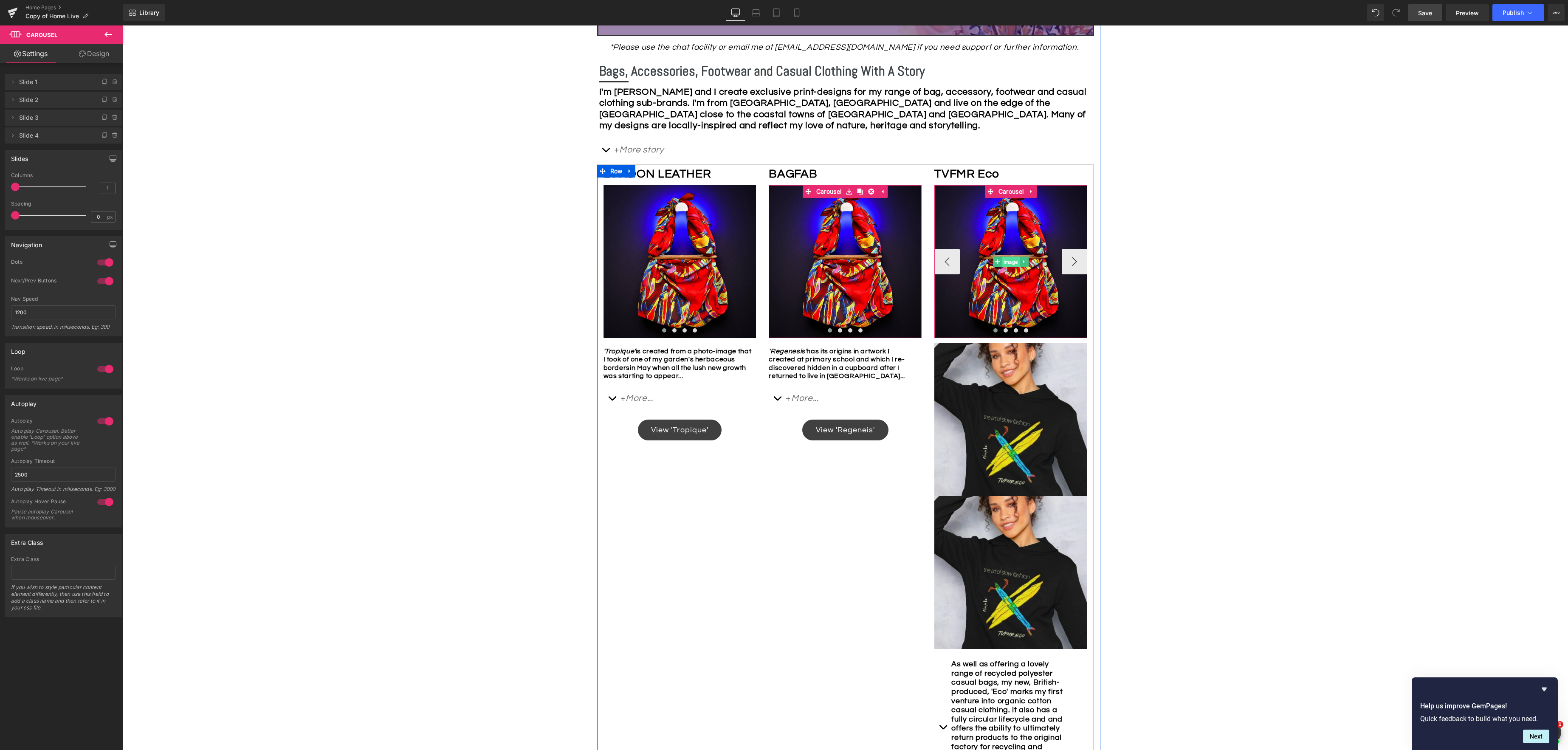
click at [1010, 263] on span "Image" at bounding box center [1010, 262] width 18 height 10
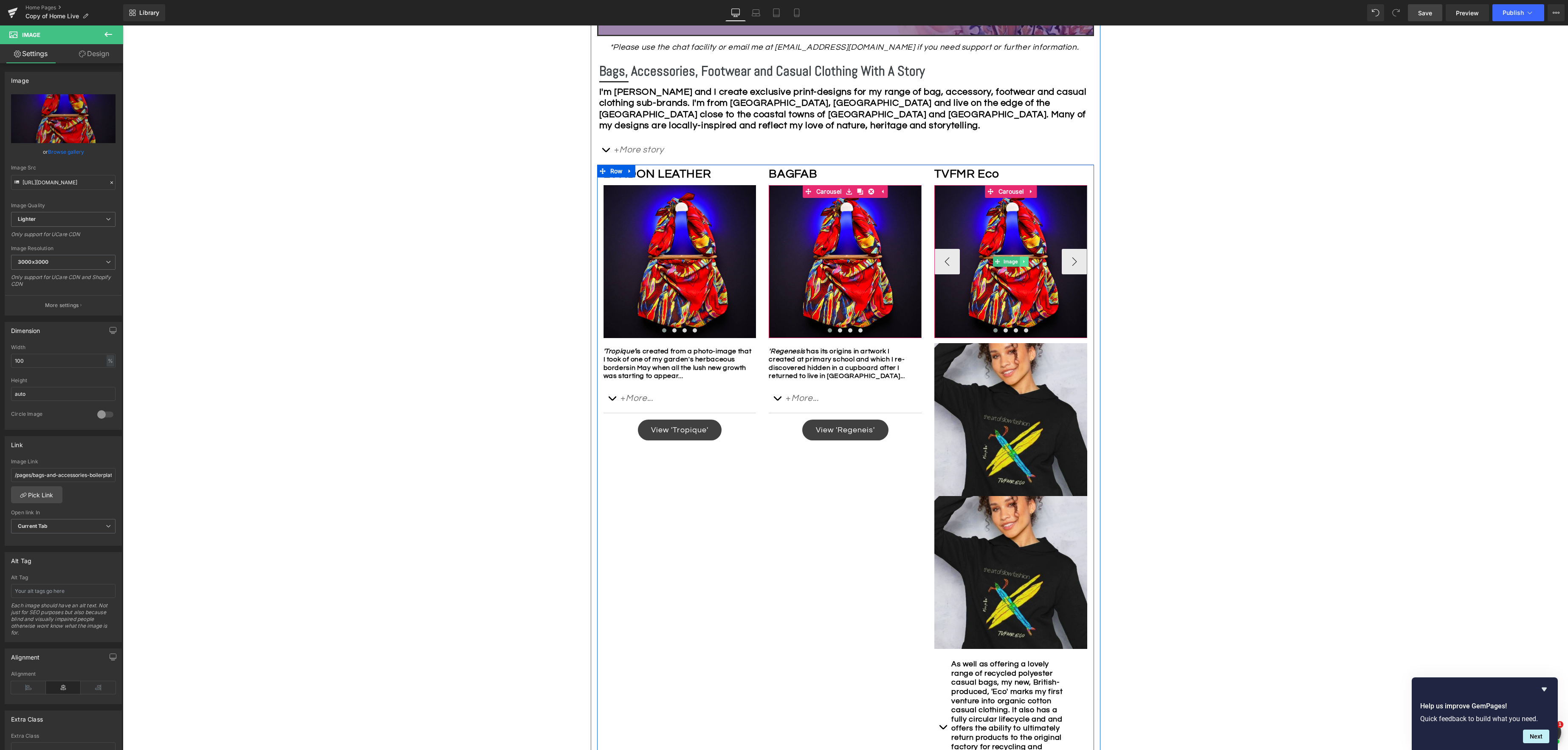
click at [1025, 262] on icon at bounding box center [1024, 262] width 5 height 5
click at [1031, 263] on link at bounding box center [1029, 261] width 9 height 10
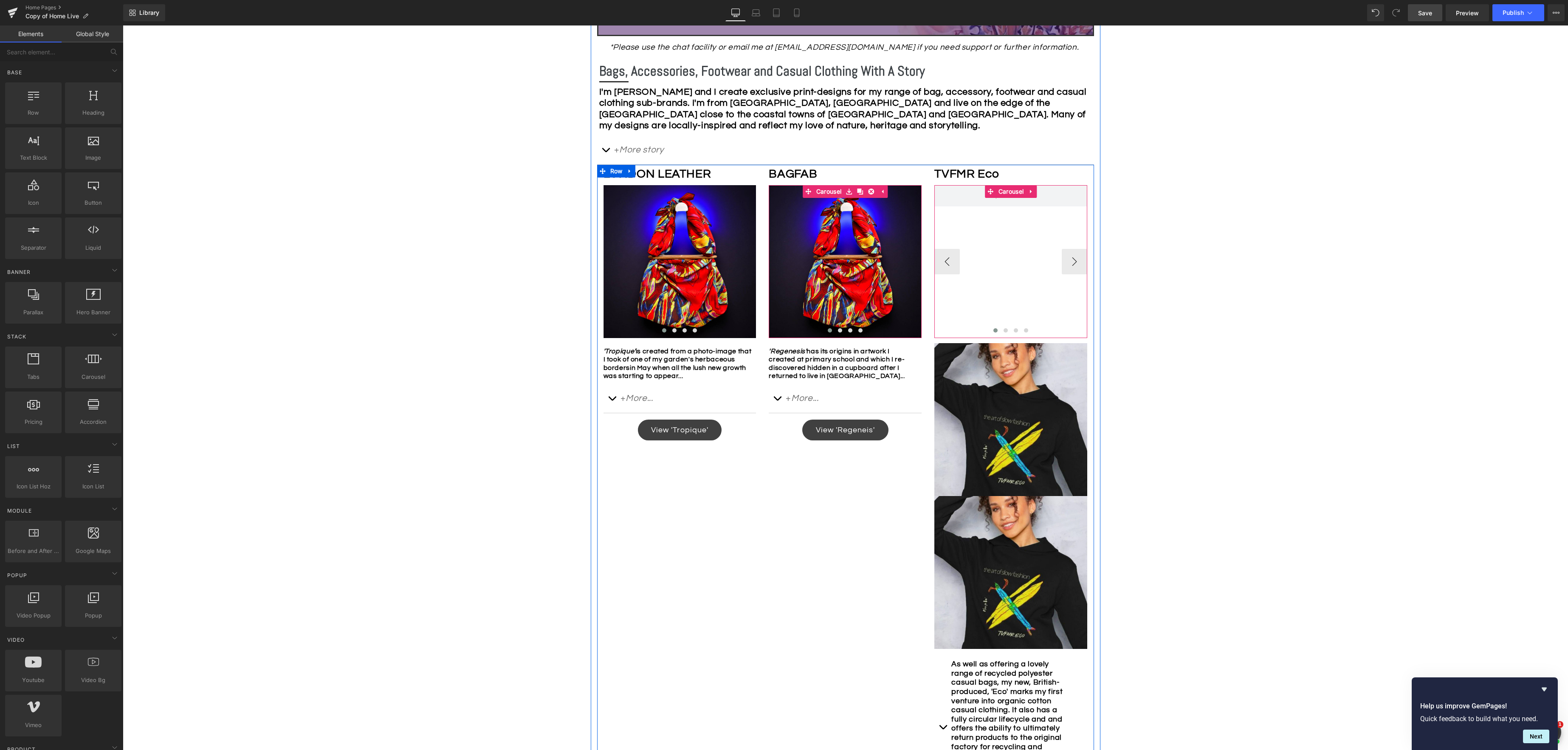
click at [1016, 261] on div "Image Image Image" at bounding box center [1240, 261] width 612 height 153
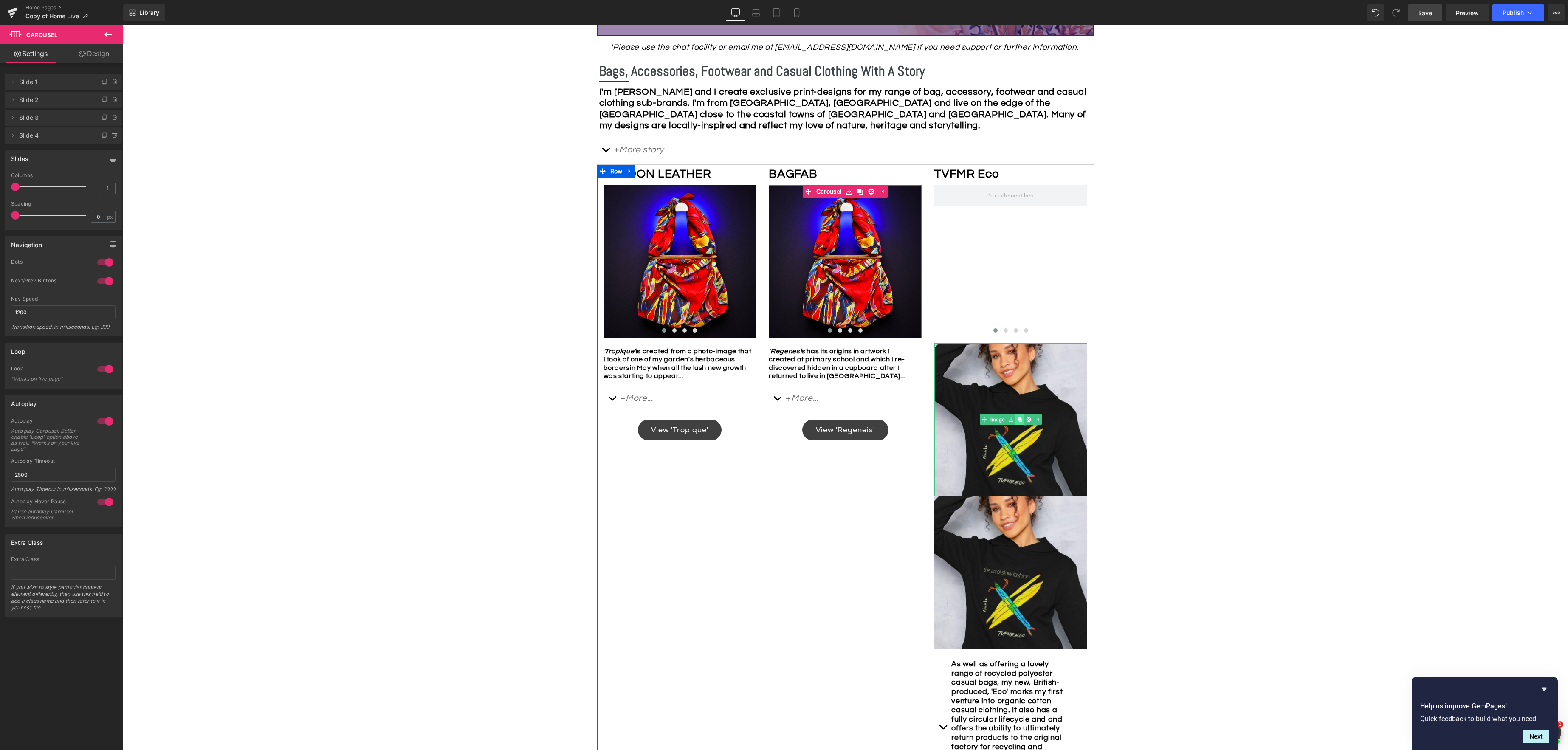
click at [1021, 419] on icon at bounding box center [1020, 420] width 5 height 5
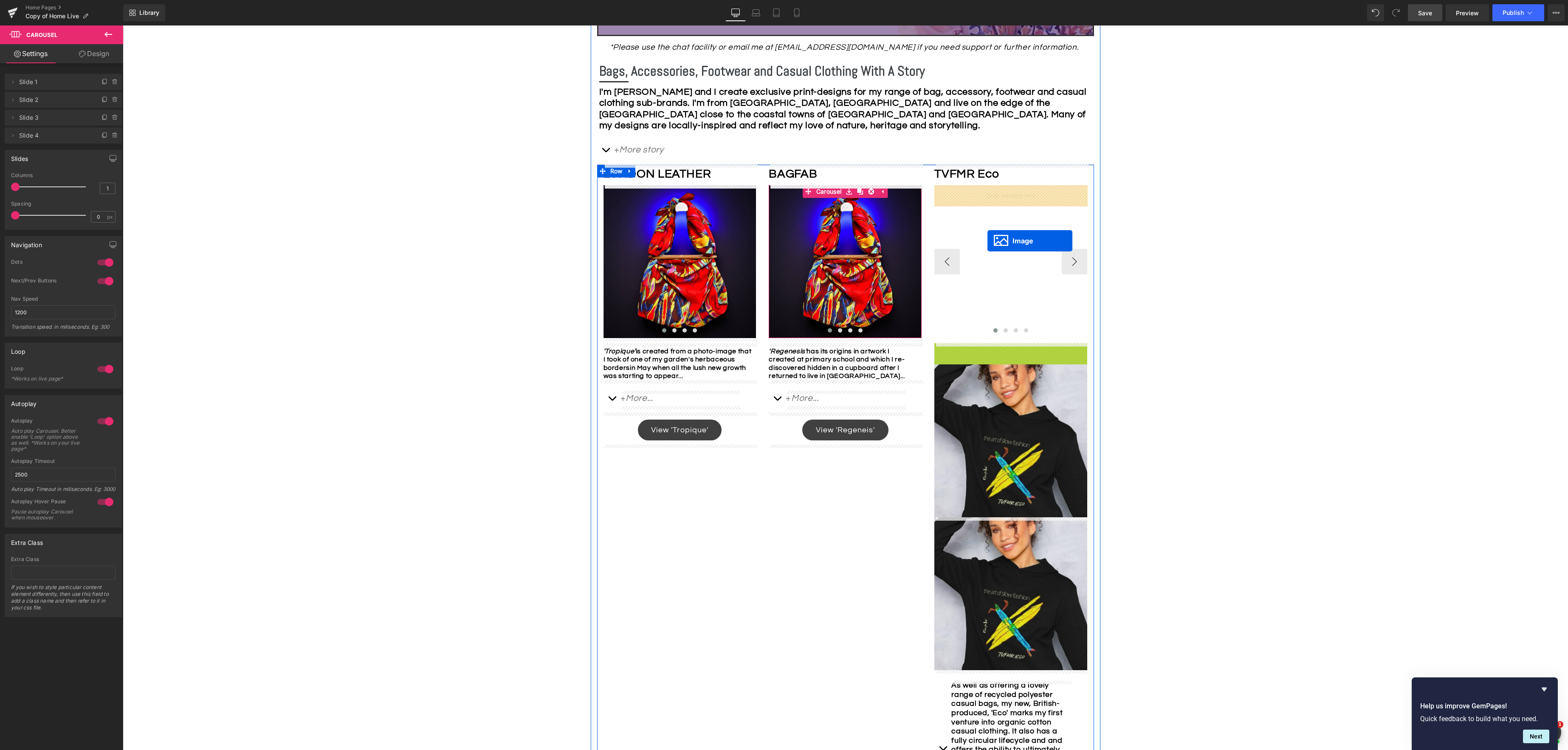
drag, startPoint x: 984, startPoint y: 421, endPoint x: 987, endPoint y: 240, distance: 181.0
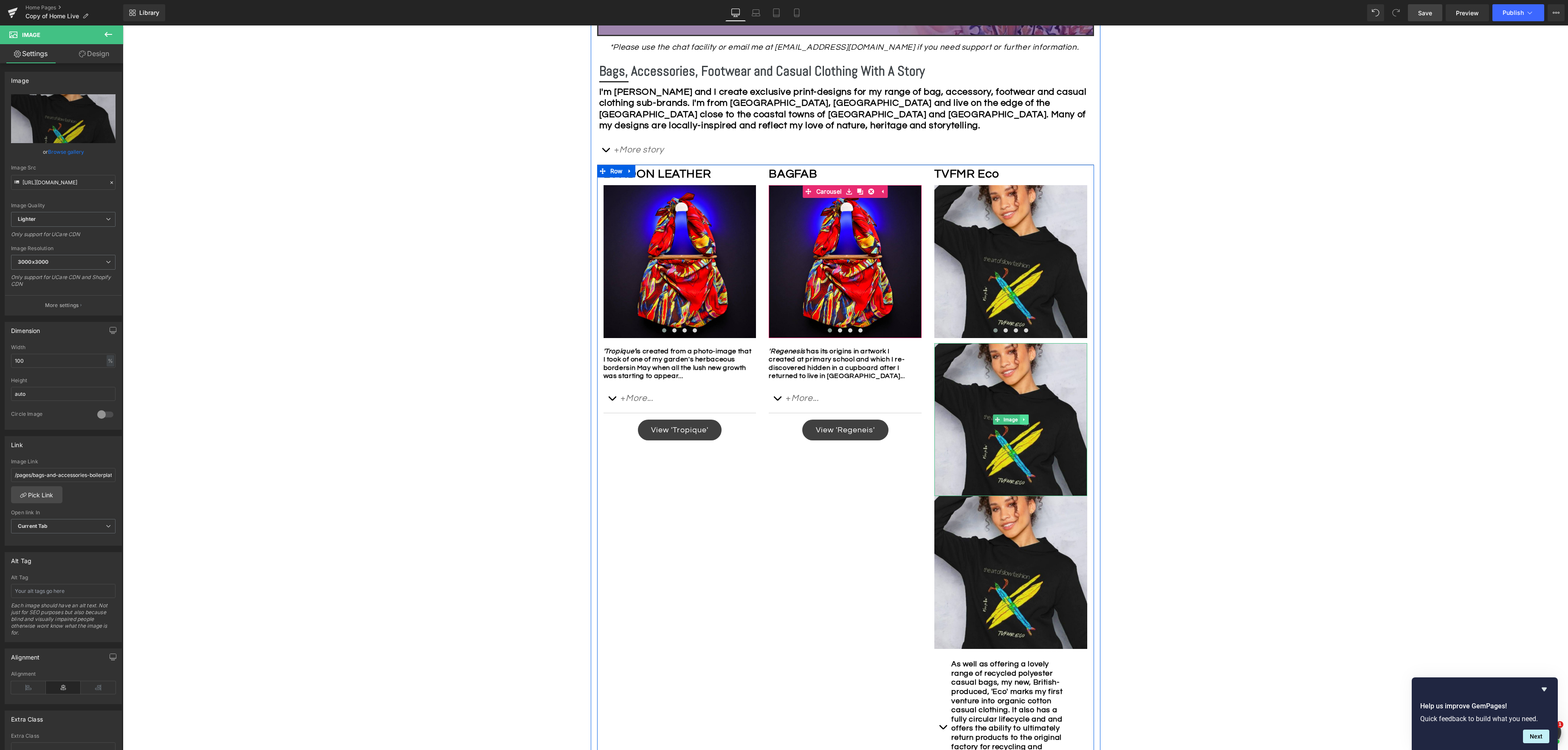
click at [1026, 421] on icon at bounding box center [1024, 419] width 5 height 5
click at [1031, 421] on icon at bounding box center [1029, 420] width 5 height 5
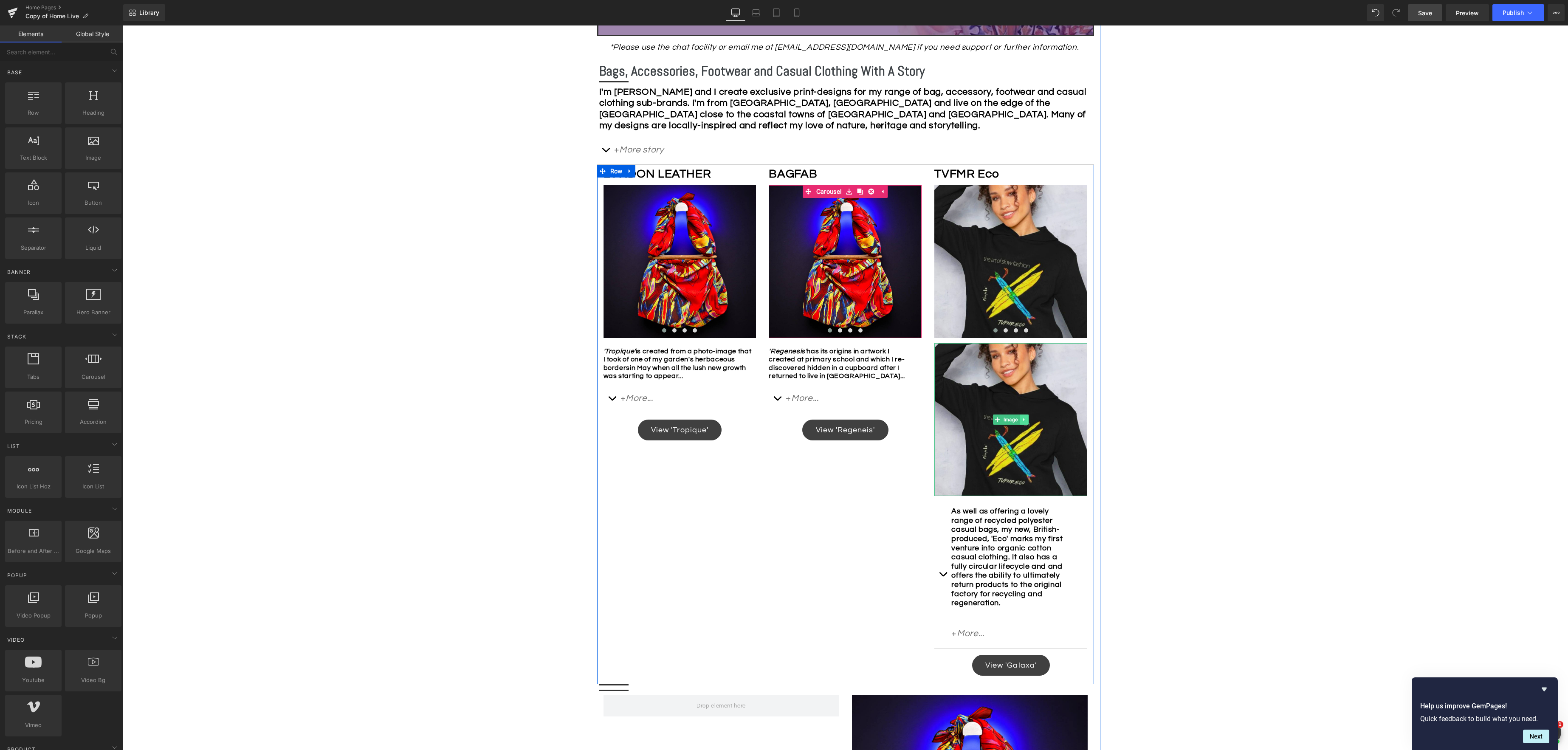
click at [1024, 420] on icon at bounding box center [1024, 419] width 5 height 5
click at [1027, 421] on icon at bounding box center [1029, 420] width 5 height 5
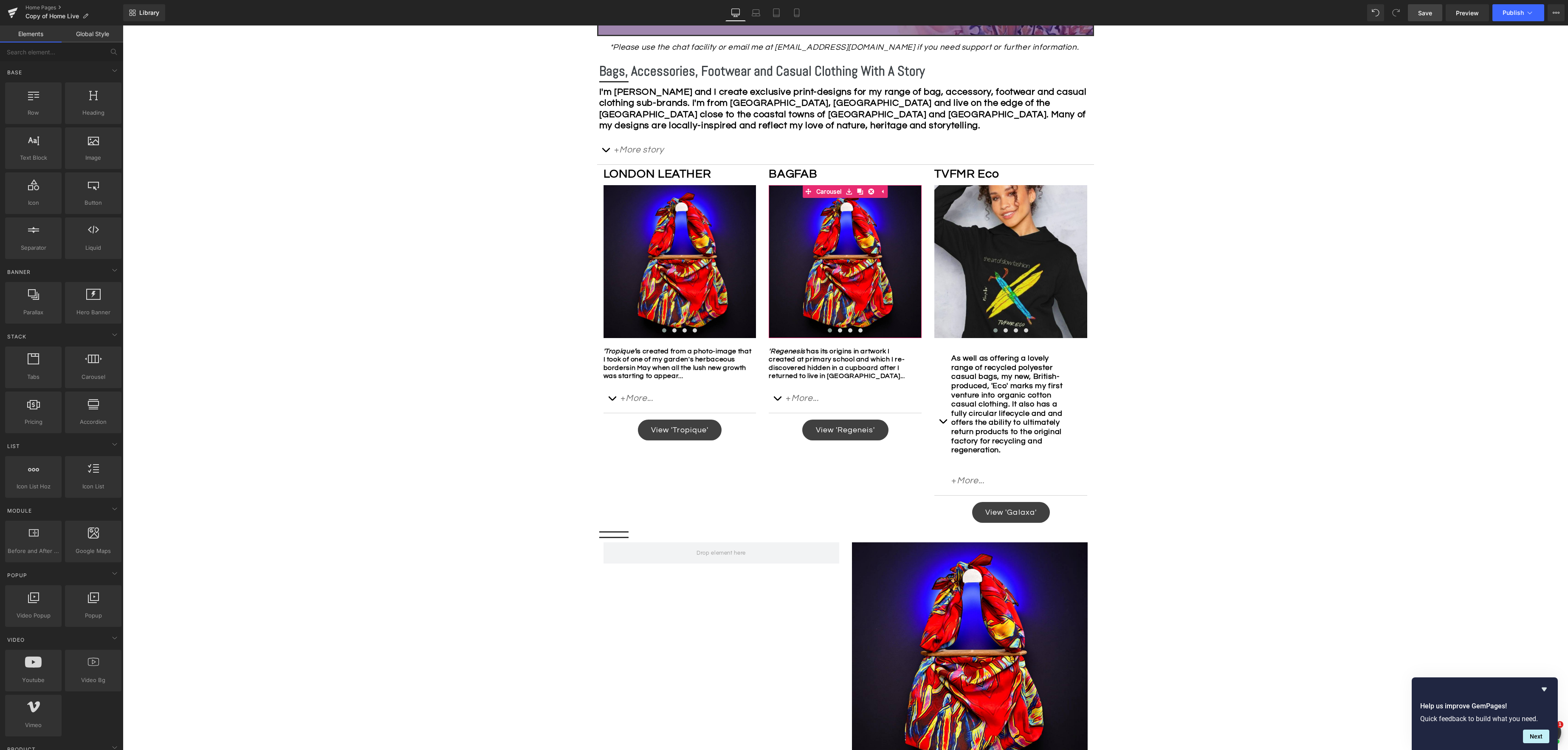
click at [1175, 12] on span "Save" at bounding box center [1425, 13] width 14 height 9
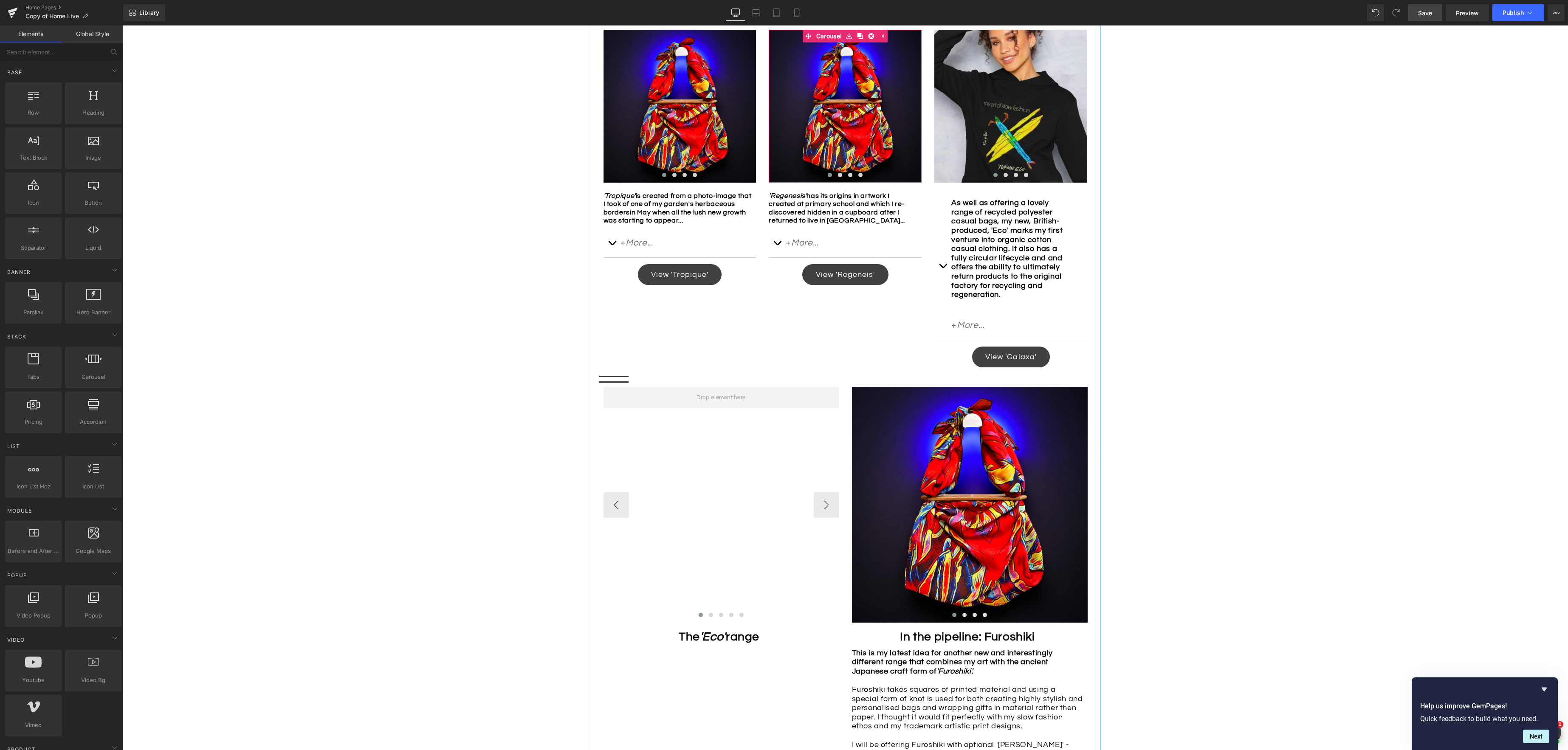
scroll to position [580, 0]
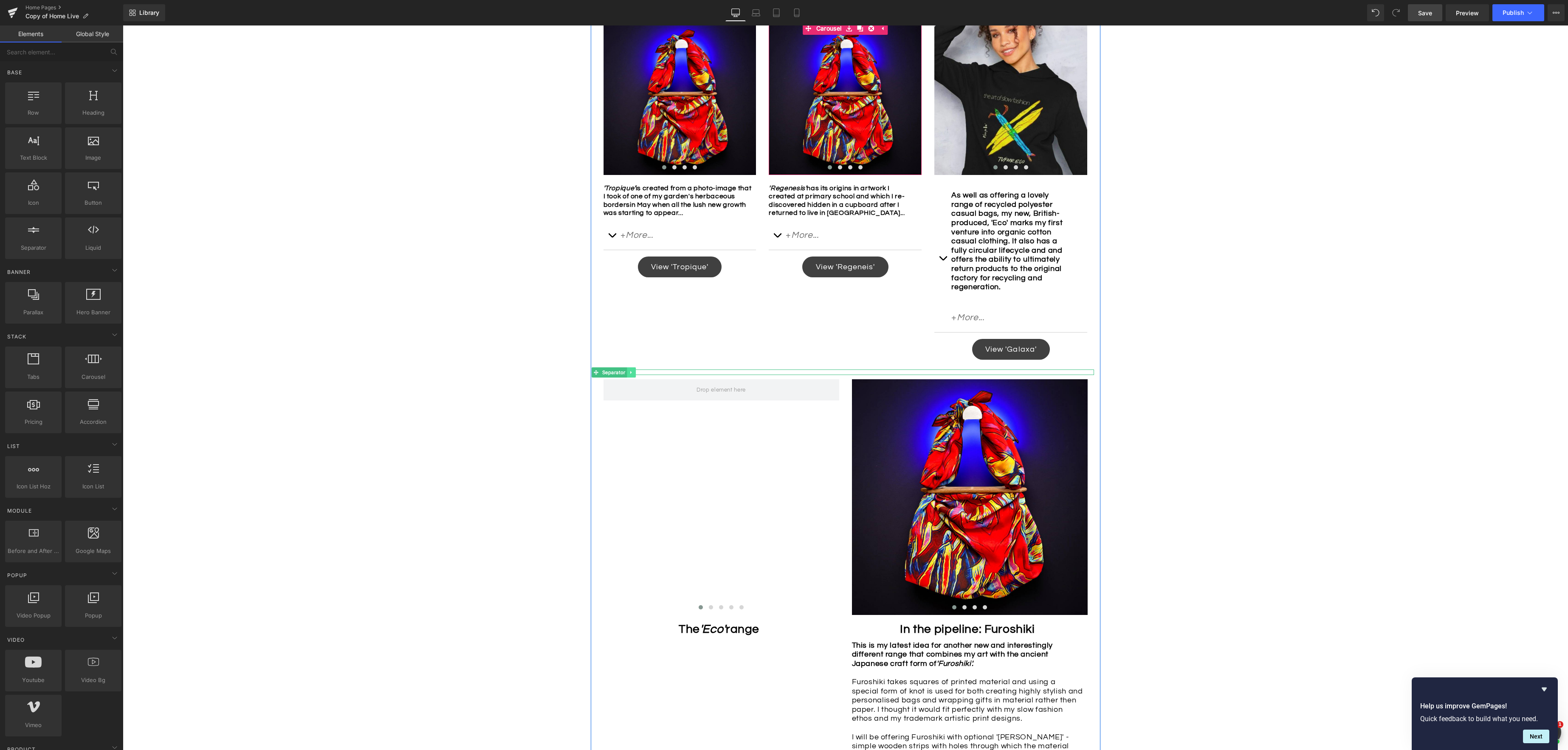
click at [634, 377] on link at bounding box center [632, 373] width 9 height 10
click at [639, 377] on link at bounding box center [636, 373] width 9 height 10
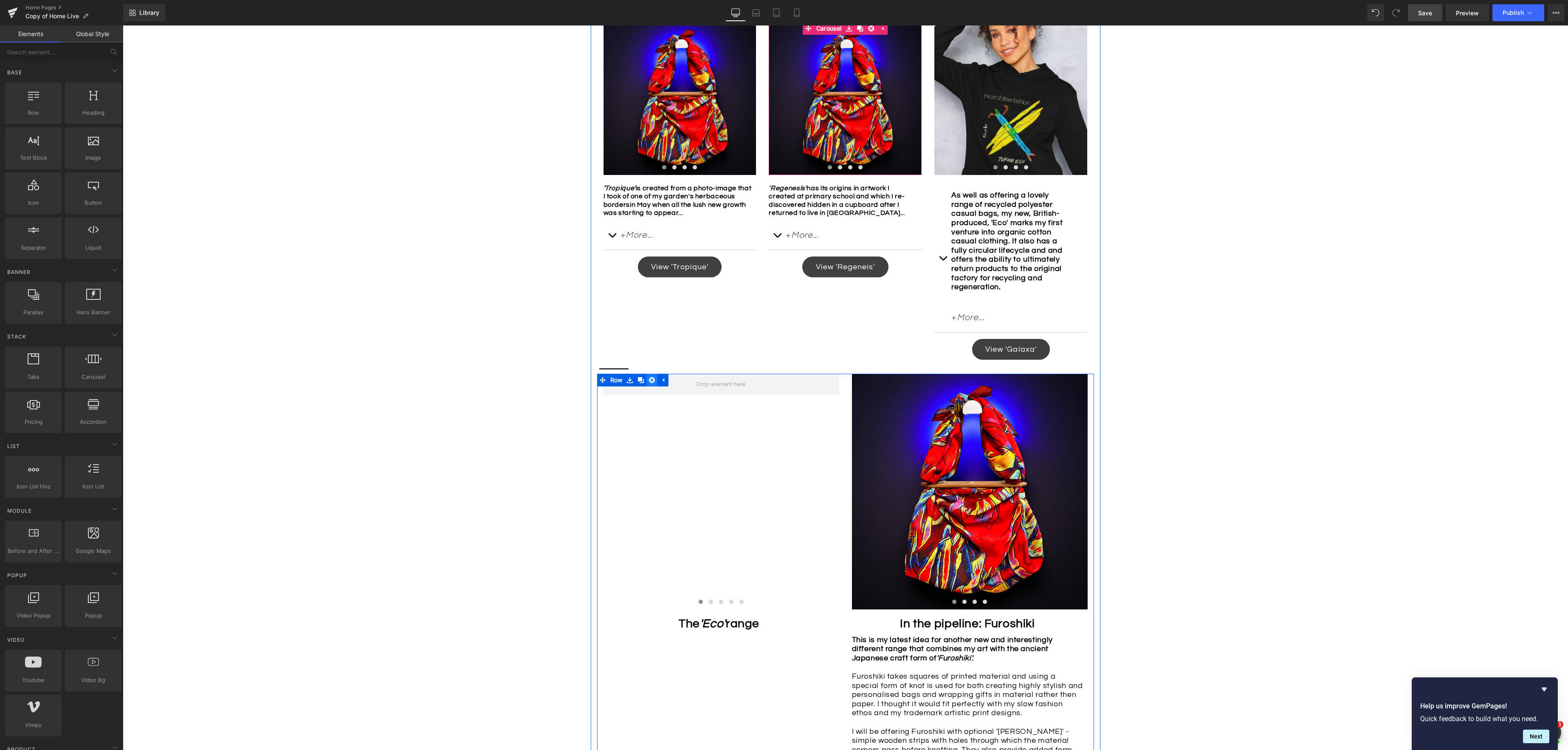
click at [654, 383] on icon at bounding box center [652, 380] width 6 height 6
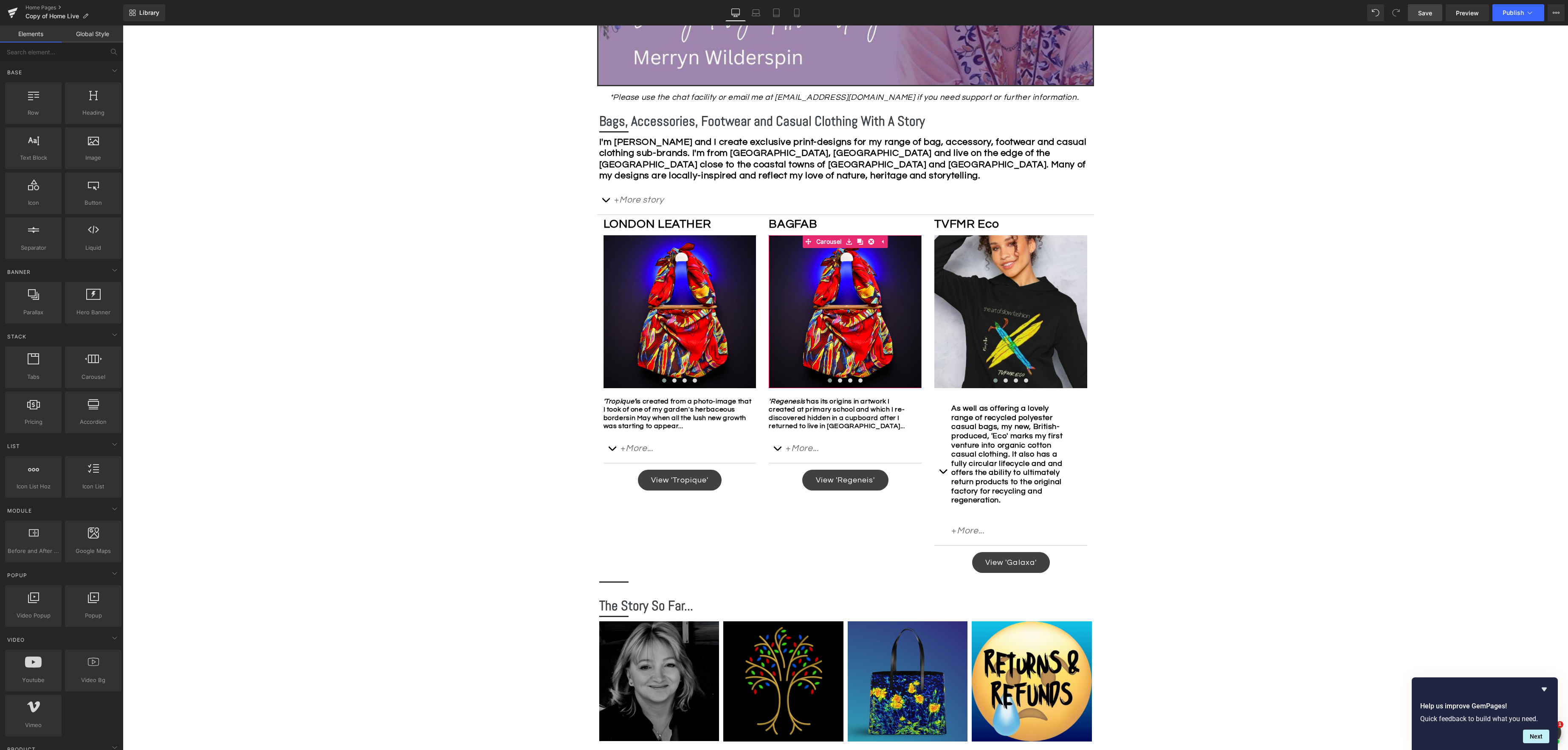
scroll to position [354, 0]
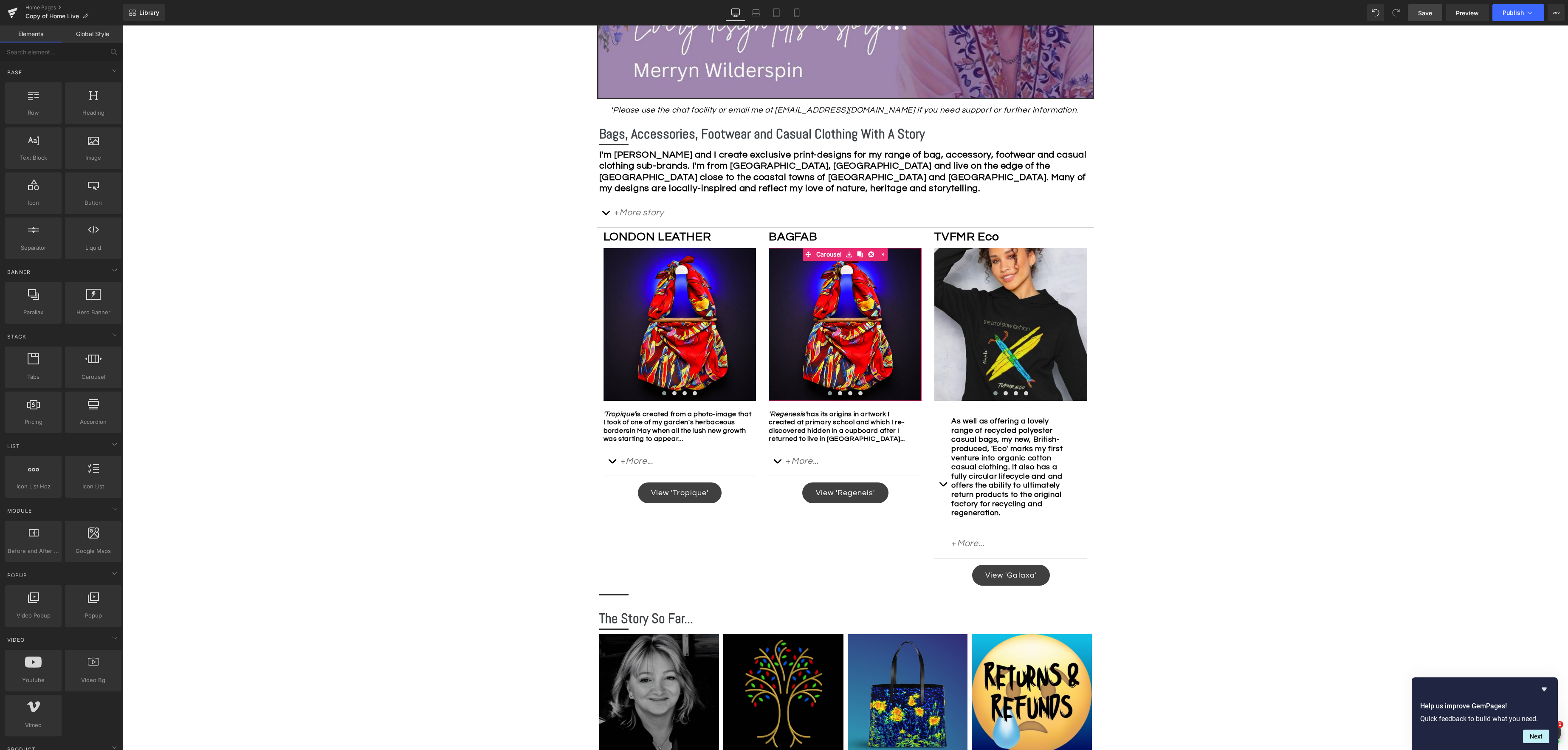
click at [1175, 15] on span "Save" at bounding box center [1425, 13] width 14 height 9
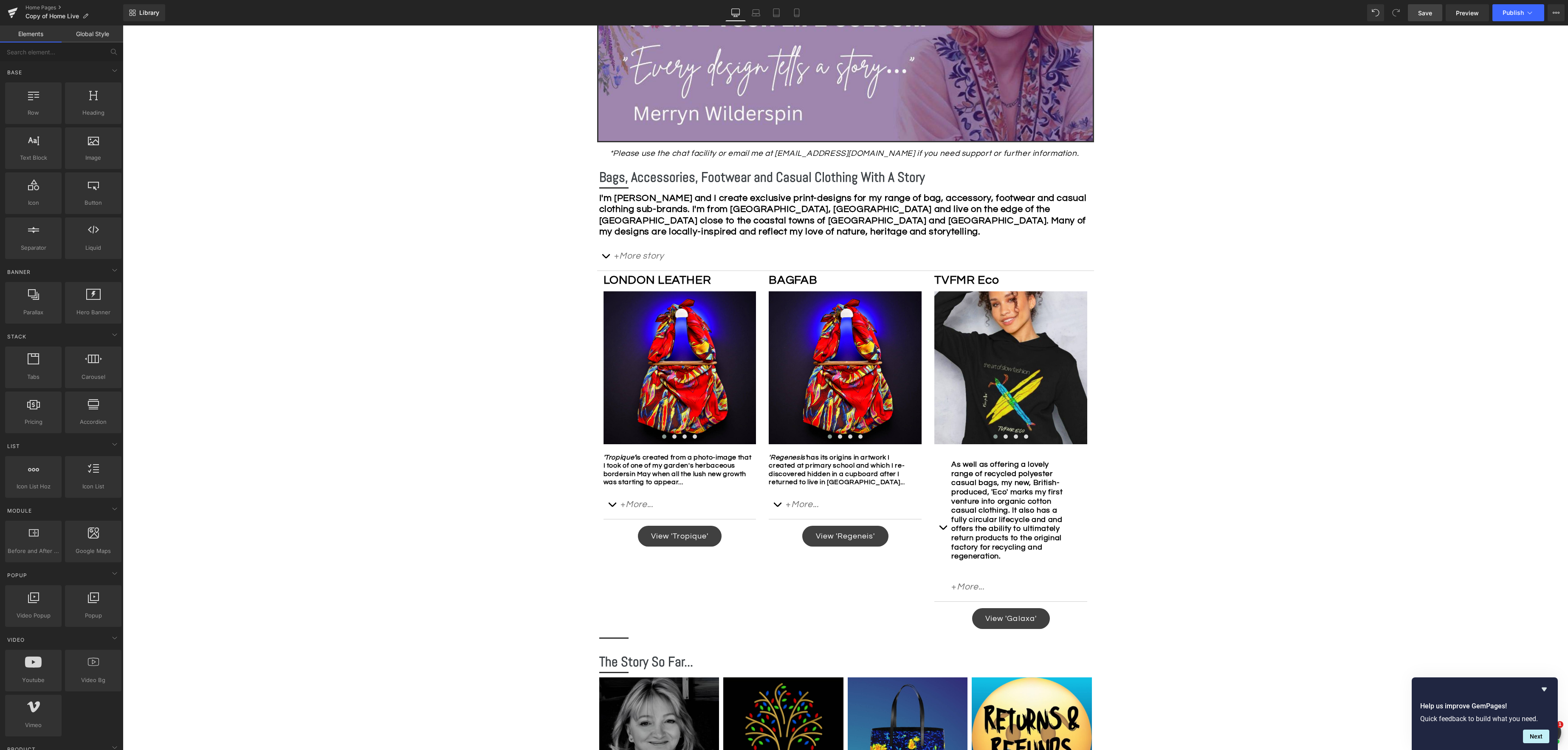
scroll to position [311, 0]
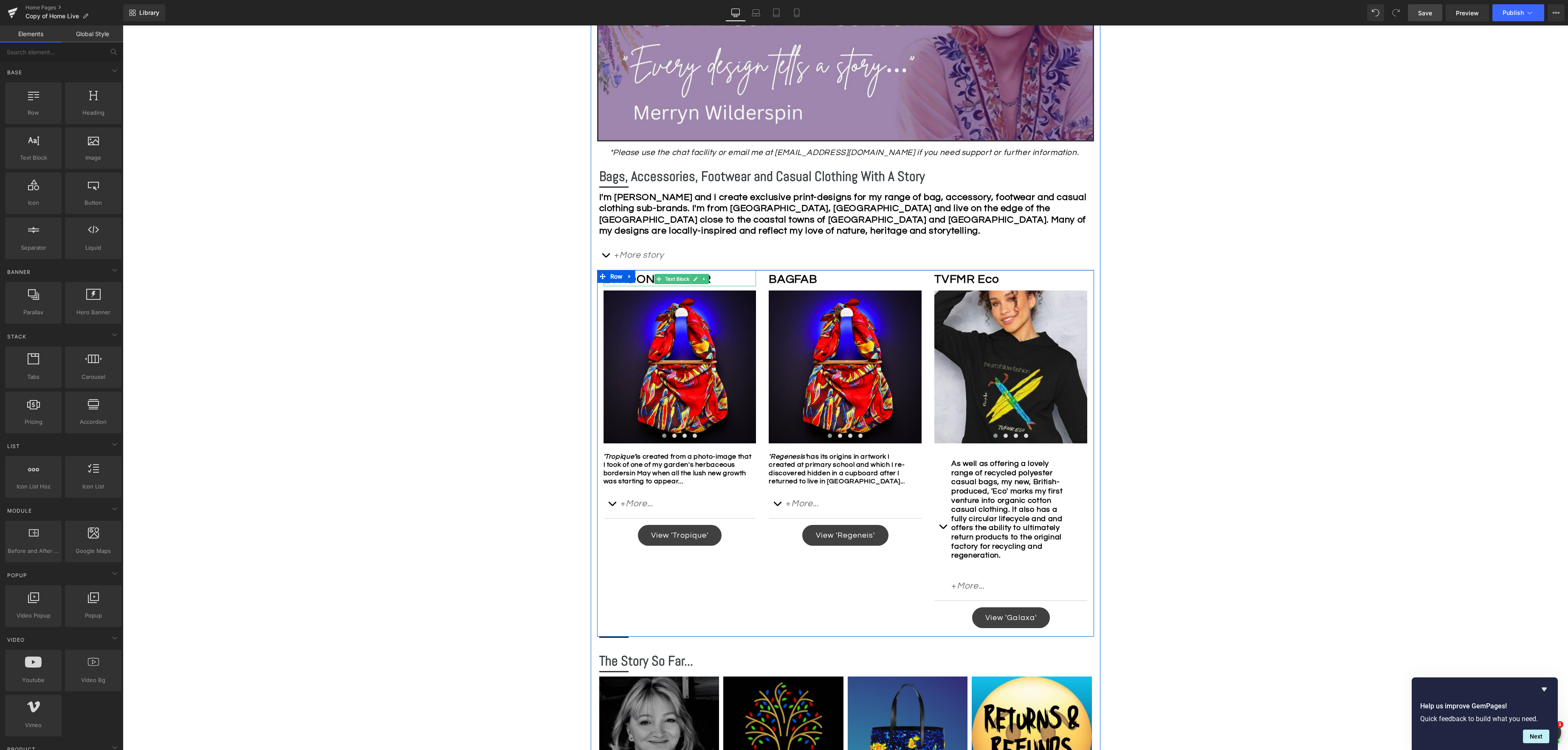
click at [717, 279] on p "LONDON LEATHER" at bounding box center [677, 279] width 149 height 15
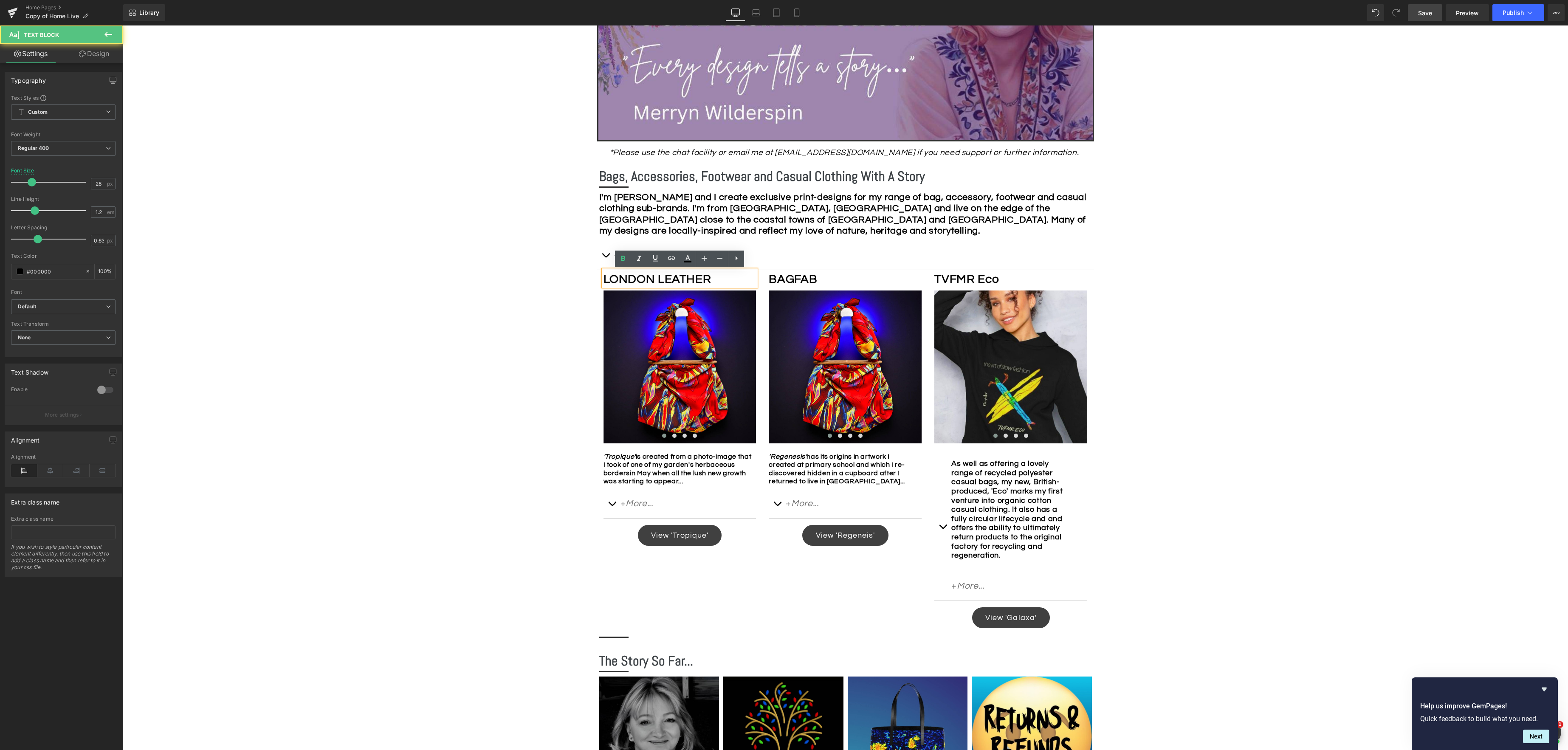
click at [669, 276] on b "LONDON LEATHER" at bounding box center [657, 279] width 108 height 12
click at [49, 471] on icon at bounding box center [50, 471] width 26 height 13
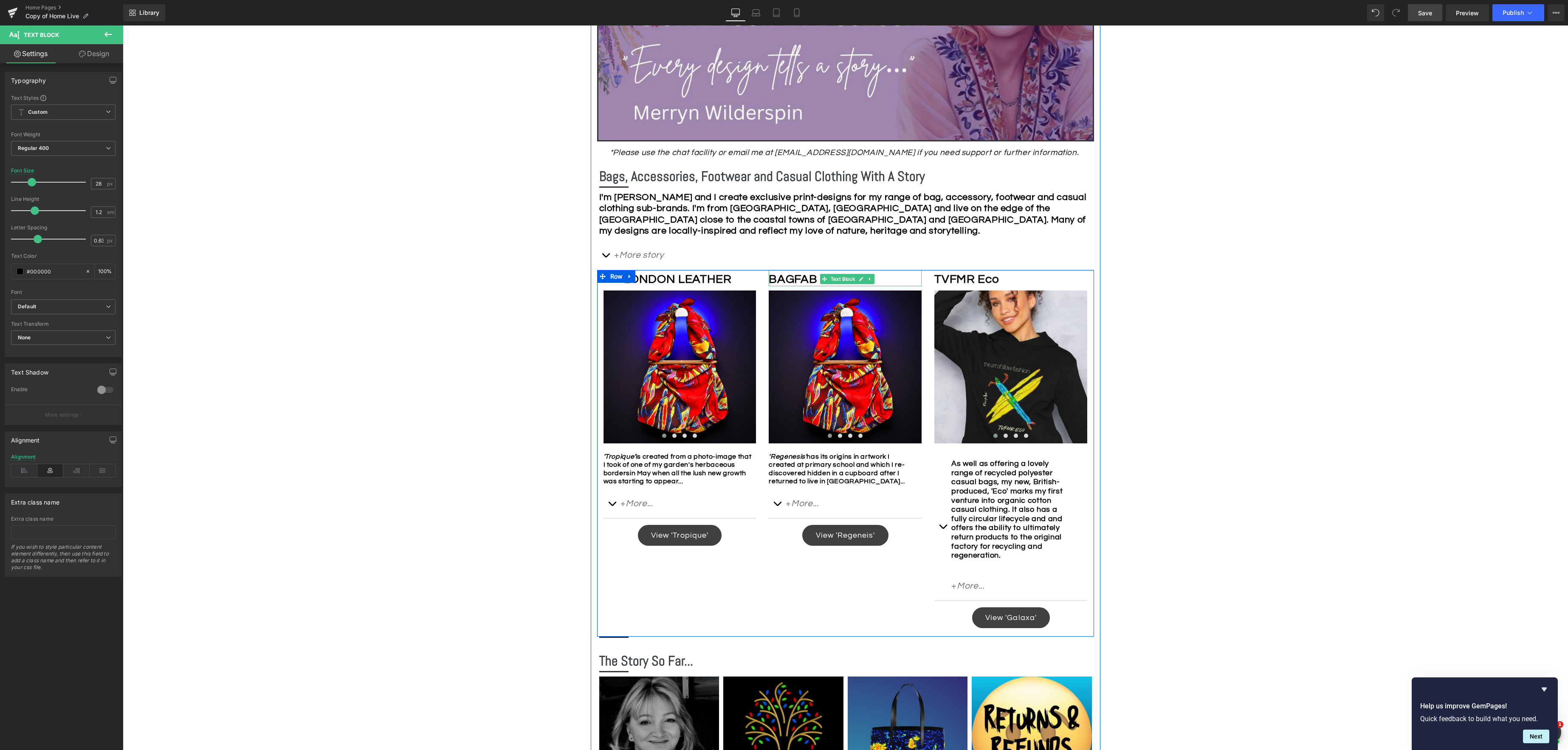
click at [806, 278] on b "BAGFAB" at bounding box center [793, 279] width 49 height 12
drag, startPoint x: 53, startPoint y: 473, endPoint x: 57, endPoint y: 471, distance: 4.5
click at [53, 473] on icon at bounding box center [50, 471] width 26 height 13
drag, startPoint x: 979, startPoint y: 279, endPoint x: 962, endPoint y: 281, distance: 17.1
click at [978, 279] on b "TVFMR Eco" at bounding box center [967, 279] width 65 height 12
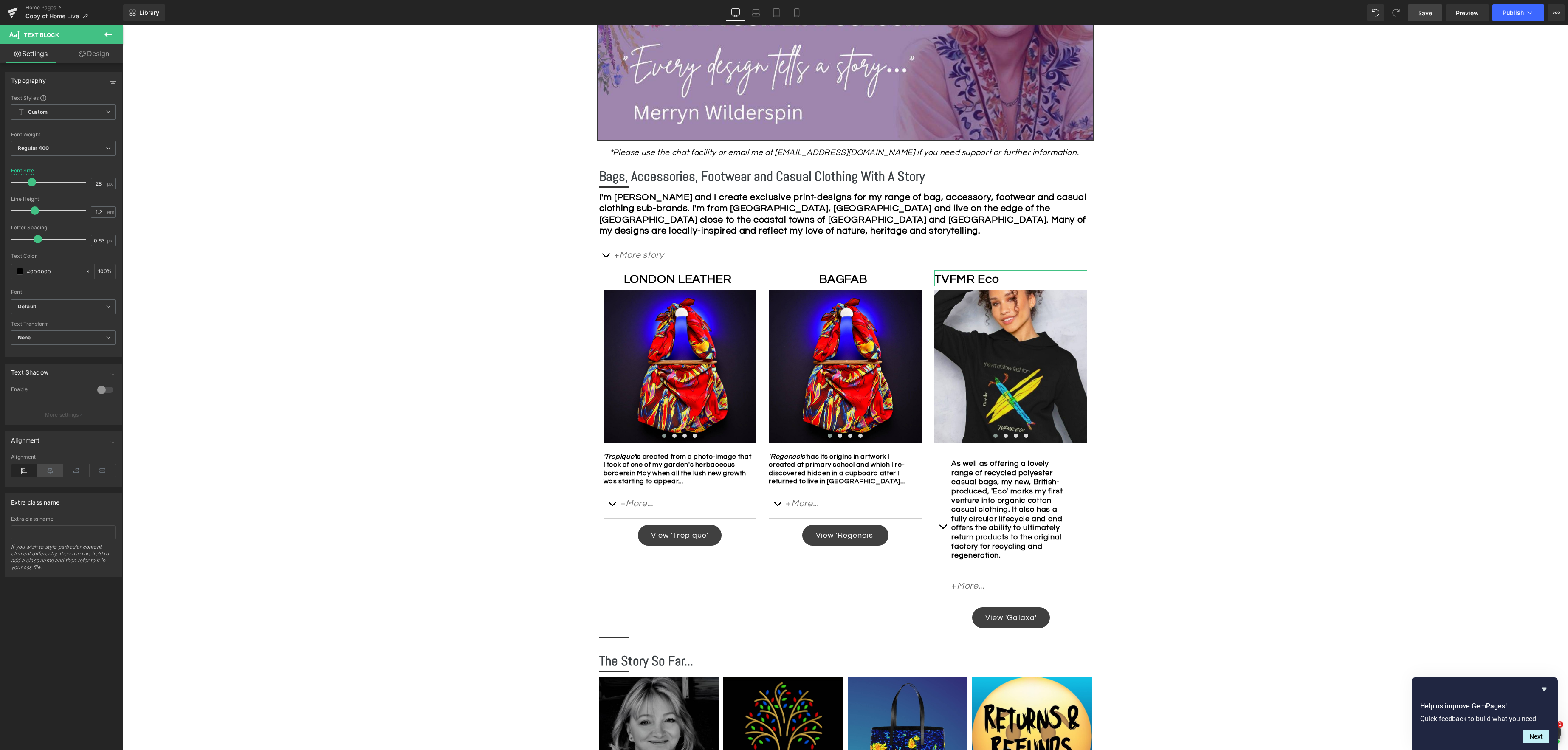
drag, startPoint x: 47, startPoint y: 473, endPoint x: 52, endPoint y: 470, distance: 5.8
click at [47, 473] on icon at bounding box center [50, 471] width 26 height 13
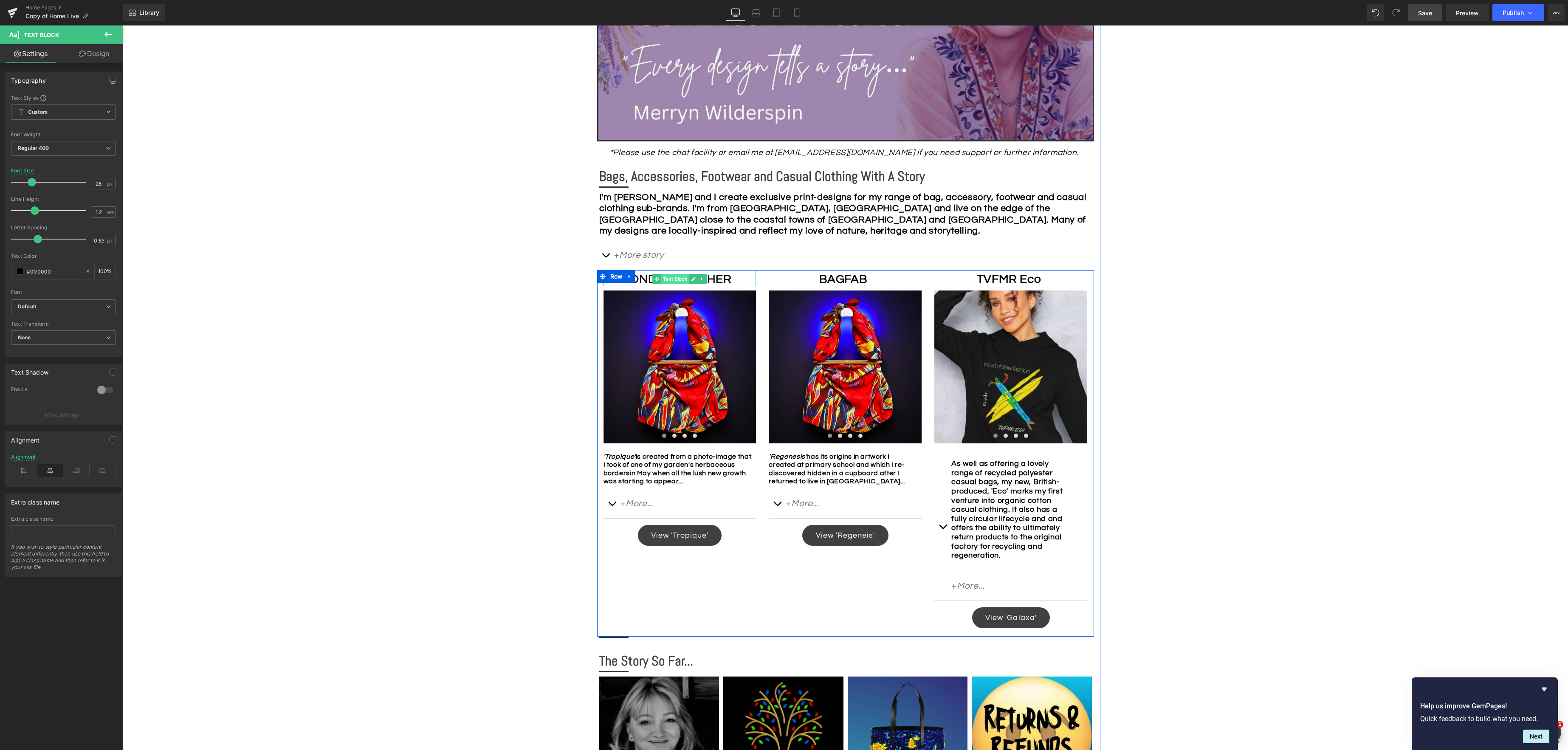
click at [677, 280] on span "Text Block" at bounding box center [675, 279] width 28 height 10
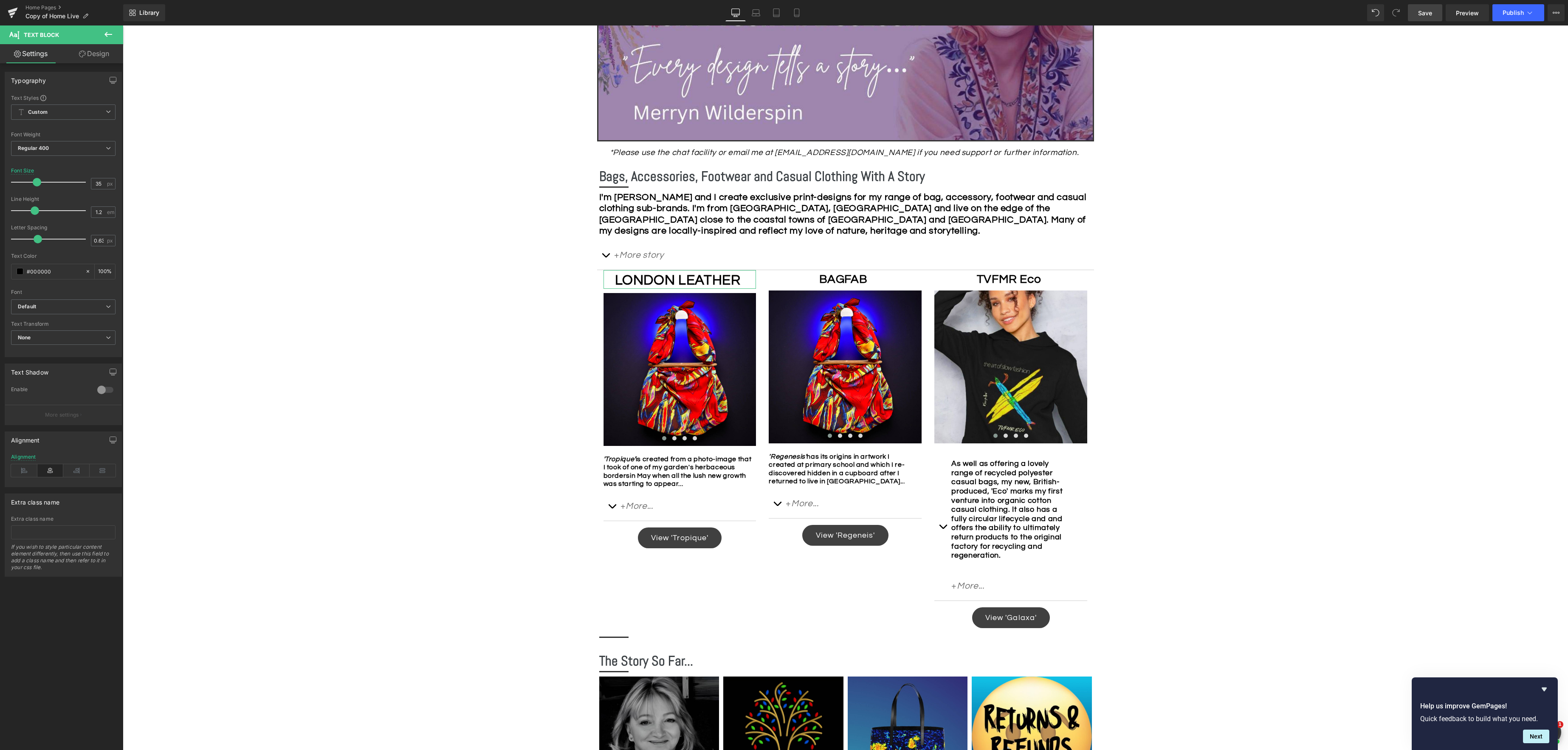
type input "36"
drag, startPoint x: 31, startPoint y: 182, endPoint x: 37, endPoint y: 183, distance: 6.1
click at [37, 183] on span at bounding box center [38, 182] width 9 height 9
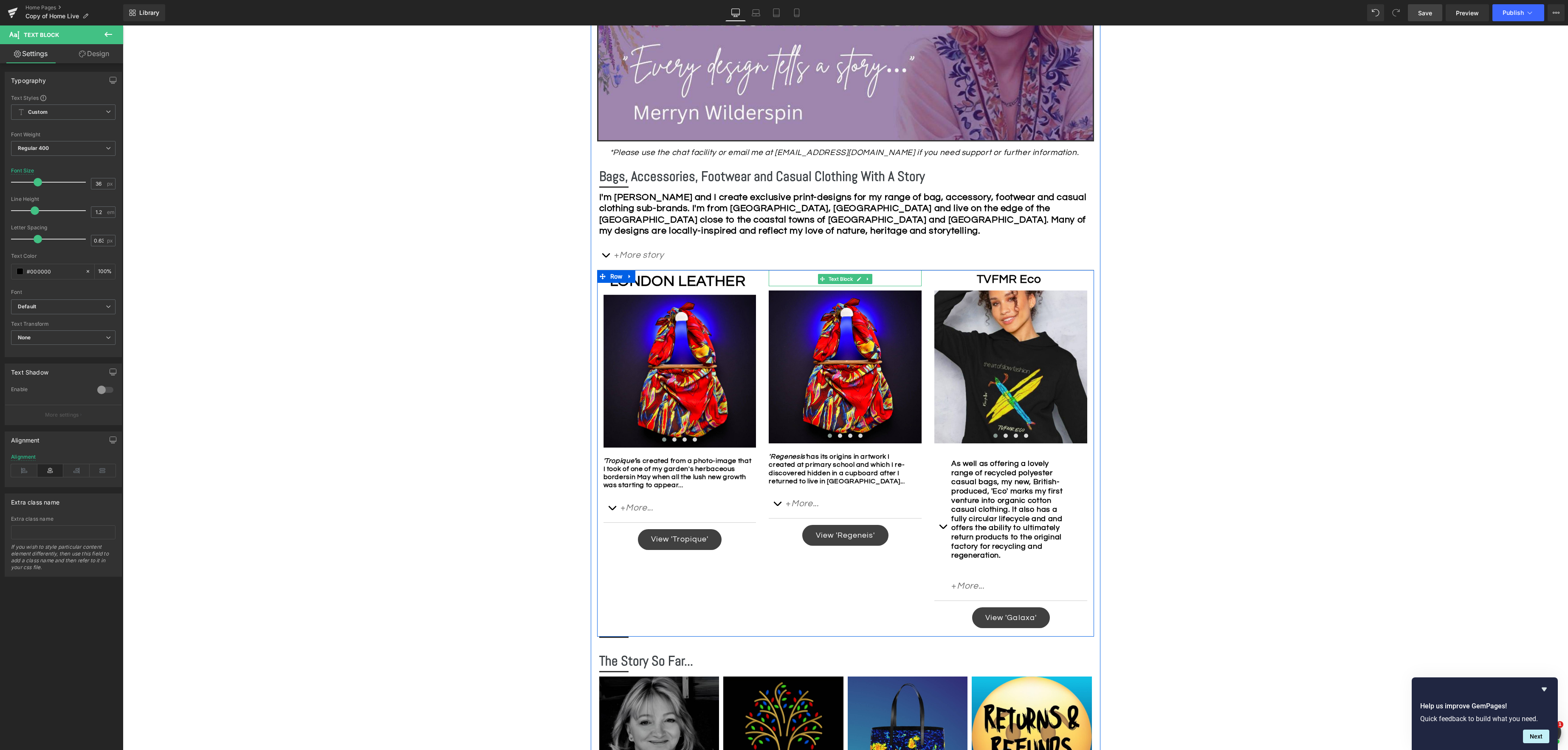
click at [837, 282] on div "BAGFAB Text Block" at bounding box center [845, 278] width 153 height 16
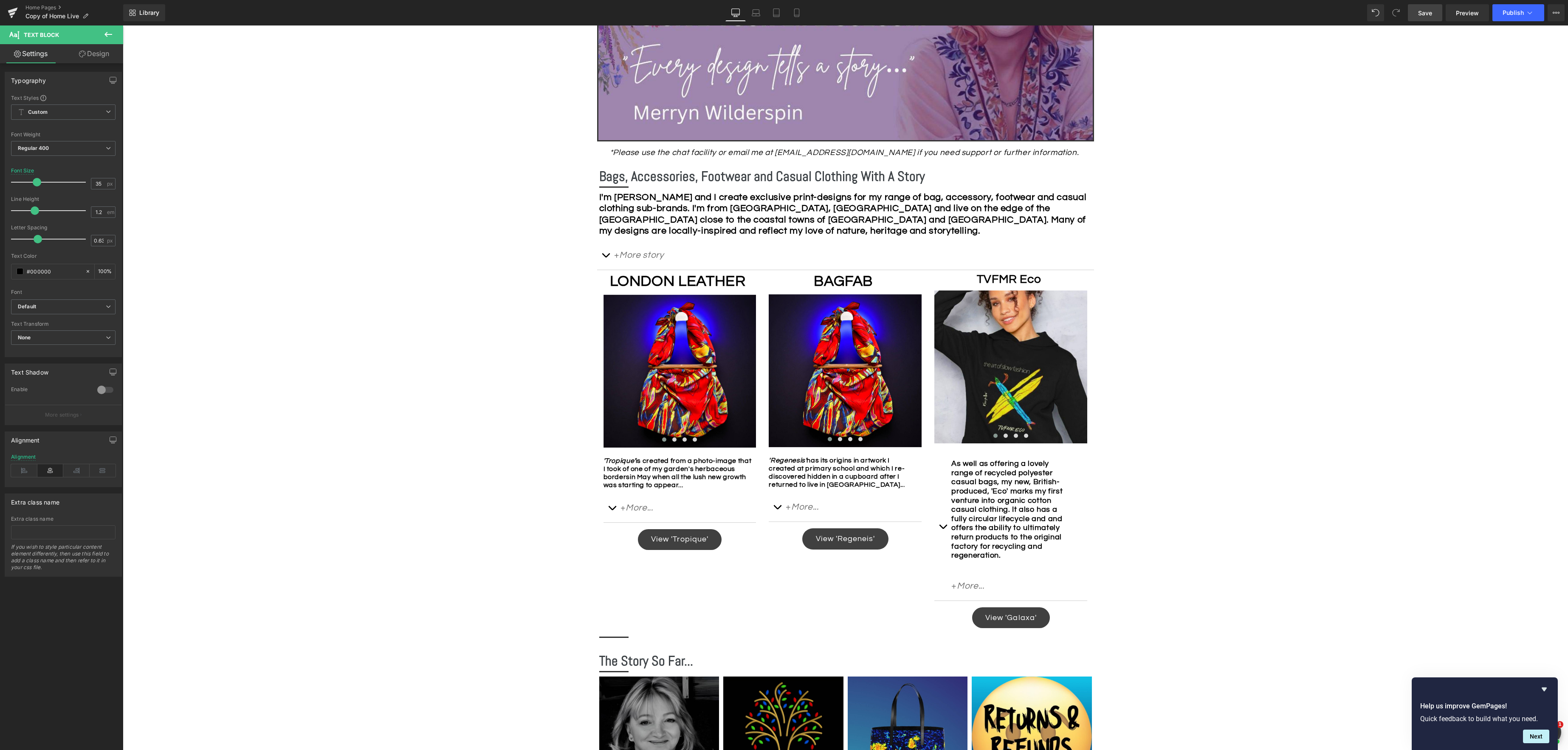
type input "36"
drag, startPoint x: 30, startPoint y: 181, endPoint x: 36, endPoint y: 181, distance: 6.0
click at [36, 181] on span at bounding box center [38, 182] width 9 height 9
drag, startPoint x: 1013, startPoint y: 279, endPoint x: 942, endPoint y: 275, distance: 71.1
click at [1013, 279] on link "Text Block" at bounding box center [1002, 279] width 37 height 10
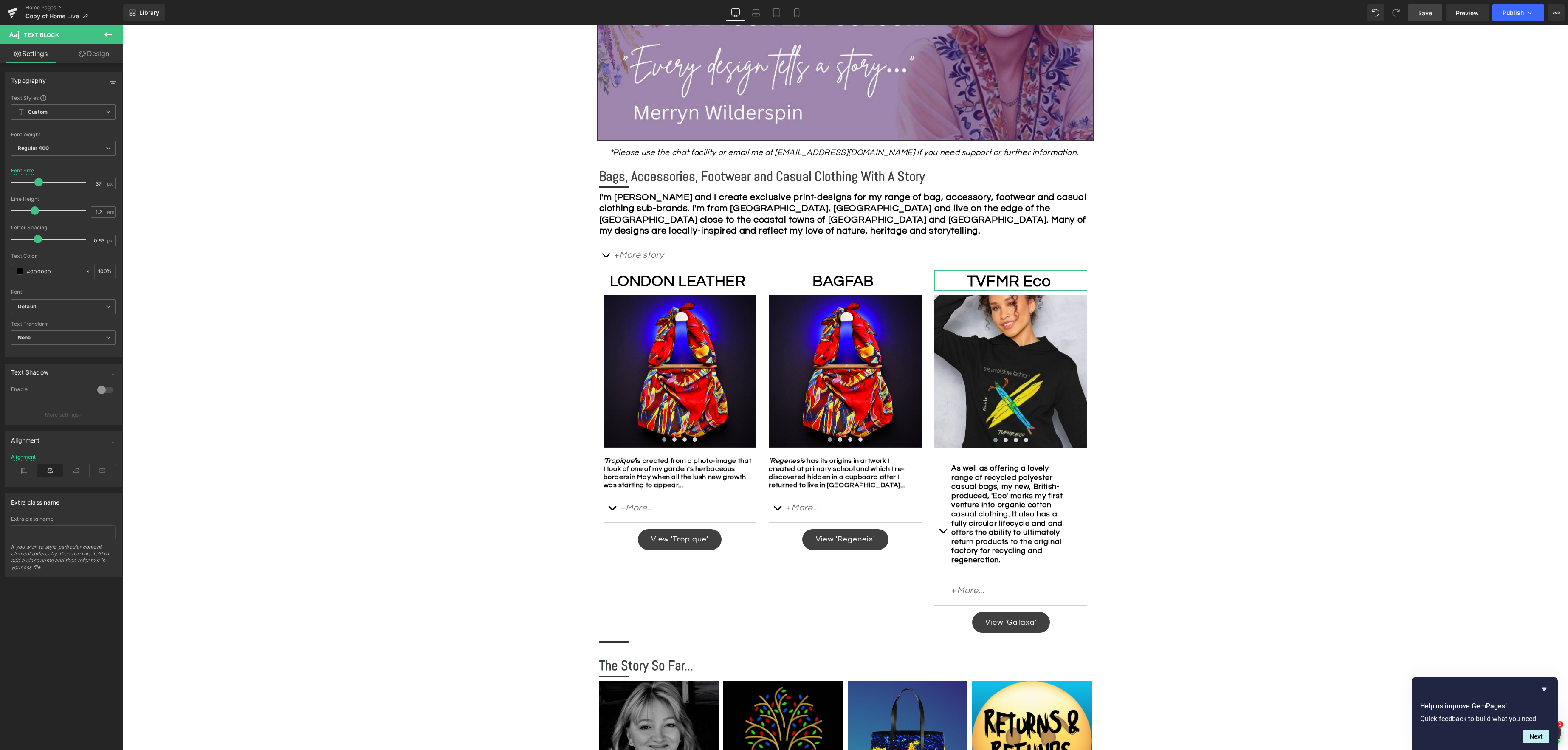
type input "36"
drag, startPoint x: 31, startPoint y: 183, endPoint x: 37, endPoint y: 184, distance: 6.1
click at [37, 184] on span at bounding box center [38, 182] width 9 height 9
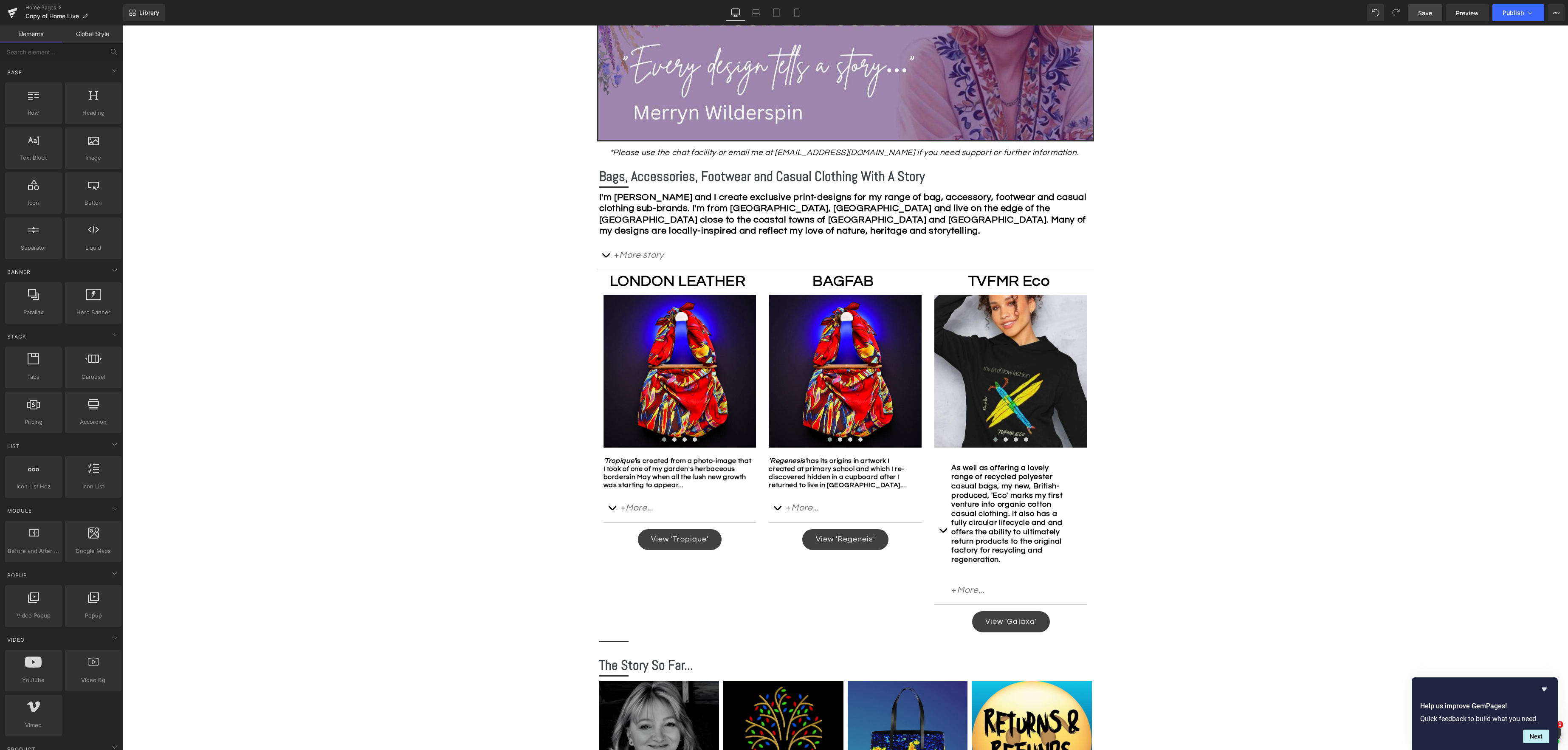
click at [1175, 410] on div "Image Row *Please use the chat facility or email me at [EMAIL_ADDRESS][DOMAIN_N…" at bounding box center [845, 533] width 1445 height 1250
click at [1175, 13] on span "Save" at bounding box center [1425, 13] width 14 height 9
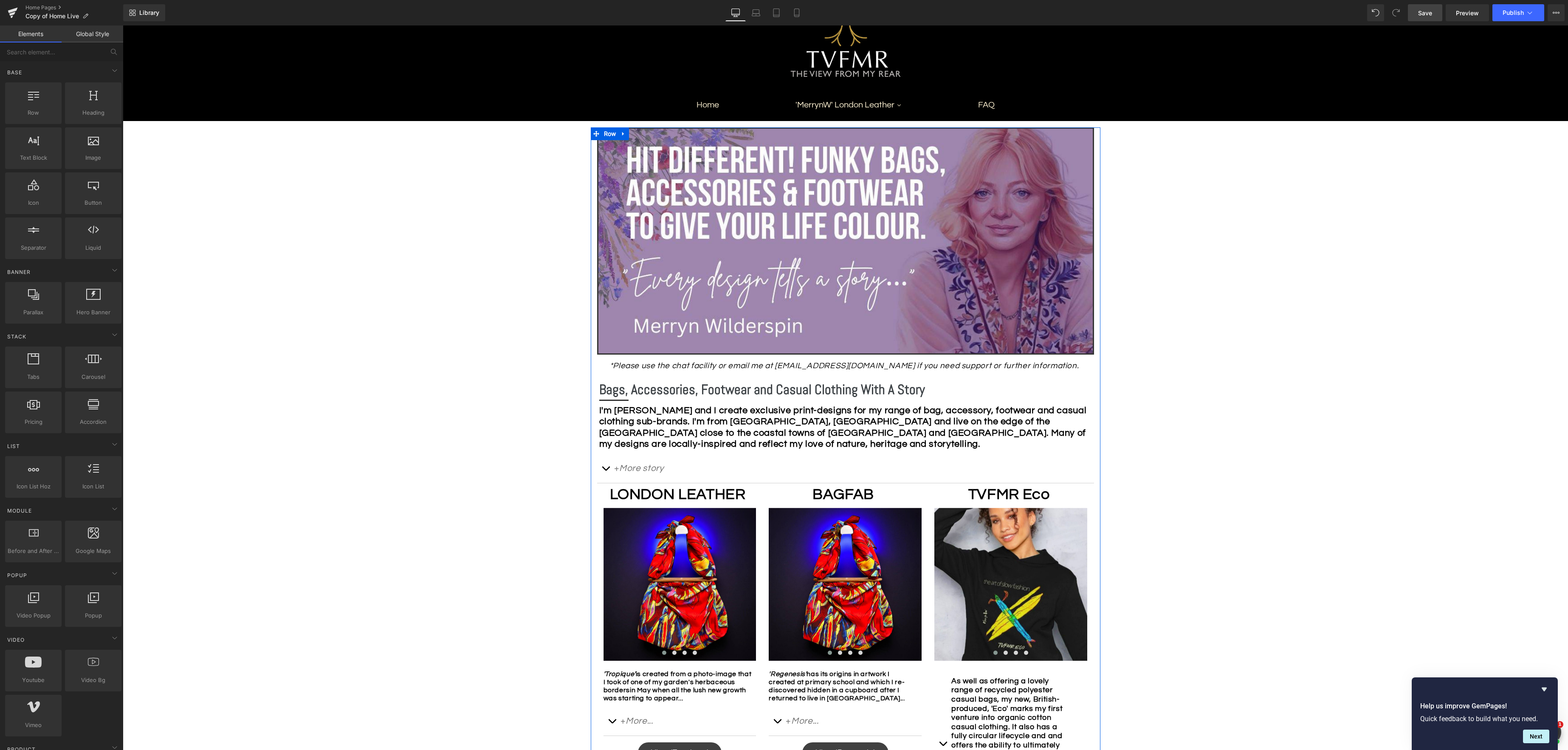
scroll to position [99, 0]
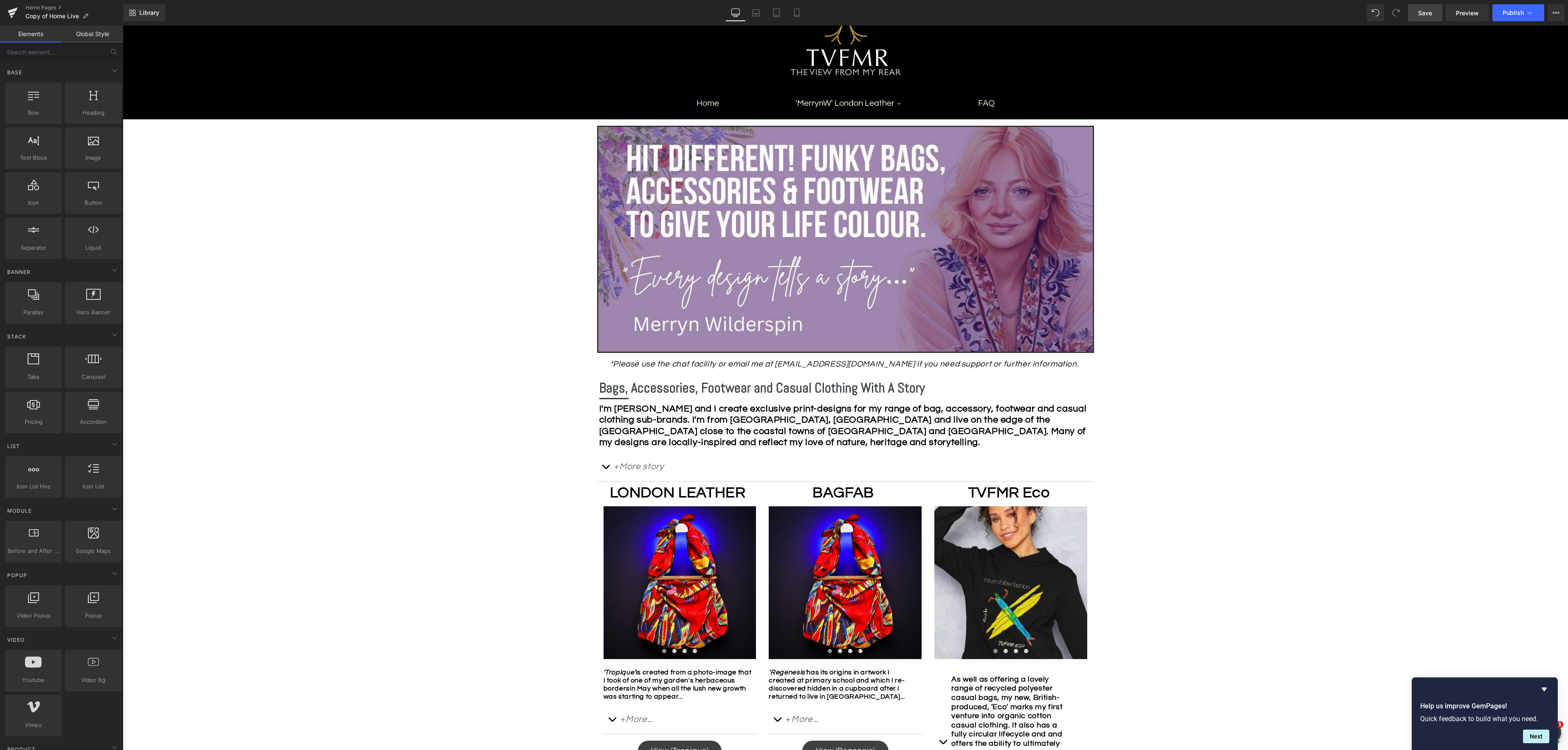
click at [1175, 13] on span "Save" at bounding box center [1425, 13] width 14 height 9
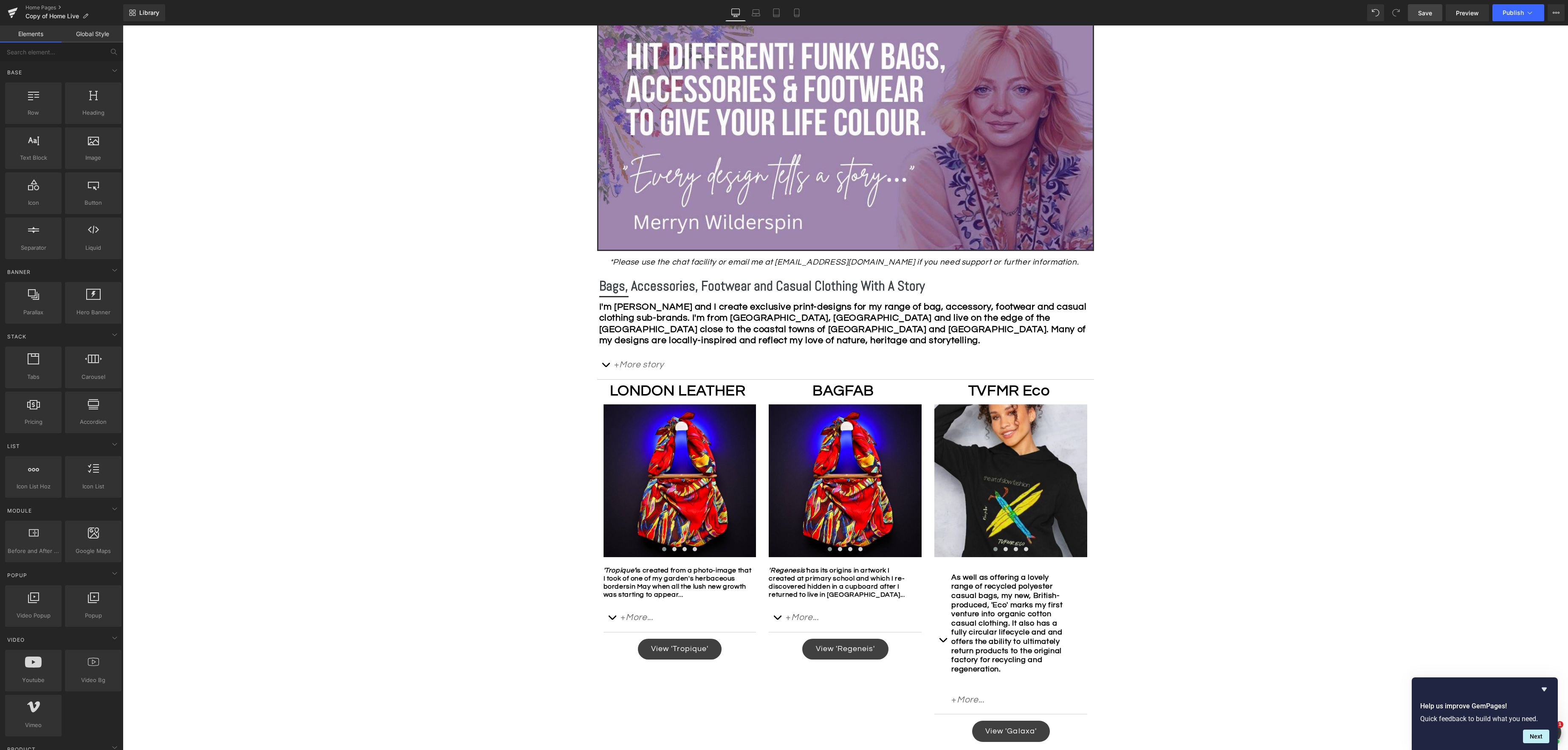
scroll to position [203, 0]
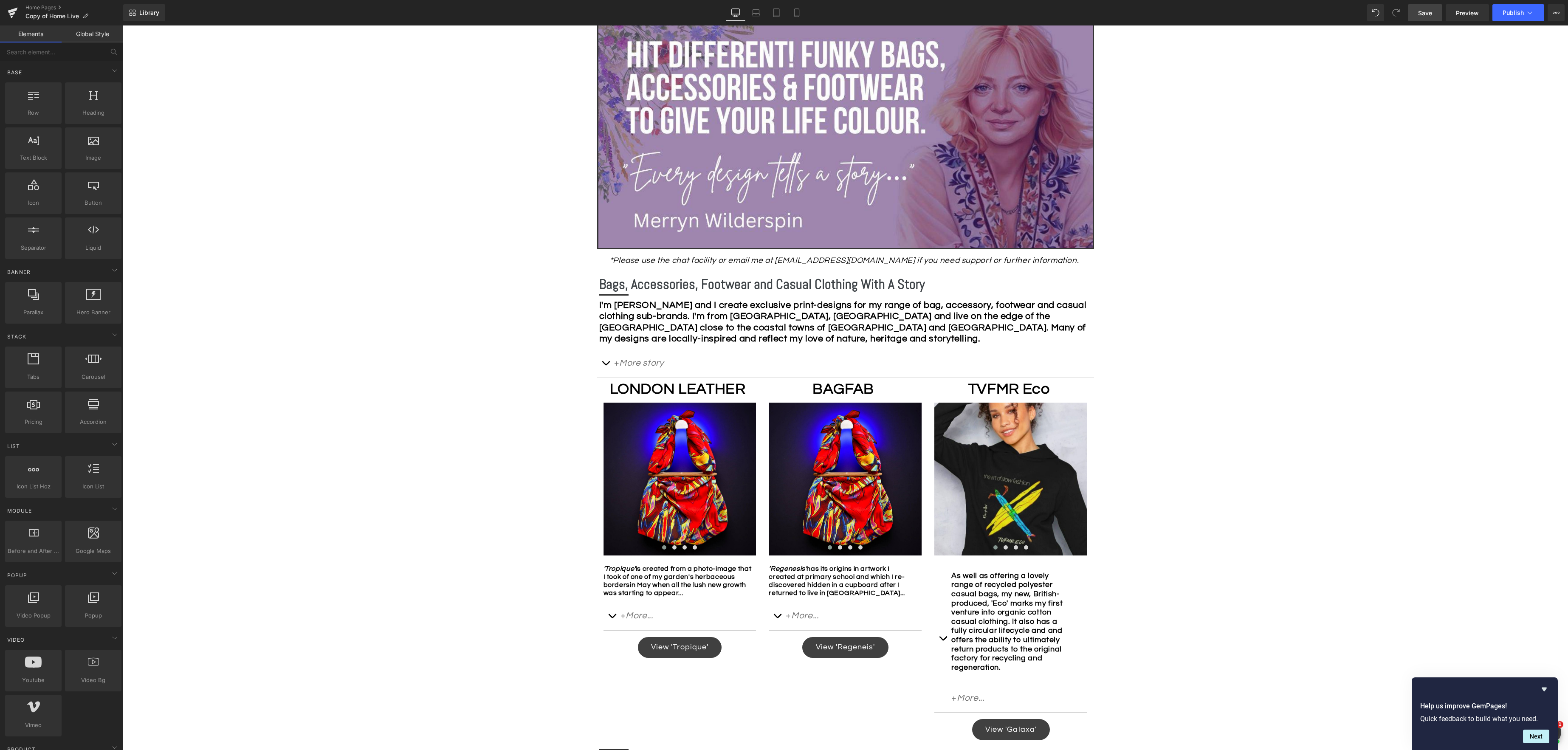
click at [1175, 13] on span "Save" at bounding box center [1425, 13] width 14 height 9
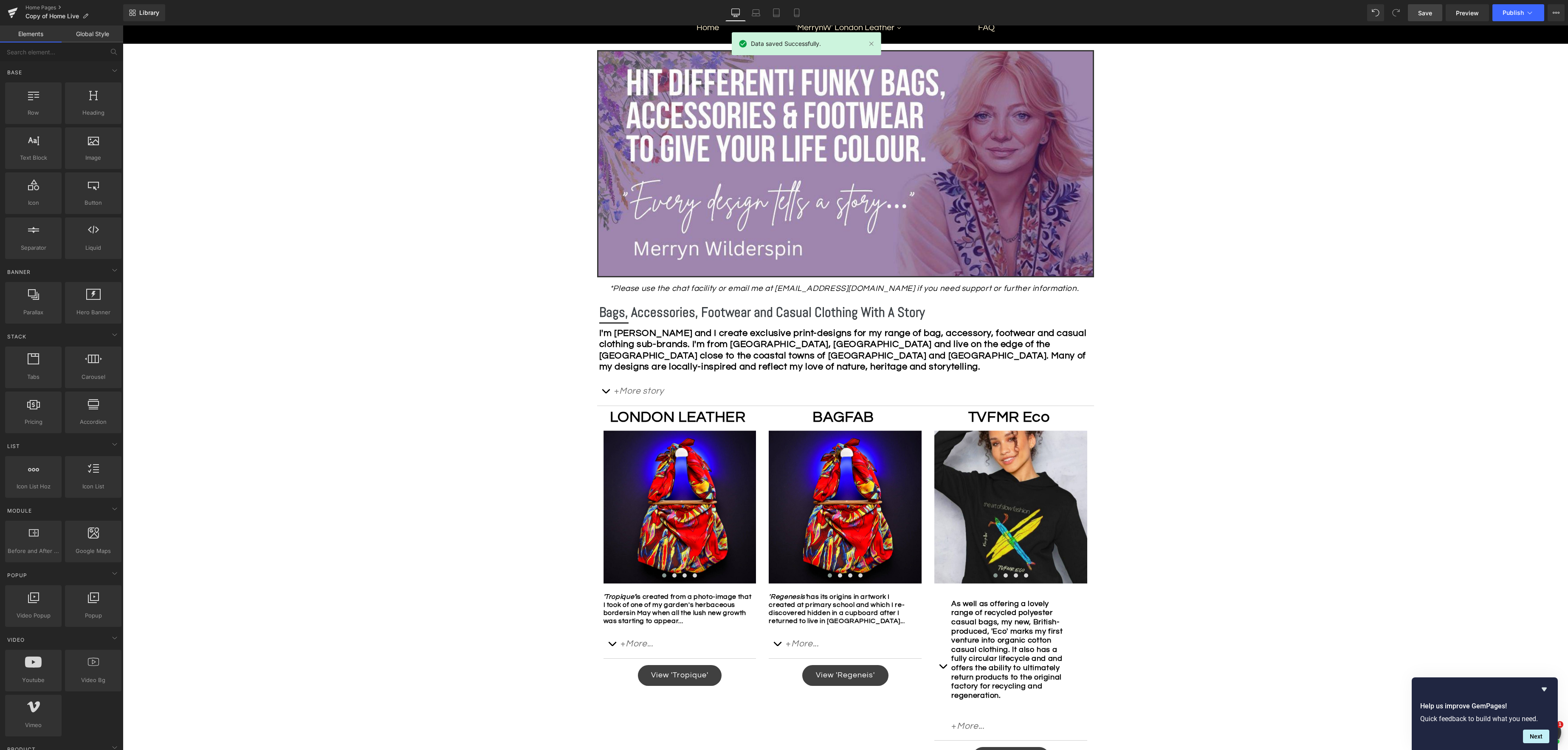
scroll to position [178, 0]
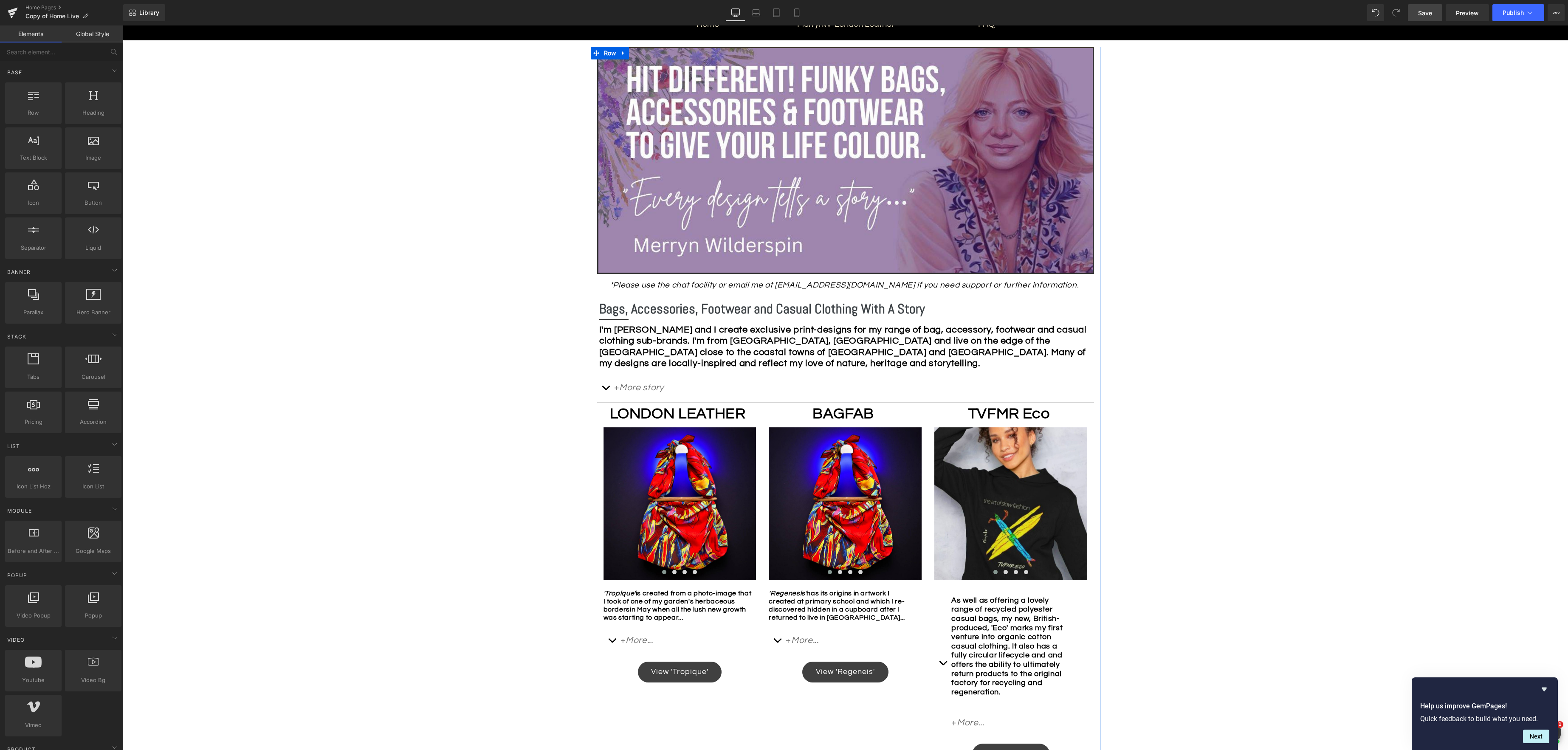
click at [847, 415] on div "BAGFAB Text Block" at bounding box center [845, 412] width 153 height 20
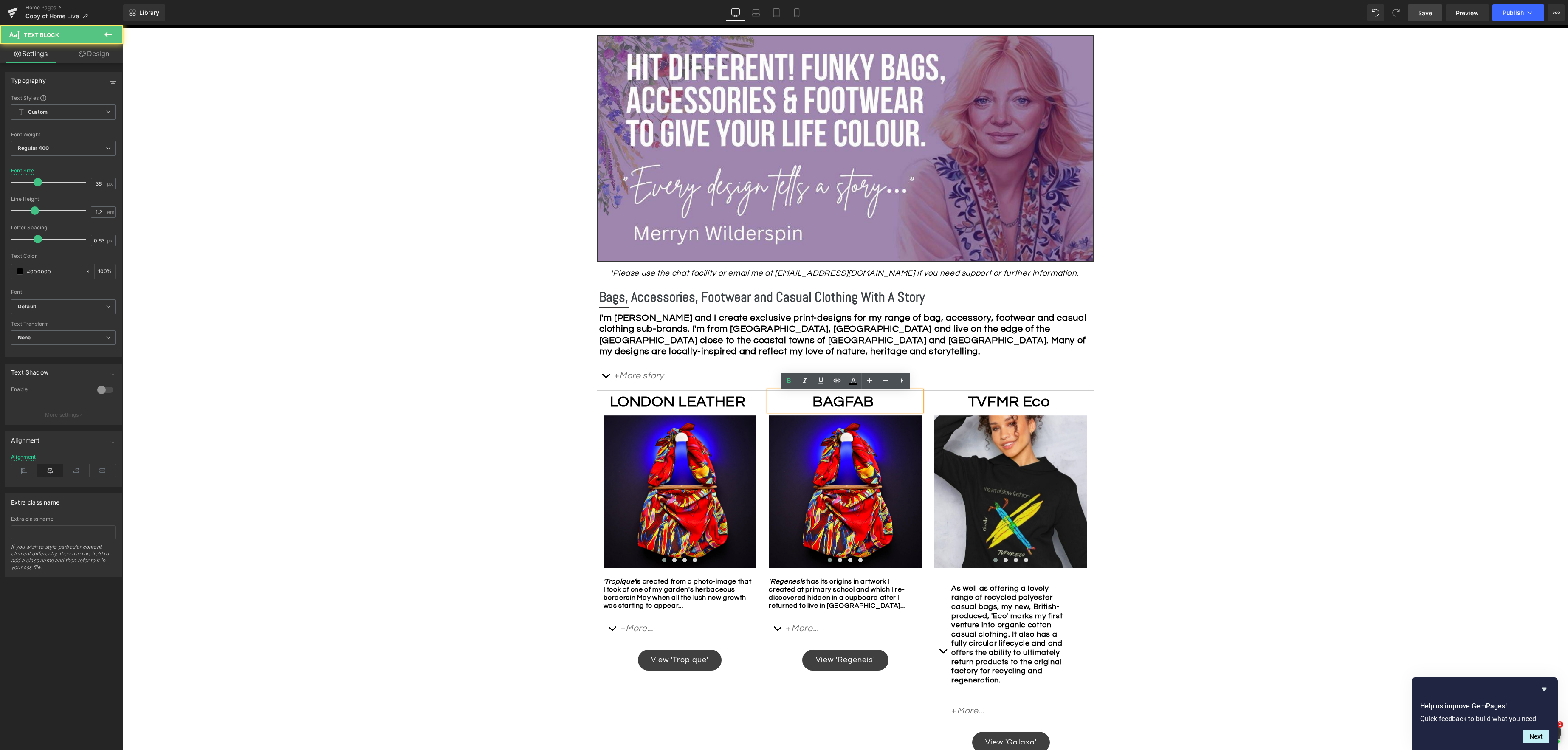
scroll to position [195, 0]
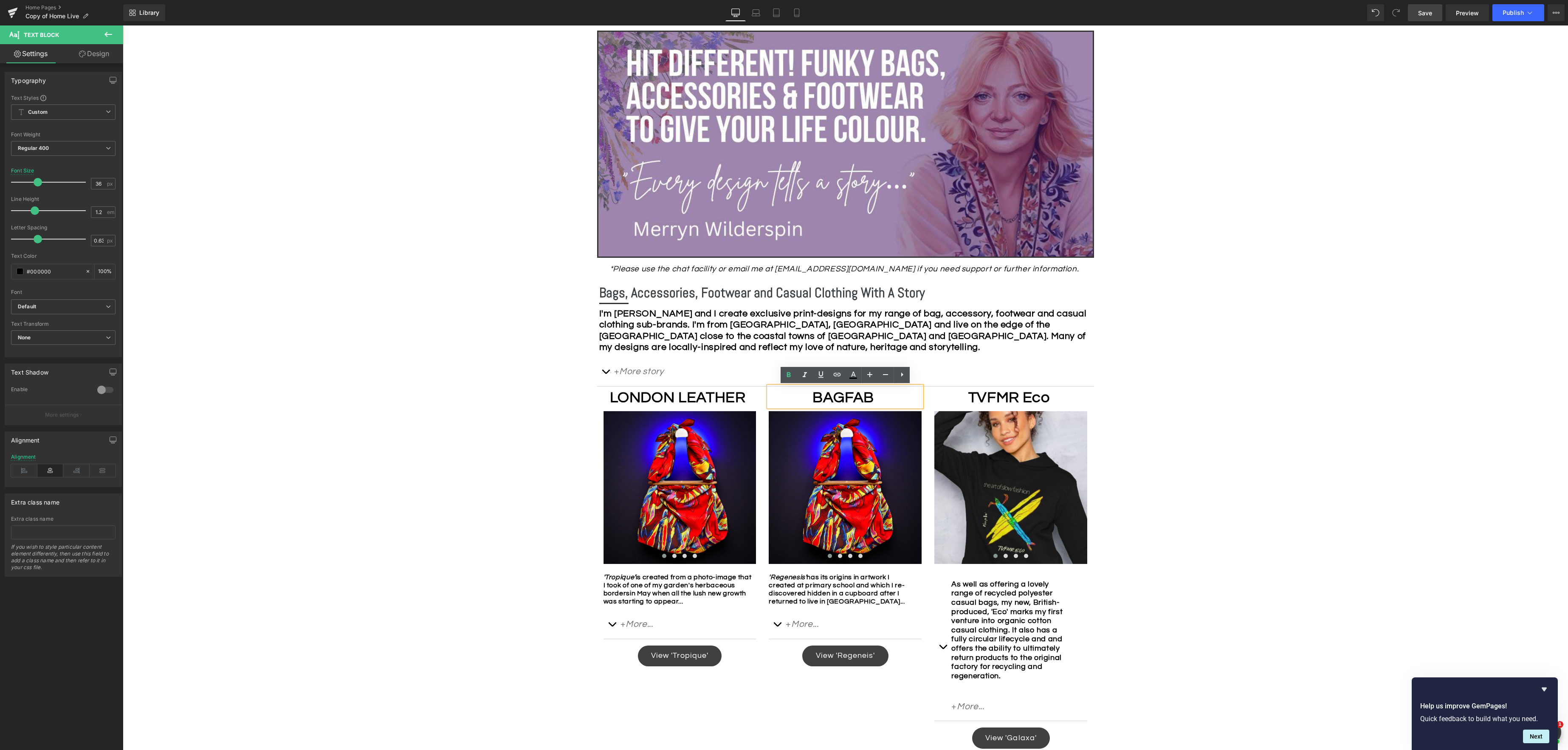
click at [882, 401] on p "BAGFAB" at bounding box center [843, 398] width 149 height 18
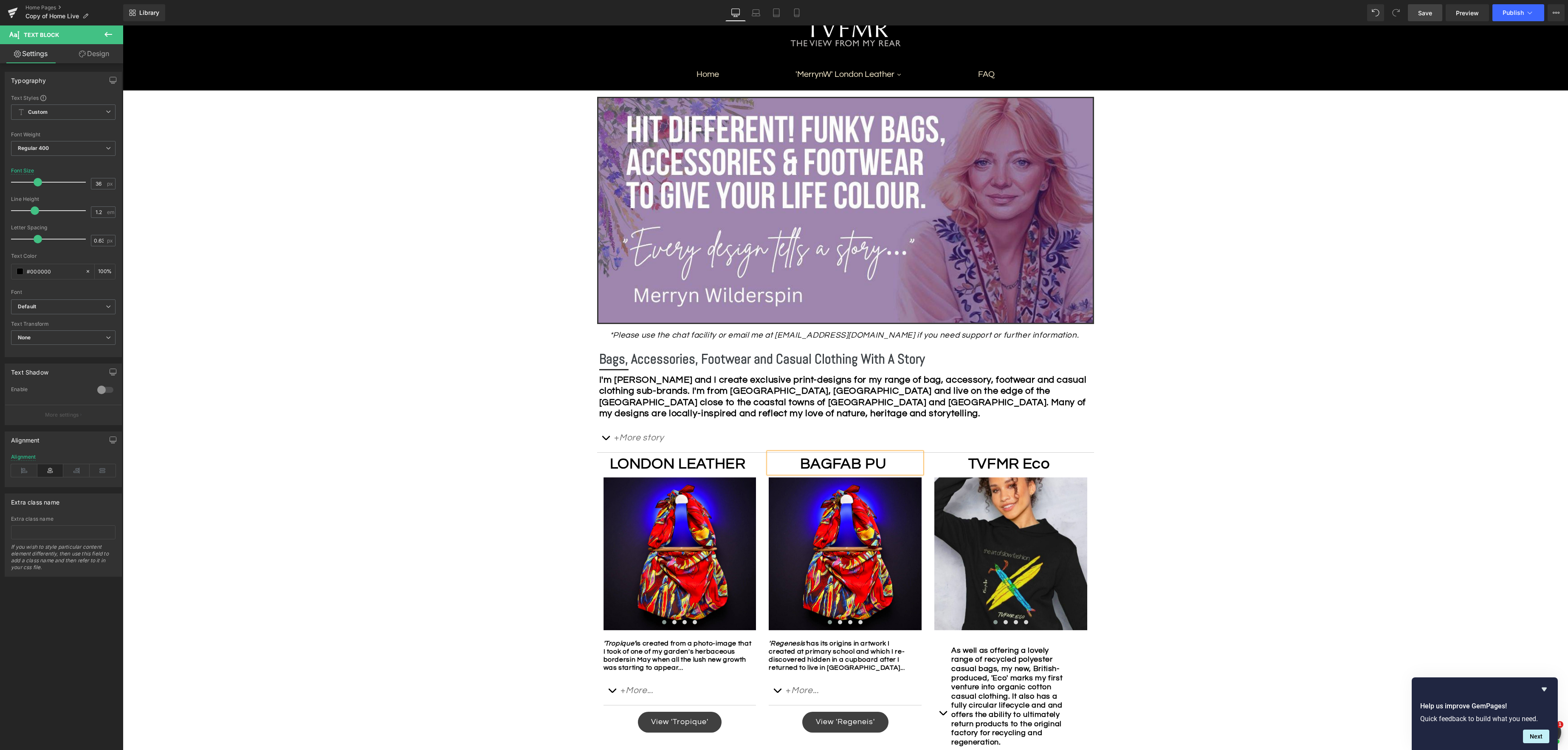
scroll to position [110, 0]
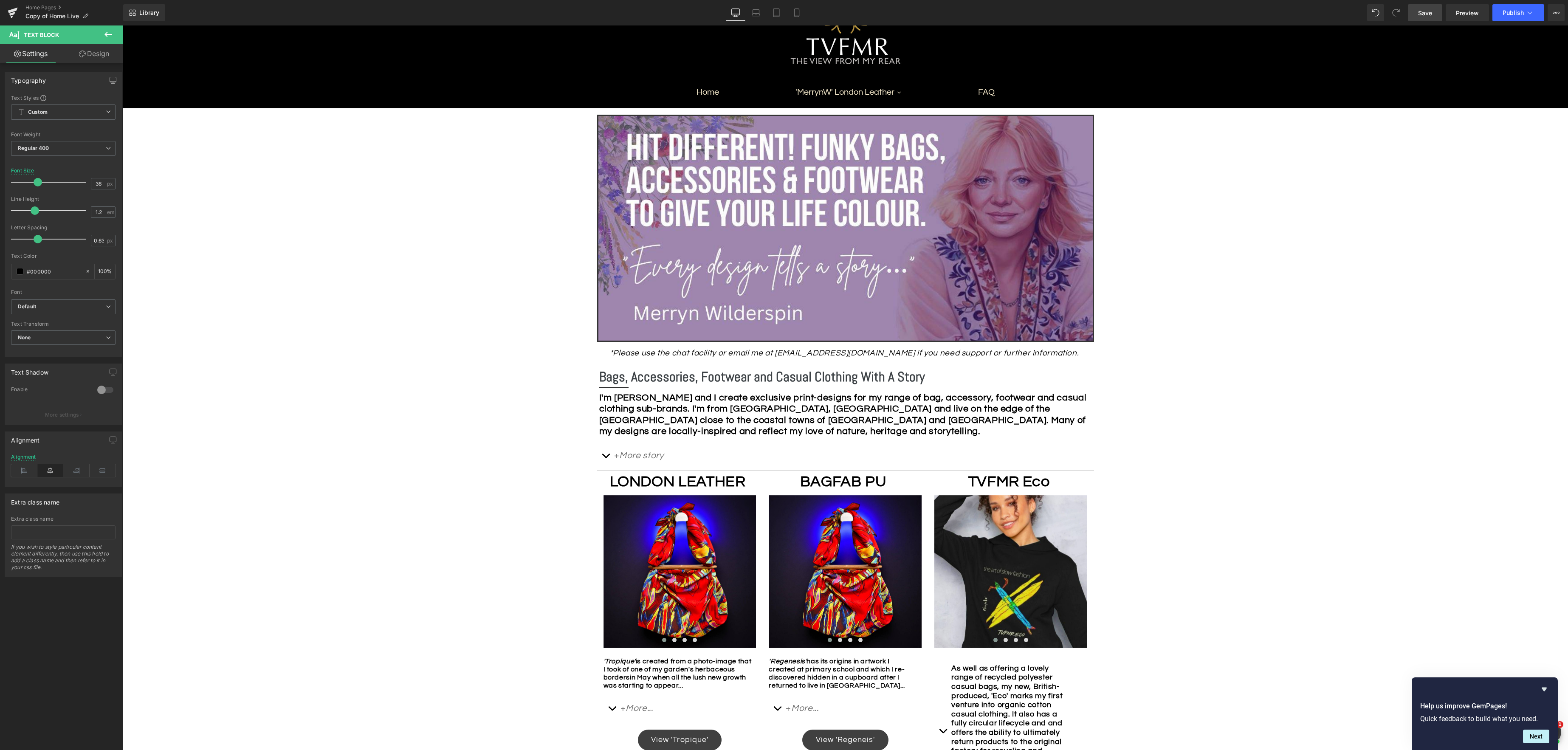
click at [1175, 16] on span "Save" at bounding box center [1425, 13] width 14 height 9
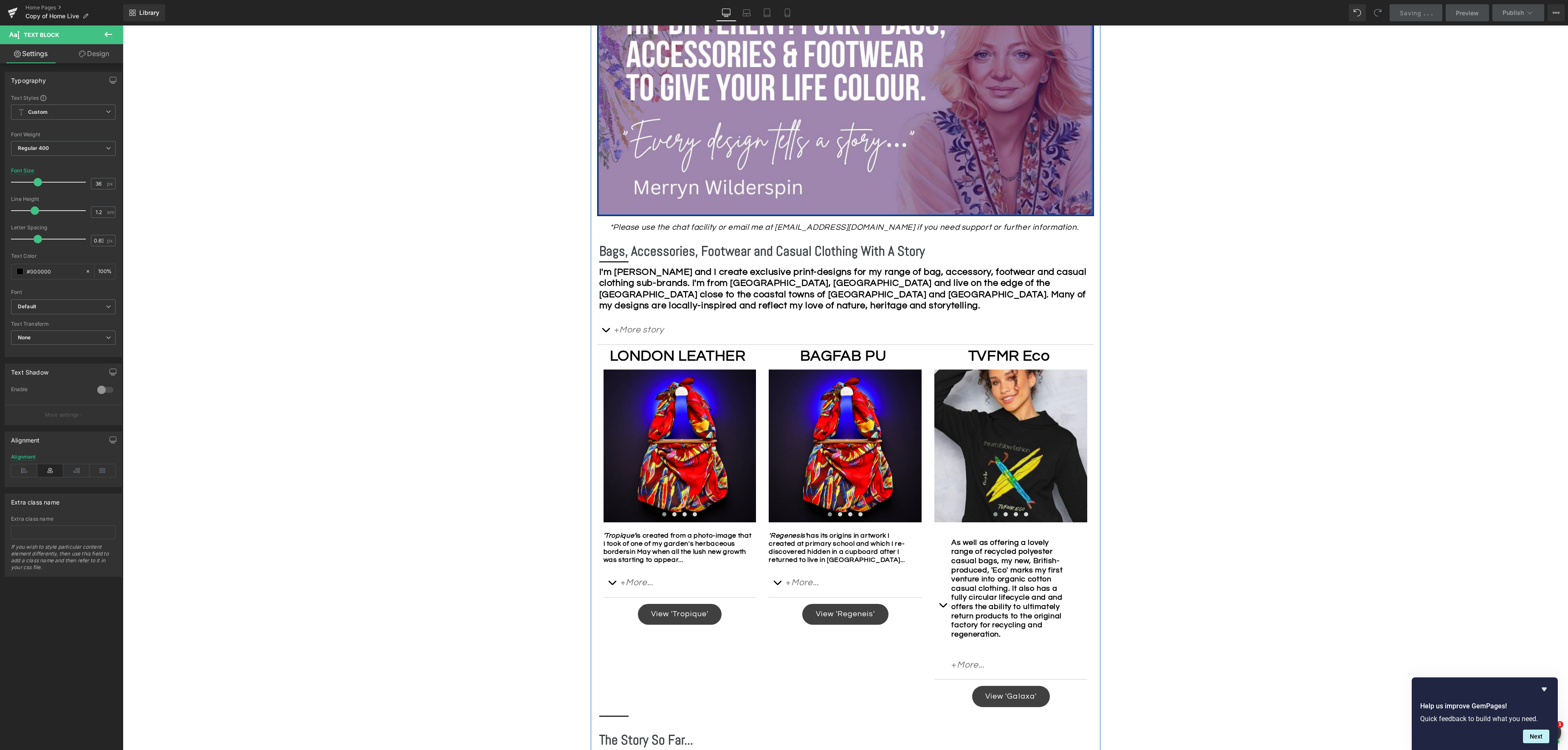
scroll to position [284, 0]
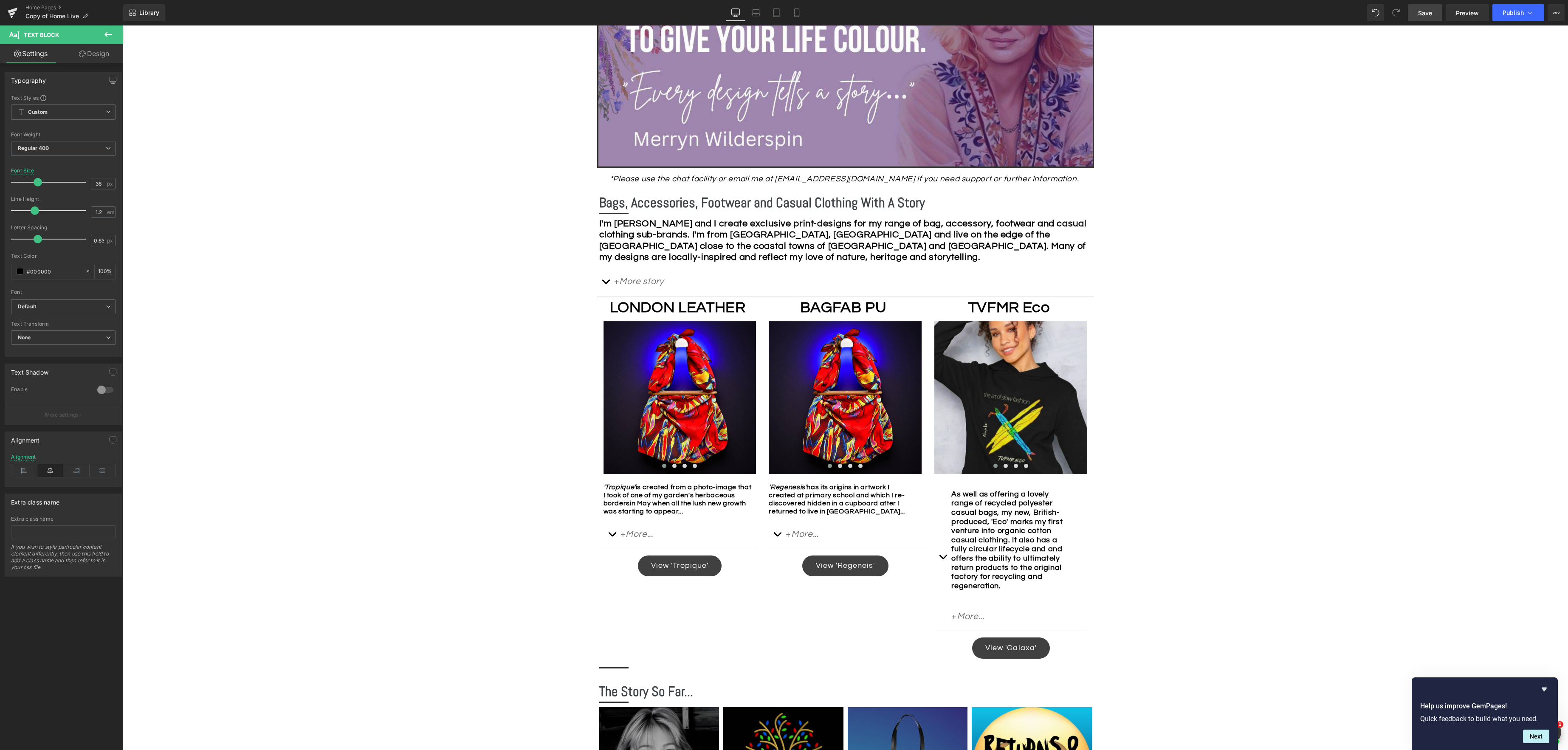
click at [1175, 10] on link "Save" at bounding box center [1425, 13] width 35 height 17
